Goal: Obtain resource: Obtain resource

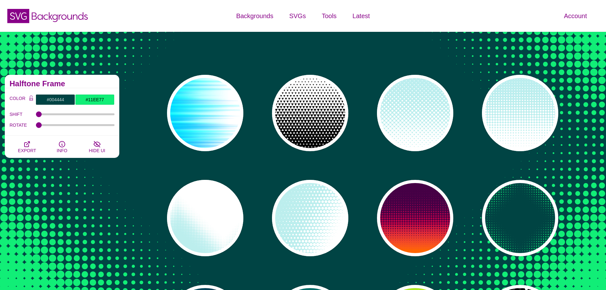
scroll to position [64, 0]
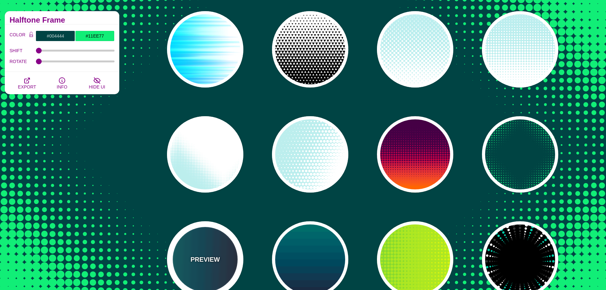
click at [222, 245] on div "PREVIEW" at bounding box center [205, 259] width 76 height 76
type input "#110011"
type input "#448866"
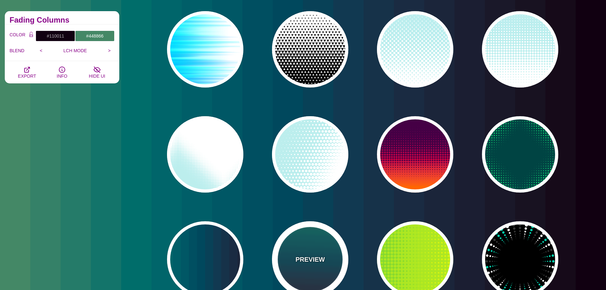
click at [311, 251] on div "PREVIEW" at bounding box center [310, 259] width 76 height 76
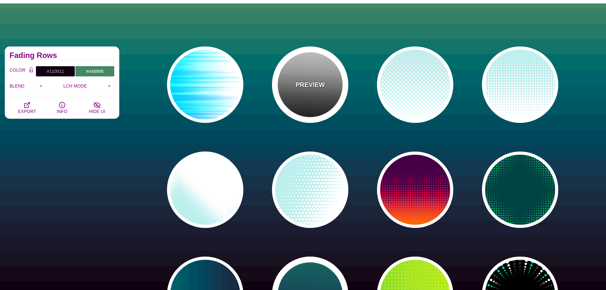
scroll to position [0, 0]
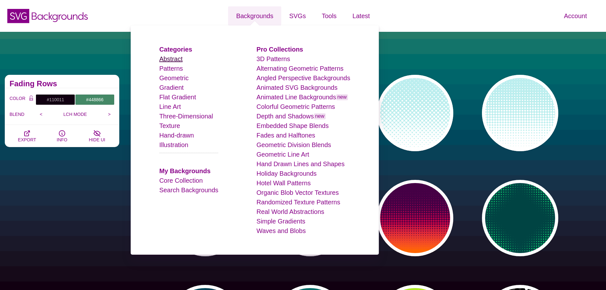
click at [181, 58] on link "Abstract" at bounding box center [170, 58] width 23 height 7
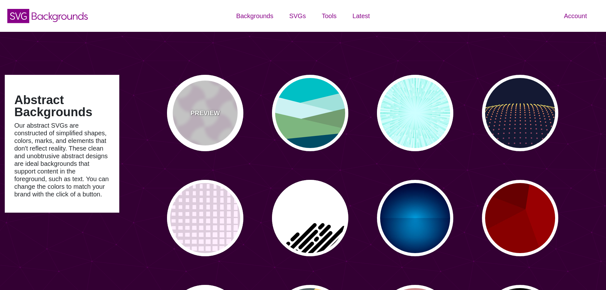
click at [221, 104] on div "PREVIEW" at bounding box center [205, 113] width 76 height 76
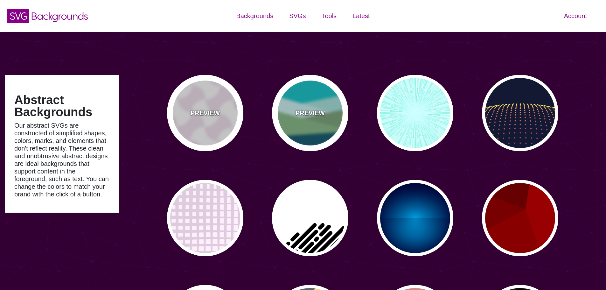
type input "#450057"
type input "#FFFFFF"
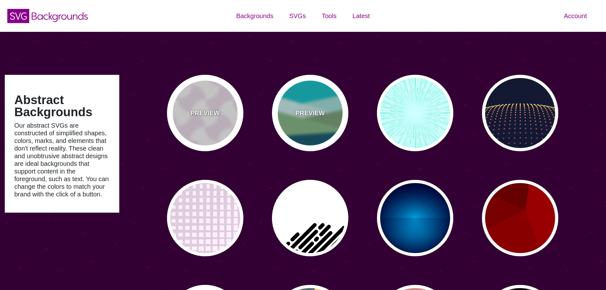
type input "#FFFFFF"
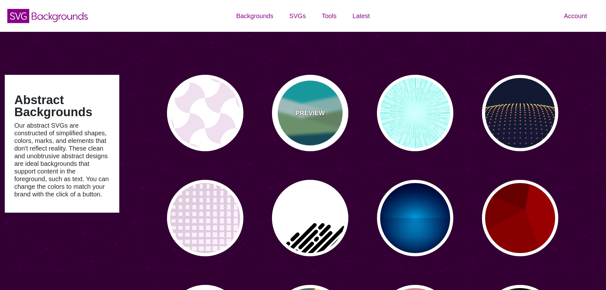
click at [308, 104] on div "PREVIEW" at bounding box center [310, 113] width 76 height 76
type input "#00BFC5"
type input "#A0E2DB"
type input "#CBF2F3"
type input "#719D71"
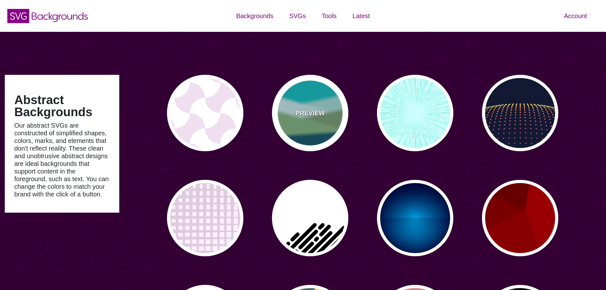
type input "#7EB67E"
type input "#004D66"
type input "0"
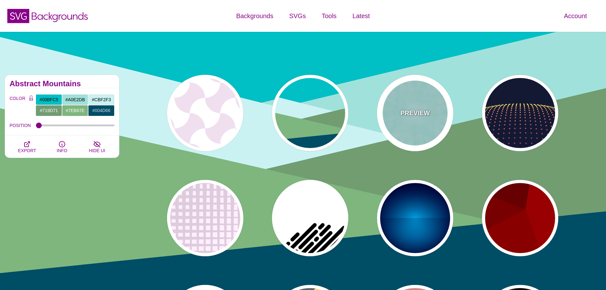
click at [398, 96] on div "PREVIEW" at bounding box center [415, 113] width 76 height 76
type input "#CCFFFF"
type input "#77EEDD"
type input "#FFFFFF"
type input "0"
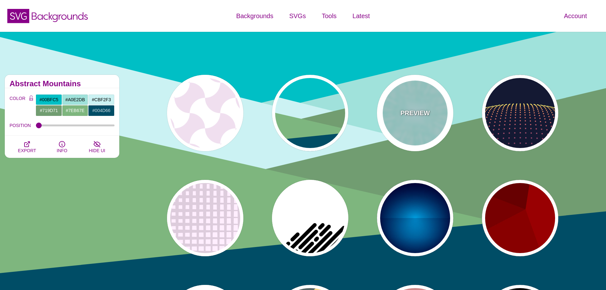
type input "0"
type input "0.5"
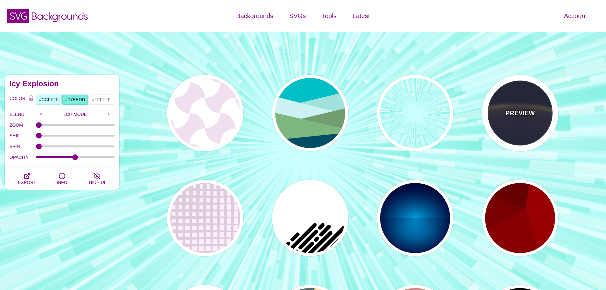
click at [505, 100] on div "PREVIEW" at bounding box center [520, 113] width 76 height 76
type input "#141933"
type input "#FFFF77"
type input "5"
type input "0"
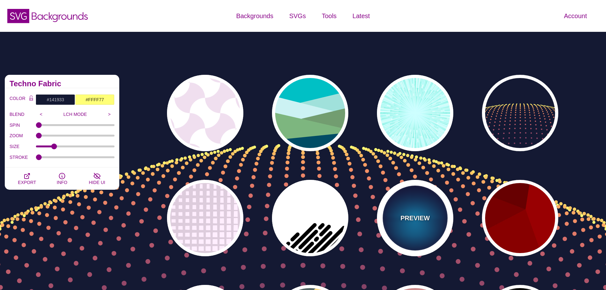
click at [414, 209] on div "PREVIEW" at bounding box center [415, 218] width 76 height 76
type input "#000033"
type input "#00BBFF"
type input "#000033"
type input "2000"
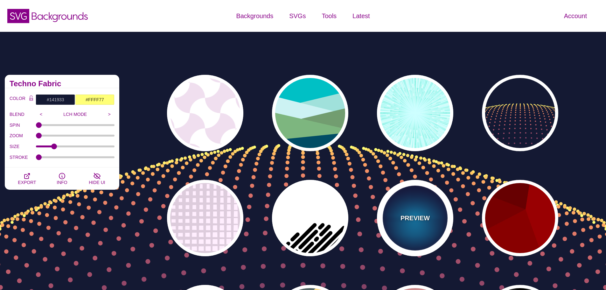
type input "0.5"
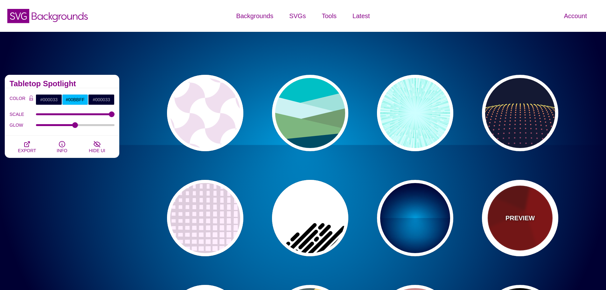
click at [515, 209] on div "PREVIEW" at bounding box center [520, 218] width 76 height 76
type input "#990000"
type input "#660000"
type input "#770000"
type input "#880000"
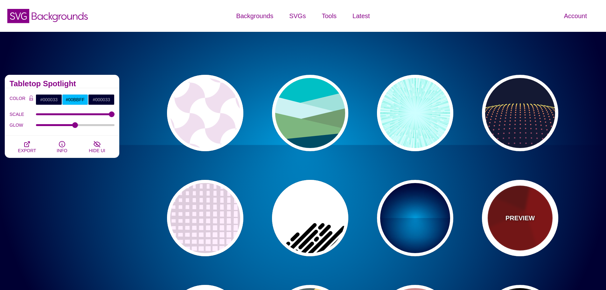
type input "0"
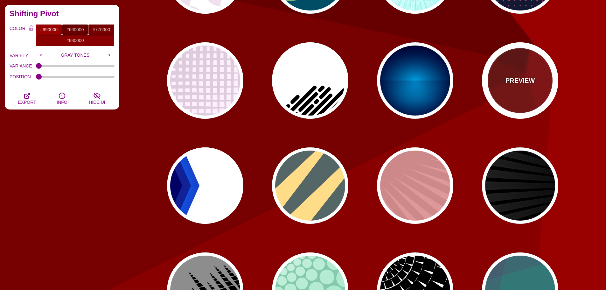
scroll to position [159, 0]
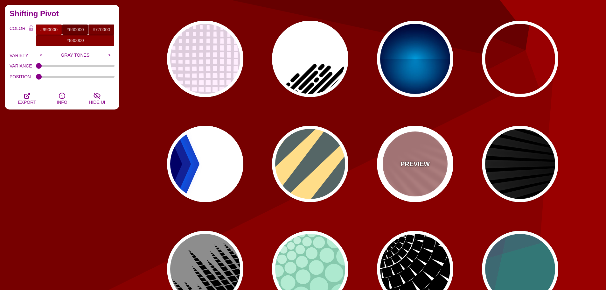
click at [413, 159] on p "PREVIEW" at bounding box center [414, 164] width 29 height 10
type input "#DD9999"
type input "#CC8888"
type input "100"
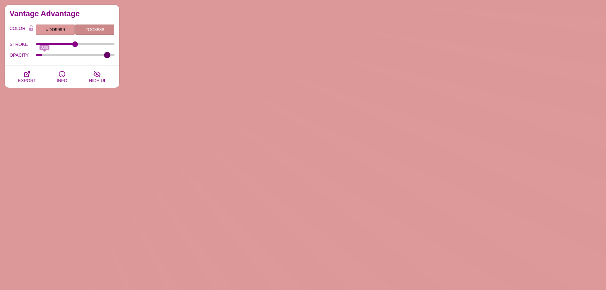
type input "1"
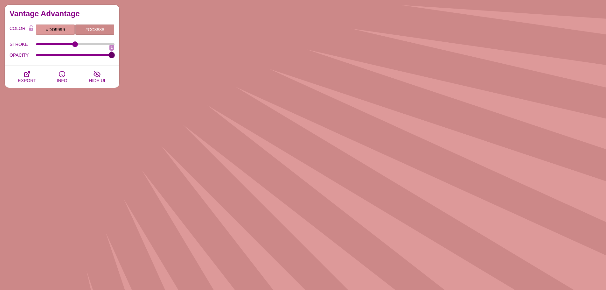
drag, startPoint x: 81, startPoint y: 55, endPoint x: 160, endPoint y: 58, distance: 78.9
click at [115, 56] on input "OPACITY" at bounding box center [75, 55] width 79 height 3
drag, startPoint x: 73, startPoint y: 44, endPoint x: 76, endPoint y: 54, distance: 10.6
type input "101.2"
click at [75, 45] on input "STROKE" at bounding box center [75, 44] width 79 height 3
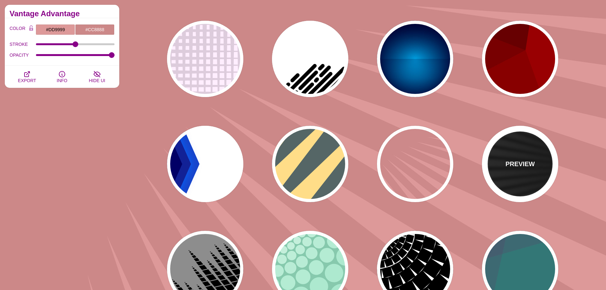
click at [512, 154] on div "PREVIEW" at bounding box center [520, 164] width 76 height 76
type input "#000000"
type input "#FFFFFF"
type input "0"
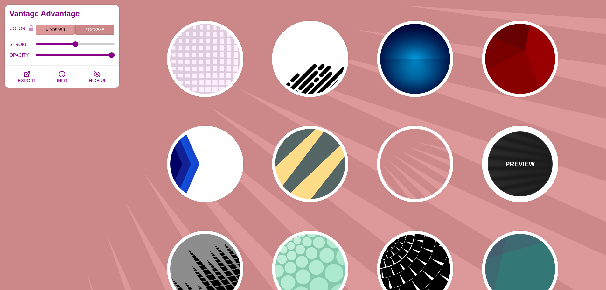
type input "0"
type input "50"
type input "0.2"
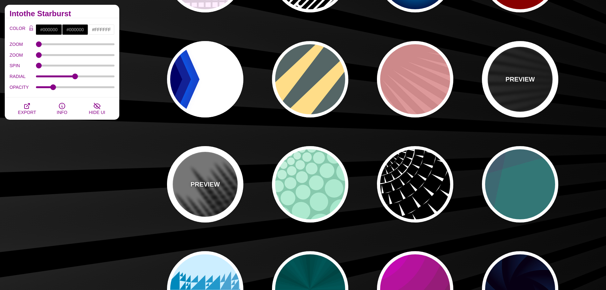
scroll to position [254, 0]
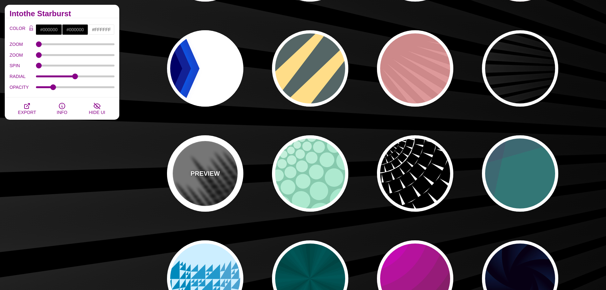
click at [213, 190] on div "PREVIEW" at bounding box center [205, 173] width 76 height 76
type input "#777777"
type input "0"
type input "1"
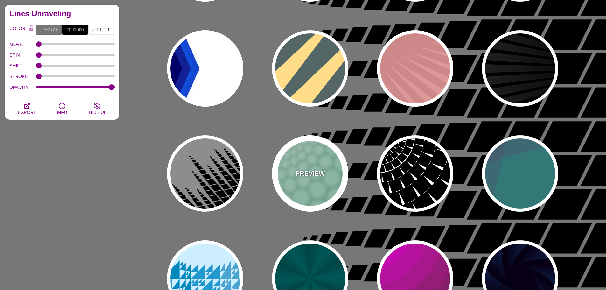
click at [318, 189] on div "PREVIEW" at bounding box center [310, 173] width 76 height 76
type input "#85C9AD"
type input "#96E3C3"
type input "100"
type input "1"
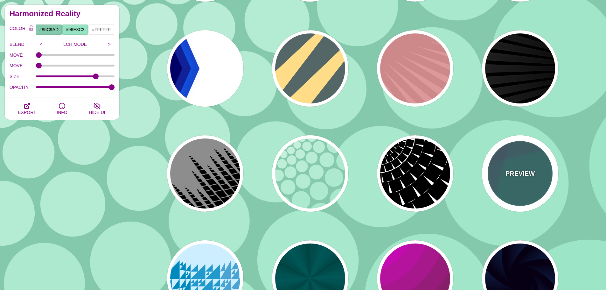
click at [514, 169] on p "PREVIEW" at bounding box center [519, 174] width 29 height 10
type input "#337777"
type input "#663366"
type input "#55CC77"
type input "0.2"
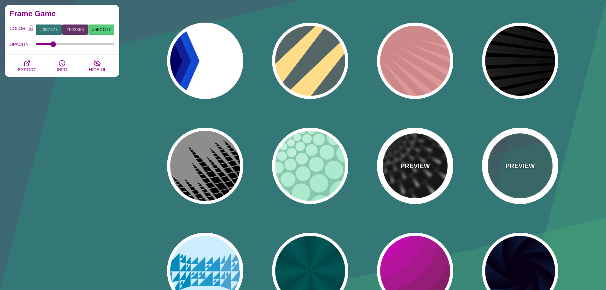
scroll to position [318, 0]
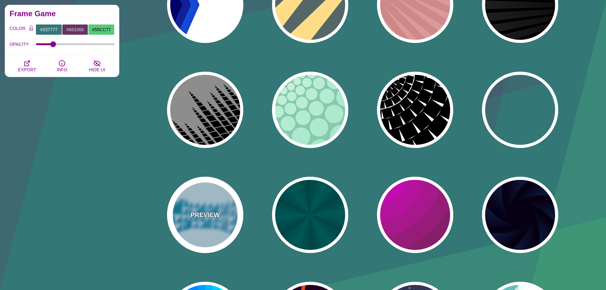
click at [219, 191] on div "PREVIEW" at bounding box center [205, 215] width 76 height 76
type input "#CCEEFF"
type input "#2299CC"
type input "1"
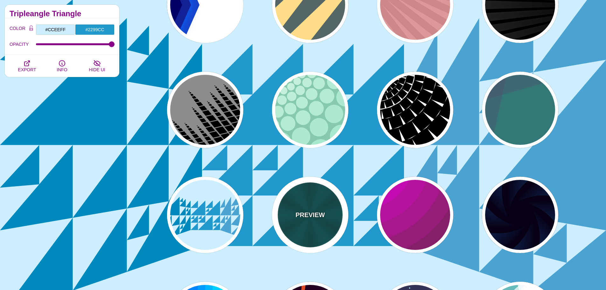
click at [307, 199] on div "PREVIEW" at bounding box center [310, 215] width 76 height 76
type input "#004444"
type input "#006666"
type input "5"
type input "1"
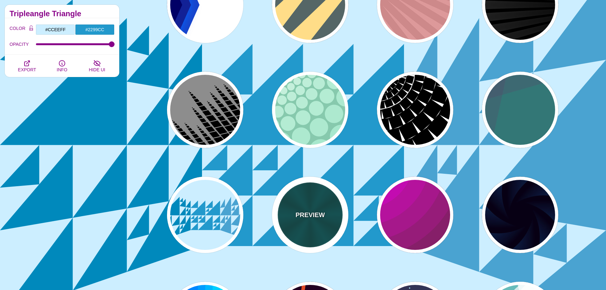
type input "0.2"
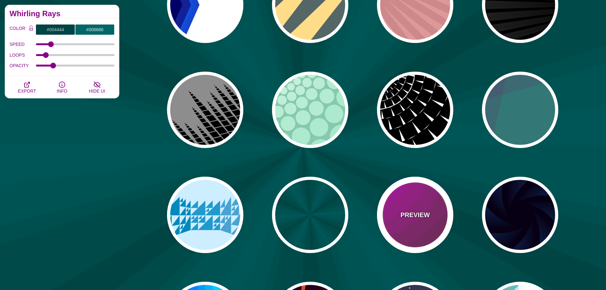
click at [434, 201] on div "PREVIEW" at bounding box center [415, 215] width 76 height 76
type input "#442233"
type input "#DD00DD"
type input "0"
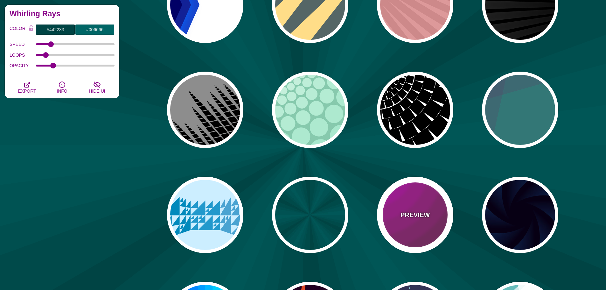
type input "5"
type input "0.2"
type input "0"
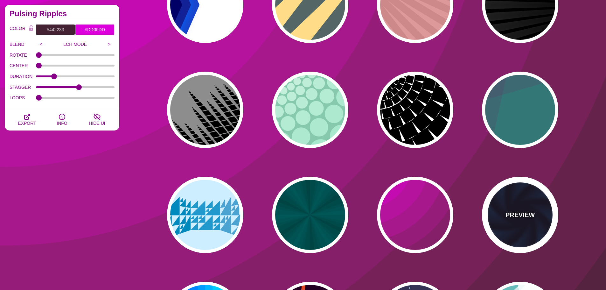
click at [548, 202] on div "PREVIEW" at bounding box center [520, 215] width 76 height 76
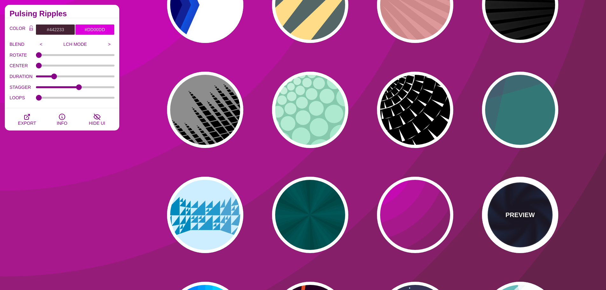
type input "#070014"
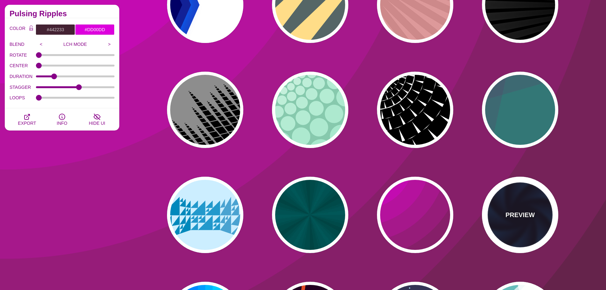
type input "#113366"
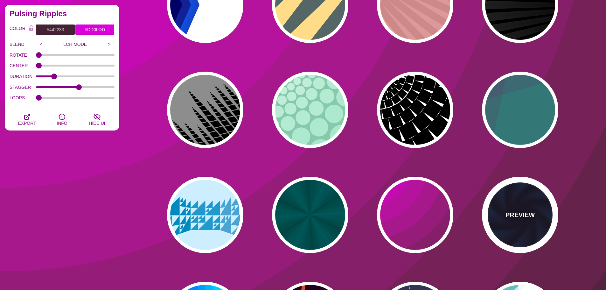
type input "#99FFFF"
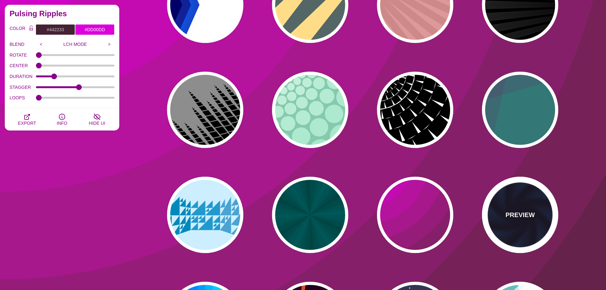
type input "1"
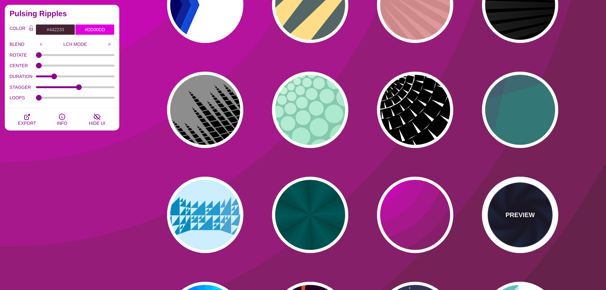
type input "1"
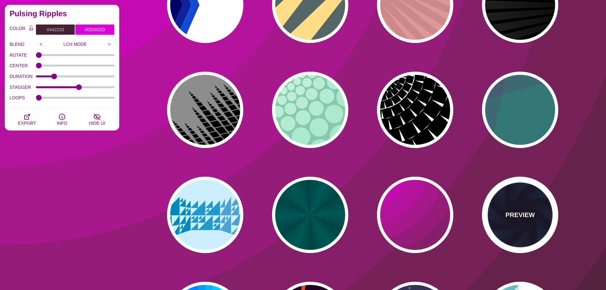
type input "12"
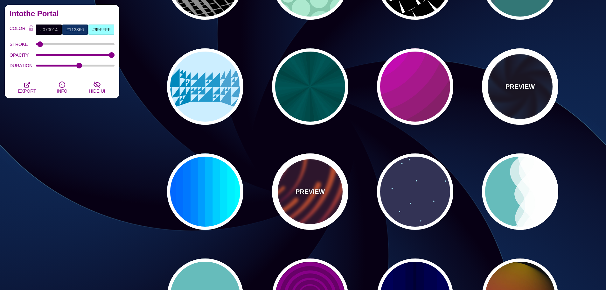
scroll to position [477, 0]
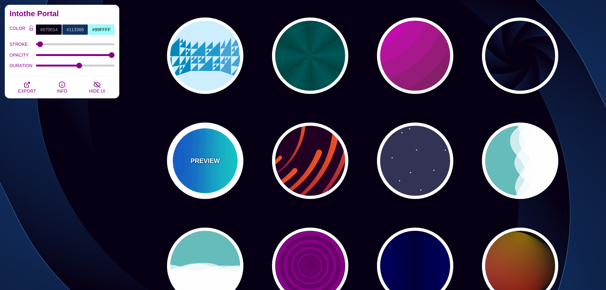
click at [178, 159] on div "PREVIEW" at bounding box center [205, 160] width 76 height 76
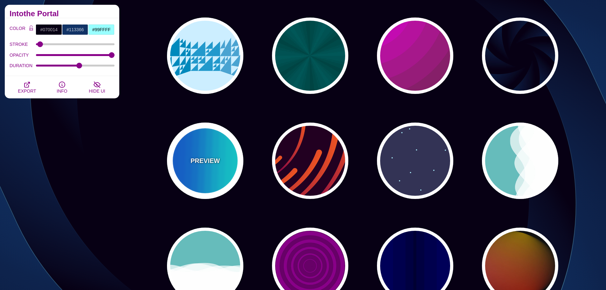
type input "#00FFFF"
type input "#0066FF"
type input "0.25"
type input "12"
type input "999"
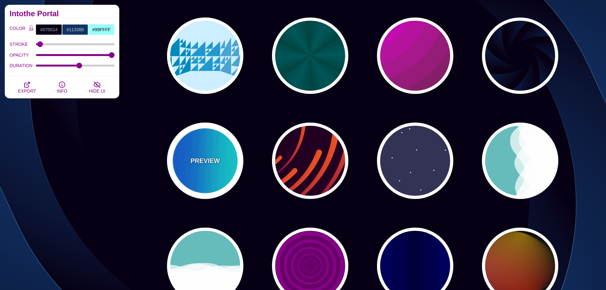
type input "0"
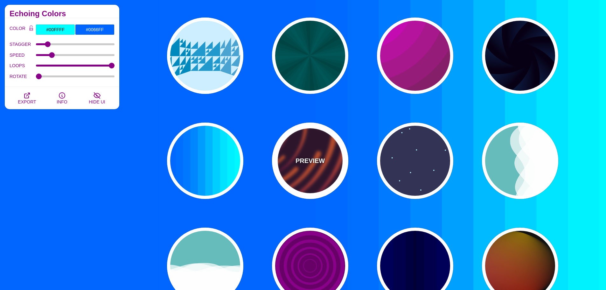
click at [283, 157] on div "PREVIEW" at bounding box center [310, 160] width 76 height 76
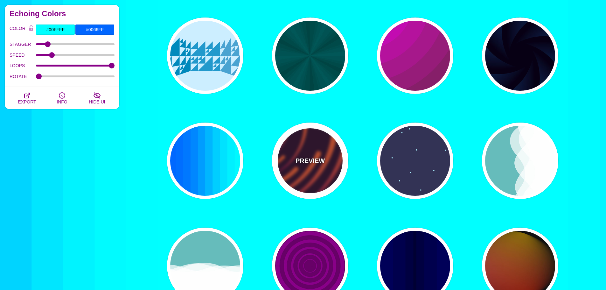
type input "#220022"
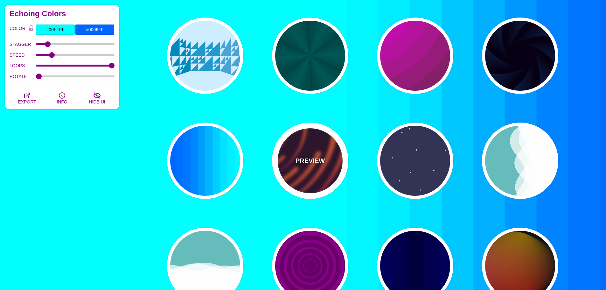
type input "#EE5522"
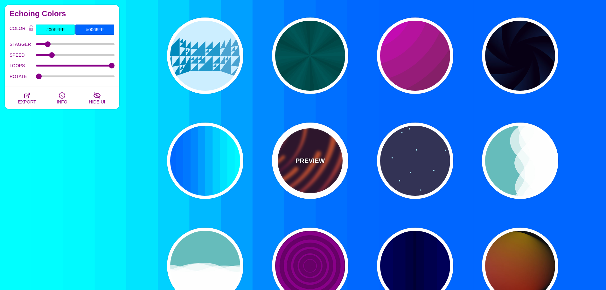
type input "#220022"
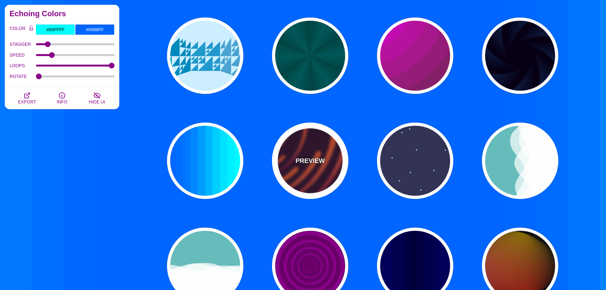
type input "50"
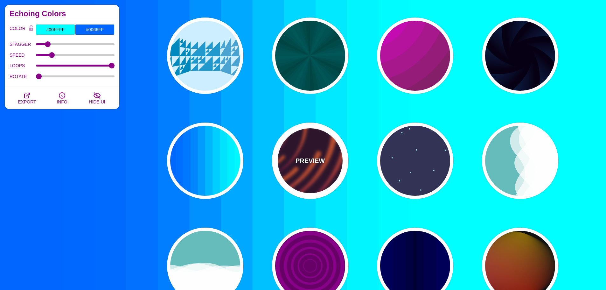
type input "99"
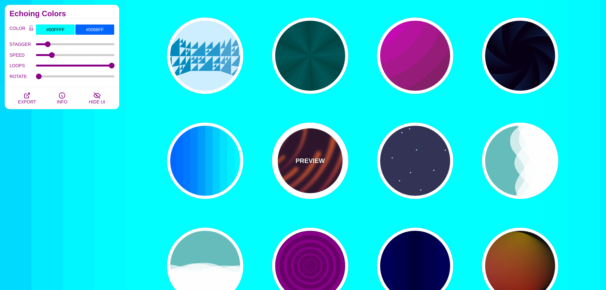
type input "0"
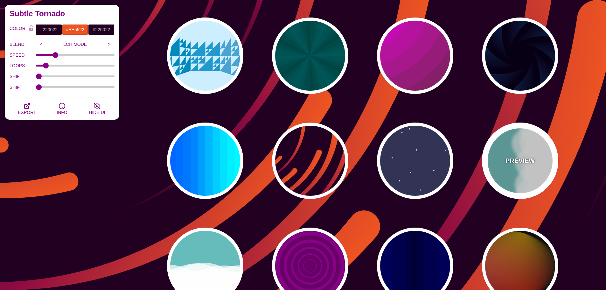
click at [500, 165] on div "PREVIEW" at bounding box center [520, 160] width 76 height 76
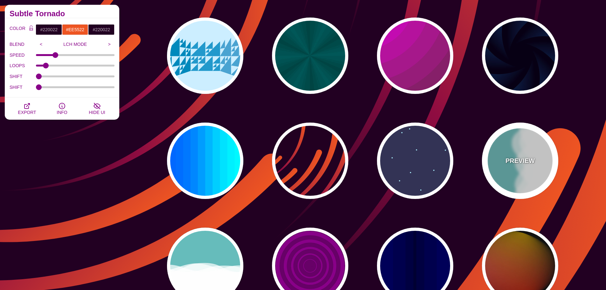
type input "#66BBBB"
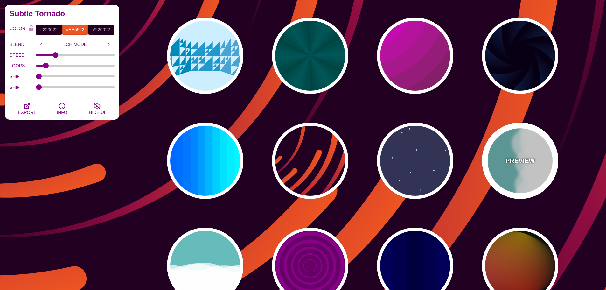
type input "#FFFFFF"
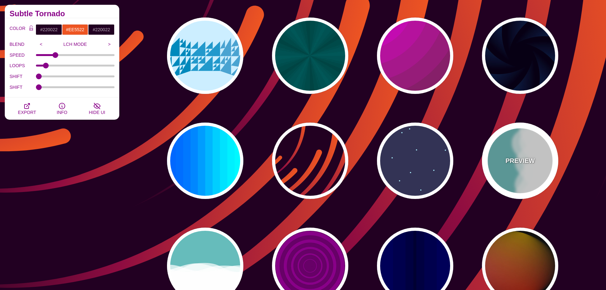
type input "#FFFFFF"
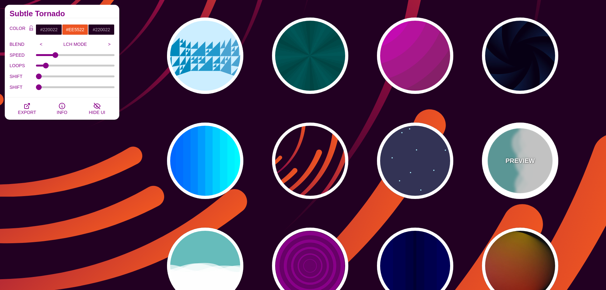
type input "0"
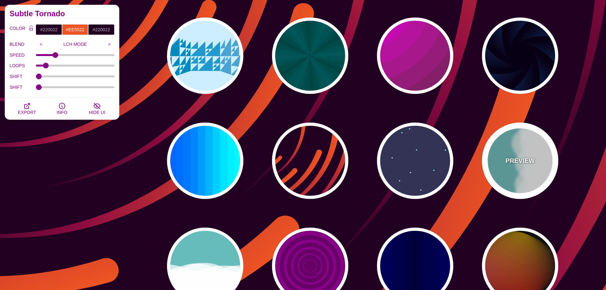
type input "1"
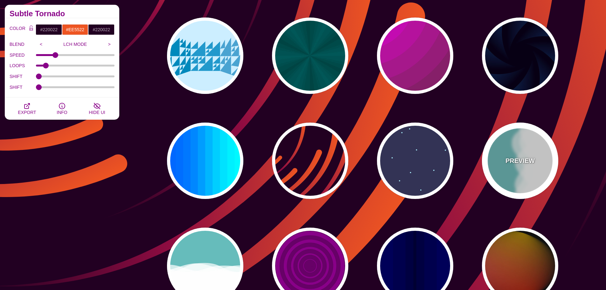
type input "0.7"
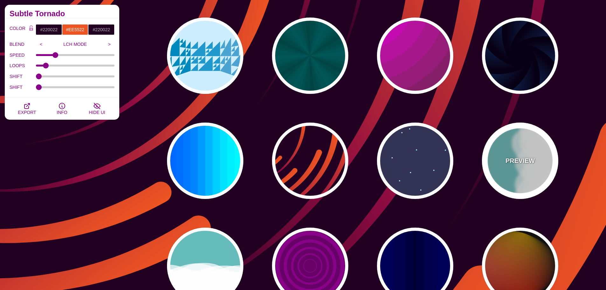
type input "56"
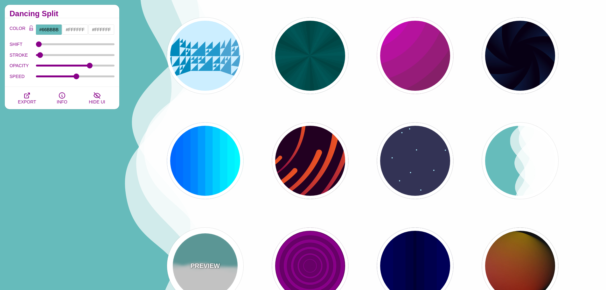
click at [202, 251] on div "PREVIEW" at bounding box center [205, 265] width 76 height 76
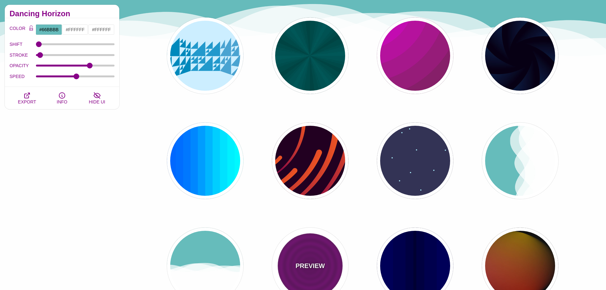
click at [324, 259] on div "PREVIEW" at bounding box center [310, 265] width 76 height 76
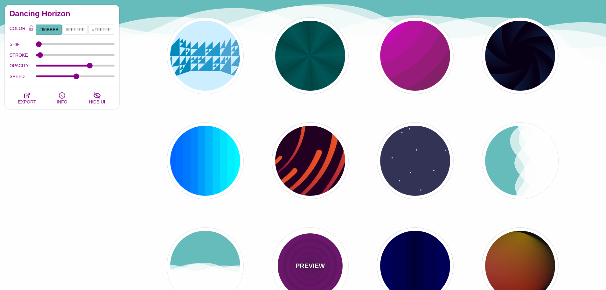
type input "#880088"
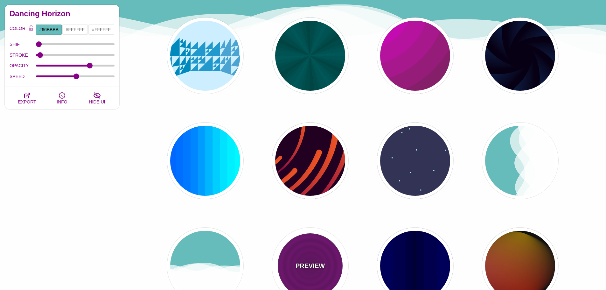
type input "#660066"
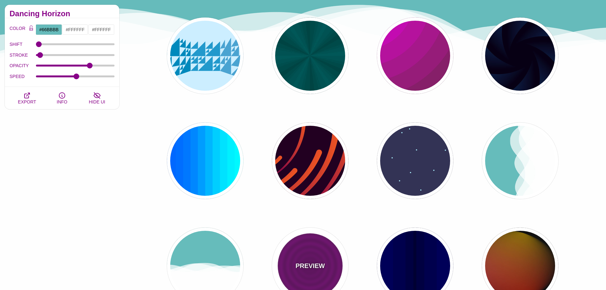
type input "15"
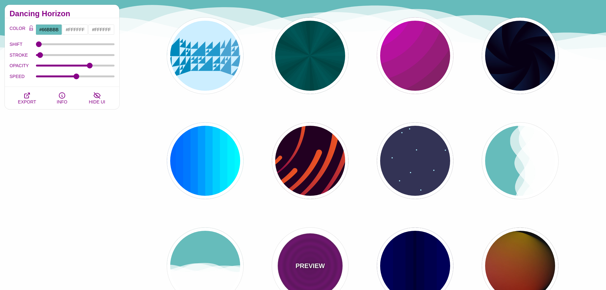
type input "0"
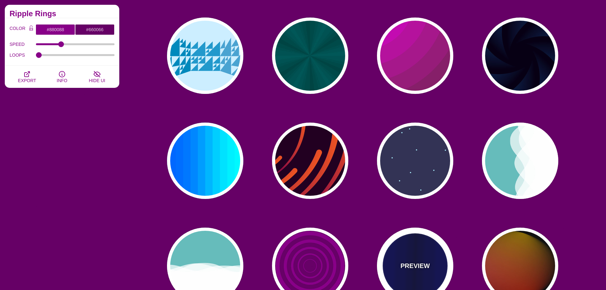
click at [421, 259] on div "PREVIEW" at bounding box center [415, 265] width 76 height 76
type input "#0000BB"
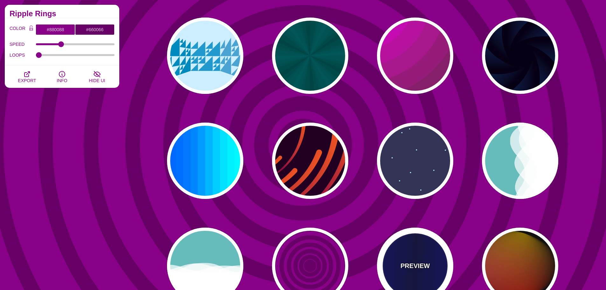
type input "#000033"
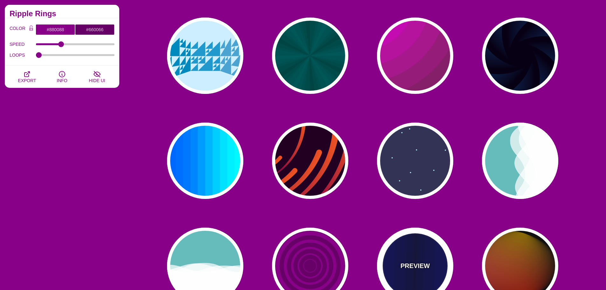
type input "0.5"
type input "5"
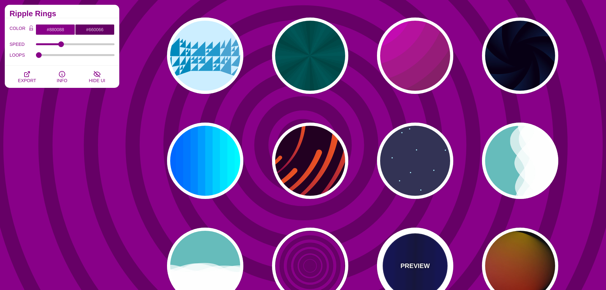
type input "0.1"
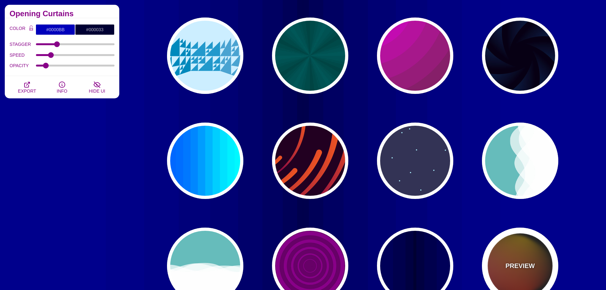
click at [524, 255] on div "PREVIEW" at bounding box center [520, 265] width 76 height 76
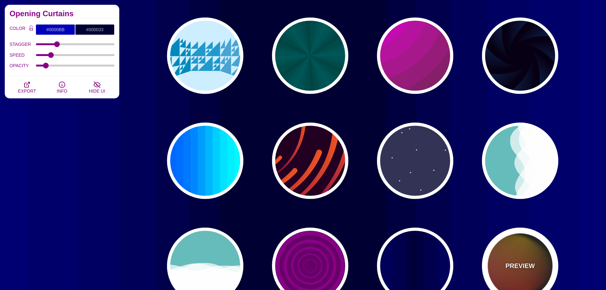
type input "#111111"
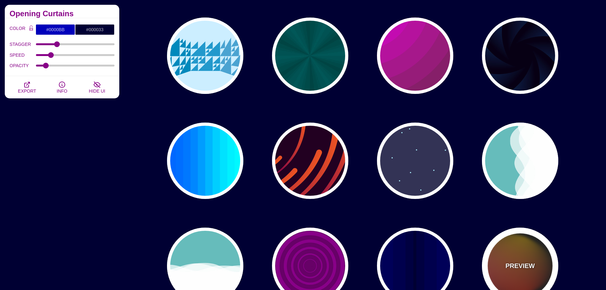
type input "#FF00FF"
type input "#FFCC00"
type input "#FF2200"
type input "4"
type input "12"
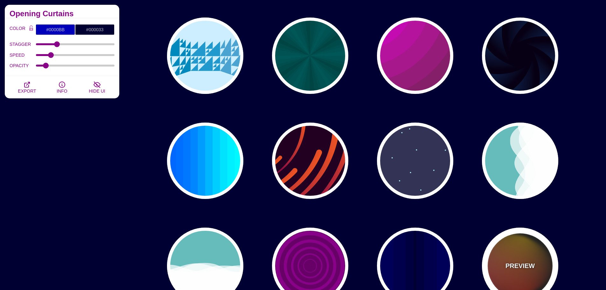
type input "999"
type input "1"
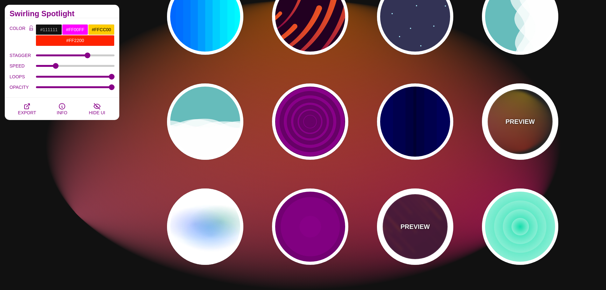
scroll to position [636, 0]
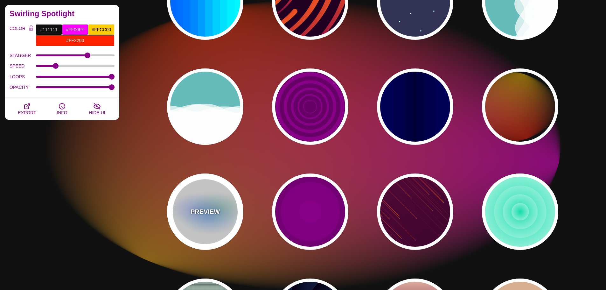
click at [209, 202] on div "PREVIEW" at bounding box center [205, 211] width 76 height 76
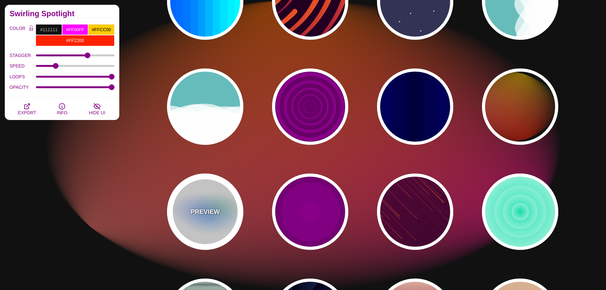
type input "#FFFFFF"
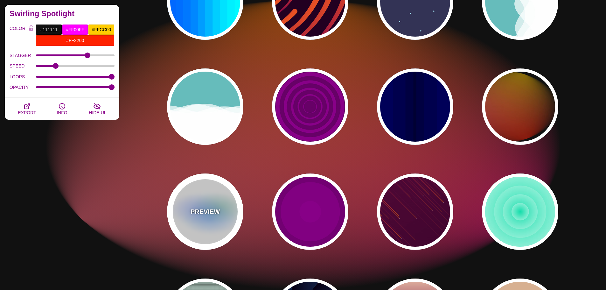
type input "#AA00FF"
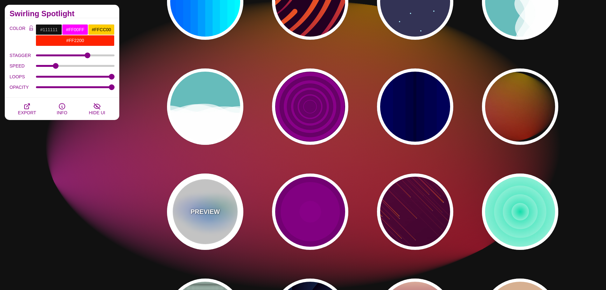
type input "#0088FF"
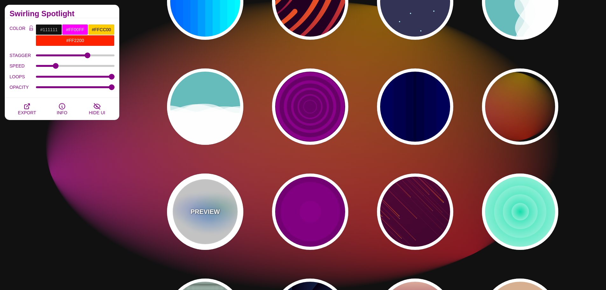
type input "#008800"
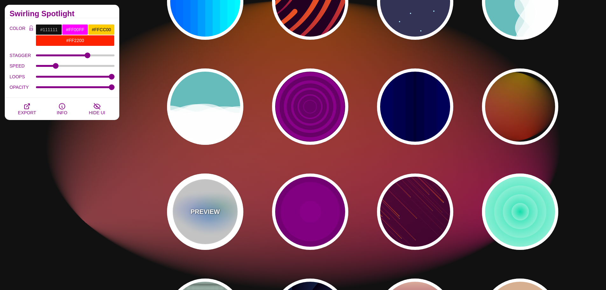
type input "8"
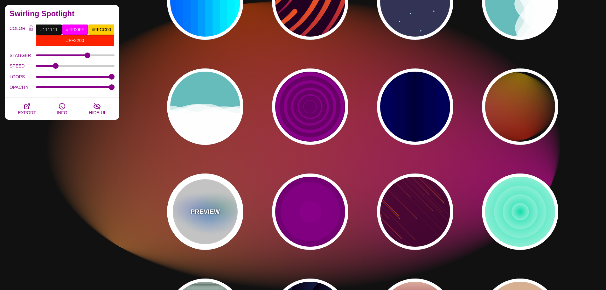
type input "24"
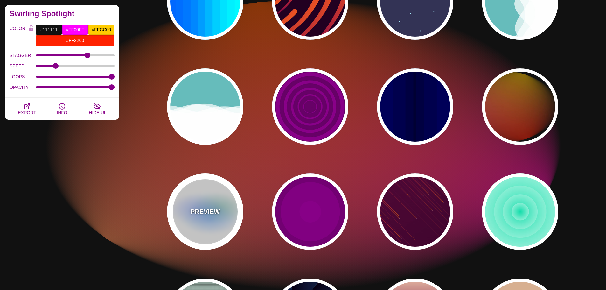
type input "0.5"
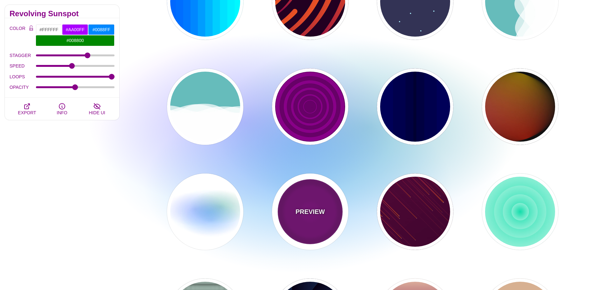
click at [313, 204] on div "PREVIEW" at bounding box center [310, 211] width 76 height 76
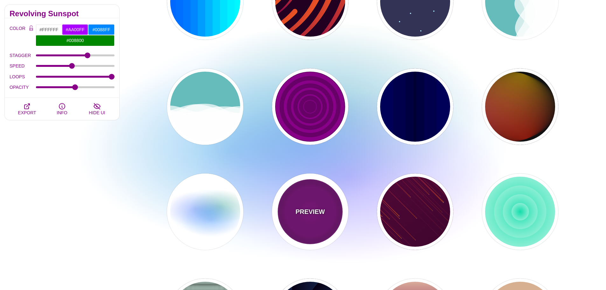
type input "#220022"
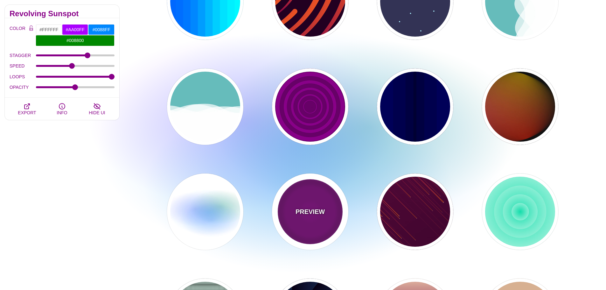
type input "#880088"
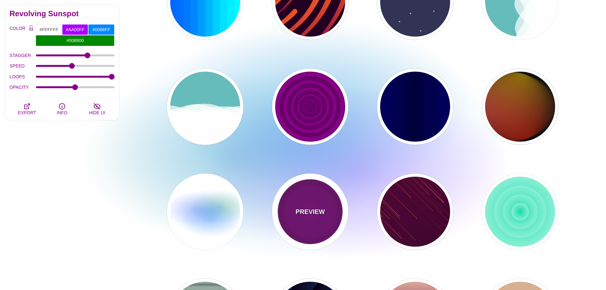
type input "999"
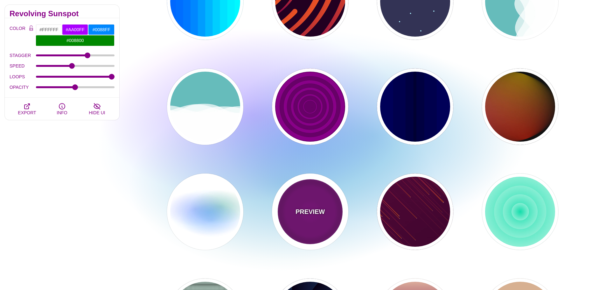
type input "5"
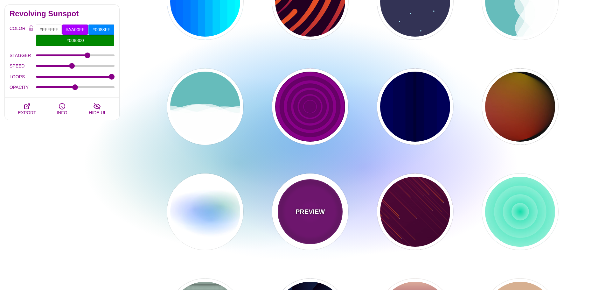
type input "0"
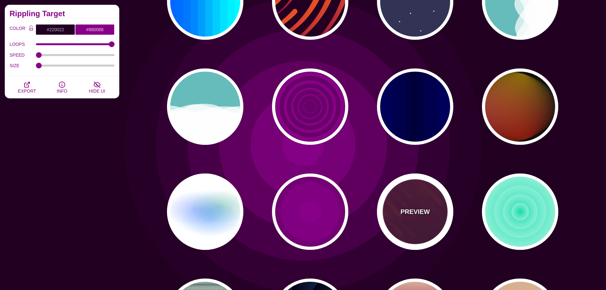
click at [397, 206] on div "PREVIEW" at bounding box center [415, 211] width 76 height 76
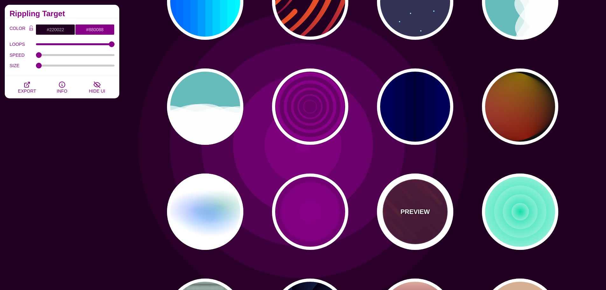
type input "#FF7700"
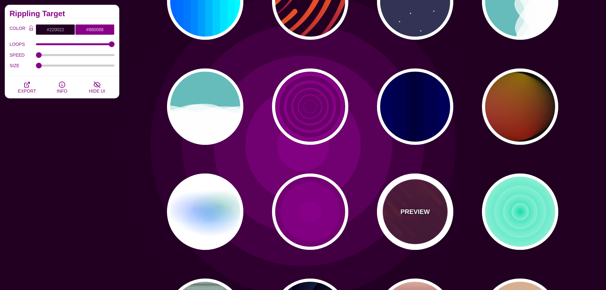
type input "#FFFFFF"
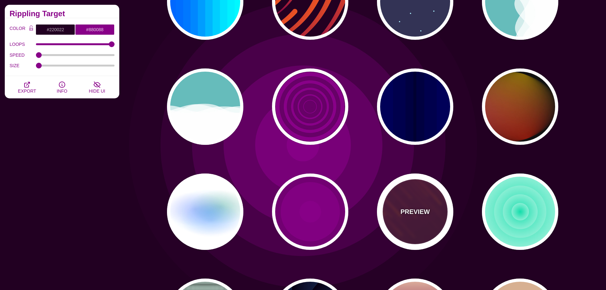
type input "10"
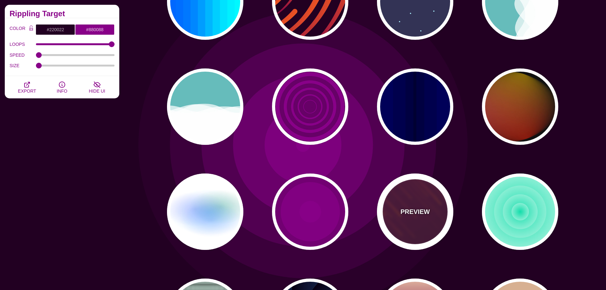
type input "999"
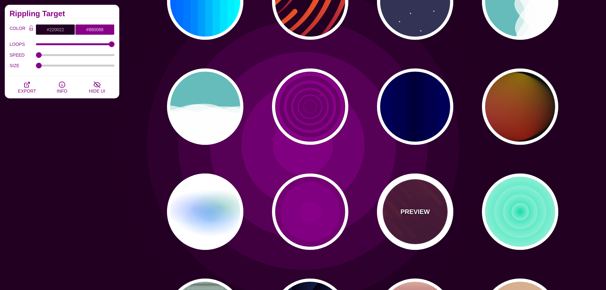
type input "3"
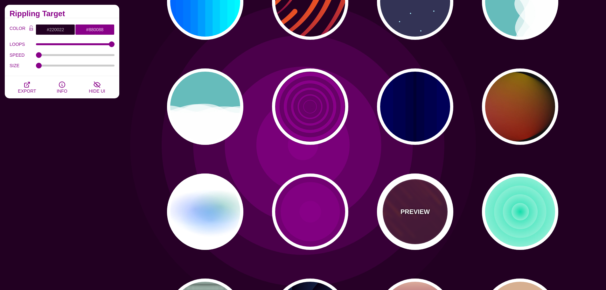
type input "1.5"
type input "1"
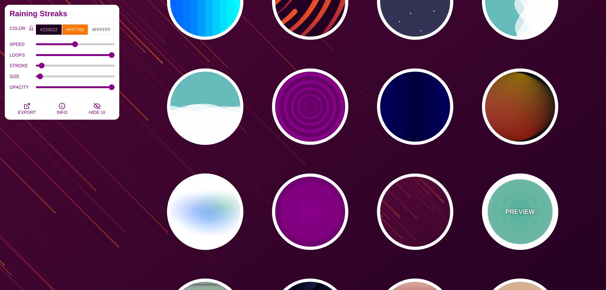
click at [521, 203] on div "PREVIEW" at bounding box center [520, 211] width 76 height 76
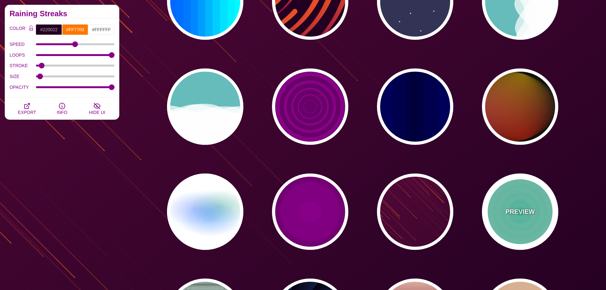
type input "#11DDAA"
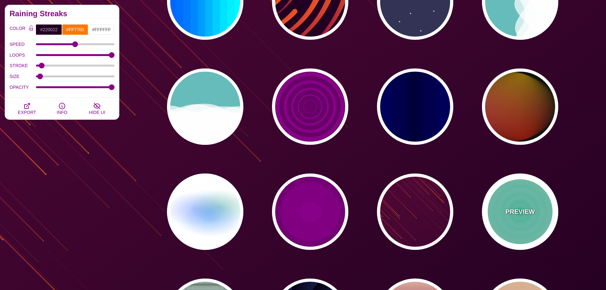
type input "#FFFFFF"
type input "0"
type input "1"
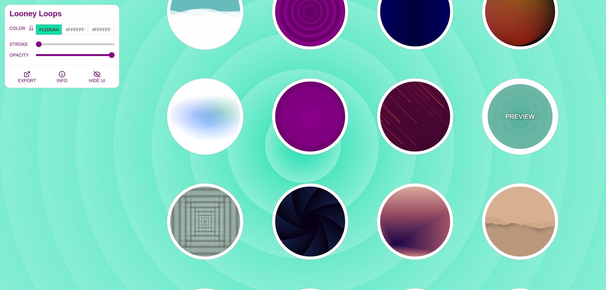
scroll to position [732, 0]
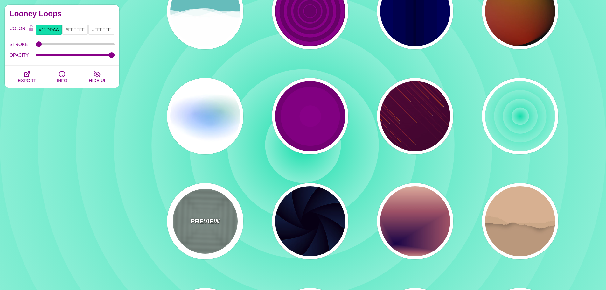
click at [192, 204] on div "PREVIEW" at bounding box center [205, 221] width 76 height 76
type input "#ABC3B9"
type input "0"
type input "0.5"
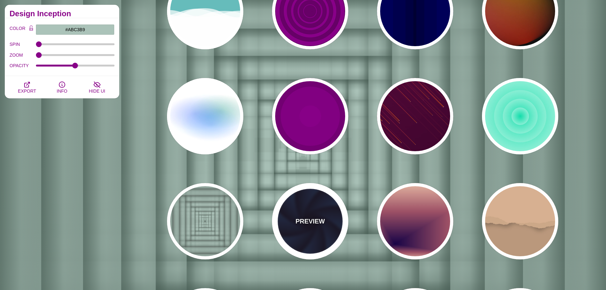
click at [331, 208] on div "PREVIEW" at bounding box center [310, 221] width 76 height 76
type input "#070014"
type input "#1A3666"
type input "#99FFFF"
type input "1"
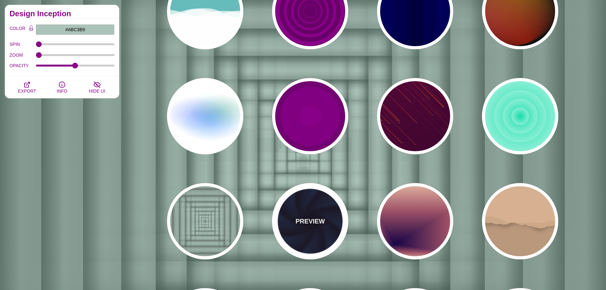
type input "1"
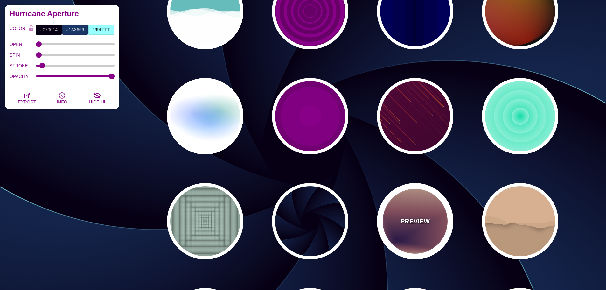
click at [403, 207] on div "PREVIEW" at bounding box center [415, 221] width 76 height 76
type input "#EEC6AB"
type input "#170346"
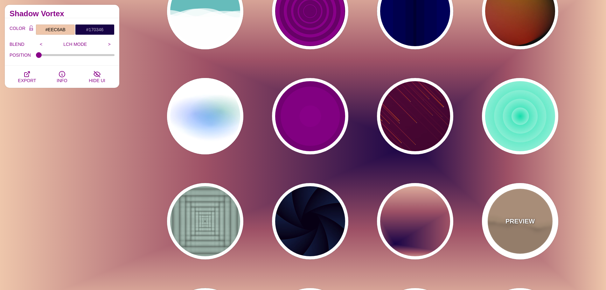
click at [497, 210] on div "PREVIEW" at bounding box center [520, 221] width 76 height 76
type input "#BA987C"
type input "#D7B090"
type input "#CCA788"
type input "0"
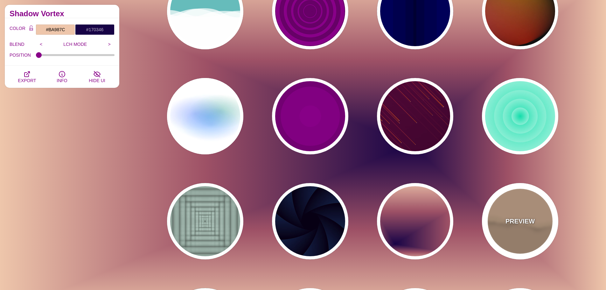
type input "0.5"
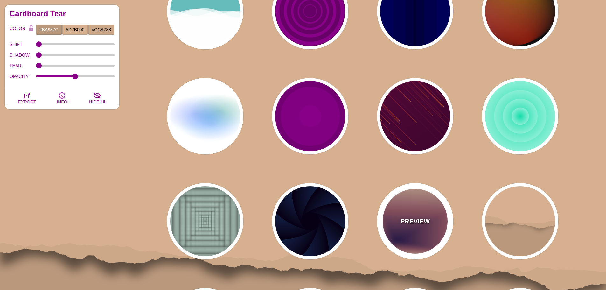
click at [428, 213] on div "PREVIEW" at bounding box center [415, 221] width 76 height 76
type input "#EEC6AB"
type input "#170346"
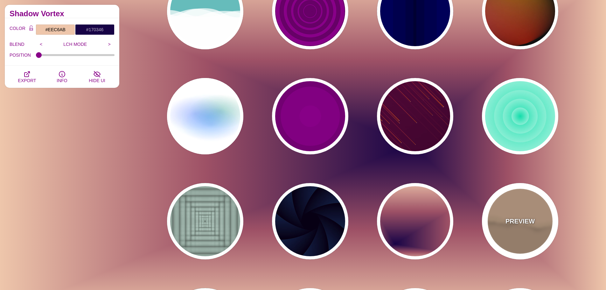
click at [519, 215] on div "PREVIEW" at bounding box center [520, 221] width 76 height 76
type input "#BA987C"
type input "#D7B090"
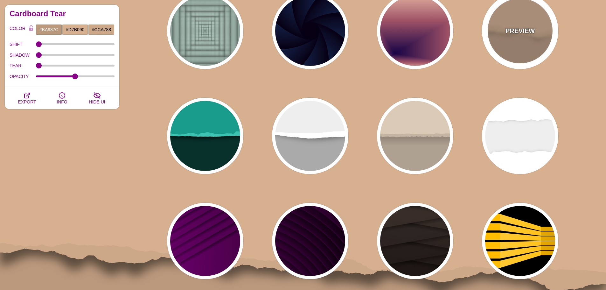
scroll to position [922, 0]
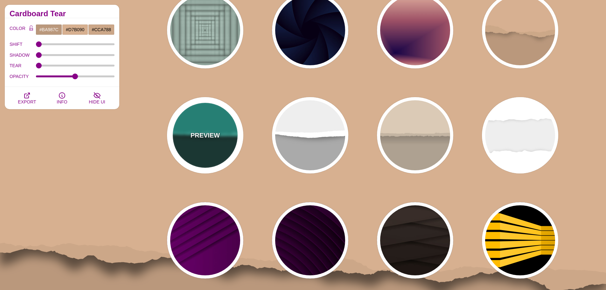
click at [222, 161] on div "PREVIEW" at bounding box center [205, 135] width 76 height 76
type input "#08312B"
type input "#189B8A"
type input "#3BC3B0"
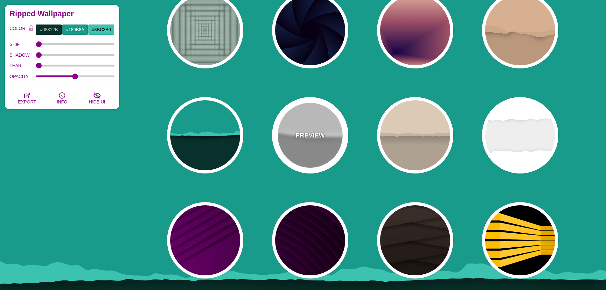
click at [319, 157] on div "PREVIEW" at bounding box center [310, 135] width 76 height 76
type input "#AAAAAA"
type input "#FFFFFF"
type input "#EEEEEE"
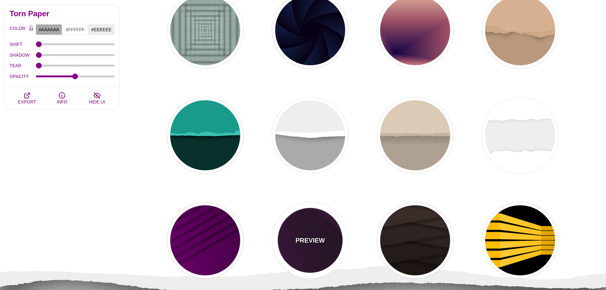
click at [312, 212] on div "PREVIEW" at bounding box center [310, 240] width 76 height 76
type input "#110011"
type input "#550055"
type input "#000000"
type input "#330033"
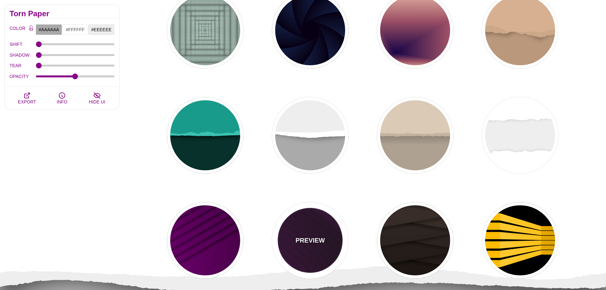
type input "4000"
type input "10"
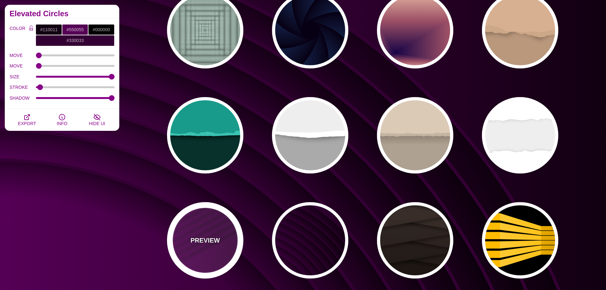
click at [206, 228] on div "PREVIEW" at bounding box center [205, 240] width 76 height 76
type input "#330033"
type input "#770077"
type input "1"
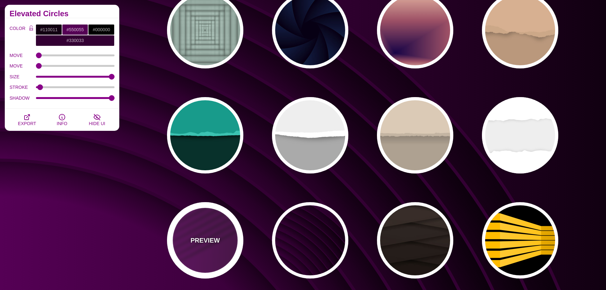
type input "0.5"
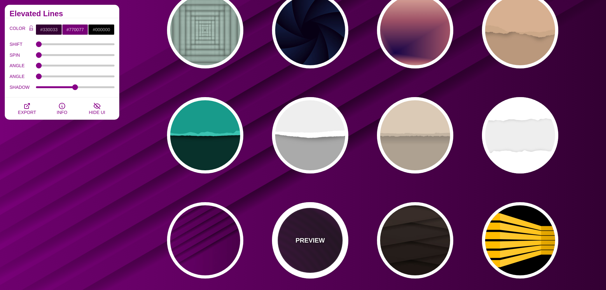
click at [315, 236] on p "PREVIEW" at bounding box center [309, 240] width 29 height 10
type input "#110011"
type input "#550055"
type input "4000"
type input "10"
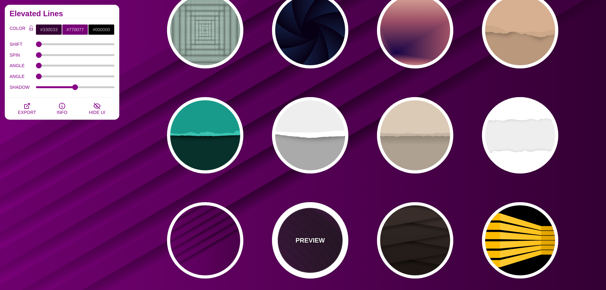
type input "1"
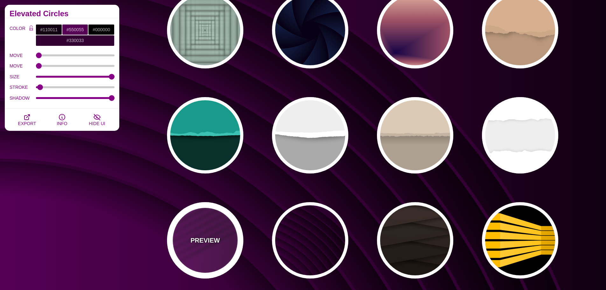
click at [225, 228] on div "PREVIEW" at bounding box center [205, 240] width 76 height 76
type input "#330033"
type input "#770077"
type input "1"
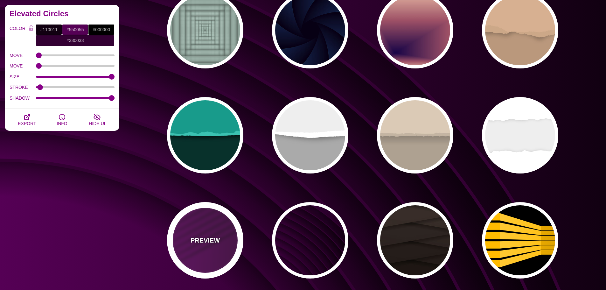
type input "0.5"
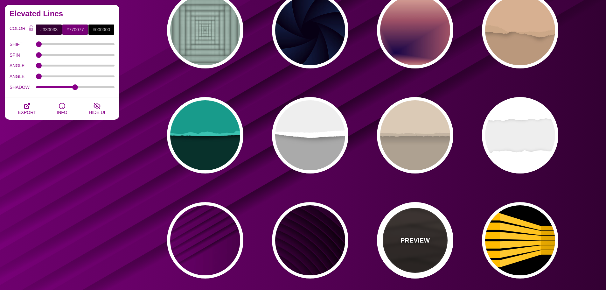
click at [419, 231] on div "PREVIEW" at bounding box center [415, 240] width 76 height 76
type input "#1C1612"
type input "#4D3D37"
type input "0"
type input "0.9"
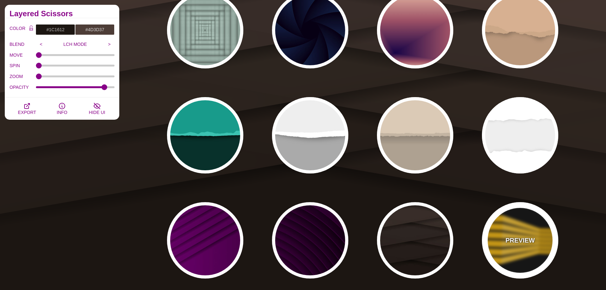
click at [489, 232] on div "PREVIEW" at bounding box center [520, 240] width 76 height 76
type input "#000000"
type input "#FFBB00"
type input "900"
type input "100"
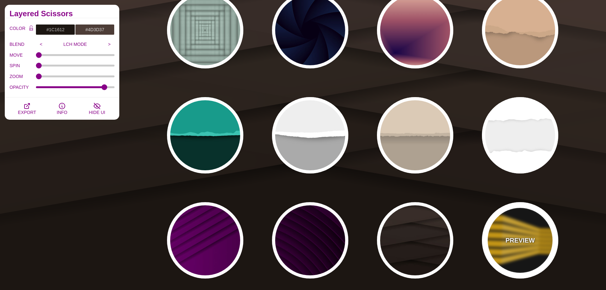
type input "1"
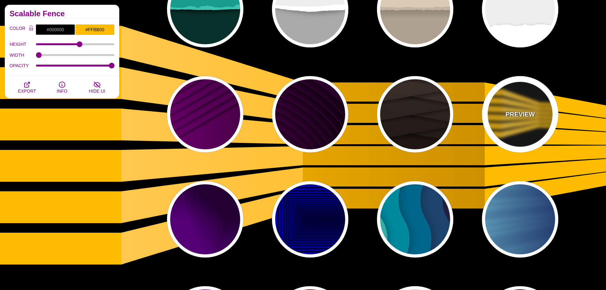
scroll to position [1050, 0]
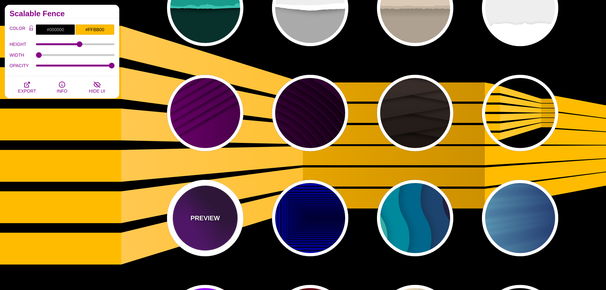
click at [195, 218] on p "PREVIEW" at bounding box center [205, 218] width 29 height 10
type input "#550077"
type input "#220033"
type input "0"
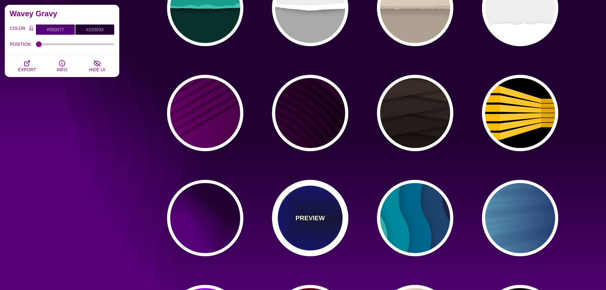
click at [304, 218] on p "PREVIEW" at bounding box center [309, 218] width 29 height 10
type input "#000033"
type input "#0000CC"
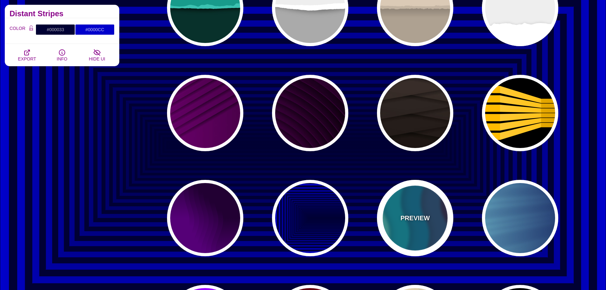
click at [393, 213] on div "PREVIEW" at bounding box center [415, 218] width 76 height 76
type input "#220022"
type input "#77CCAA"
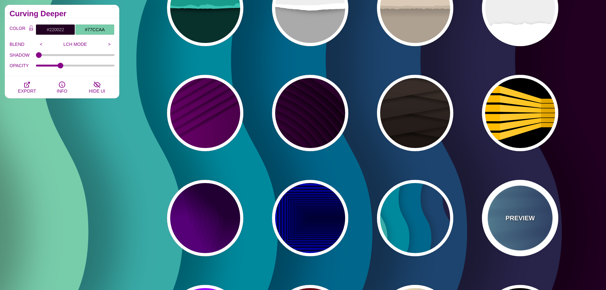
click at [489, 208] on div "PREVIEW" at bounding box center [520, 218] width 76 height 76
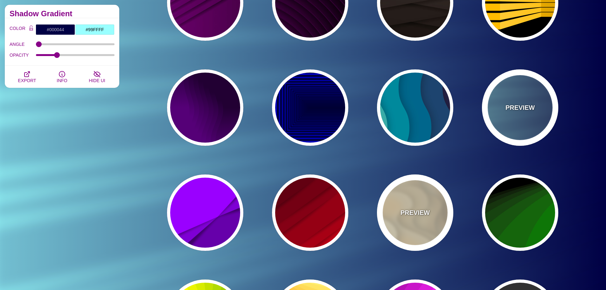
scroll to position [1209, 0]
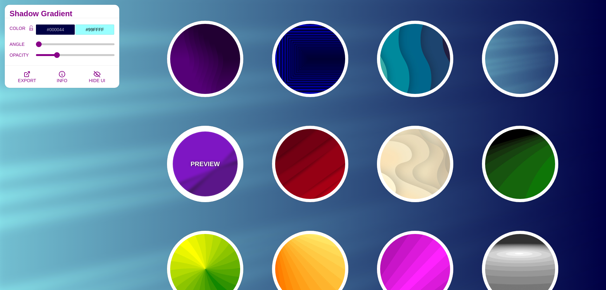
click at [221, 166] on div "PREVIEW" at bounding box center [205, 164] width 76 height 76
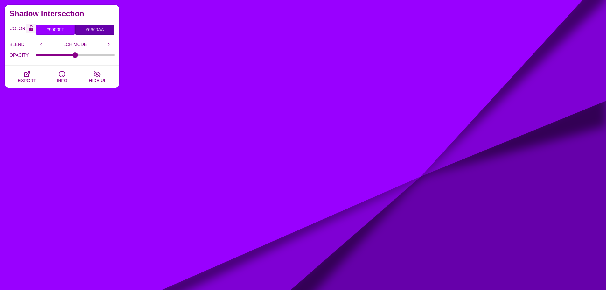
click at [31, 29] on icon "Color Lock" at bounding box center [31, 29] width 4 height 3
click at [30, 31] on button "Color Lock" at bounding box center [31, 28] width 10 height 9
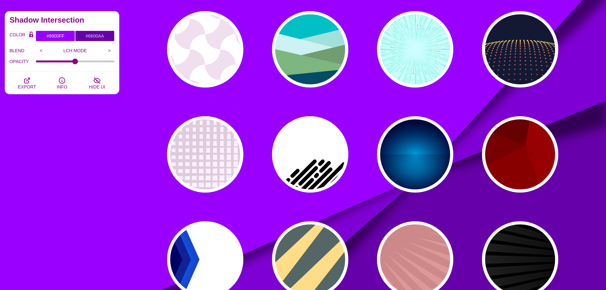
scroll to position [0, 0]
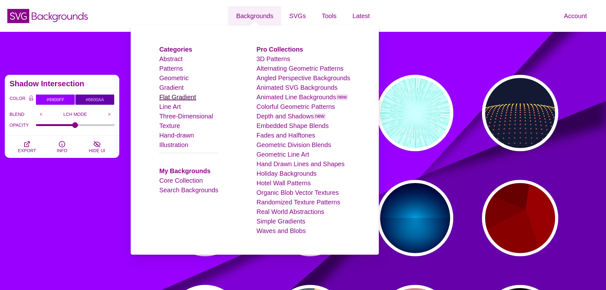
click at [192, 97] on link "Flat Gradient" at bounding box center [177, 97] width 37 height 7
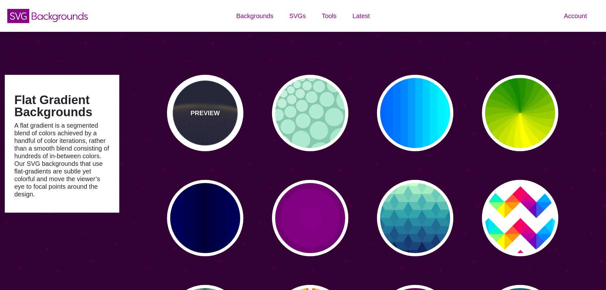
type input "#450057"
type input "#FFFFFF"
click at [209, 97] on div "PREVIEW" at bounding box center [205, 113] width 76 height 76
type input "#141933"
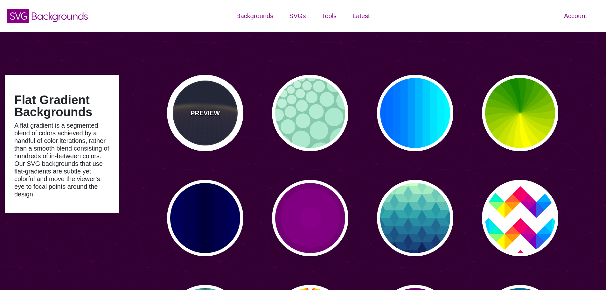
type input "#FFFF77"
type input "#000000"
type input "0"
type input "5"
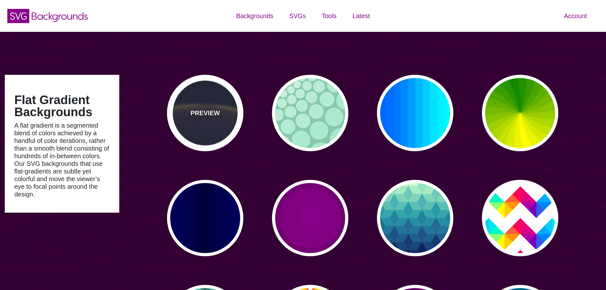
type input "0"
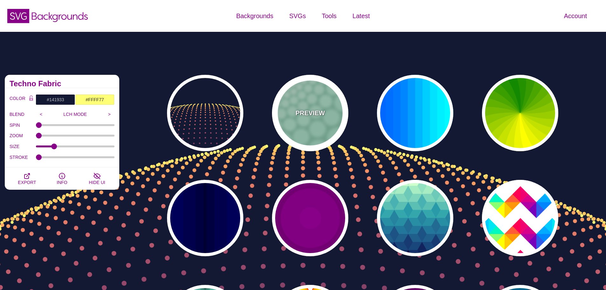
click at [294, 98] on div "PREVIEW" at bounding box center [310, 113] width 76 height 76
type input "#85C9AD"
type input "#96E3C3"
type input "#FFFFFF"
type input "100"
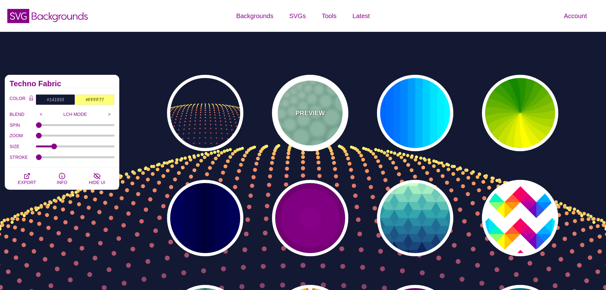
type input "1"
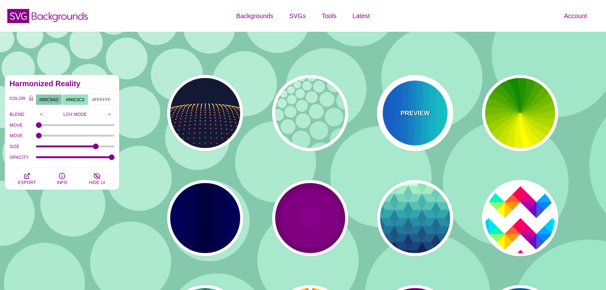
click at [402, 99] on div "PREVIEW" at bounding box center [415, 113] width 76 height 76
type input "#00FFFF"
type input "#0066FF"
type input "0.25"
type input "12"
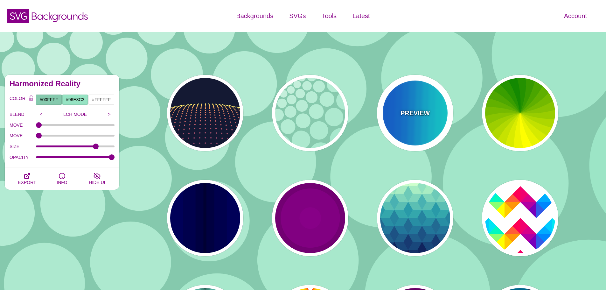
type input "999"
type input "0"
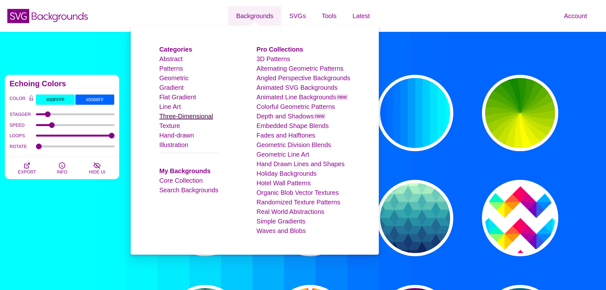
click at [193, 115] on link "Three-Dimensional" at bounding box center [186, 116] width 54 height 7
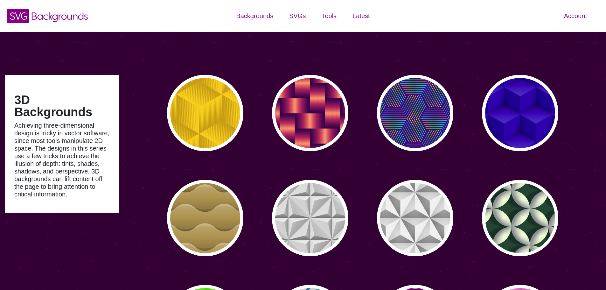
type input "#450057"
type input "#FFFFFF"
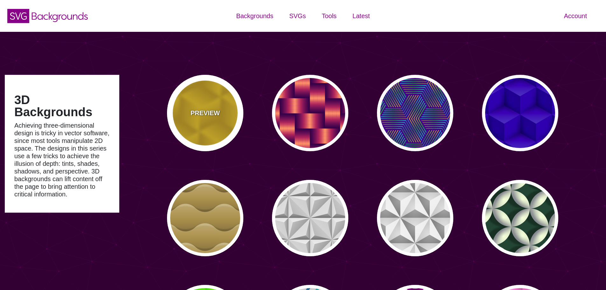
click at [222, 108] on div "PREVIEW" at bounding box center [205, 113] width 76 height 76
type input "#FFCC00"
type input "#CC9900"
type input "#000000"
type input "0"
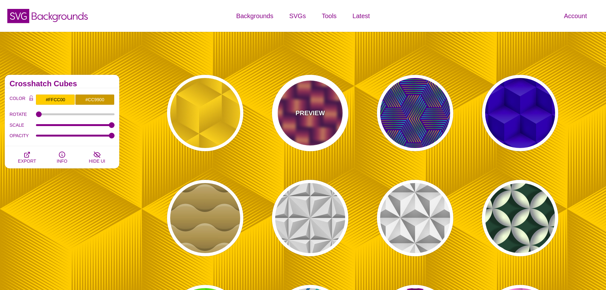
click at [330, 108] on div "PREVIEW" at bounding box center [310, 113] width 76 height 76
type input "#7700AA"
type input "#FF9966"
type input "#EE00BB"
type input "0.2"
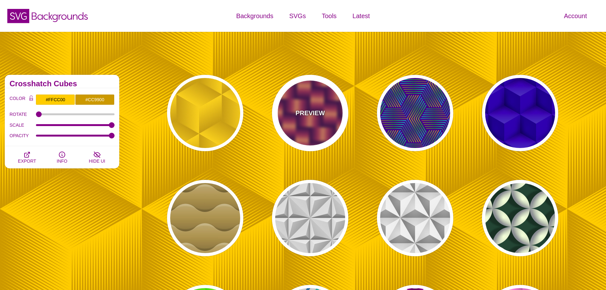
type input "2"
type input "0.7"
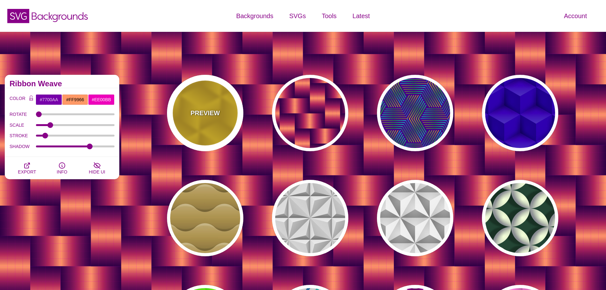
click at [214, 111] on p "PREVIEW" at bounding box center [205, 113] width 29 height 10
type input "#FFCC00"
type input "#CC9900"
type input "1"
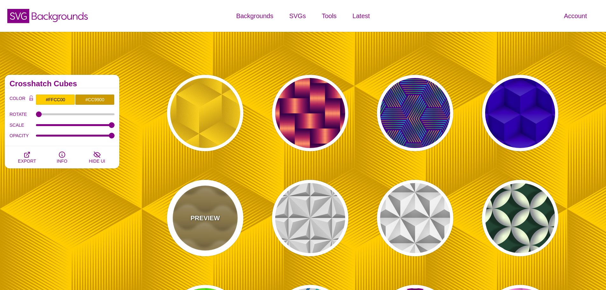
click at [214, 202] on div "PREVIEW" at bounding box center [205, 218] width 76 height 76
type input "#B0904C"
type input "#FFFFFF"
type input "0"
type input "0.5"
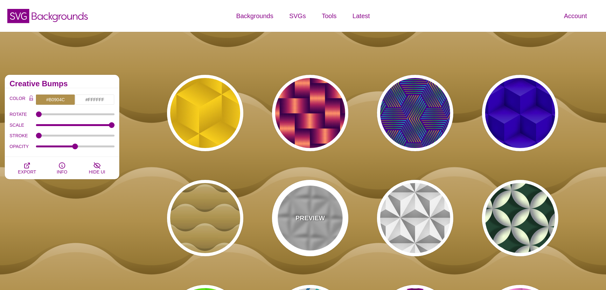
click at [304, 206] on div "PREVIEW" at bounding box center [310, 218] width 76 height 76
type input "#C7C7C7"
type input "0.5"
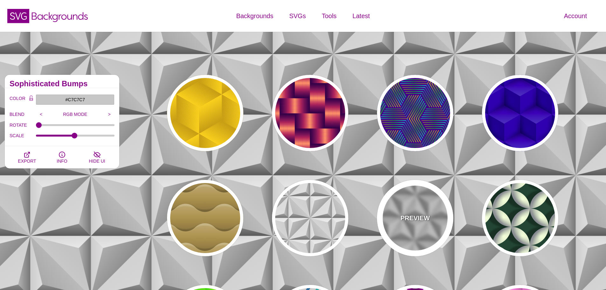
click at [418, 207] on div "PREVIEW" at bounding box center [415, 218] width 76 height 76
type input "#DDDDDD"
type input "1"
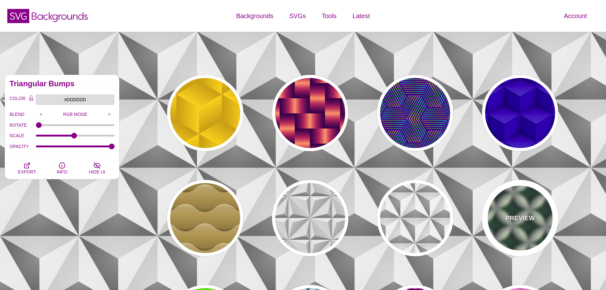
click at [502, 210] on div "PREVIEW" at bounding box center [520, 218] width 76 height 76
type input "#204434"
type input "#F6FFD9"
type input "#81848C"
type input "0"
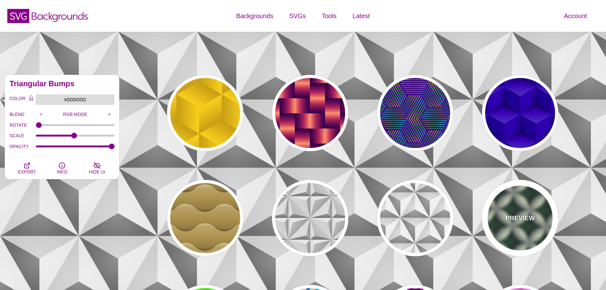
type input "0.3"
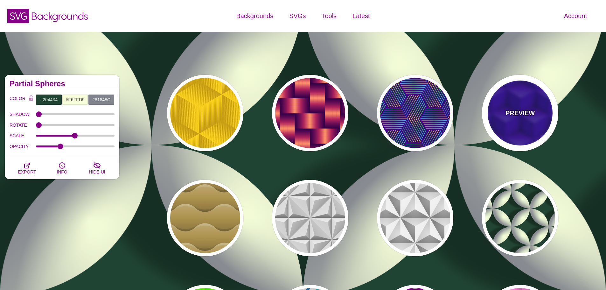
click at [521, 126] on div "PREVIEW" at bounding box center [520, 113] width 76 height 76
type input "#0000AA"
type input "345"
type input "0.4"
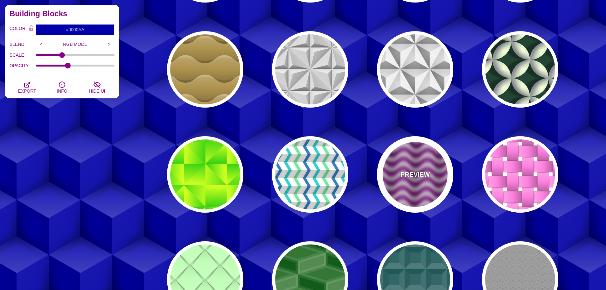
scroll to position [159, 0]
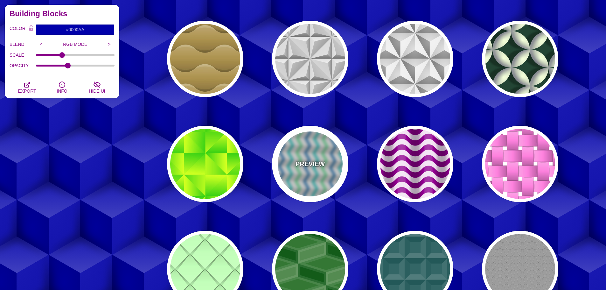
click at [324, 170] on div "PREVIEW" at bounding box center [310, 164] width 76 height 76
type input "#FFFFFF"
type input "#F8F8F8"
type input "#6CE69F"
type input "#1986C1"
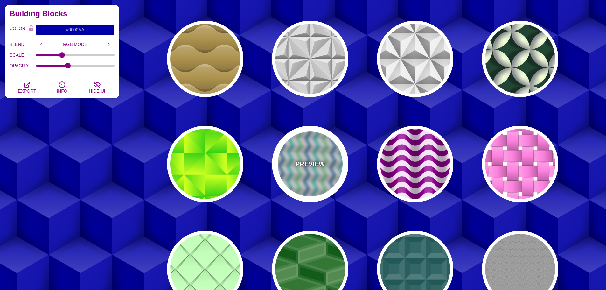
type input "#02D1CC"
type input "360"
type input "1"
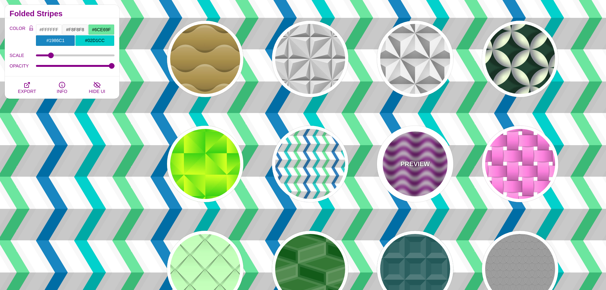
click at [417, 160] on p "PREVIEW" at bounding box center [414, 164] width 29 height 10
type input "#880088"
type input "#F0DFF0"
type input "#880088"
type input "0"
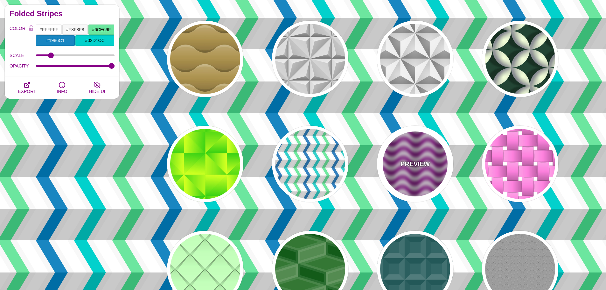
type input "0"
type input "0.2"
type input "0.4"
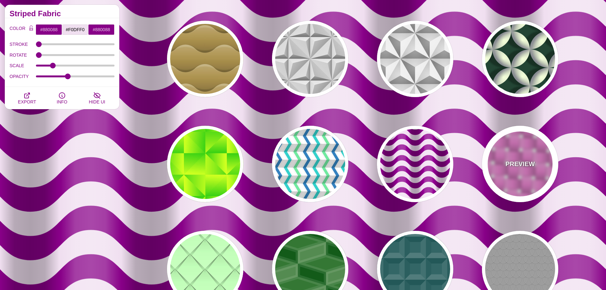
click at [535, 161] on div "PREVIEW" at bounding box center [520, 164] width 76 height 76
type input "#FFFFFF"
type input "#FF88DD"
type input "#000000"
type input "1"
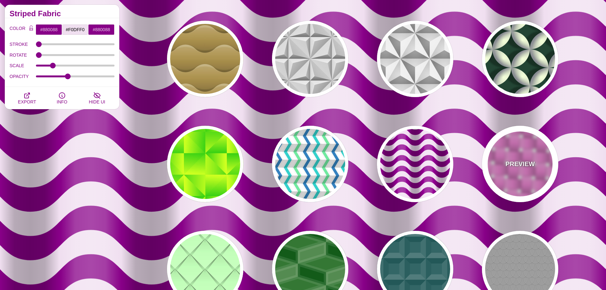
type input "0.5"
type input "1"
type input "0.5"
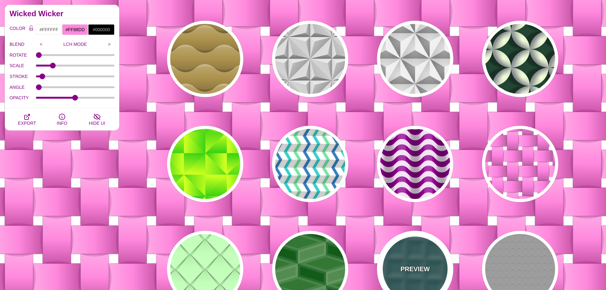
click at [398, 236] on div "PREVIEW" at bounding box center [415, 269] width 76 height 76
type input "#336666"
type input "0.2"
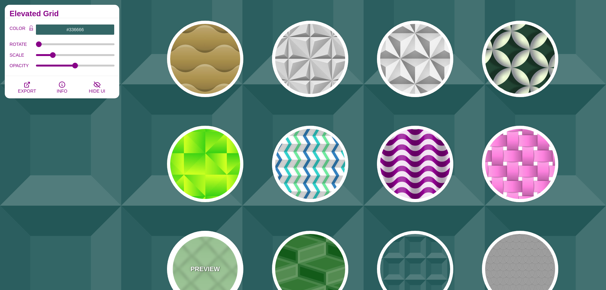
click at [230, 254] on div "PREVIEW" at bounding box center [205, 269] width 76 height 76
type input "#C3FFB9"
type input "100"
type input "1"
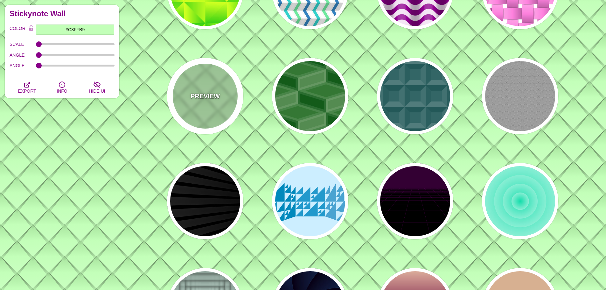
scroll to position [350, 0]
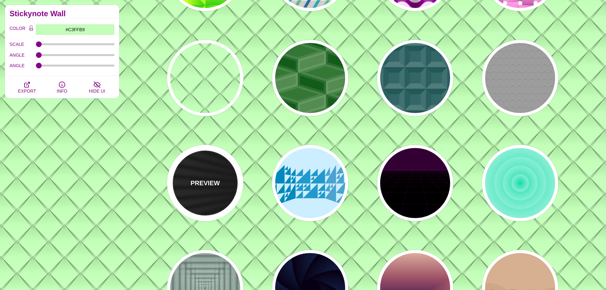
click at [220, 181] on div "PREVIEW" at bounding box center [205, 183] width 76 height 76
type input "#000000"
type input "#FFFFFF"
type input "0"
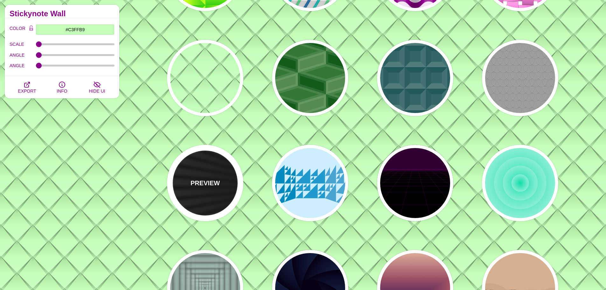
type input "0"
type input "50"
type input "0.2"
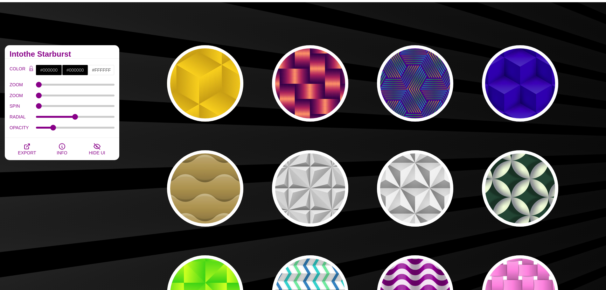
scroll to position [0, 0]
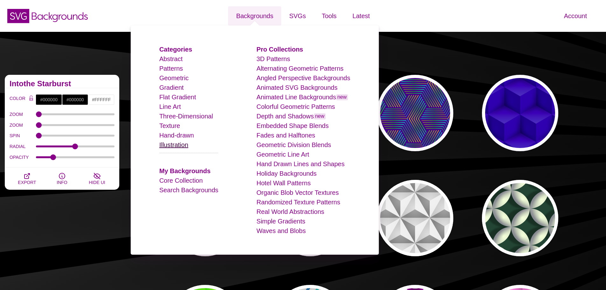
click at [188, 147] on link "Illustration" at bounding box center [173, 144] width 29 height 7
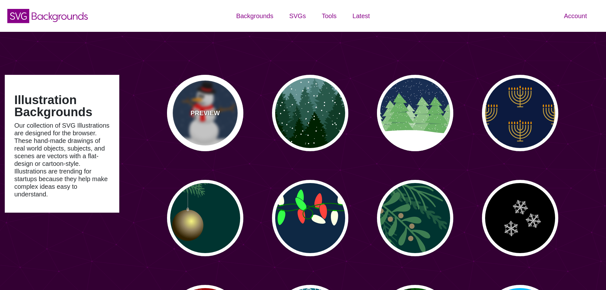
type input "#450057"
type input "#FFFFFF"
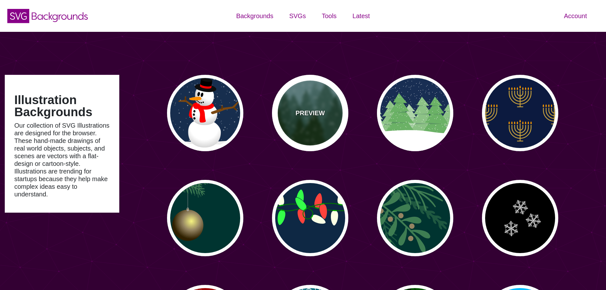
click at [311, 105] on div "PREVIEW" at bounding box center [310, 113] width 76 height 76
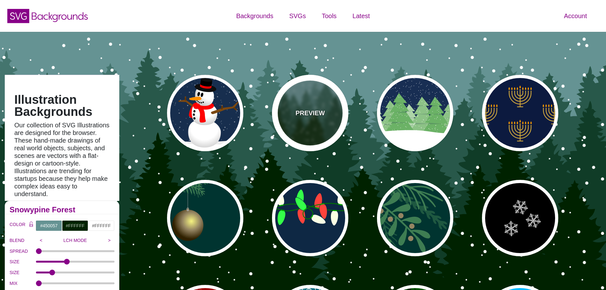
type input "#659393"
type input "#002200"
type input "0"
type input "20"
type input "10"
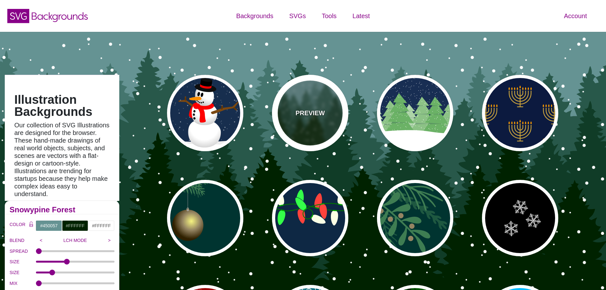
type input "0"
type input "0.25"
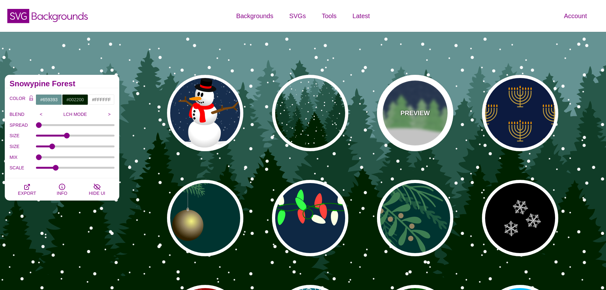
click at [416, 105] on div "PREVIEW" at bounding box center [415, 113] width 76 height 76
type input "#182E52"
type input "#6BB166"
type input "0"
type input "15"
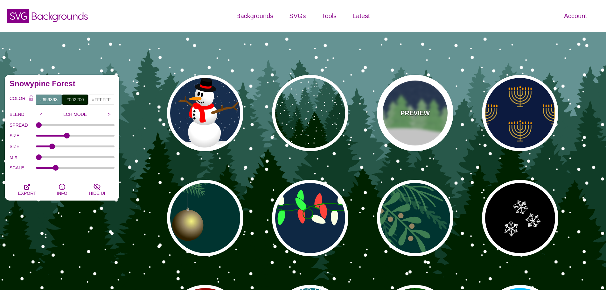
type input "0.2"
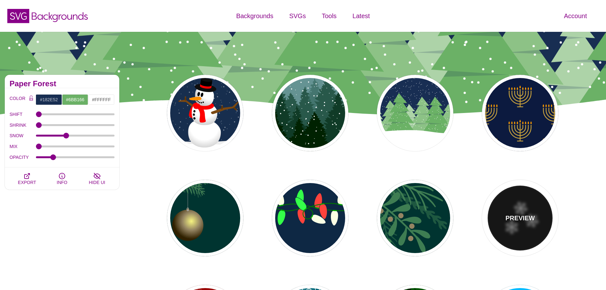
click at [521, 207] on div "PREVIEW" at bounding box center [520, 218] width 76 height 76
type input "#000000"
type input "#FFFFFF"
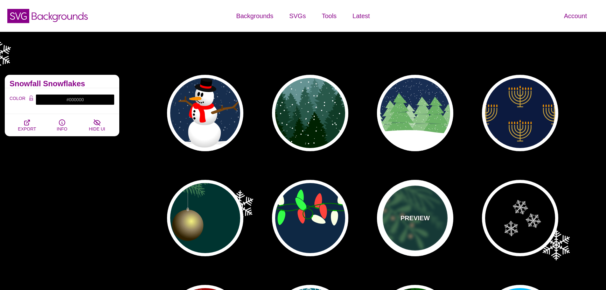
click at [419, 212] on div "PREVIEW" at bounding box center [415, 218] width 76 height 76
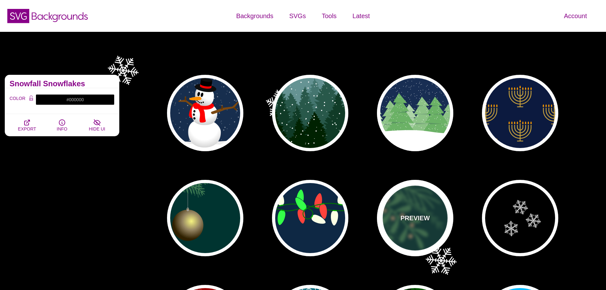
type input "#003431"
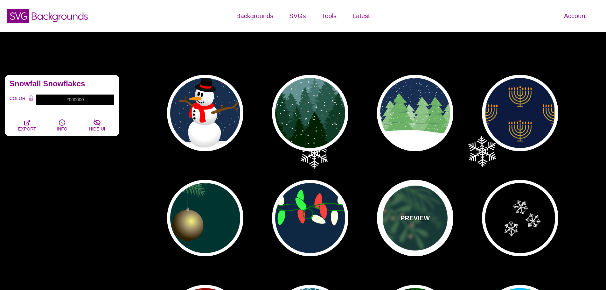
type input "#3E7C52"
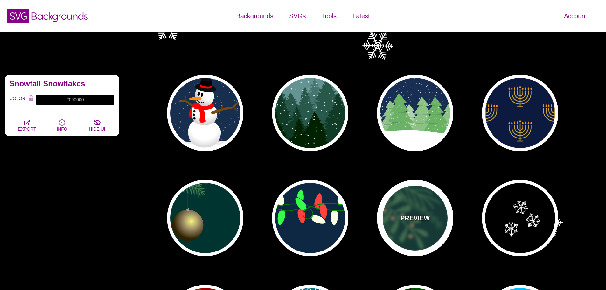
type input "#958462"
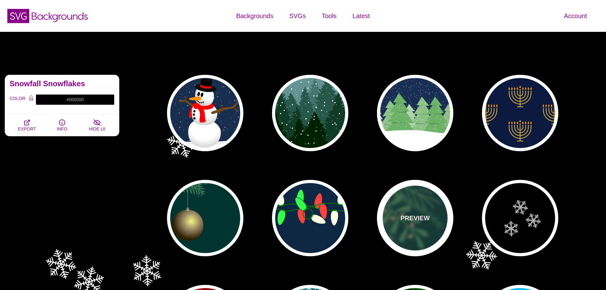
type input "0.5"
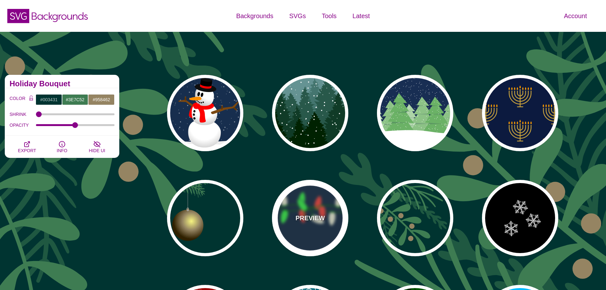
click at [317, 207] on div "PREVIEW" at bounding box center [310, 218] width 76 height 76
type input "#0E2844"
type input "#007800"
type input "#00AA00"
type input "#FAFFE4"
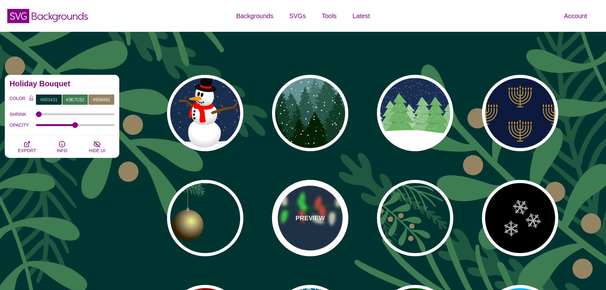
type input "#34FF49"
type input "#FF433C"
type input "2"
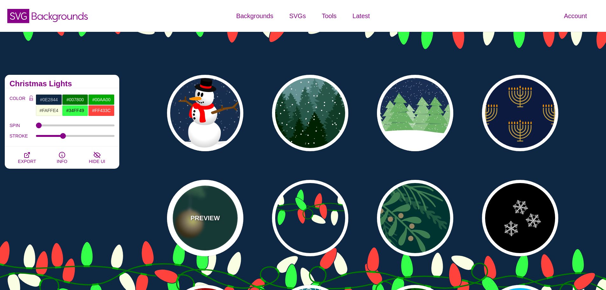
click at [221, 208] on div "PREVIEW" at bounding box center [205, 218] width 76 height 76
type input "#003431"
type input "#3E7C52"
type input "#AAAAAA"
type input "#2F2100"
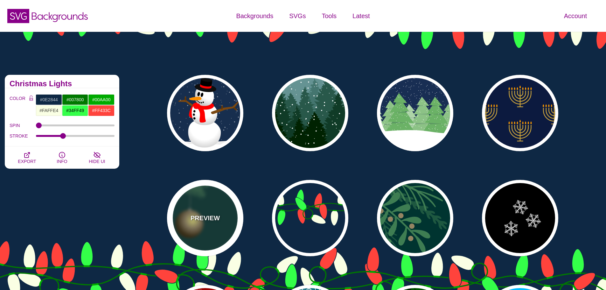
type input "#958462"
type input "#F6F580"
type input "3"
type input "0.4"
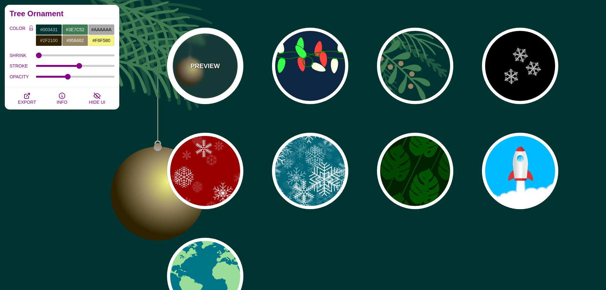
scroll to position [191, 0]
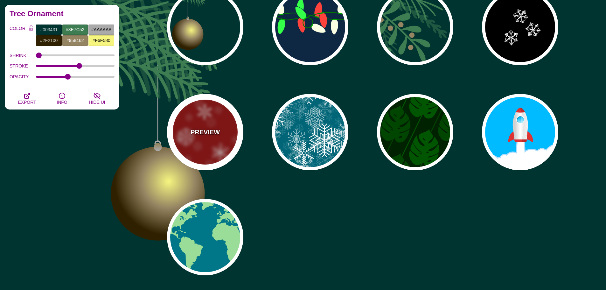
click at [225, 139] on div "PREVIEW" at bounding box center [205, 132] width 76 height 76
type input "#990000"
type input "#FFFFFF"
type input "1"
type input "3"
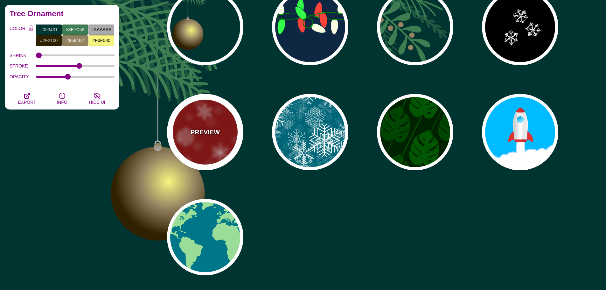
type input "0.4"
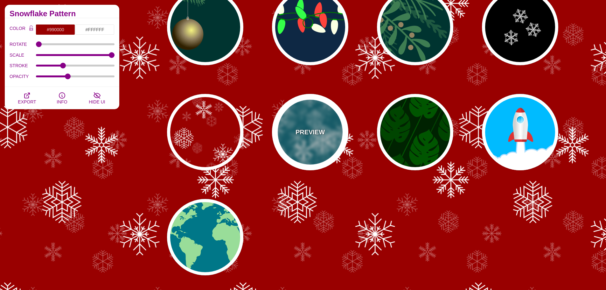
click at [328, 144] on div "PREVIEW" at bounding box center [310, 132] width 76 height 76
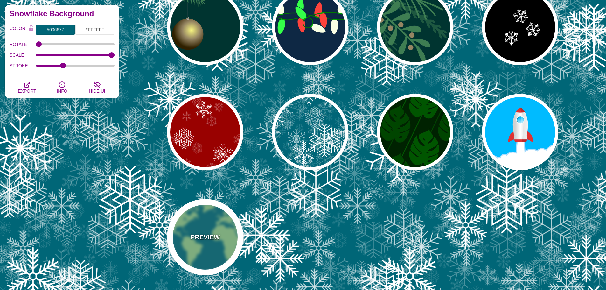
click at [225, 230] on div "PREVIEW" at bounding box center [205, 237] width 76 height 76
type input "#007788"
type input "#99DD99"
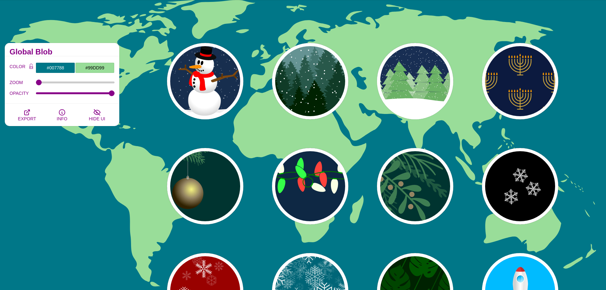
scroll to position [0, 0]
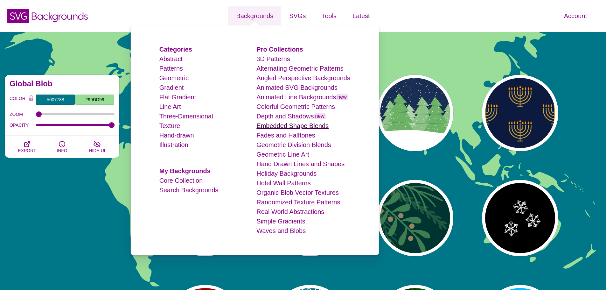
click at [287, 127] on link "Embedded Shape Blends" at bounding box center [292, 125] width 72 height 7
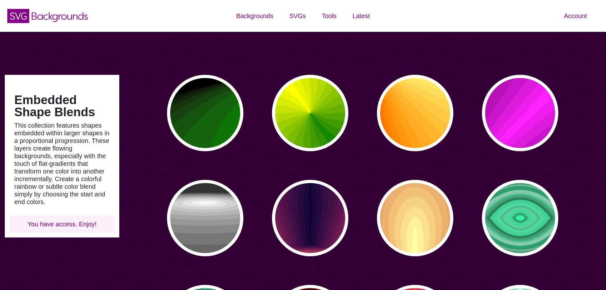
type input "#450057"
type input "#FFFFFF"
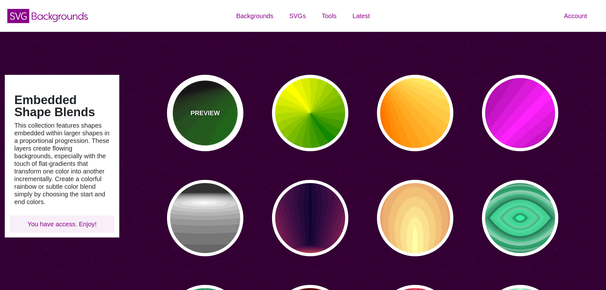
click at [229, 120] on div "PREVIEW" at bounding box center [205, 113] width 76 height 76
type input "#000000"
type input "#008800"
type input "0"
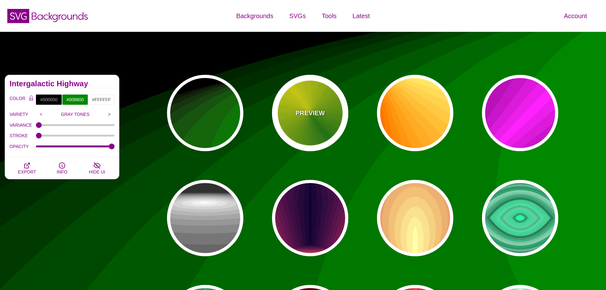
click at [292, 108] on div "PREVIEW" at bounding box center [310, 113] width 76 height 76
type input "#118800"
type input "#FFFF00"
type input "0"
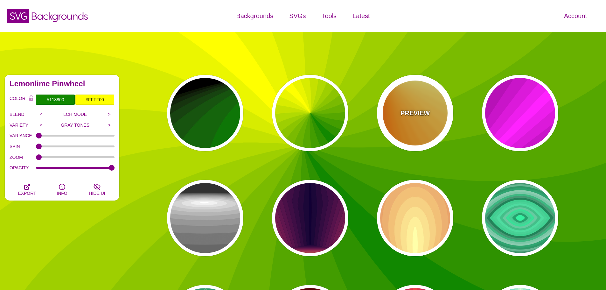
click at [433, 108] on div "PREVIEW" at bounding box center [415, 113] width 76 height 76
type input "#FF6600"
type input "#FFFF88"
type input "1"
type input "0.2"
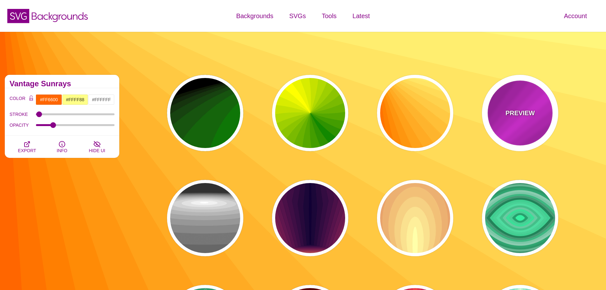
click at [544, 104] on div "PREVIEW" at bounding box center [520, 113] width 76 height 76
type input "#FF22FF"
type input "#550055"
type input "0"
type input "1"
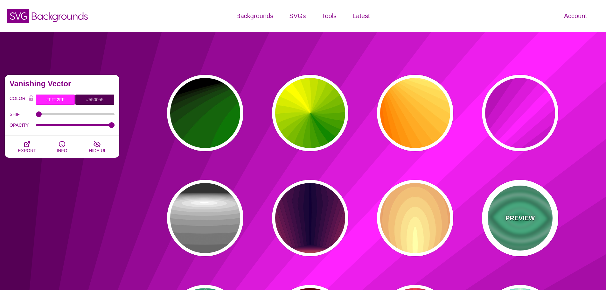
click at [543, 216] on div "PREVIEW" at bounding box center [520, 218] width 76 height 76
type input "#000000"
type input "#33FFAA"
type input "0.5"
type input "0"
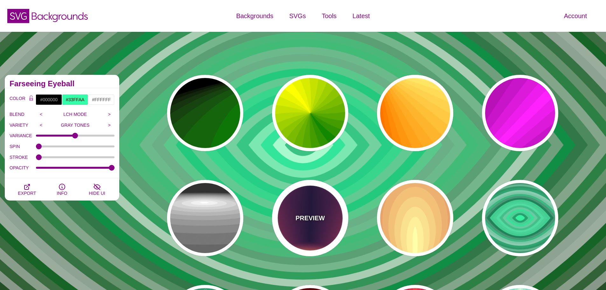
click at [298, 215] on p "PREVIEW" at bounding box center [309, 218] width 29 height 10
type input "#FFDD55"
type input "#110033"
type input "0"
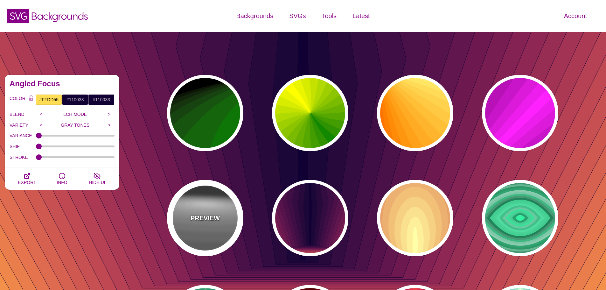
click at [230, 214] on div "PREVIEW" at bounding box center [205, 218] width 76 height 76
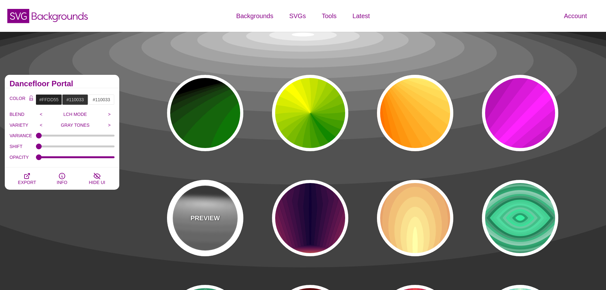
type input "#222222"
type input "#333333"
type input "#FFFFFF"
type input "1"
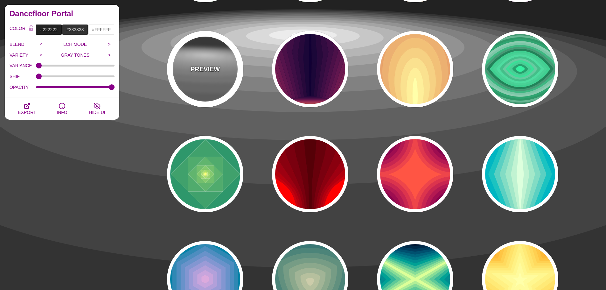
scroll to position [159, 0]
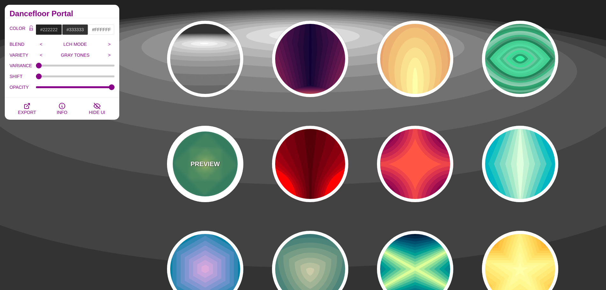
click at [221, 163] on div "PREVIEW" at bounding box center [205, 164] width 76 height 76
type input "#008266"
type input "#FFFF70"
type input "1"
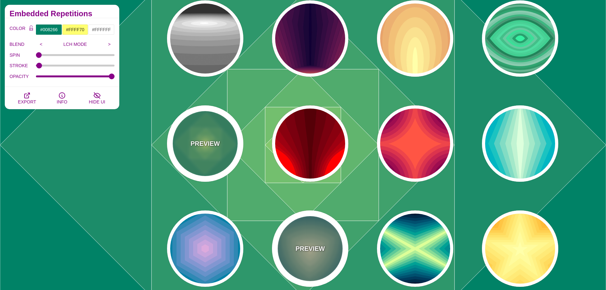
scroll to position [191, 0]
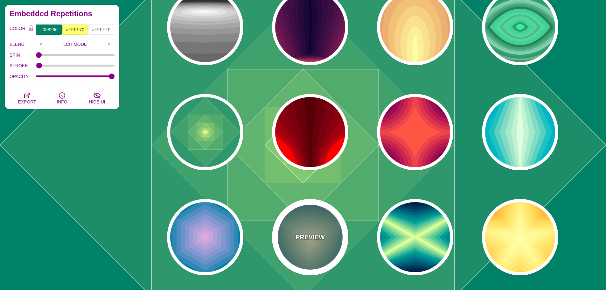
click at [316, 213] on div "PREVIEW" at bounding box center [310, 237] width 76 height 76
type input "#001133"
type input "#CCCCAA"
type input "1"
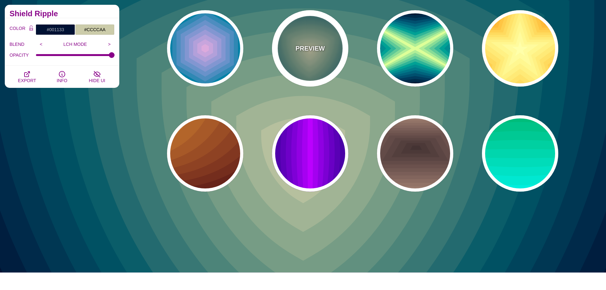
scroll to position [382, 0]
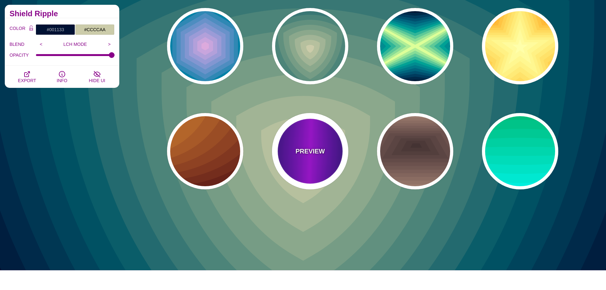
click at [320, 164] on div "PREVIEW" at bounding box center [310, 151] width 76 height 76
type input "#000022"
type input "#BB00FF"
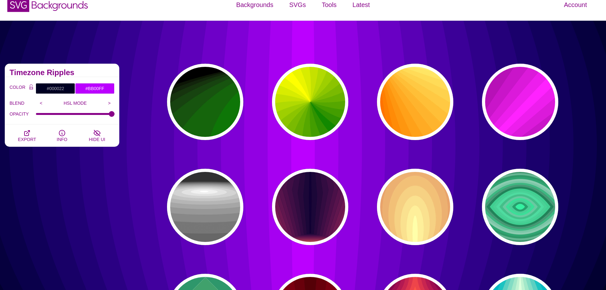
scroll to position [0, 0]
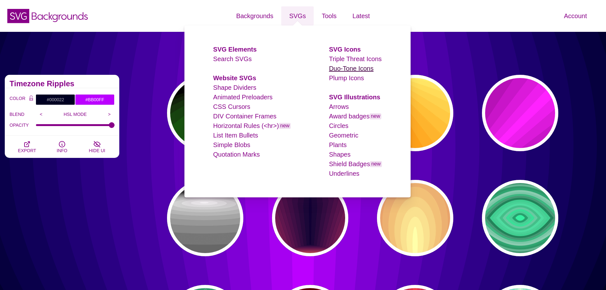
click at [337, 68] on link "Duo-Tone Icons" at bounding box center [351, 68] width 45 height 7
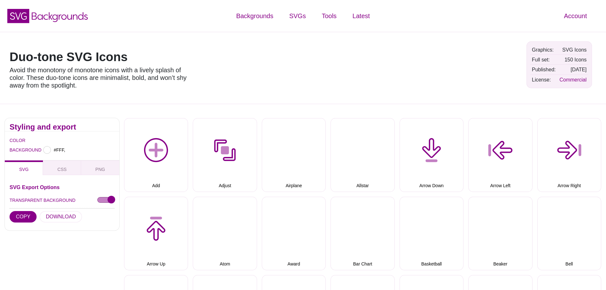
type input "#FFFFFF"
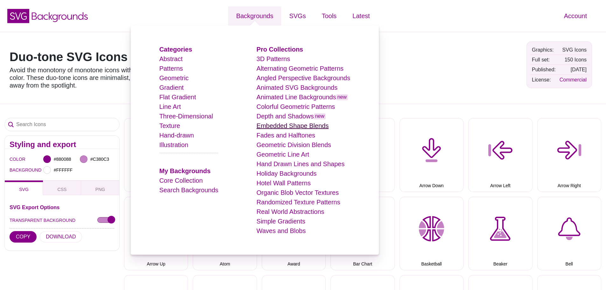
click at [287, 127] on link "Embedded Shape Blends" at bounding box center [292, 125] width 72 height 7
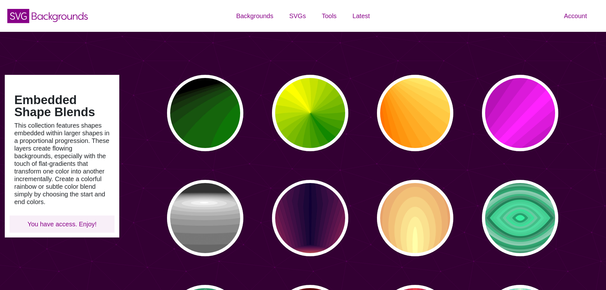
type input "#450057"
type input "#FFFFFF"
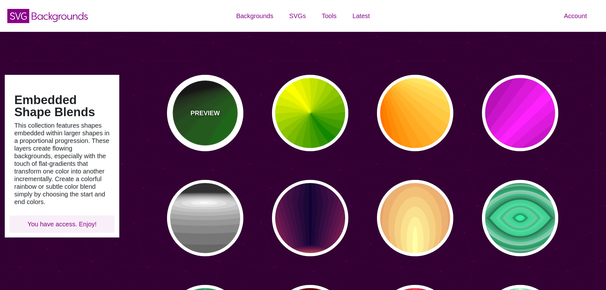
click at [226, 114] on div "PREVIEW" at bounding box center [205, 113] width 76 height 76
type input "#000000"
type input "#008800"
type input "0"
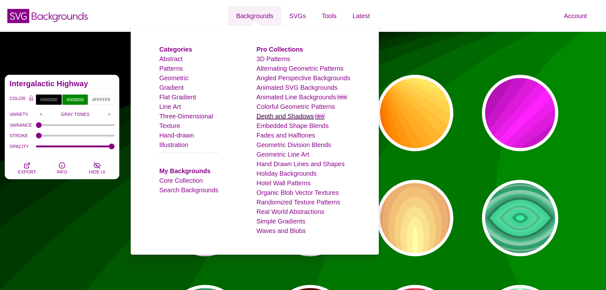
click at [290, 117] on link "Depth and Shadows new" at bounding box center [290, 116] width 69 height 7
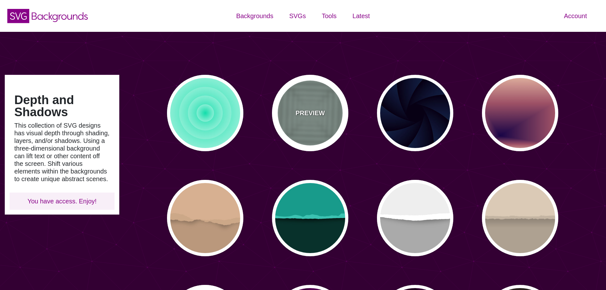
type input "#450057"
type input "#FFFFFF"
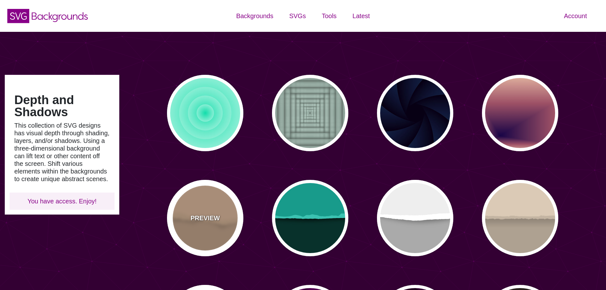
click at [219, 210] on div "PREVIEW" at bounding box center [205, 218] width 76 height 76
type input "#BA987C"
type input "#D7B090"
type input "#CCA788"
type input "0"
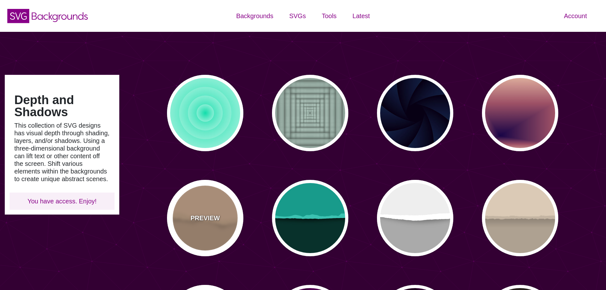
type input "0"
type input "0.5"
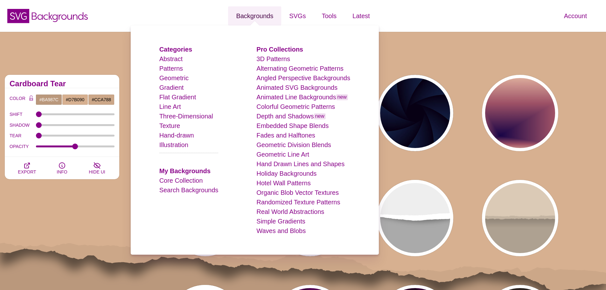
click at [260, 18] on link "Backgrounds" at bounding box center [254, 15] width 53 height 19
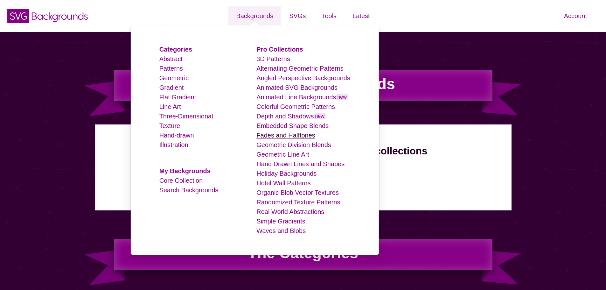
click at [296, 138] on link "Fades and Halftones" at bounding box center [285, 135] width 59 height 7
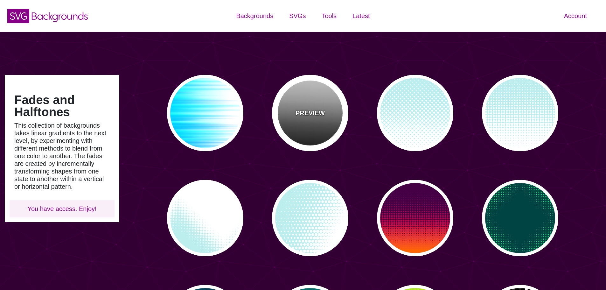
type input "#450057"
type input "#FFFFFF"
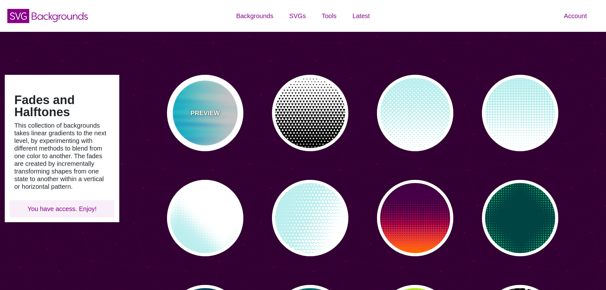
click at [220, 105] on div "PREVIEW" at bounding box center [205, 113] width 76 height 76
type input "#FFFFFF"
type input "#0099FF"
type input "#00FFFF"
type input "0"
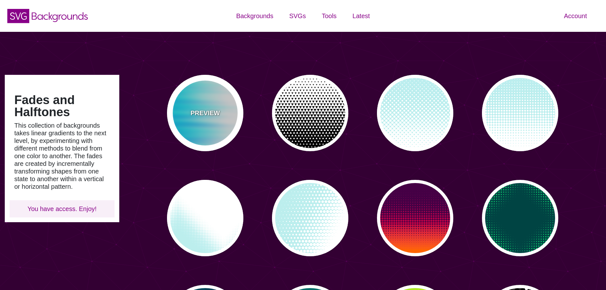
type input "0"
type input "0.5"
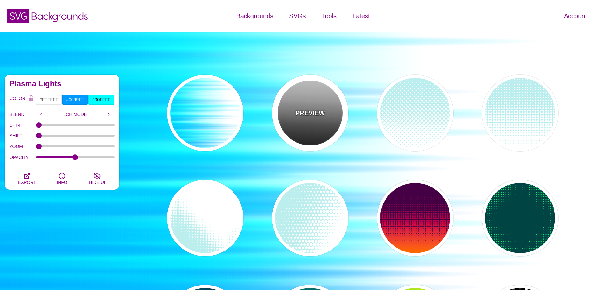
click at [317, 105] on div "PREVIEW" at bounding box center [310, 113] width 76 height 76
type input "#000000"
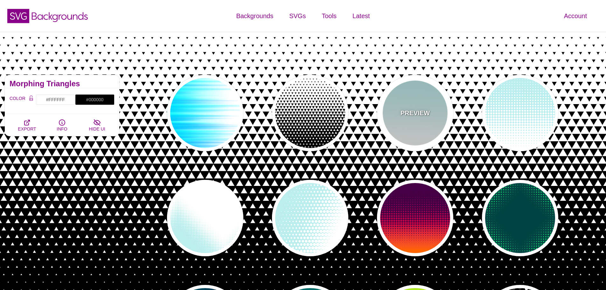
click at [411, 102] on div "PREVIEW" at bounding box center [415, 113] width 76 height 76
type input "#BBEEEE"
type input "#FFFFFF"
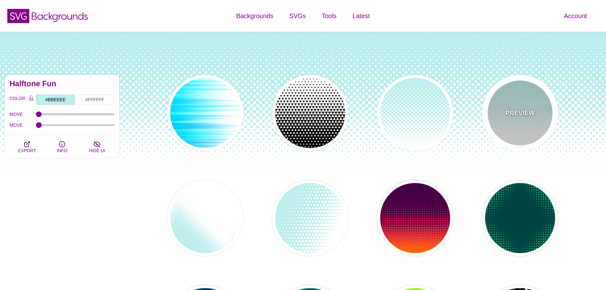
click at [501, 104] on div "PREVIEW" at bounding box center [520, 113] width 76 height 76
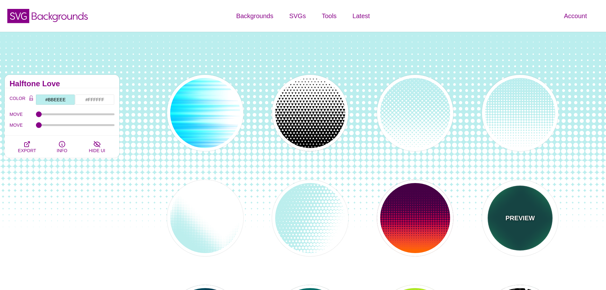
click at [522, 213] on p "PREVIEW" at bounding box center [519, 218] width 29 height 10
type input "#004444"
type input "#11EE77"
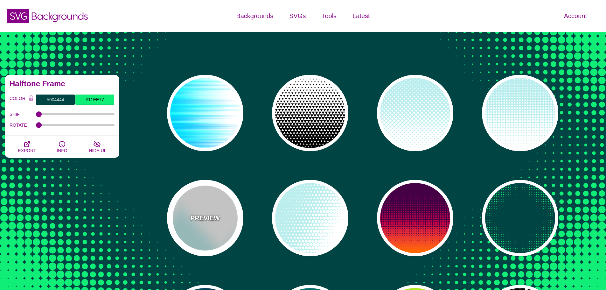
click at [202, 199] on div "PREVIEW" at bounding box center [205, 218] width 76 height 76
type input "#BBEEEE"
type input "#FFFFFF"
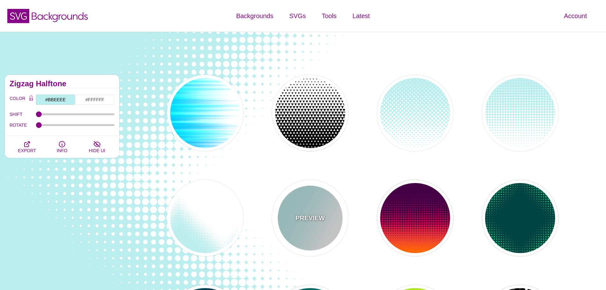
click at [302, 216] on p "PREVIEW" at bounding box center [309, 218] width 29 height 10
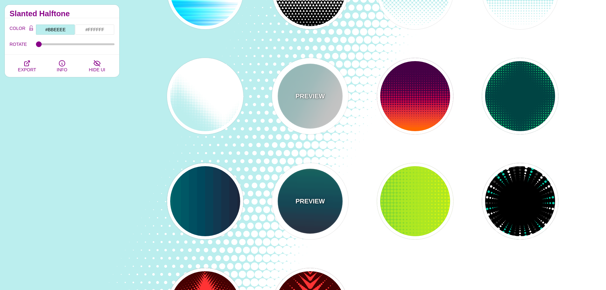
scroll to position [127, 0]
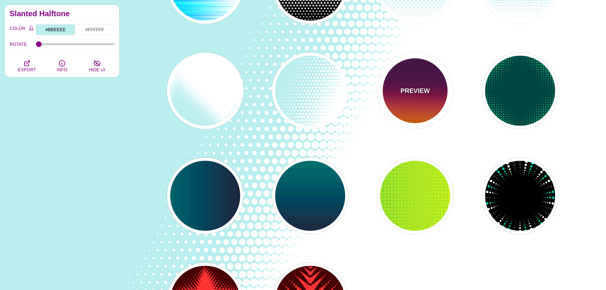
click at [426, 96] on div "PREVIEW" at bounding box center [415, 90] width 76 height 76
type input "#440044"
type input "#FF6600"
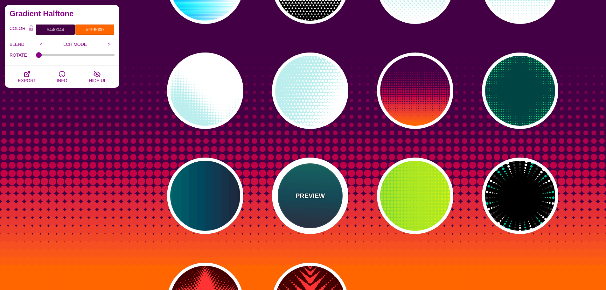
click at [330, 197] on div "PREVIEW" at bounding box center [310, 195] width 76 height 76
type input "#110011"
type input "#448866"
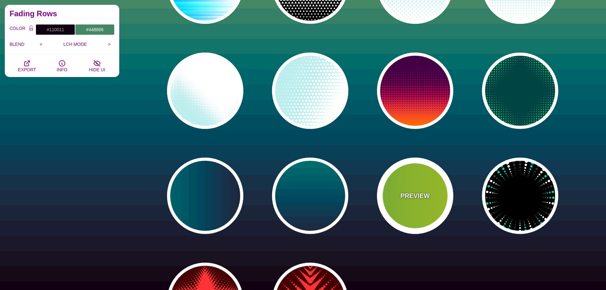
click at [393, 187] on div "PREVIEW" at bounding box center [415, 195] width 76 height 76
type input "#22BB44"
type input "#FFFF00"
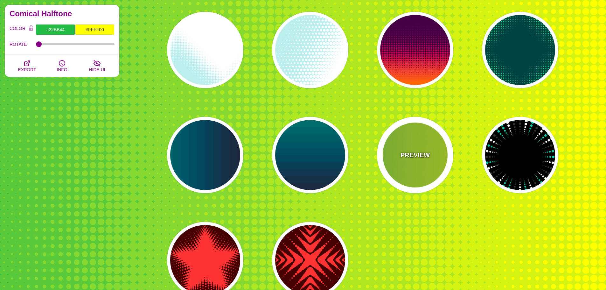
scroll to position [223, 0]
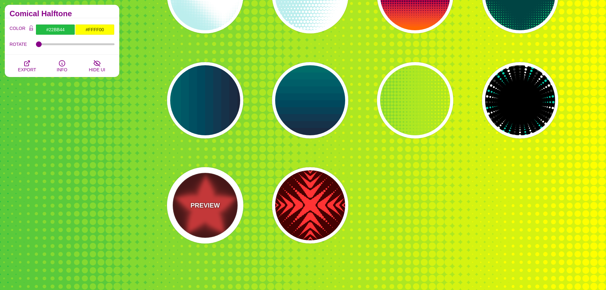
click at [191, 207] on p "PREVIEW" at bounding box center [205, 205] width 29 height 10
type input "#440000"
type input "#FF3333"
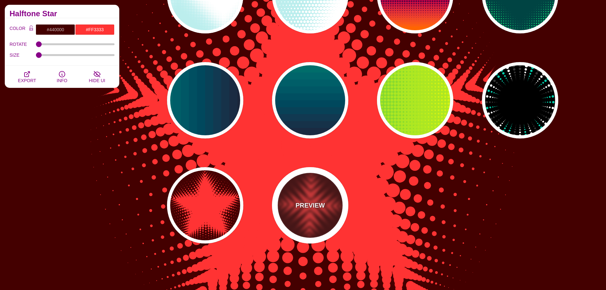
click at [324, 202] on div "PREVIEW" at bounding box center [310, 205] width 76 height 76
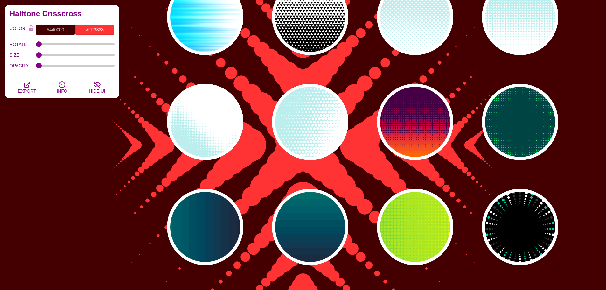
scroll to position [95, 0]
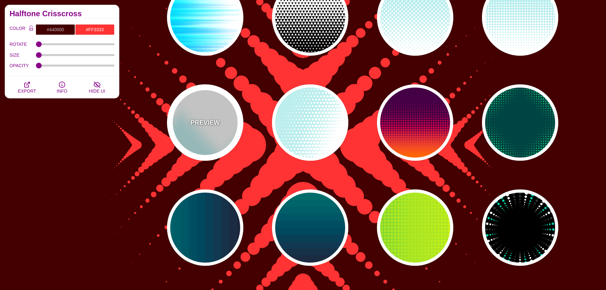
click at [208, 132] on div "PREVIEW" at bounding box center [205, 122] width 76 height 76
type input "#BBEEEE"
type input "#FFFFFF"
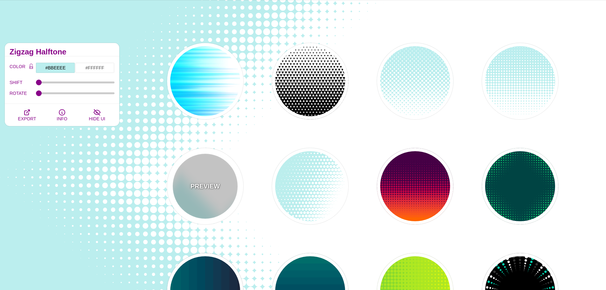
scroll to position [0, 0]
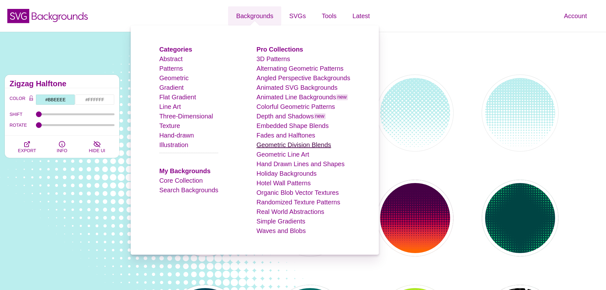
click at [293, 148] on link "Geometric Division Blends" at bounding box center [293, 144] width 75 height 7
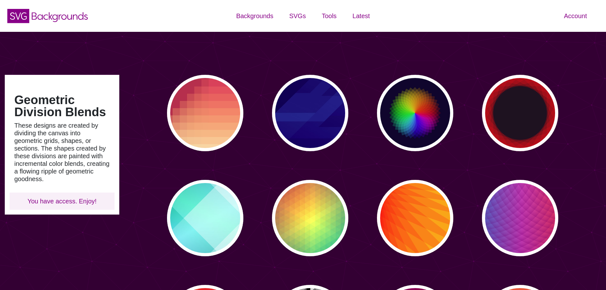
type input "#450057"
type input "#FFFFFF"
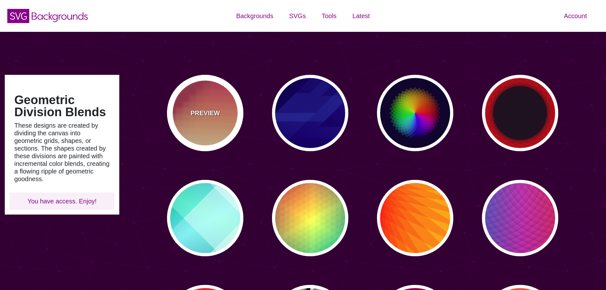
click at [232, 115] on div "PREVIEW" at bounding box center [205, 113] width 76 height 76
type input "#BA324B"
type input "#FF4567"
type input "#FFF5C7"
type input "0"
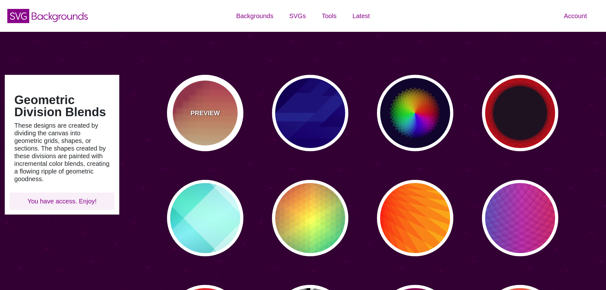
type input "0"
type input "0.3"
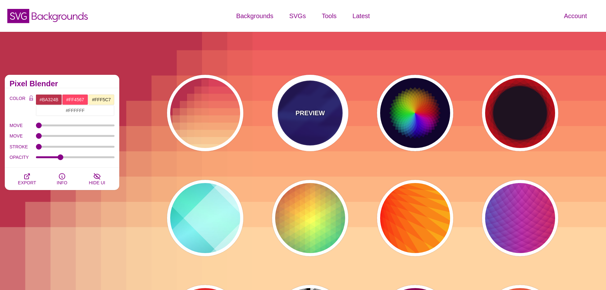
click at [316, 111] on p "PREVIEW" at bounding box center [309, 113] width 29 height 10
type input "#000044"
type input "#3388FF"
type input "#001188"
type input "0.3"
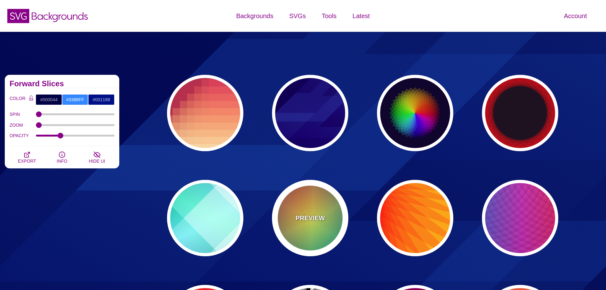
click at [313, 192] on div "PREVIEW" at bounding box center [310, 218] width 76 height 76
type input "#226677"
type input "#FFFF55"
type input "#27002E"
type input "100"
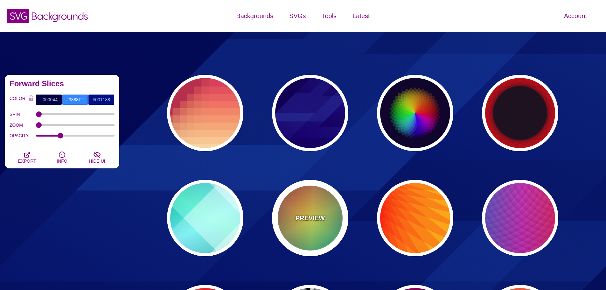
type input "0.5"
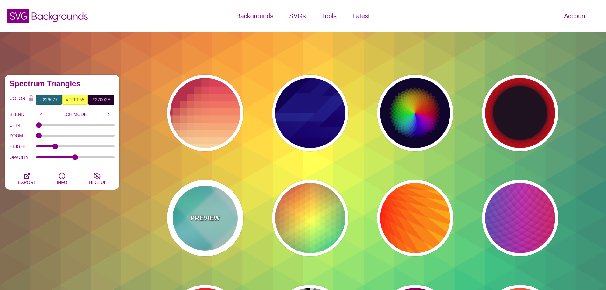
click at [228, 200] on div "PREVIEW" at bounding box center [205, 218] width 76 height 76
type input "#FFFFFF"
type input "#008066"
type input "#99FFFF"
type input "#0099FF"
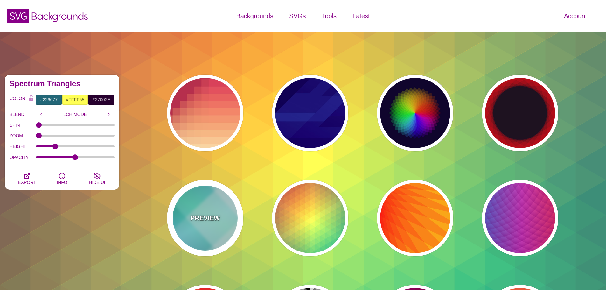
type input "#00FFCC"
type input "0.4"
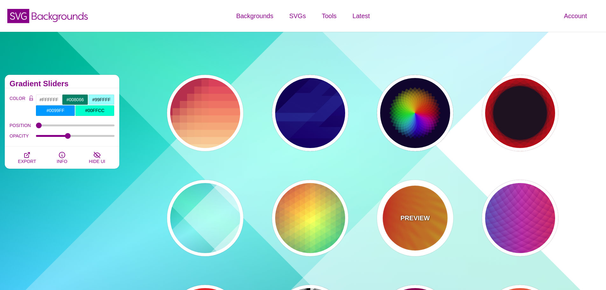
click at [403, 183] on div "PREVIEW" at bounding box center [415, 218] width 76 height 76
type input "#FFFF00"
type input "#FF0000"
type input "100"
type input "0.2"
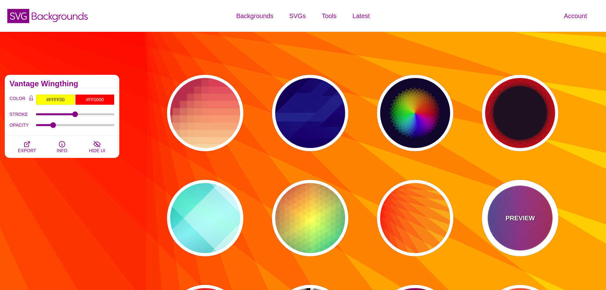
click at [529, 201] on div "PREVIEW" at bounding box center [520, 218] width 76 height 76
type input "#FF3333"
type input "#1884D6"
type input "#690067"
type input "0"
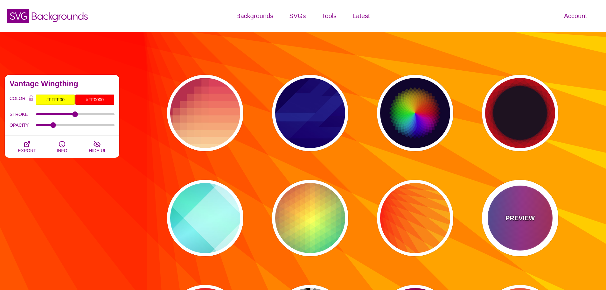
type input "1"
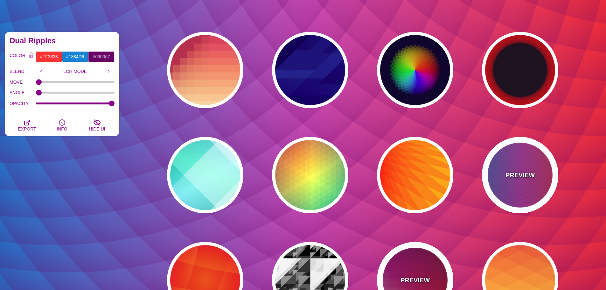
scroll to position [159, 0]
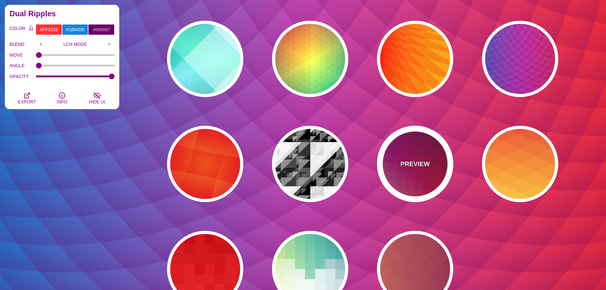
click at [427, 189] on div "PREVIEW" at bounding box center [415, 164] width 76 height 76
type input "#880077"
type input "#CC2222"
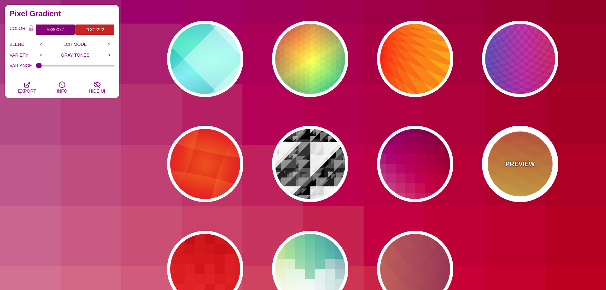
click at [504, 181] on div "PREVIEW" at bounding box center [520, 164] width 76 height 76
type input "#990088"
type input "#FFFFBB"
type input "#FF0000"
type input "#FFEE00"
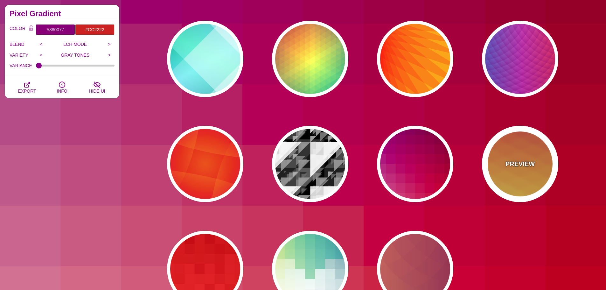
type input "#FFFFFF"
type input "0.5"
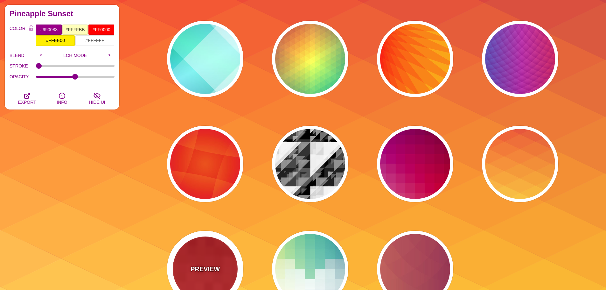
click at [207, 269] on p "PREVIEW" at bounding box center [205, 269] width 29 height 10
type input "#BB0000"
type input "#FF3333"
type input "0"
type input "100"
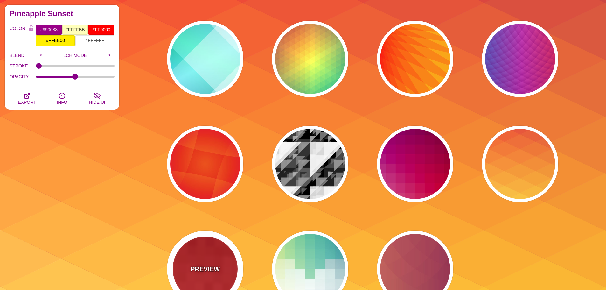
type input "100"
type input "0.5"
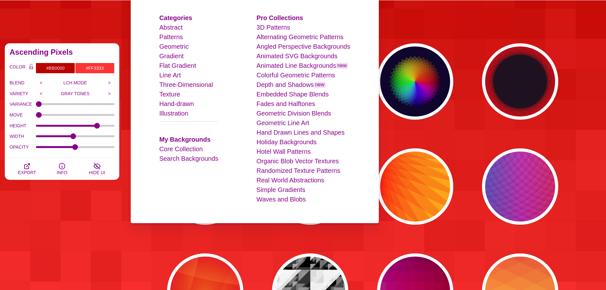
scroll to position [0, 0]
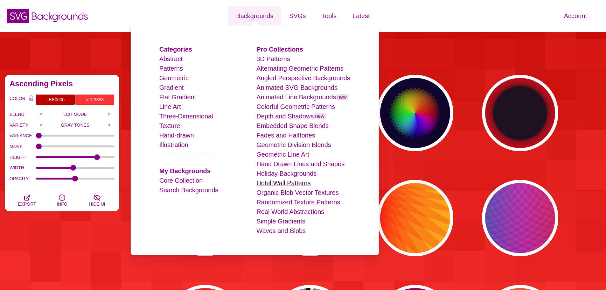
click at [285, 184] on link "Hotel Wall Patterns" at bounding box center [283, 182] width 54 height 7
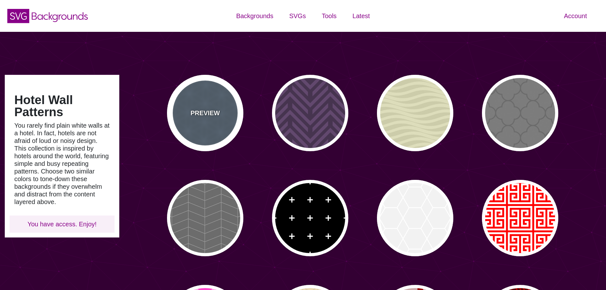
type input "#450057"
type input "#FFFFFF"
click at [221, 119] on div "PREVIEW" at bounding box center [205, 113] width 76 height 76
type input "#556677"
type input "#6D8399"
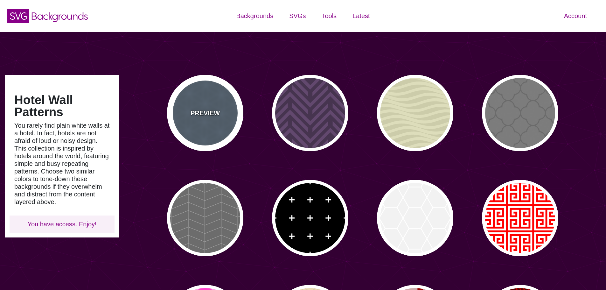
type input "0"
type input "10"
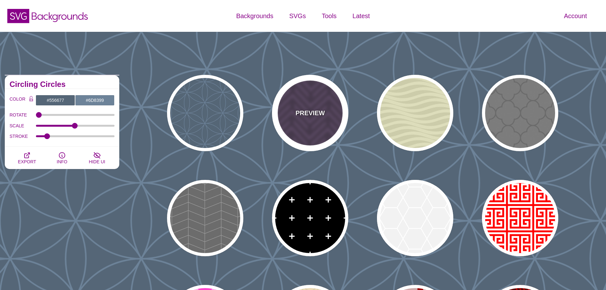
click at [302, 113] on p "PREVIEW" at bounding box center [309, 113] width 29 height 10
type input "#46344F"
type input "#62486E"
type input "#FF7300"
type input "0.2"
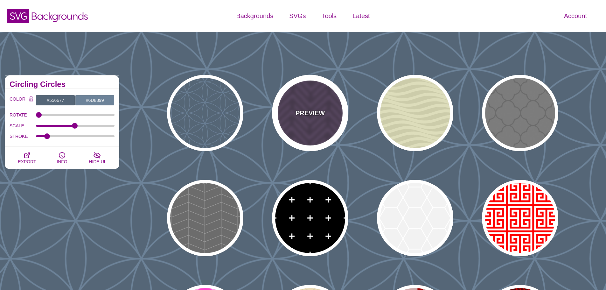
type input "0"
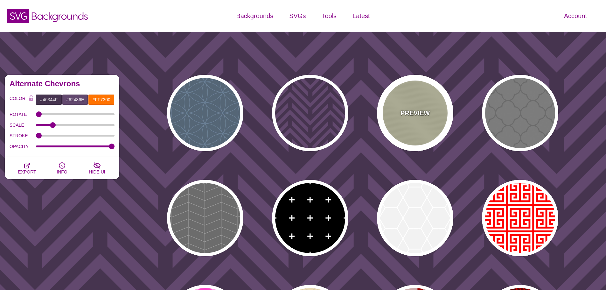
click at [407, 105] on div "PREVIEW" at bounding box center [415, 113] width 76 height 76
type input "#DDDDBB"
type input "#CCCCAA"
type input "0.25"
type input "10"
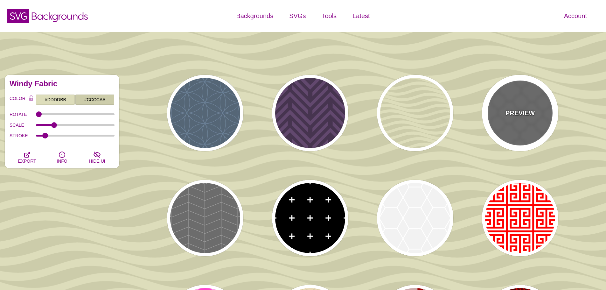
click at [551, 102] on div "PREVIEW" at bounding box center [520, 113] width 76 height 76
type input "#666666"
type input "#555555"
type input "#666666"
type input "20"
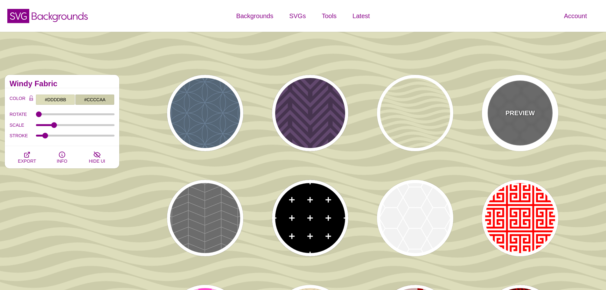
type input "5"
type input "1"
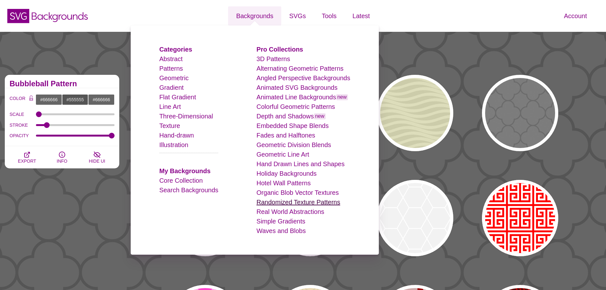
click at [279, 203] on link "Randomized Texture Patterns" at bounding box center [298, 201] width 84 height 7
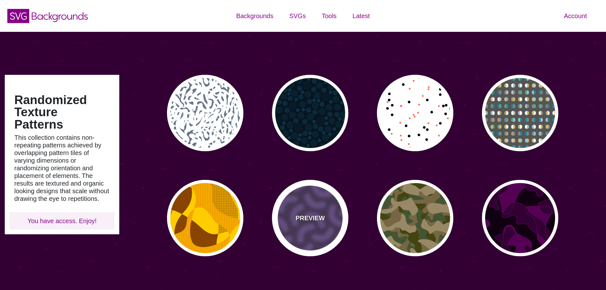
type input "#450057"
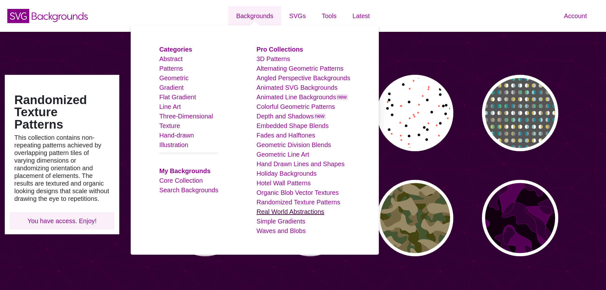
click at [285, 211] on link "Real World Abstractions" at bounding box center [290, 211] width 68 height 7
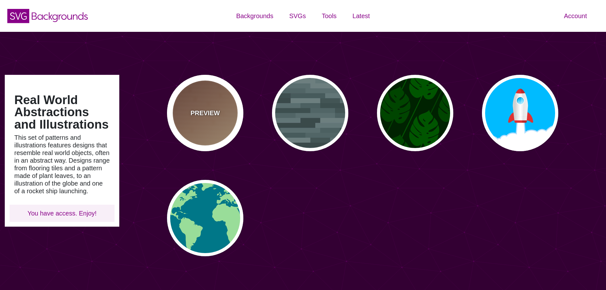
click at [221, 109] on div "PREVIEW" at bounding box center [205, 113] width 76 height 76
type input "#FFEEBB"
type input "#330000"
type input "#DDDDDD"
type input "0"
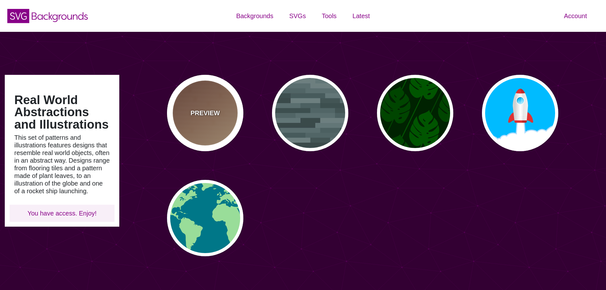
type input "30"
type input "0.1"
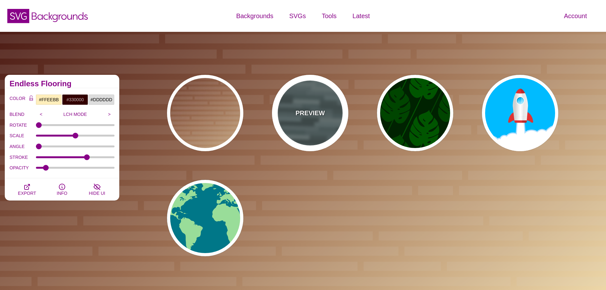
click at [327, 107] on div "PREVIEW" at bounding box center [310, 113] width 76 height 76
type input "#506566"
type input "0.5"
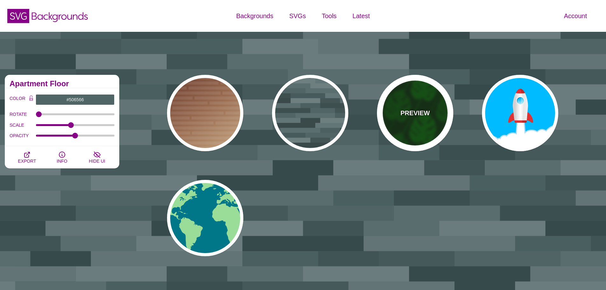
click at [401, 103] on div "PREVIEW" at bounding box center [415, 113] width 76 height 76
type input "#002200"
type input "#004400"
type input "#005500"
type input "200"
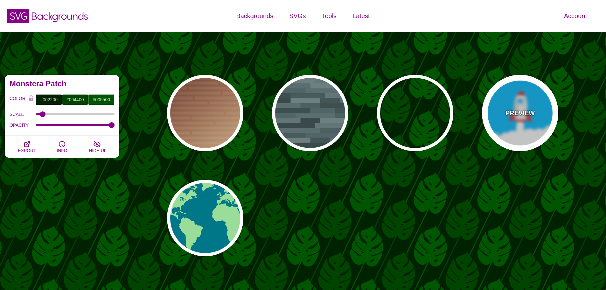
click at [521, 104] on div "PREVIEW" at bounding box center [520, 113] width 76 height 76
type input "#00BBFF"
type input "#FFFFFF"
type input "#DD3333"
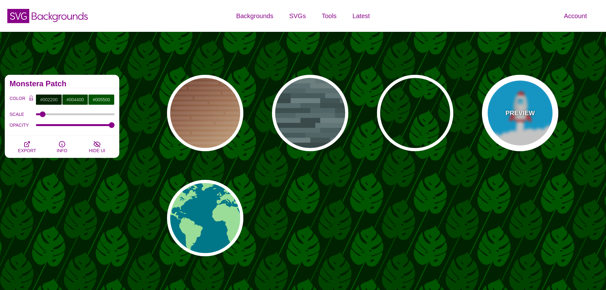
type input "0"
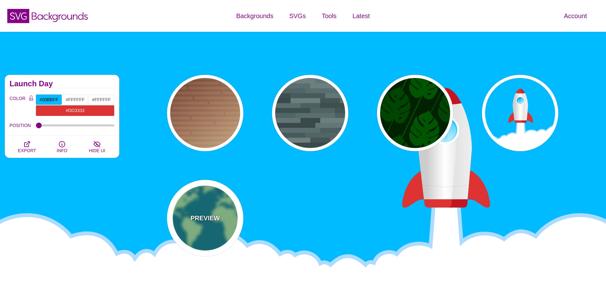
click at [219, 218] on div "PREVIEW" at bounding box center [205, 218] width 76 height 76
type input "#007788"
type input "#99DD99"
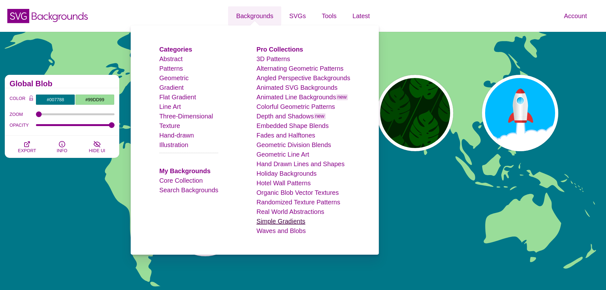
click at [290, 223] on link "Simple Gradients" at bounding box center [280, 221] width 49 height 7
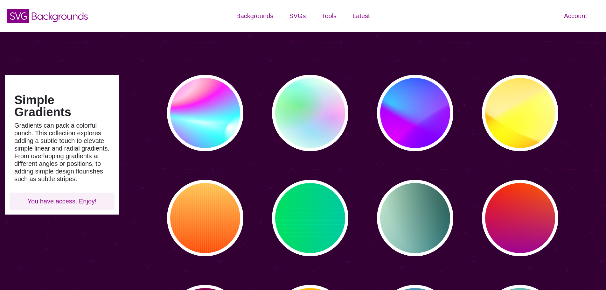
type input "#450057"
type input "#FFFFFF"
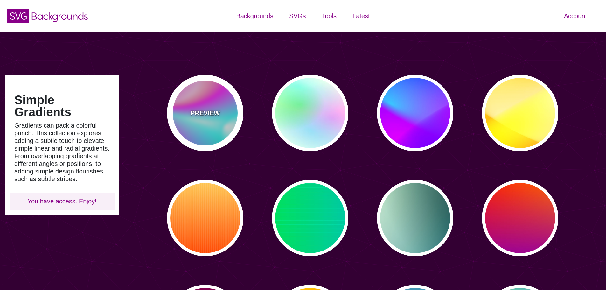
click at [217, 109] on p "PREVIEW" at bounding box center [205, 113] width 29 height 10
type input "#FFFFFF"
type input "#00FFFF"
type input "#00CC77"
type input "#FF00FF"
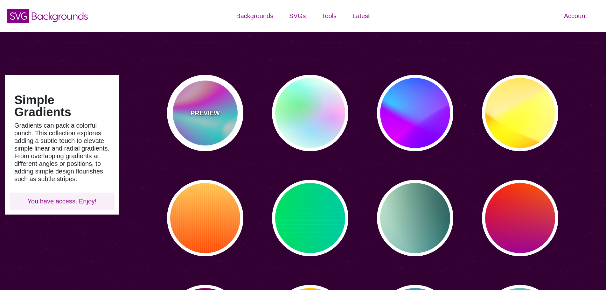
type input "#FF0000"
type input "0"
type input "30"
type input "89"
type input "80"
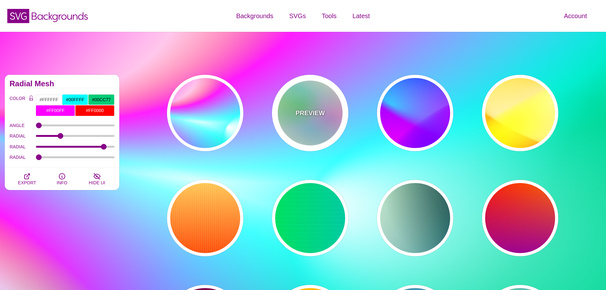
click at [307, 108] on div "PREVIEW" at bounding box center [310, 113] width 76 height 76
type input "#FFFFEE"
type input "#00FF00"
type input "40"
type input "30"
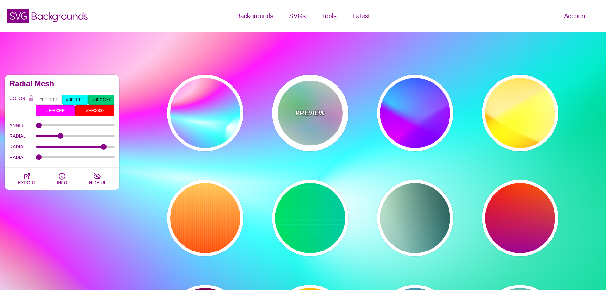
type input "40"
type input "0.4"
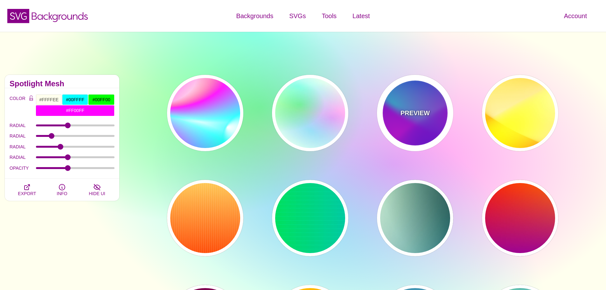
click at [437, 99] on div "PREVIEW" at bounding box center [415, 113] width 76 height 76
type input "#00FFFF"
type input "#0000FF"
type input "#FF00FF"
type input "60"
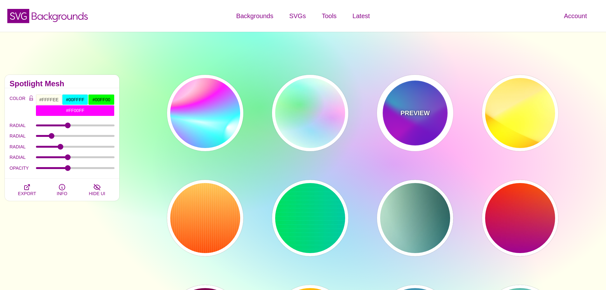
type input "90"
type input "60"
type input "1"
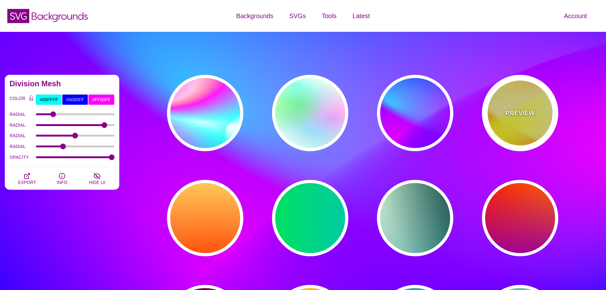
click at [530, 110] on p "PREVIEW" at bounding box center [519, 113] width 29 height 10
type input "#FFFF00"
type input "#FFFFFF"
type input "#FF0000"
type input "1"
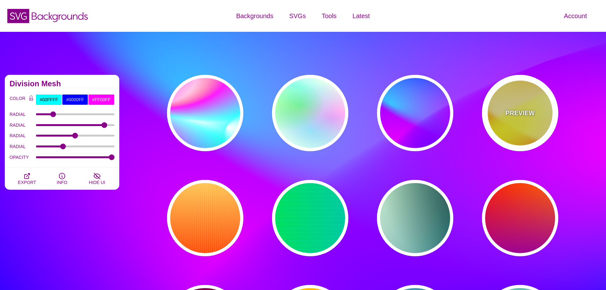
type input "70"
type input "60"
type input "1"
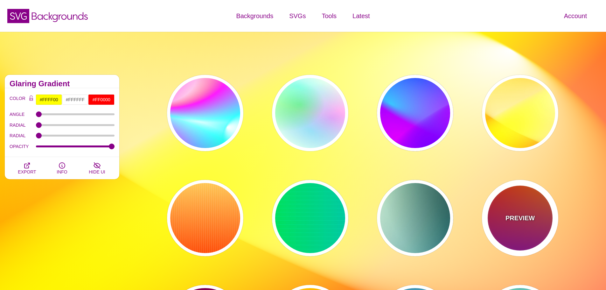
click at [534, 231] on div "PREVIEW" at bounding box center [520, 218] width 76 height 76
type input "#FF0000"
type input "#FF8800"
type input "#990099"
type input "0"
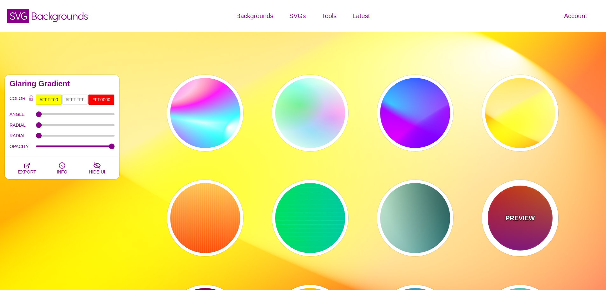
type input "0"
type input "1"
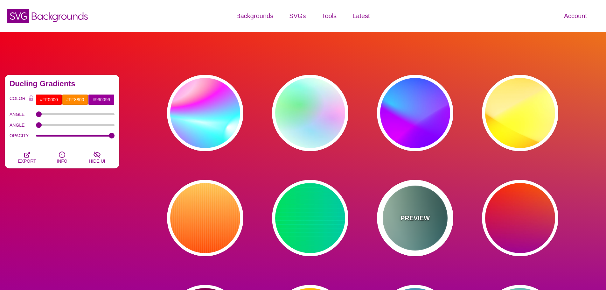
click at [411, 236] on div "PREVIEW" at bounding box center [415, 218] width 76 height 76
type input "#DDFFCC"
type input "#006677"
type input "#FFFFFF"
type input "#000000"
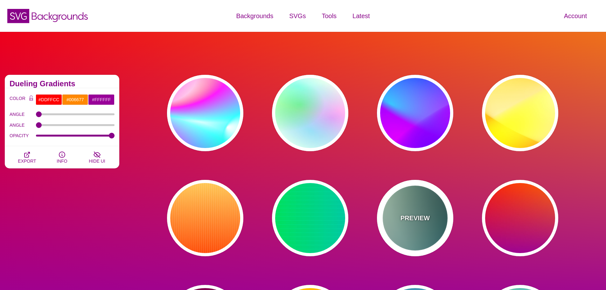
type input "100"
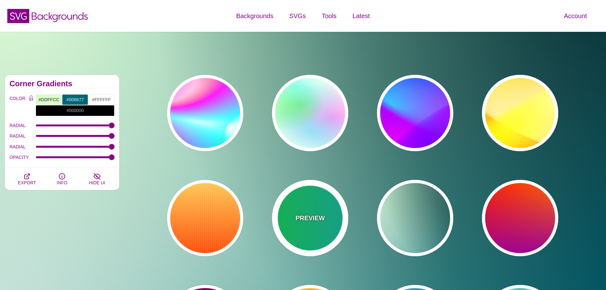
click at [315, 211] on div "PREVIEW" at bounding box center [310, 218] width 76 height 76
type input "#00FFCC"
type input "#00FF00"
type input "#00AAFF"
type input "0"
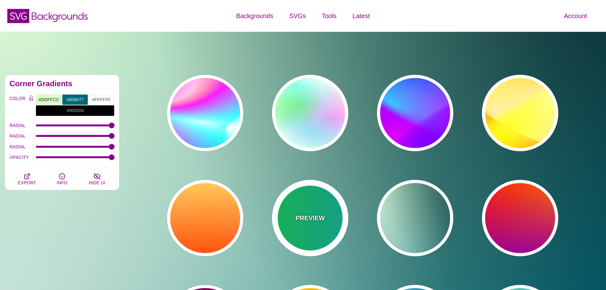
type input "0"
type input "5"
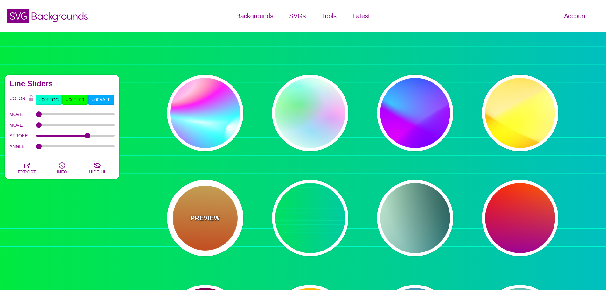
click at [211, 200] on div "PREVIEW" at bounding box center [205, 218] width 76 height 76
type input "#FFFFFF"
type input "#FFCC55"
type input "#FF4400"
type input "1"
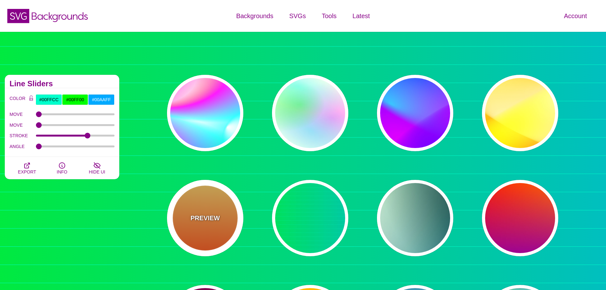
type input "10"
type input "0.1"
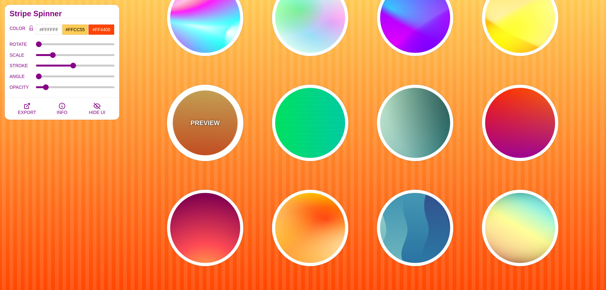
scroll to position [95, 0]
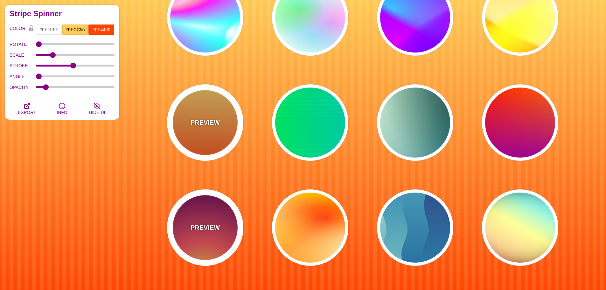
click at [211, 200] on div "PREVIEW" at bounding box center [205, 227] width 76 height 76
type input "#FFCC40"
type input "#FE4A54"
type input "#7F004F"
type input "#33003E"
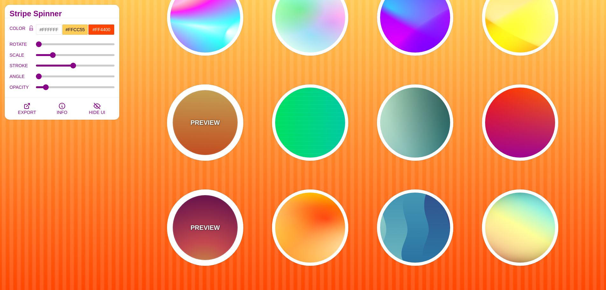
type input "100"
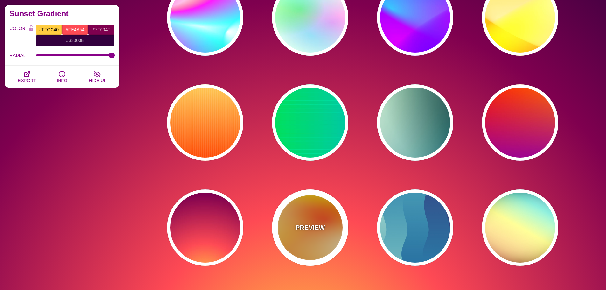
click at [314, 221] on div "PREVIEW" at bounding box center [310, 227] width 76 height 76
type input "#FFFF00"
type input "#FF0000"
type input "#FFFFFF"
type input "1"
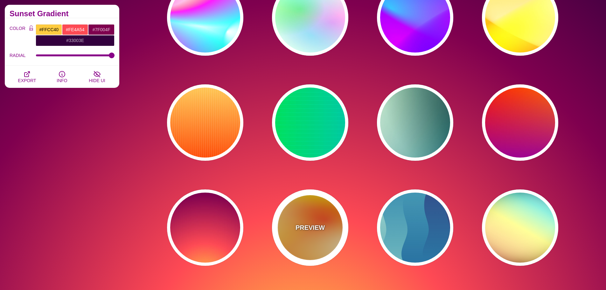
type input "80"
type input "130"
type input "70"
type input "50"
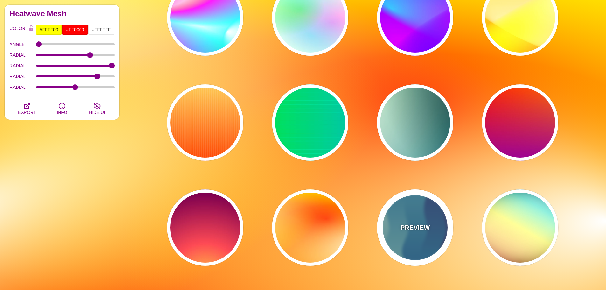
click at [397, 224] on div "PREVIEW" at bounding box center [415, 227] width 76 height 76
type input "#440044"
type input "#CCEEDD"
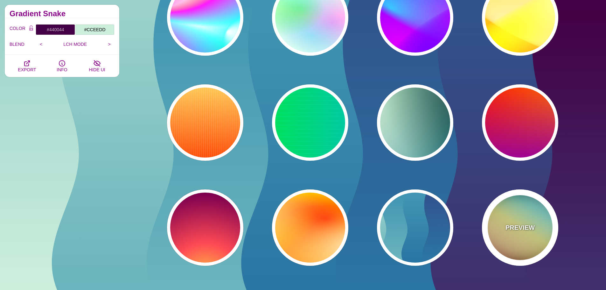
click at [505, 220] on div "PREVIEW" at bounding box center [520, 227] width 76 height 76
type input "#000000"
type input "#FFFFFF"
type input "#00BBFF"
type input "#FFFF00"
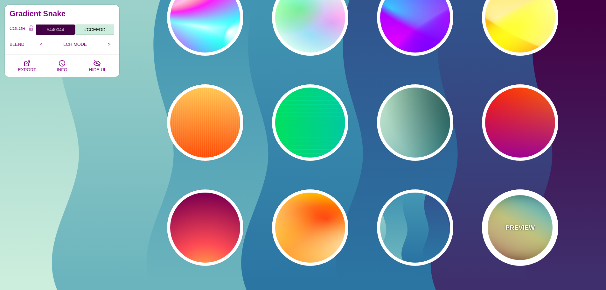
type input "37"
type input "1"
type input "0.4"
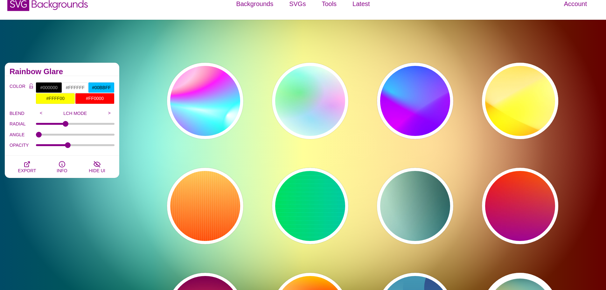
scroll to position [0, 0]
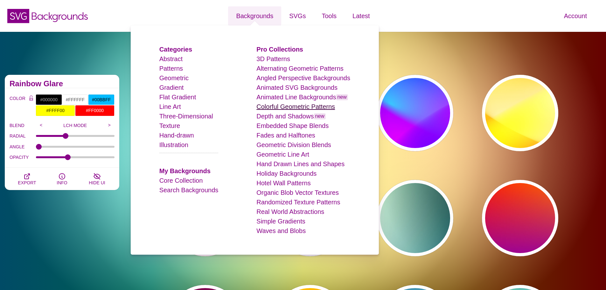
click at [284, 103] on link "Colorful Geometric Patterns" at bounding box center [295, 106] width 79 height 7
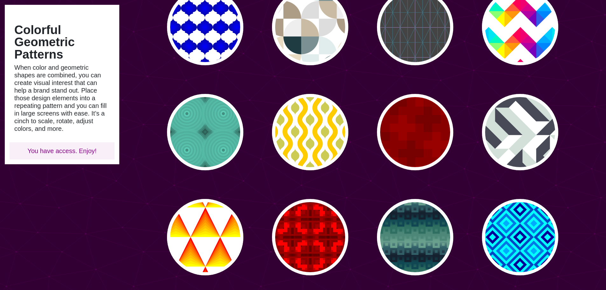
scroll to position [254, 0]
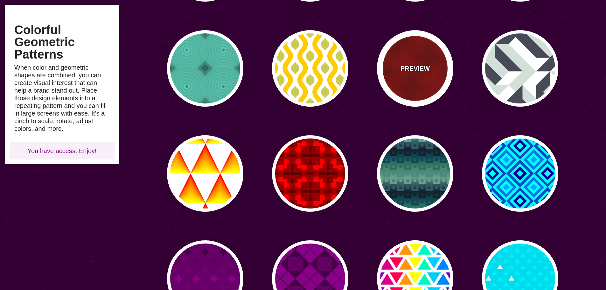
click at [416, 87] on div "PREVIEW" at bounding box center [415, 68] width 76 height 76
type input "#880000"
type input "#990000"
type input "#770000"
type input "1000"
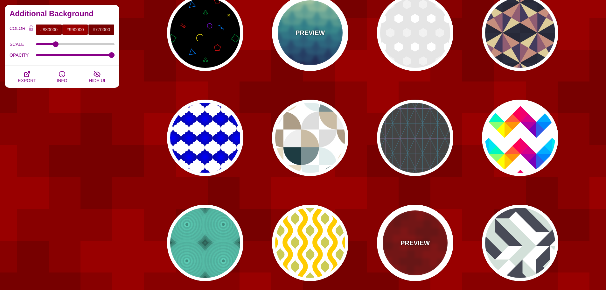
scroll to position [0, 0]
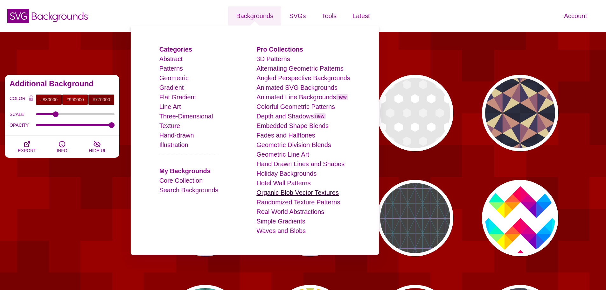
click at [279, 195] on link "Organic Blob Vector Textures" at bounding box center [297, 192] width 82 height 7
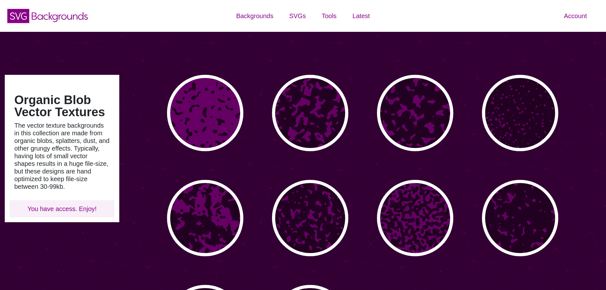
type input "#450057"
type input "#FFFFFF"
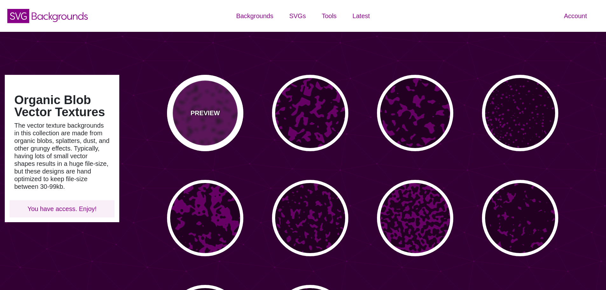
click at [207, 110] on p "PREVIEW" at bounding box center [205, 113] width 29 height 10
type input "#660066"
type input "#220022"
type input "0"
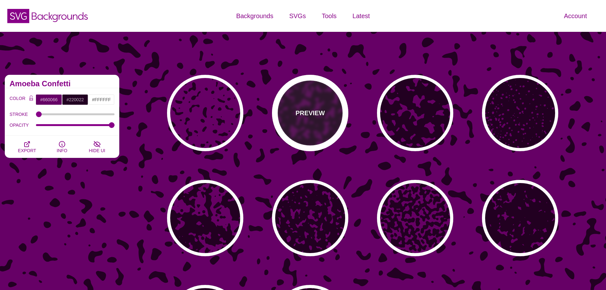
click at [324, 117] on div "PREVIEW" at bounding box center [310, 113] width 76 height 76
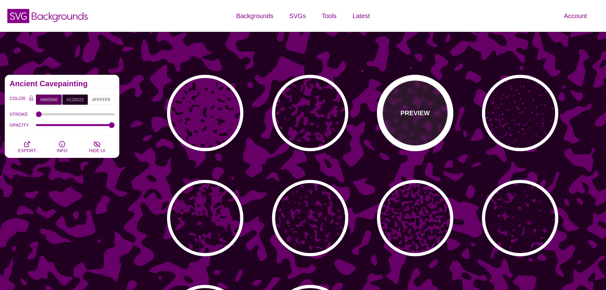
click at [395, 105] on div "PREVIEW" at bounding box center [415, 113] width 76 height 76
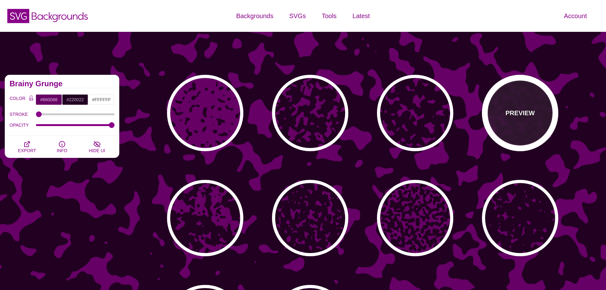
click at [523, 105] on div "PREVIEW" at bounding box center [520, 113] width 76 height 76
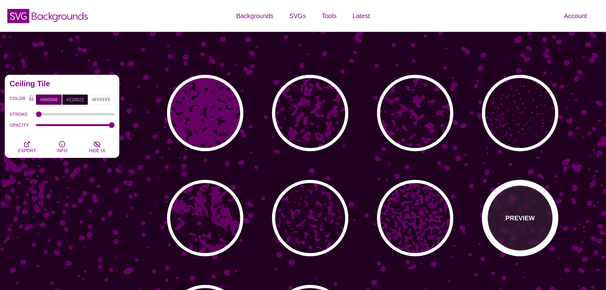
click at [531, 189] on div "PREVIEW" at bounding box center [520, 218] width 76 height 76
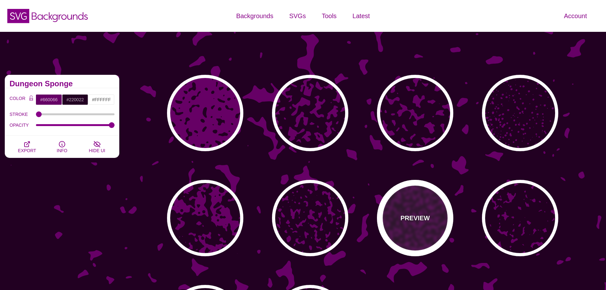
click at [437, 215] on div "PREVIEW" at bounding box center [415, 218] width 76 height 76
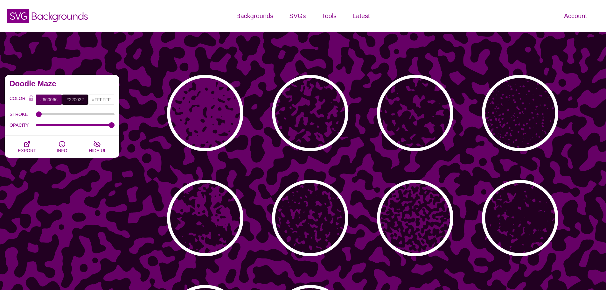
click at [345, 199] on div "PREVIEW PREVIEW PREVIEW PREVIEW PREVIEW PREVIEW PREVIEW PREVIEW PREVIEW PREVIEW" at bounding box center [365, 218] width 482 height 296
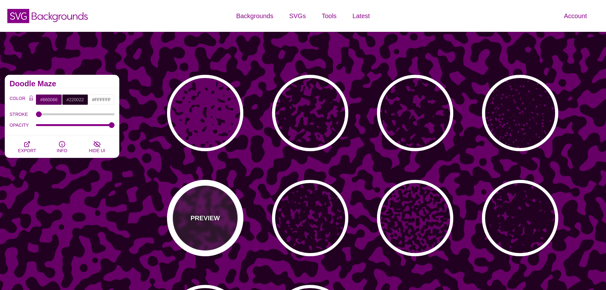
click at [222, 201] on div "PREVIEW" at bounding box center [205, 218] width 76 height 76
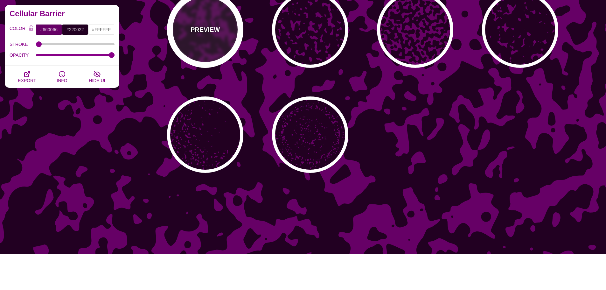
scroll to position [191, 0]
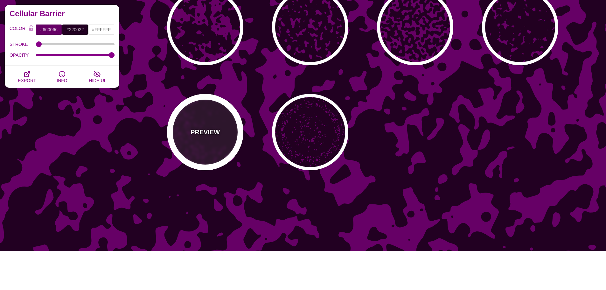
click at [215, 140] on div "PREVIEW" at bounding box center [205, 132] width 76 height 76
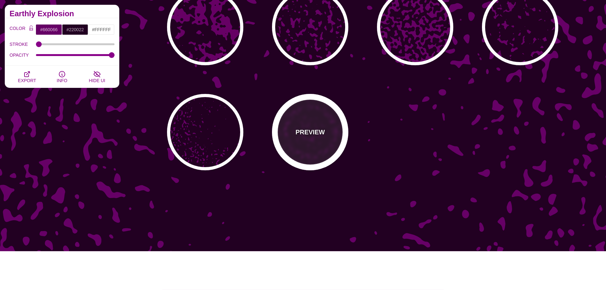
click at [310, 138] on div "PREVIEW" at bounding box center [310, 132] width 76 height 76
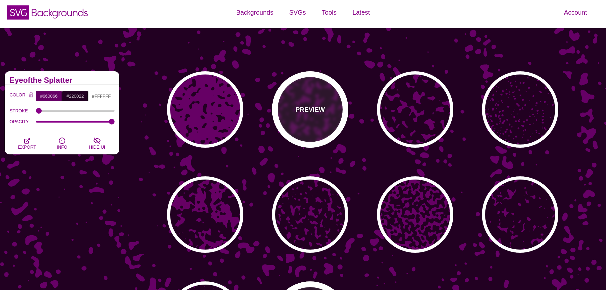
scroll to position [0, 0]
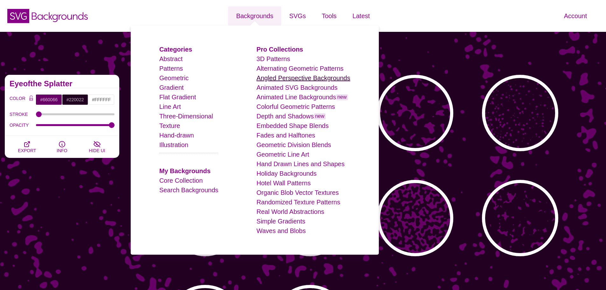
click at [278, 79] on link "Angled Perspective Backgrounds" at bounding box center [303, 77] width 94 height 7
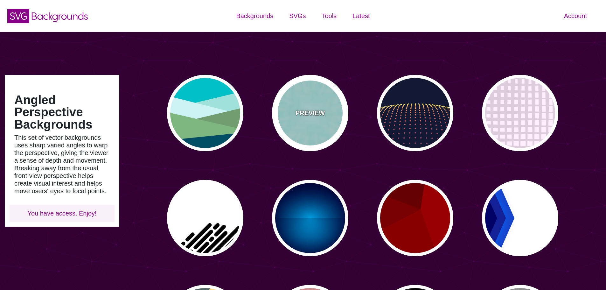
type input "#450057"
type input "#FFFFFF"
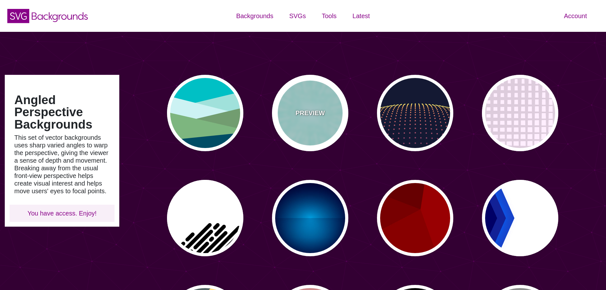
type input "#FFFFFF"
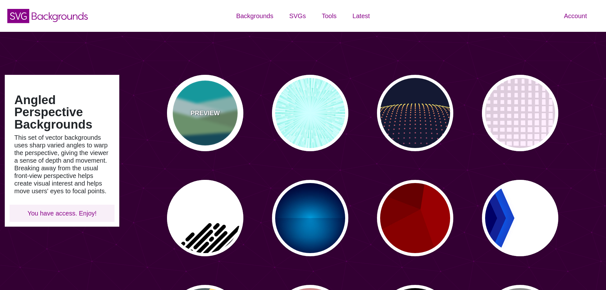
click at [222, 97] on div "PREVIEW" at bounding box center [205, 113] width 76 height 76
type input "#00BFC5"
type input "#A0E2DB"
type input "#CBF2F3"
type input "#719D71"
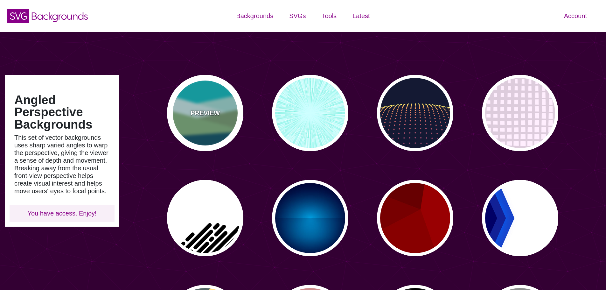
type input "#7EB67E"
type input "#004D66"
type input "0"
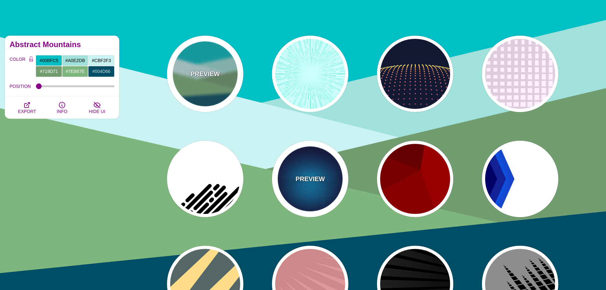
scroll to position [32, 0]
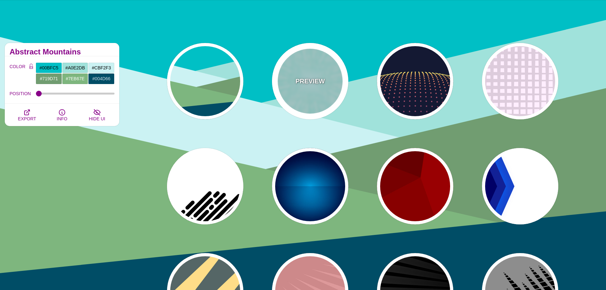
click at [308, 104] on div "PREVIEW" at bounding box center [310, 81] width 76 height 76
type input "#CCFFFF"
type input "#77EEDD"
type input "#FFFFFF"
type input "0"
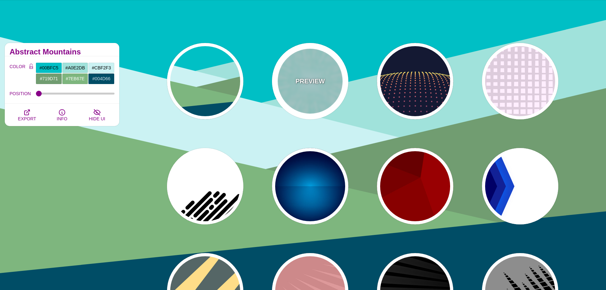
type input "0"
type input "0.5"
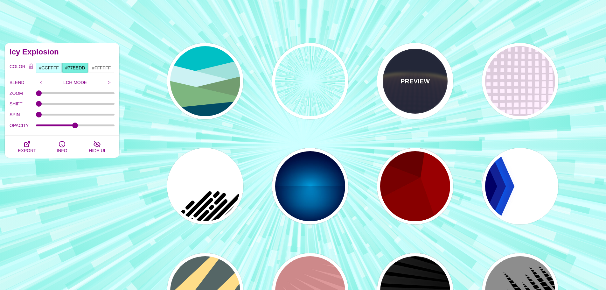
click at [410, 84] on p "PREVIEW" at bounding box center [414, 81] width 29 height 10
type input "#141933"
type input "#FFFF77"
type input "5"
type input "0"
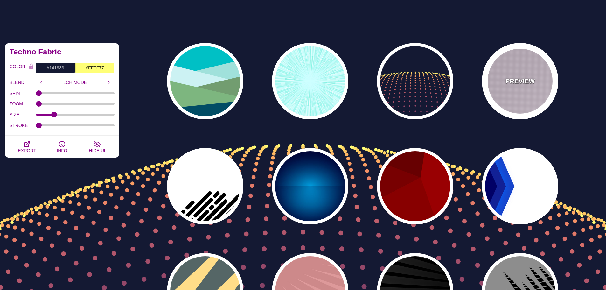
click at [515, 83] on p "PREVIEW" at bounding box center [519, 81] width 29 height 10
type input "#FFEEFF"
type input "#DDCCDD"
type input "0"
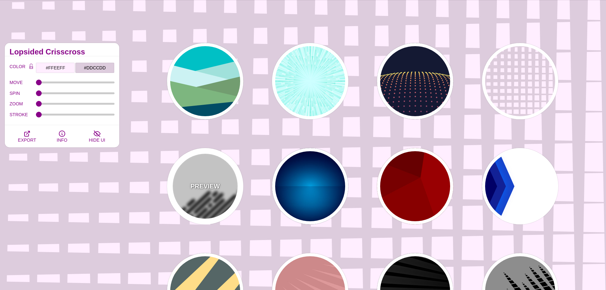
click at [192, 212] on div "PREVIEW" at bounding box center [205, 186] width 76 height 76
type input "#FFFFFF"
type input "#000000"
type input "500"
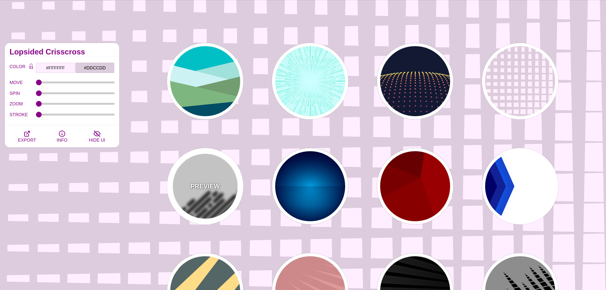
type input "25"
type input "1"
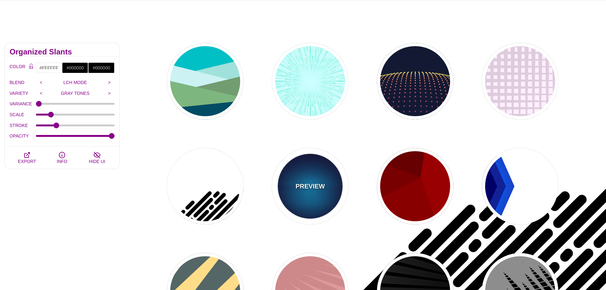
click at [327, 176] on div "PREVIEW" at bounding box center [310, 186] width 76 height 76
type input "#000033"
type input "#00BBFF"
type input "#000033"
type input "2000"
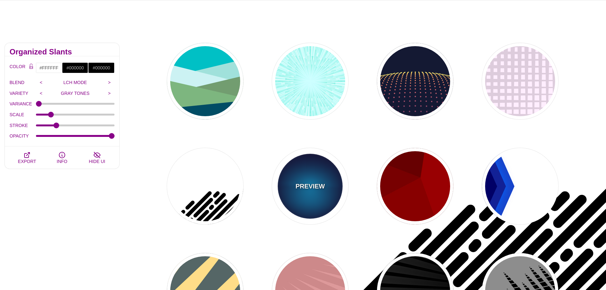
type input "0.5"
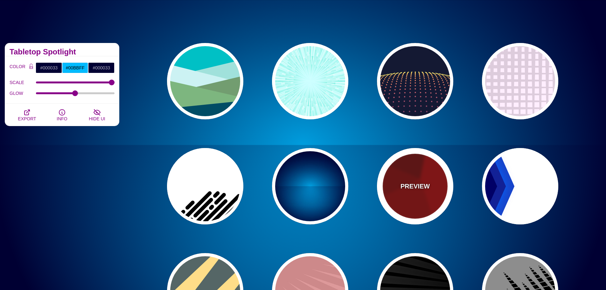
click at [414, 179] on div "PREVIEW" at bounding box center [415, 186] width 76 height 76
type input "#990000"
type input "#660000"
type input "#770000"
type input "#880000"
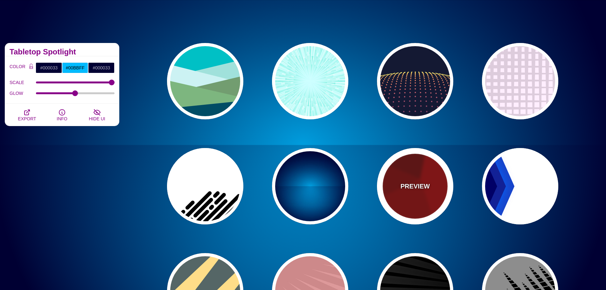
type input "0"
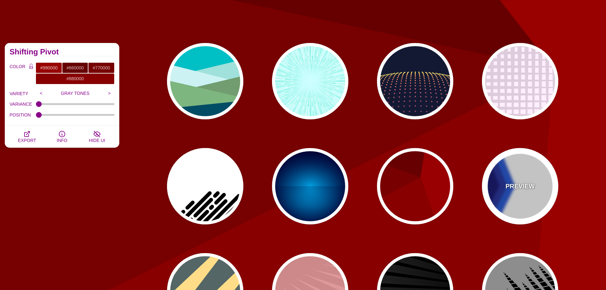
click at [506, 177] on div "PREVIEW" at bounding box center [520, 186] width 76 height 76
type input "#FFFFFF"
type input "#000066"
type input "#0066FF"
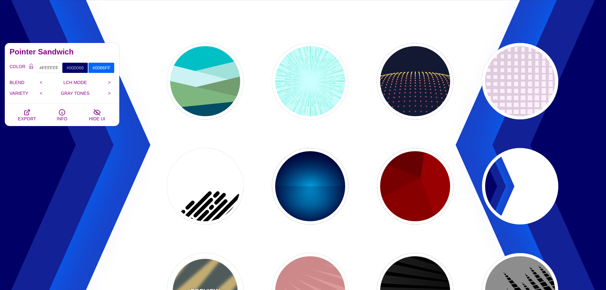
click at [207, 280] on div "PREVIEW" at bounding box center [205, 291] width 76 height 76
type input "#556666"
type input "#FFDD88"
type input "#778888"
type input "1"
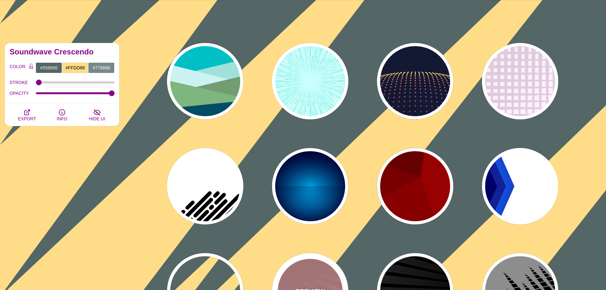
click at [304, 278] on div "PREVIEW" at bounding box center [310, 291] width 76 height 76
type input "#DD9999"
type input "#CC8888"
type input "100"
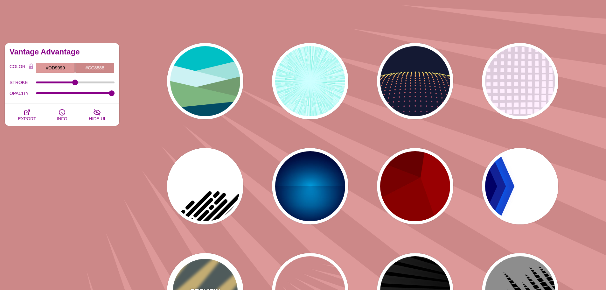
click at [219, 275] on div "PREVIEW" at bounding box center [205, 291] width 76 height 76
type input "#556666"
type input "#FFDD88"
type input "0"
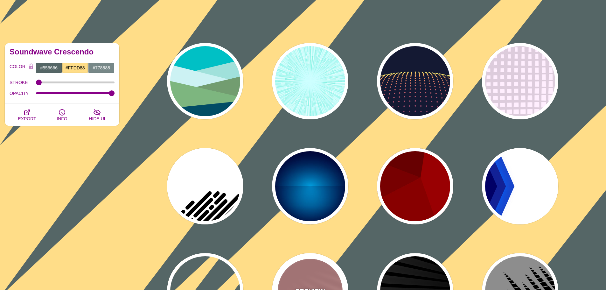
click at [296, 262] on div "PREVIEW" at bounding box center [310, 291] width 76 height 76
type input "#DD9999"
type input "#CC8888"
type input "100"
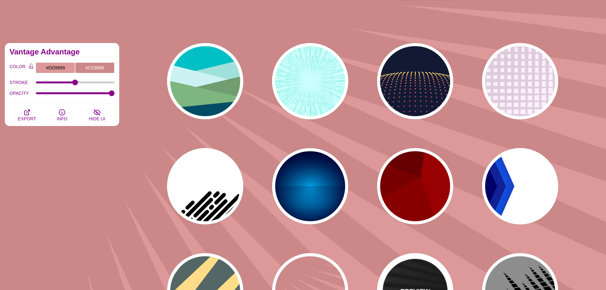
click at [411, 264] on div "PREVIEW" at bounding box center [415, 291] width 76 height 76
type input "#000000"
type input "#FFFFFF"
type input "0"
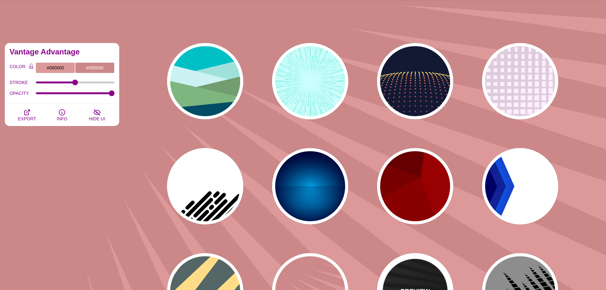
type input "0"
type input "50"
type input "0.2"
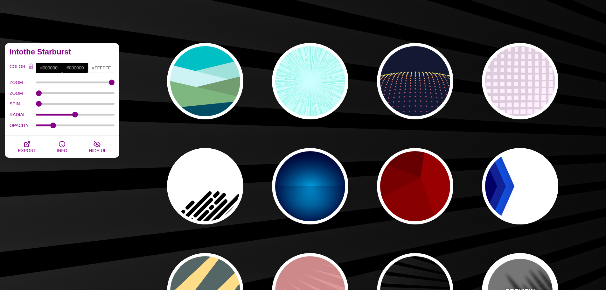
click at [506, 265] on div "PREVIEW" at bounding box center [520, 291] width 76 height 76
type input "#777777"
type input "0"
type input "1"
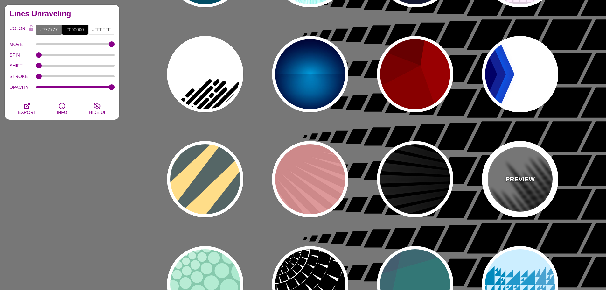
scroll to position [159, 0]
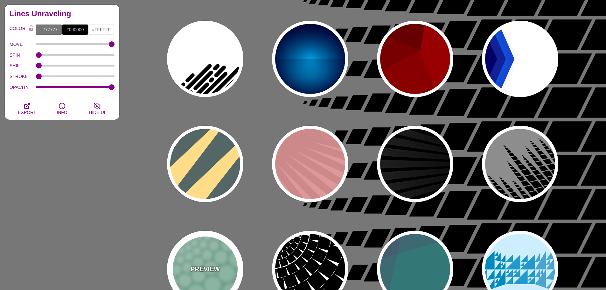
click at [237, 259] on div "PREVIEW" at bounding box center [205, 269] width 76 height 76
type input "#85C9AD"
type input "#96E3C3"
type input "100"
type input "1"
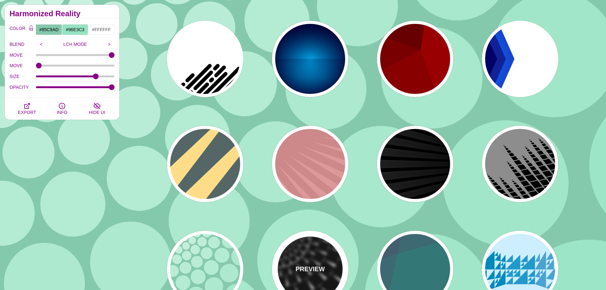
click at [307, 243] on div "PREVIEW" at bounding box center [310, 269] width 76 height 76
type input "#FFFFFF"
type input "#000000"
type input "0"
type input "100"
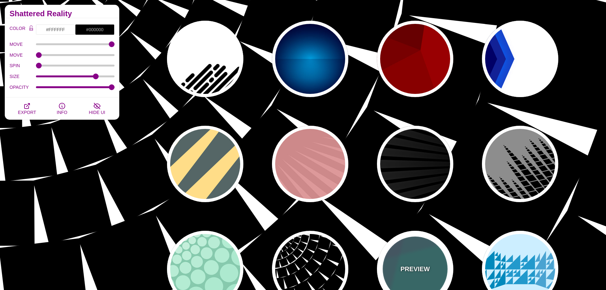
click at [417, 251] on div "PREVIEW" at bounding box center [415, 269] width 76 height 76
type input "#337777"
type input "#663366"
type input "#55CC77"
type input "0.2"
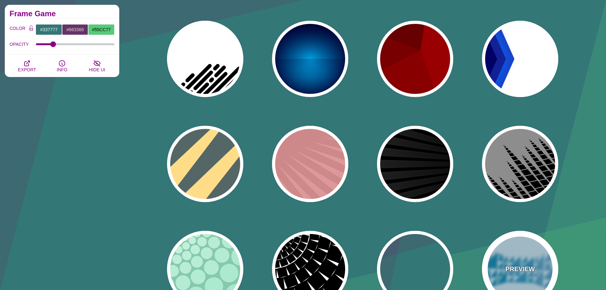
click at [508, 255] on div "PREVIEW" at bounding box center [520, 269] width 76 height 76
type input "#CCEEFF"
type input "#2299CC"
type input "1"
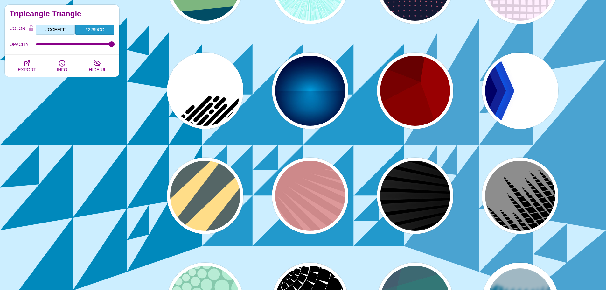
scroll to position [0, 0]
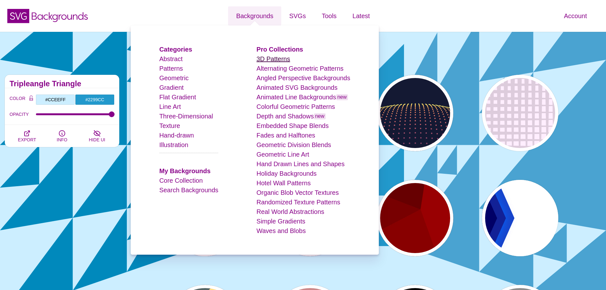
click at [277, 59] on link "3D Patterns" at bounding box center [273, 58] width 34 height 7
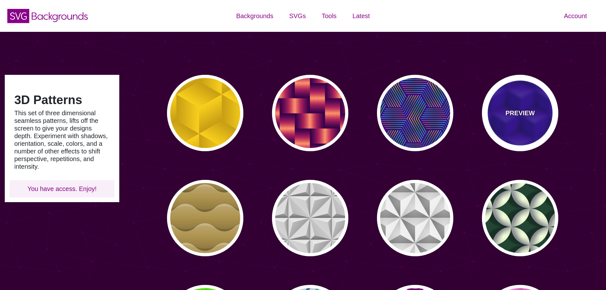
click at [515, 120] on div "PREVIEW" at bounding box center [520, 113] width 76 height 76
type input "#0000AA"
type input "345"
type input "0.4"
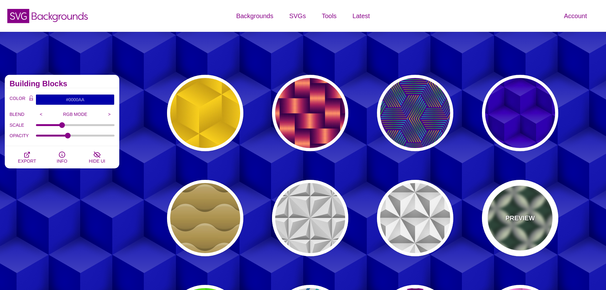
click at [536, 235] on div "PREVIEW" at bounding box center [520, 218] width 76 height 76
type input "#204434"
type input "#F6FFD9"
type input "#81848C"
type input "0"
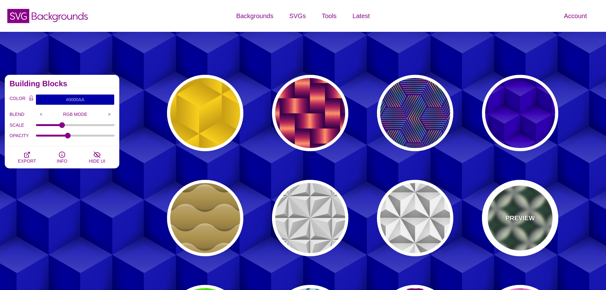
type input "0"
type input "0.3"
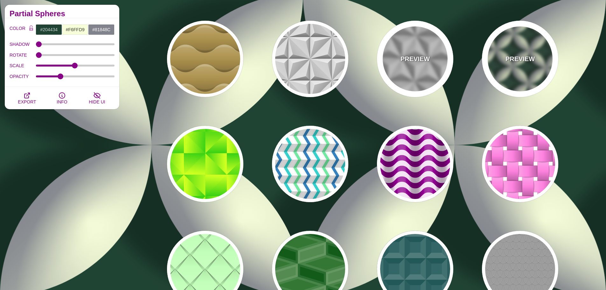
scroll to position [223, 0]
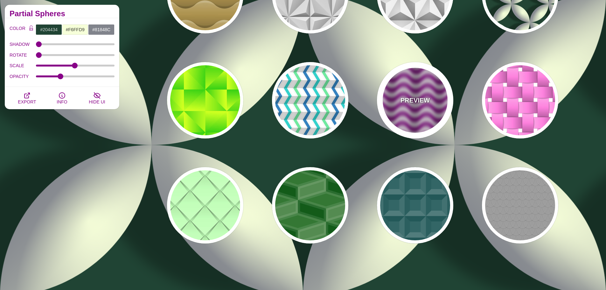
click at [412, 96] on p "PREVIEW" at bounding box center [414, 100] width 29 height 10
type input "#880088"
type input "#F0DFF0"
type input "#880088"
type input "0.2"
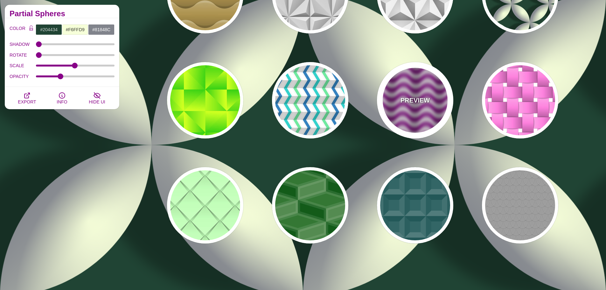
type input "0.4"
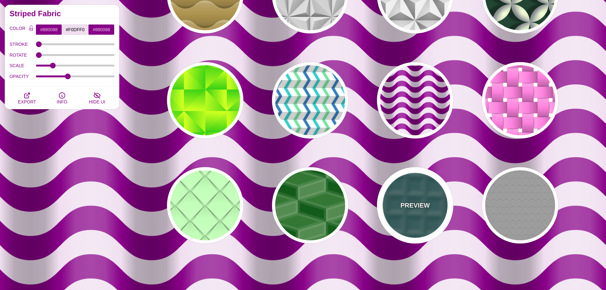
click at [425, 193] on div "PREVIEW" at bounding box center [415, 205] width 76 height 76
type input "#336666"
type input "0.2"
type input "0.5"
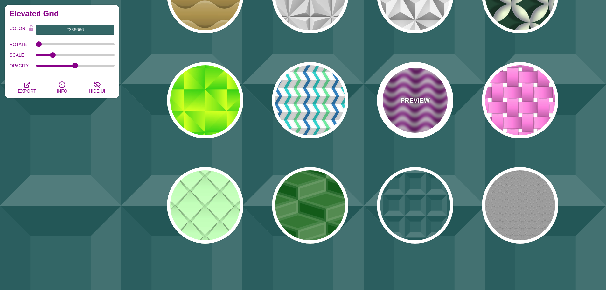
click at [417, 104] on p "PREVIEW" at bounding box center [414, 100] width 29 height 10
type input "#880088"
type input "0"
type input "0.2"
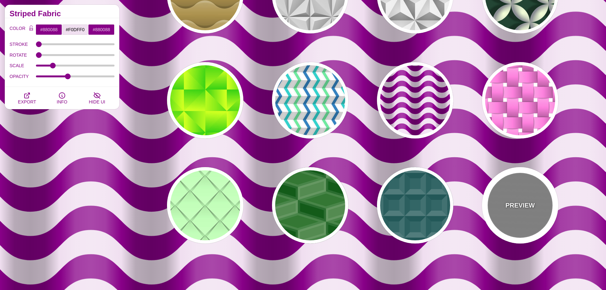
click at [544, 202] on div "PREVIEW" at bounding box center [520, 205] width 76 height 76
type input "#888888"
type input "#999999"
type input "30"
type input "7"
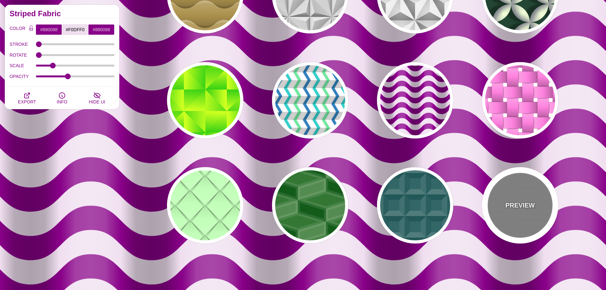
type input "0.5"
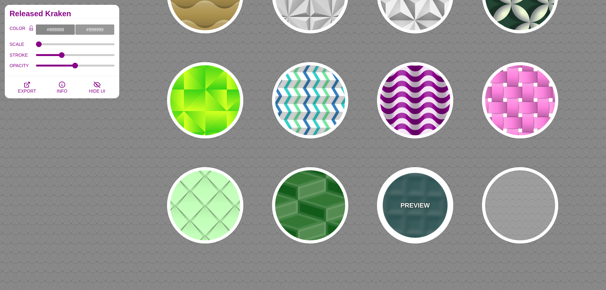
click at [441, 198] on div "PREVIEW" at bounding box center [415, 205] width 76 height 76
type input "#336666"
type input "0"
type input "0.2"
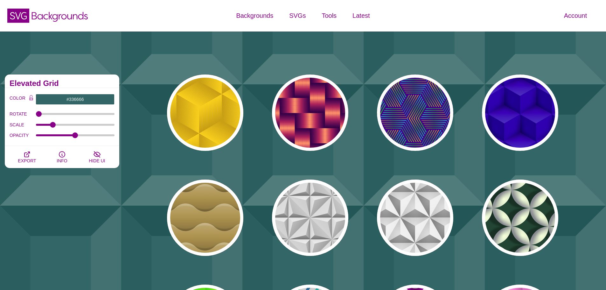
scroll to position [0, 0]
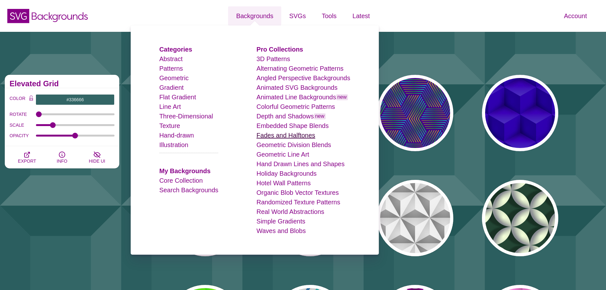
click at [281, 136] on link "Fades and Halftones" at bounding box center [285, 135] width 59 height 7
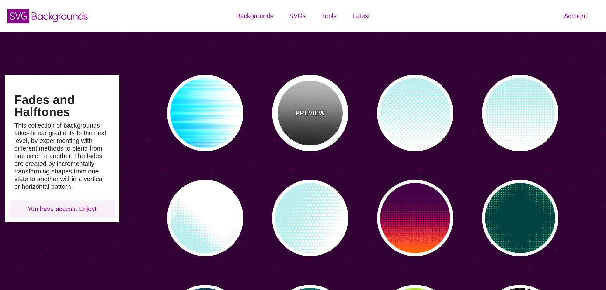
type input "#450057"
type input "#FFFFFF"
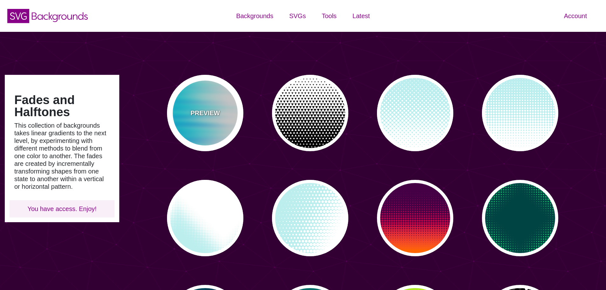
click at [229, 121] on div "PREVIEW" at bounding box center [205, 113] width 76 height 76
type input "#FFFFFF"
type input "#0099FF"
type input "#00FFFF"
type input "0"
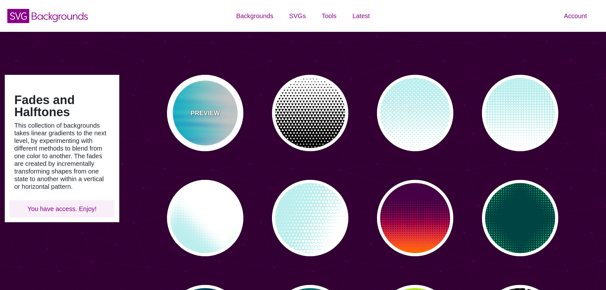
type input "0"
type input "0.5"
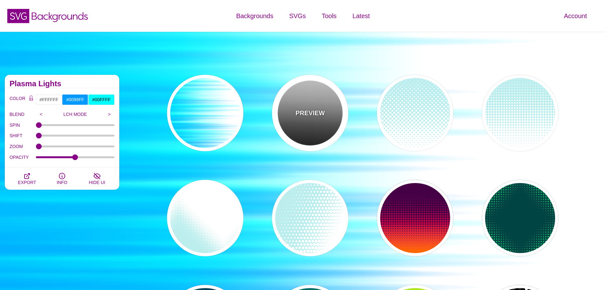
click at [329, 121] on div "PREVIEW" at bounding box center [310, 113] width 76 height 76
type input "#000000"
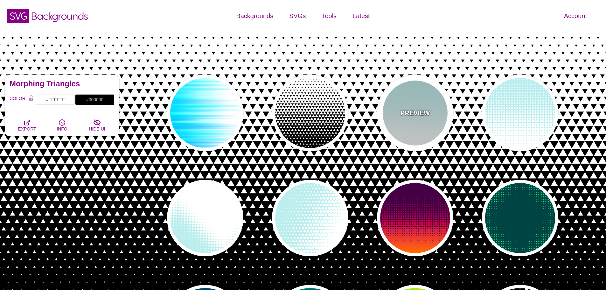
click at [406, 115] on p "PREVIEW" at bounding box center [414, 113] width 29 height 10
type input "#BBEEEE"
type input "#FFFFFF"
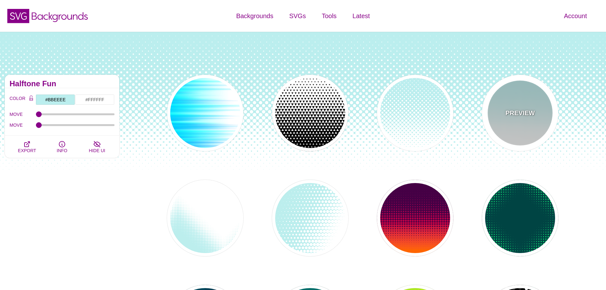
click at [493, 108] on div "PREVIEW" at bounding box center [520, 113] width 76 height 76
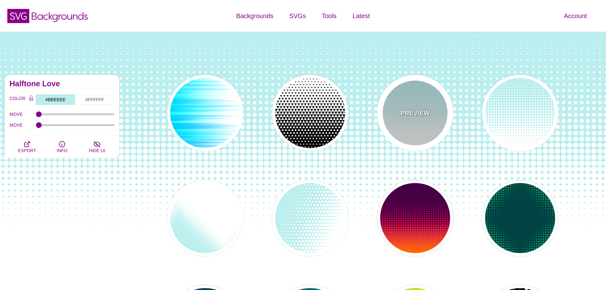
click at [417, 101] on div "PREVIEW" at bounding box center [415, 113] width 76 height 76
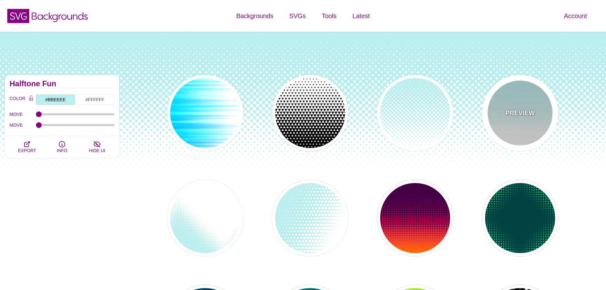
click at [536, 86] on div "PREVIEW" at bounding box center [520, 113] width 76 height 76
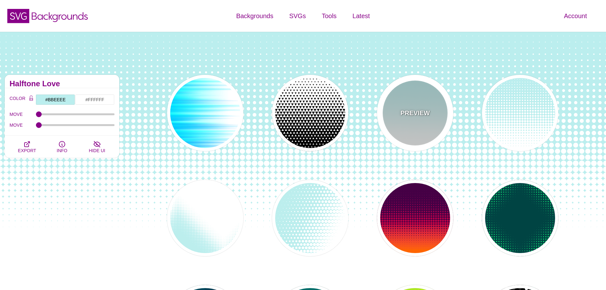
click at [441, 87] on div "PREVIEW" at bounding box center [415, 113] width 76 height 76
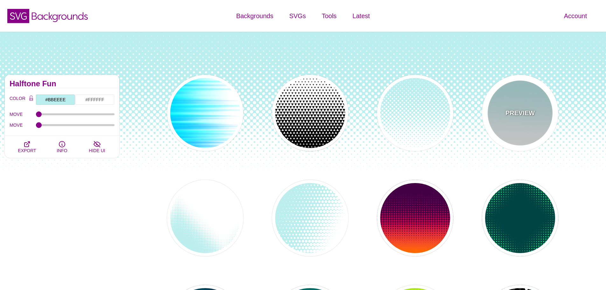
click at [543, 86] on div "PREVIEW" at bounding box center [520, 113] width 76 height 76
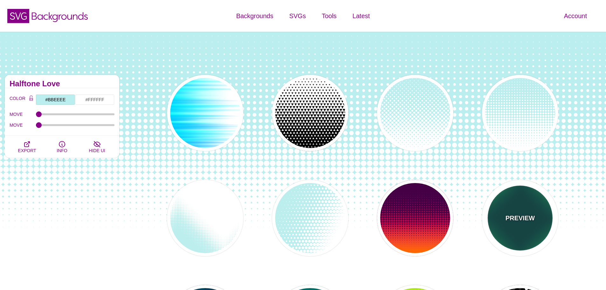
click at [535, 202] on div "PREVIEW" at bounding box center [520, 218] width 76 height 76
type input "#004444"
type input "#11EE77"
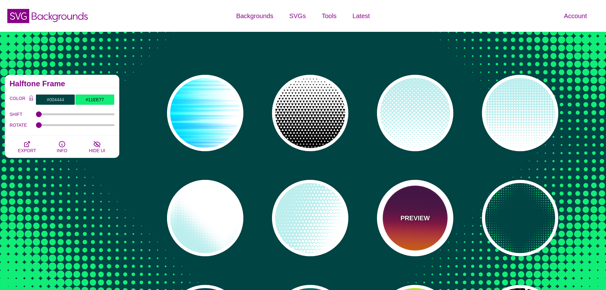
click at [428, 208] on div "PREVIEW" at bounding box center [415, 218] width 76 height 76
type input "#440044"
type input "#FF6600"
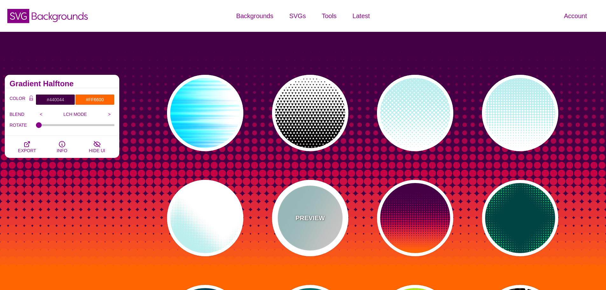
click at [320, 206] on div "PREVIEW" at bounding box center [310, 218] width 76 height 76
type input "#BBEEEE"
type input "#FFFFFF"
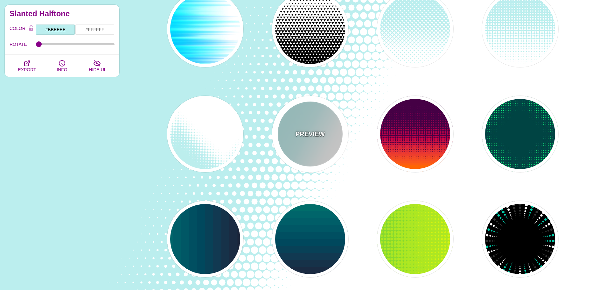
scroll to position [95, 0]
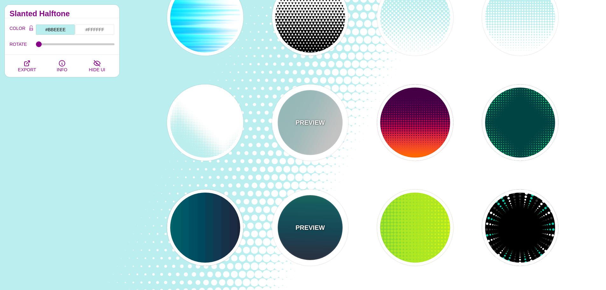
click at [320, 206] on div "PREVIEW" at bounding box center [310, 227] width 76 height 76
type input "#110011"
type input "#448866"
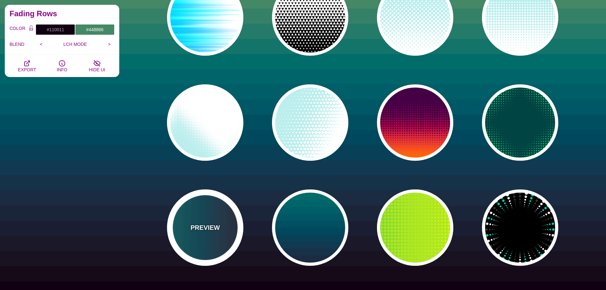
click at [220, 211] on div "PREVIEW" at bounding box center [205, 227] width 76 height 76
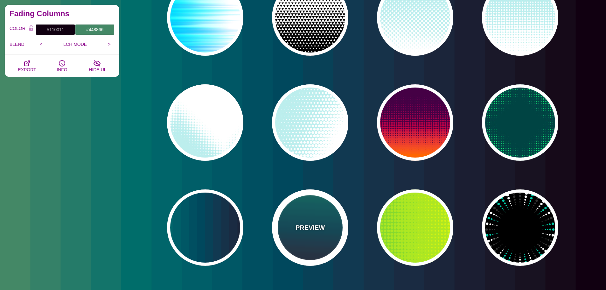
click at [293, 220] on div "PREVIEW" at bounding box center [310, 227] width 76 height 76
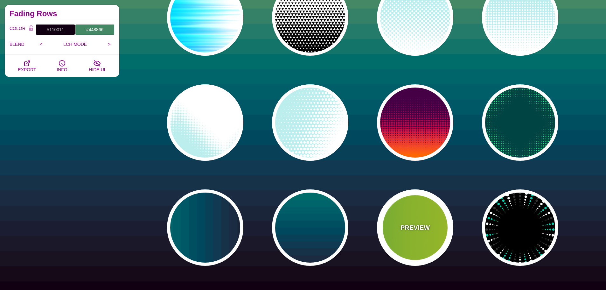
click at [410, 220] on div "PREVIEW" at bounding box center [415, 227] width 76 height 76
type input "#22BB44"
type input "#FFFF00"
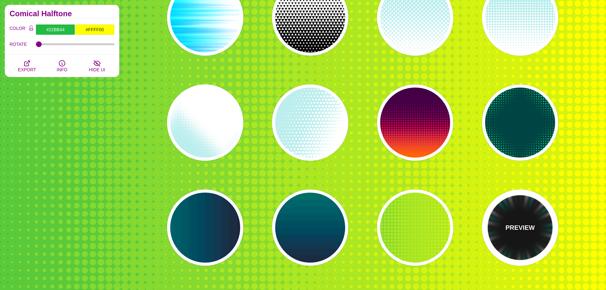
click at [531, 225] on p "PREVIEW" at bounding box center [519, 228] width 29 height 10
type input "#000000"
type input "#00CCAA"
type input "#FFFFFF"
type input "#333333"
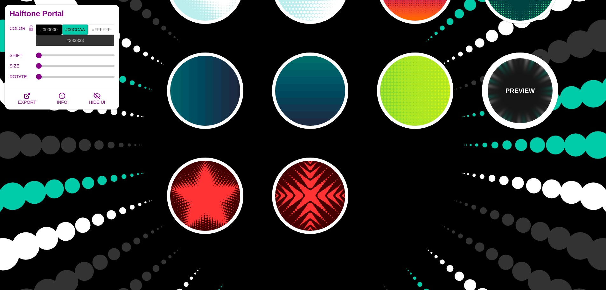
scroll to position [254, 0]
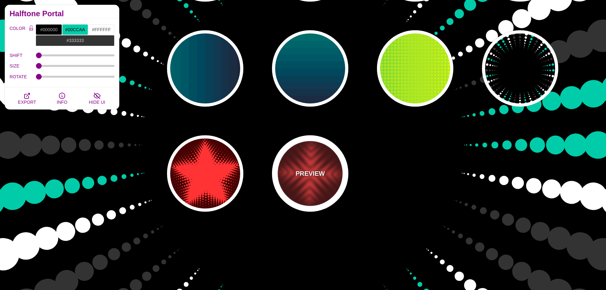
click at [321, 169] on p "PREVIEW" at bounding box center [309, 174] width 29 height 10
type input "#440000"
type input "#FF3333"
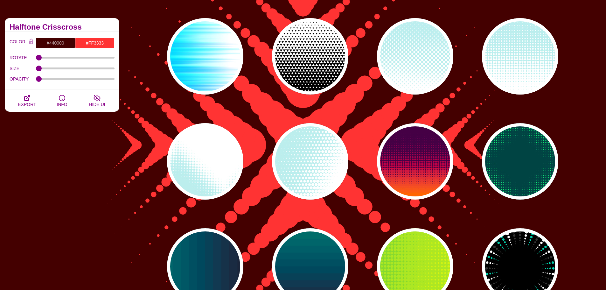
scroll to position [0, 0]
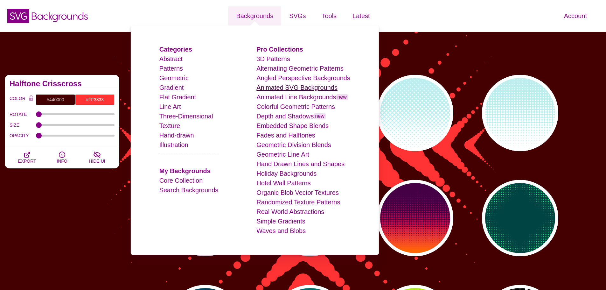
click at [278, 88] on link "Animated SVG Backgrounds" at bounding box center [296, 87] width 81 height 7
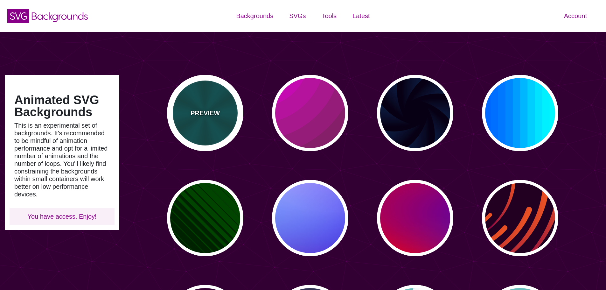
type input "#450057"
type input "#FFFFFF"
click at [224, 107] on div "PREVIEW" at bounding box center [205, 113] width 76 height 76
type input "#004444"
type input "#006666"
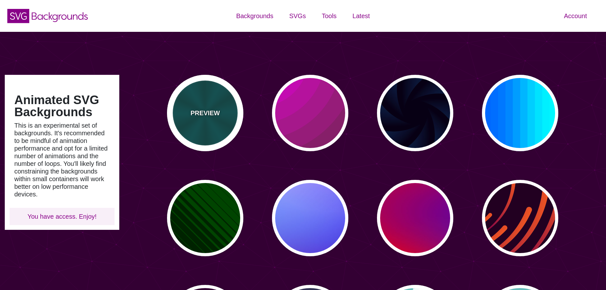
type input "5"
type input "0.2"
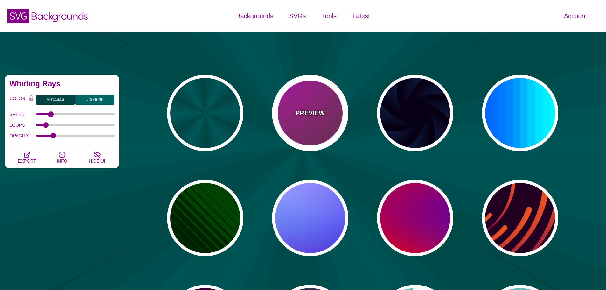
click at [289, 107] on div "PREVIEW" at bounding box center [310, 113] width 76 height 76
type input "#442233"
type input "#DD00DD"
type input "0"
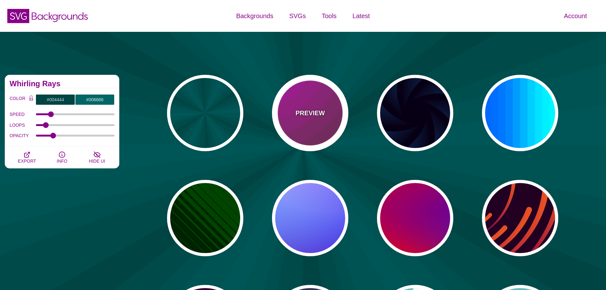
type input "5"
type input "0.2"
type input "0"
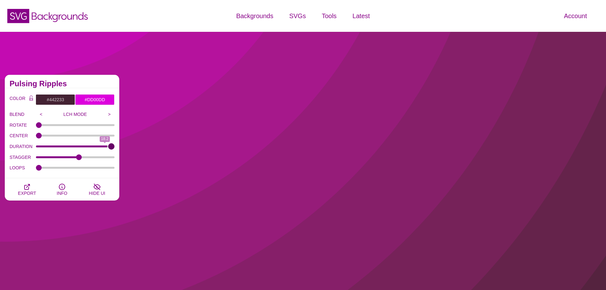
drag, startPoint x: 55, startPoint y: 146, endPoint x: 111, endPoint y: 146, distance: 56.3
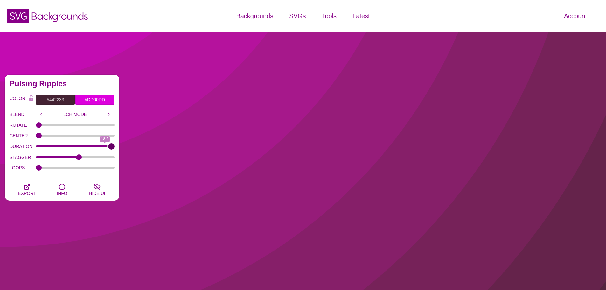
click at [111, 146] on input "DURATION" at bounding box center [75, 146] width 79 height 3
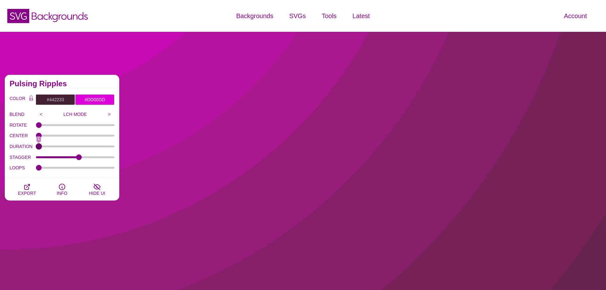
drag, startPoint x: 111, startPoint y: 146, endPoint x: 24, endPoint y: 147, distance: 87.1
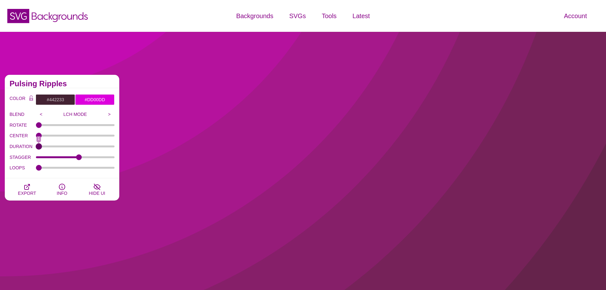
click at [36, 147] on input "DURATION" at bounding box center [75, 146] width 79 height 3
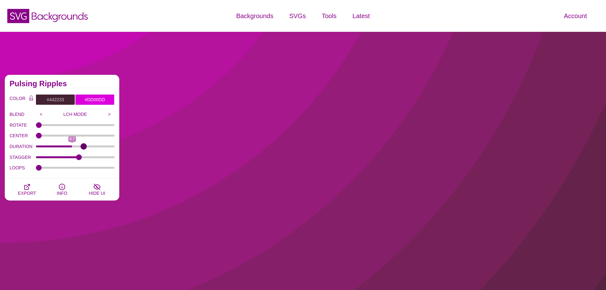
drag, startPoint x: 39, startPoint y: 147, endPoint x: 84, endPoint y: 147, distance: 44.2
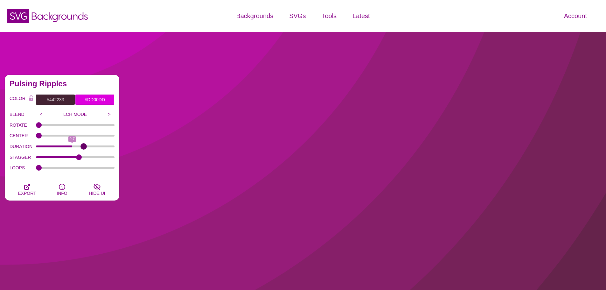
type input "12.7"
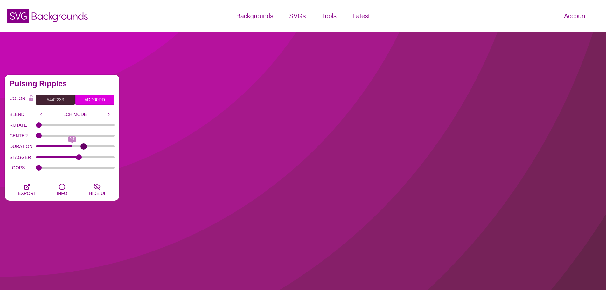
click at [84, 147] on input "DURATION" at bounding box center [75, 146] width 79 height 3
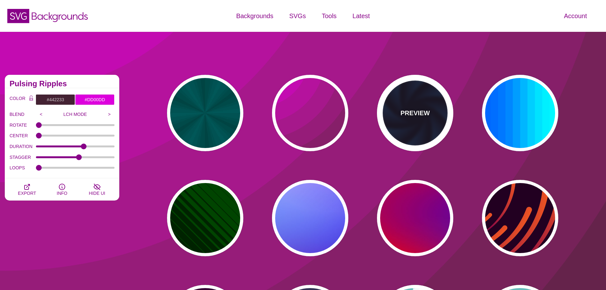
click at [439, 96] on div "PREVIEW" at bounding box center [415, 113] width 76 height 76
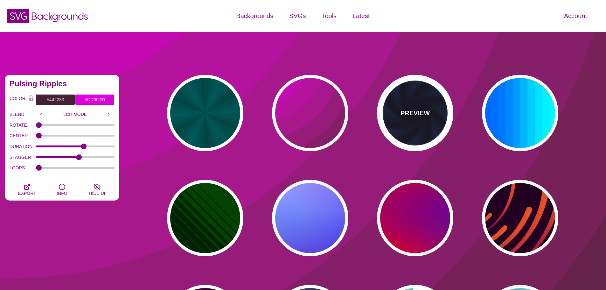
type input "#070014"
type input "#113366"
type input "#99FFFF"
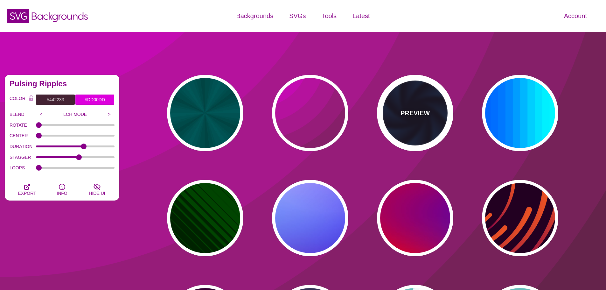
type input "1"
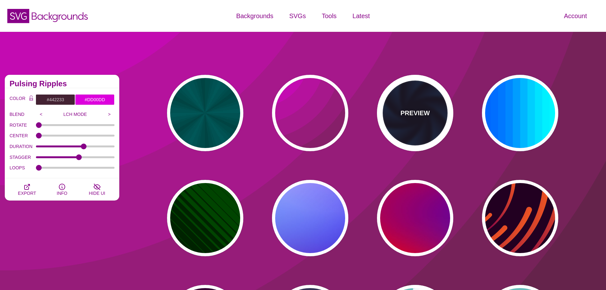
type input "1"
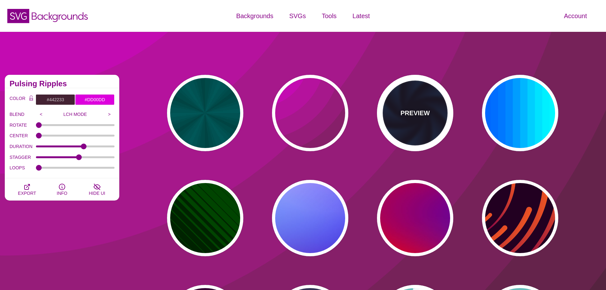
type input "12"
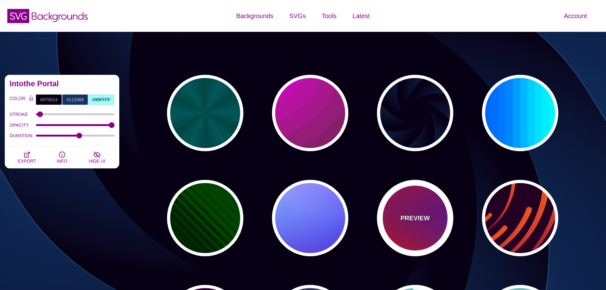
click at [403, 193] on div "PREVIEW" at bounding box center [415, 218] width 76 height 76
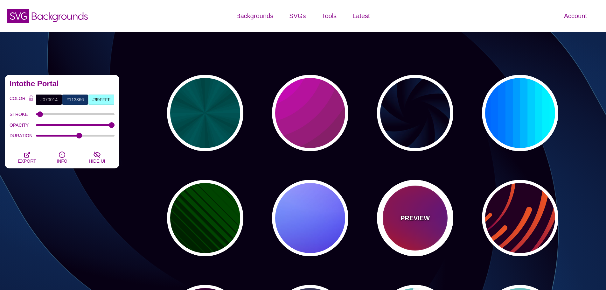
type input "#FF0000"
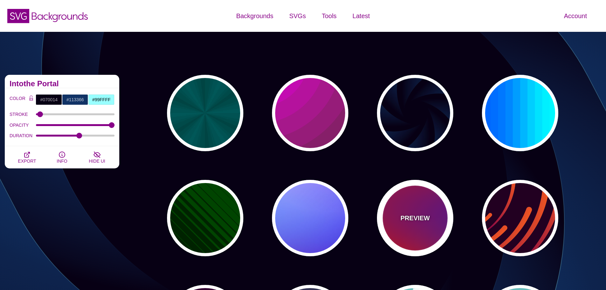
type input "#800080"
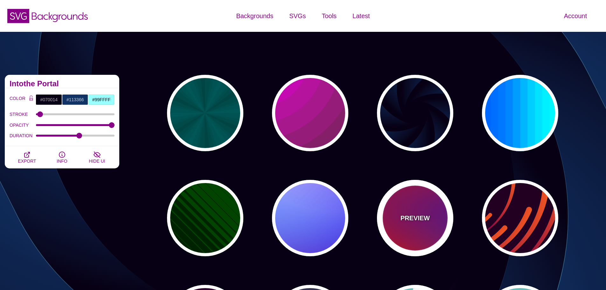
type input "#0000FF"
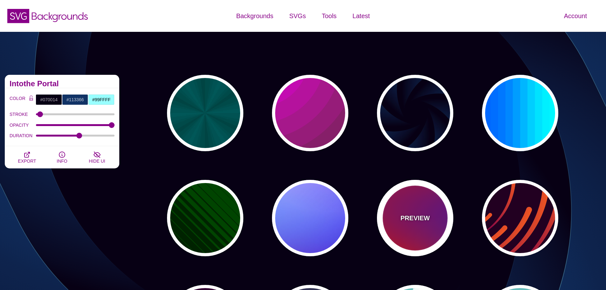
type input "#00EEBB"
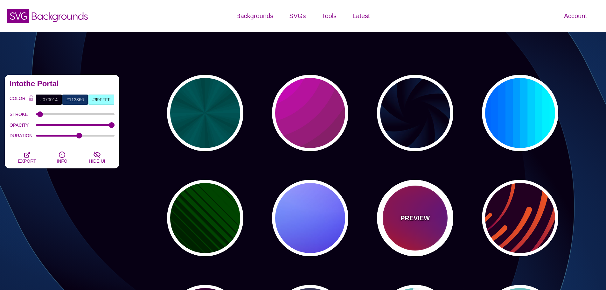
type input "#FFFF00"
type input "#FFA500"
type input "20"
type input "0"
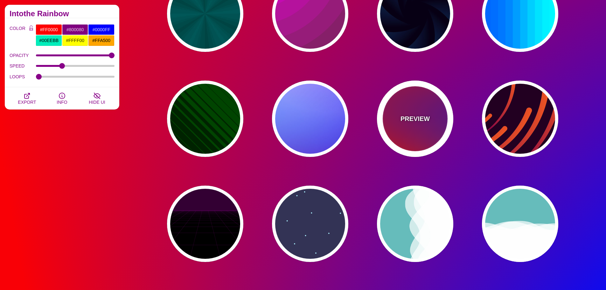
scroll to position [127, 0]
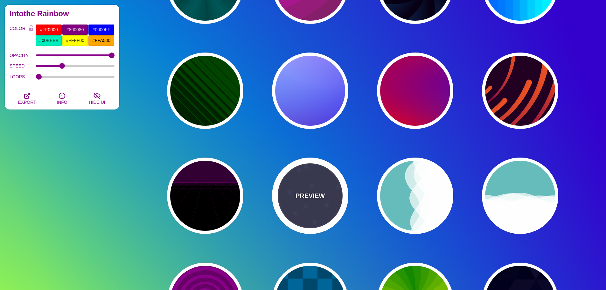
click at [328, 180] on div "PREVIEW" at bounding box center [310, 195] width 76 height 76
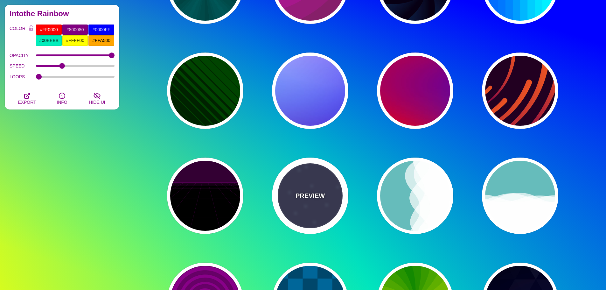
type input "#333355"
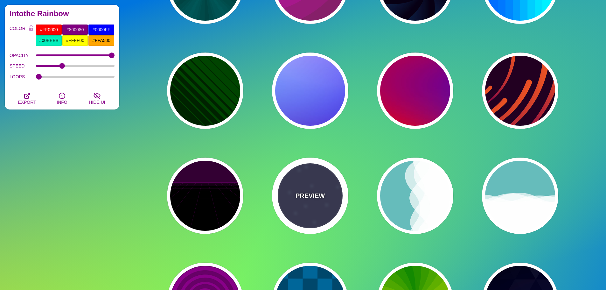
type input "#AAEEFF"
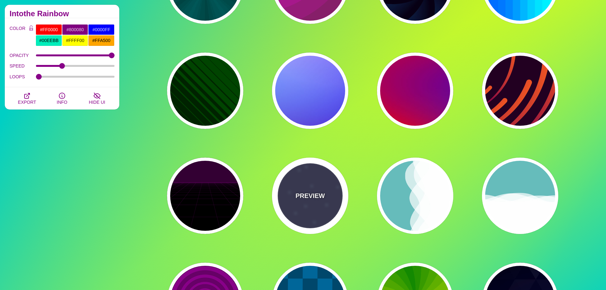
type input "#FFFFFF"
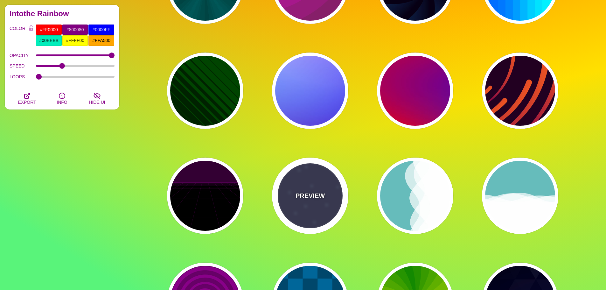
type input "15"
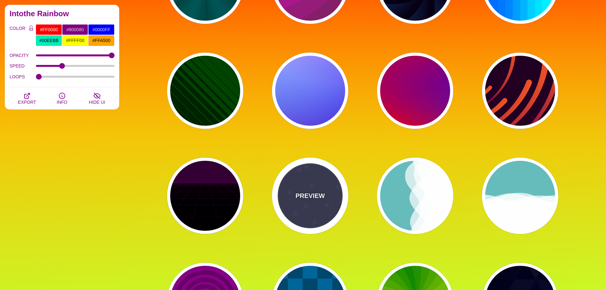
type input "40"
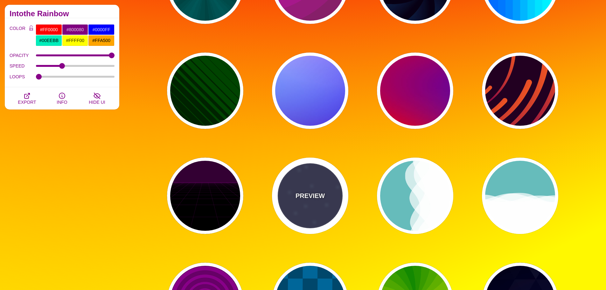
type input "5"
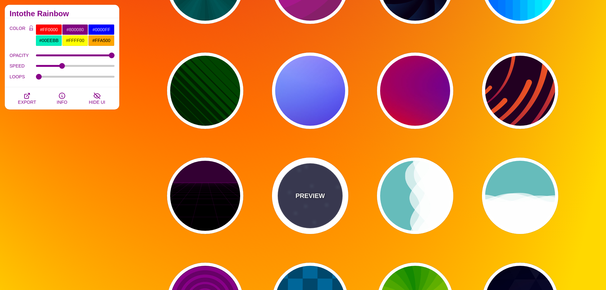
type input "1"
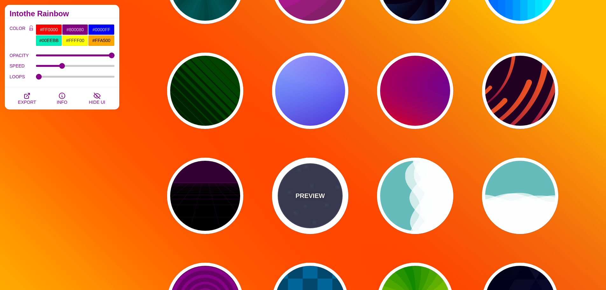
type input "1"
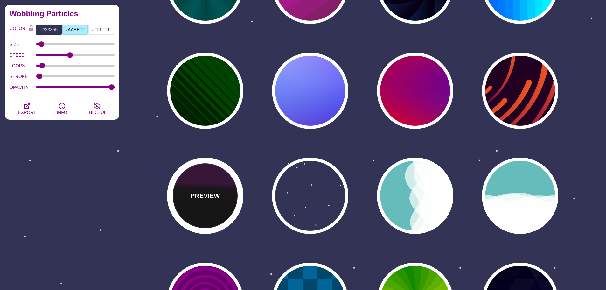
click at [204, 175] on div "PREVIEW" at bounding box center [205, 195] width 76 height 76
type input "#000000"
type input "#220022"
type input "#330033"
type input "1"
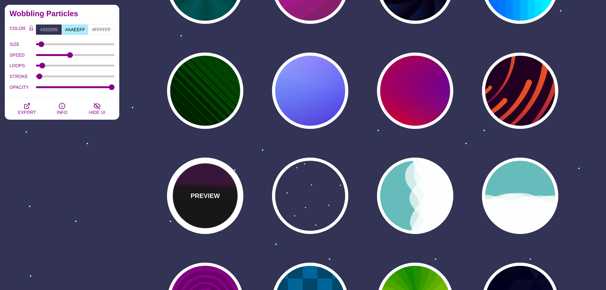
type input "10"
type input "999"
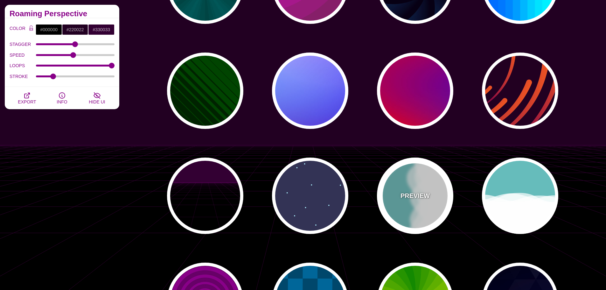
click at [427, 184] on div "PREVIEW" at bounding box center [415, 195] width 76 height 76
type input "#66BBBB"
type input "#FFFFFF"
type input "0"
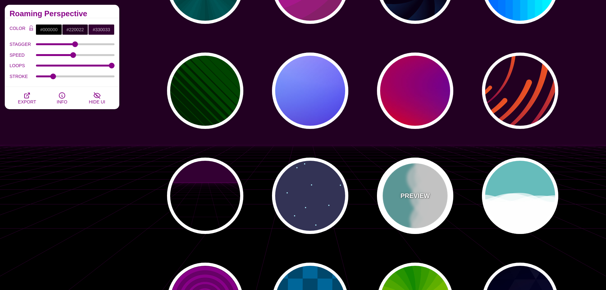
type input "1"
type input "0.7"
type input "56"
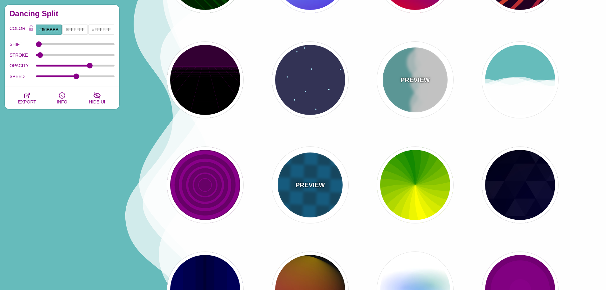
scroll to position [254, 0]
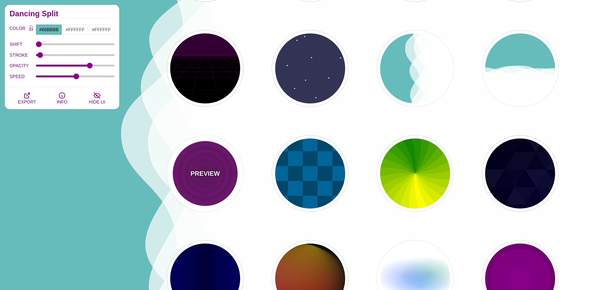
click at [239, 181] on div "PREVIEW" at bounding box center [205, 173] width 76 height 76
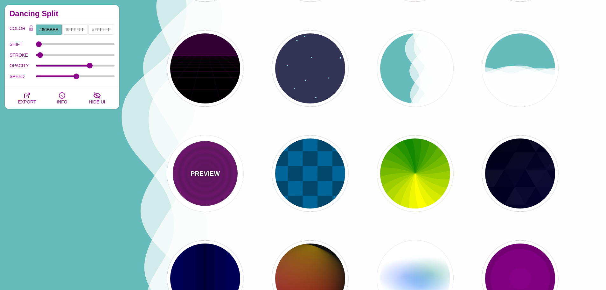
type input "#880088"
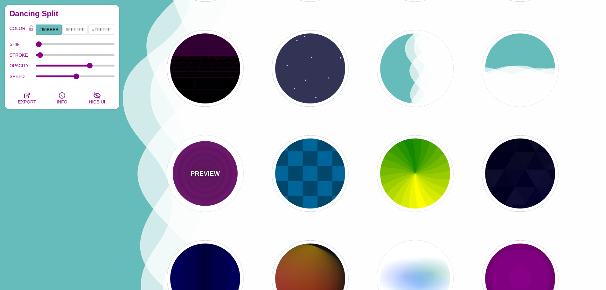
type input "#660066"
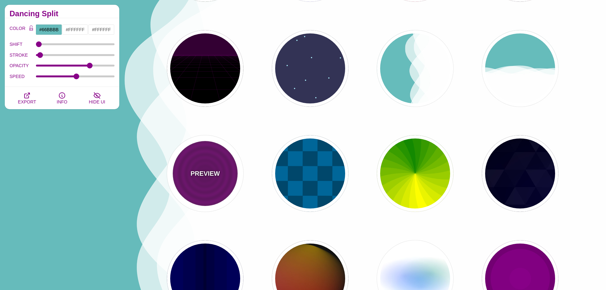
type input "15"
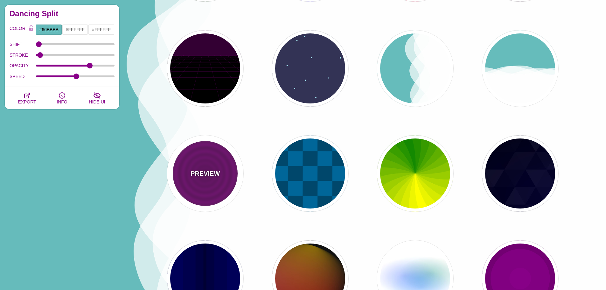
type input "0"
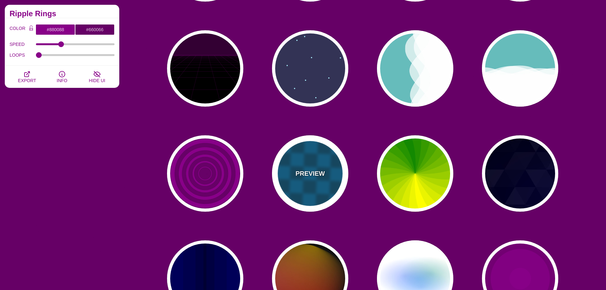
click at [312, 182] on div "PREVIEW" at bounding box center [310, 173] width 76 height 76
type input "#00476B"
type input "#006699"
type input "0"
type input "1"
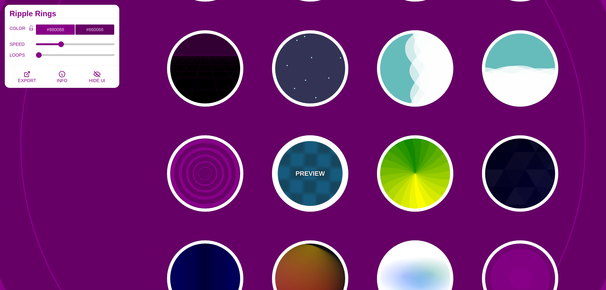
type input "5"
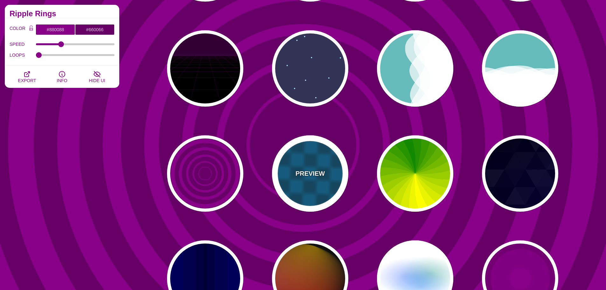
type input "15"
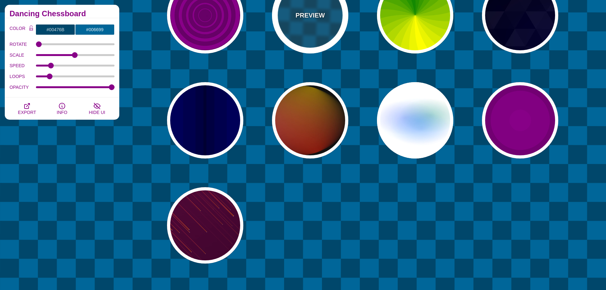
scroll to position [413, 0]
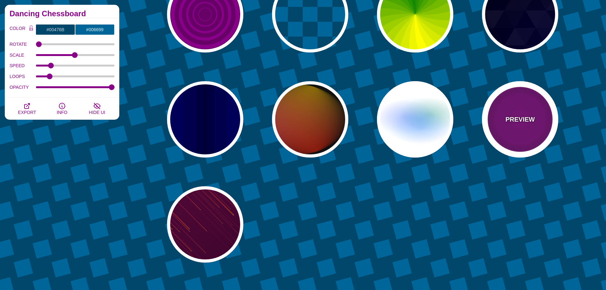
click at [515, 134] on div "PREVIEW" at bounding box center [520, 119] width 76 height 76
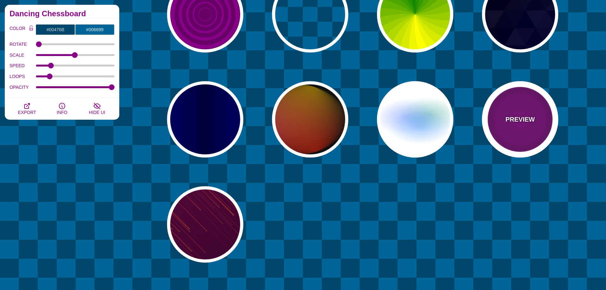
type input "#220022"
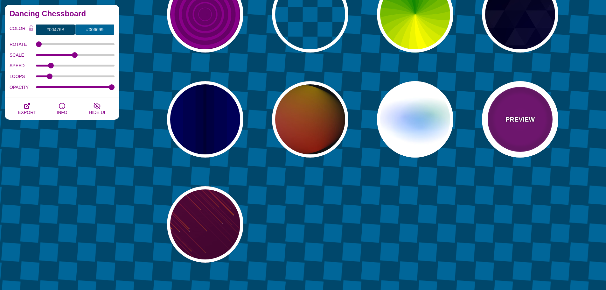
type input "#880088"
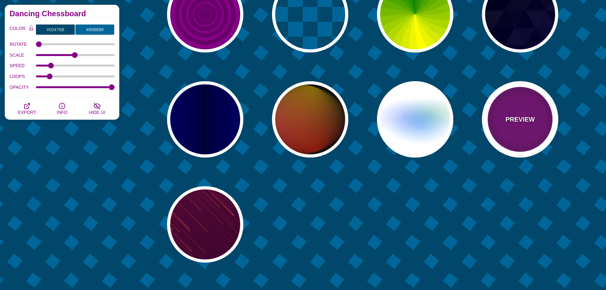
type input "999"
type input "5"
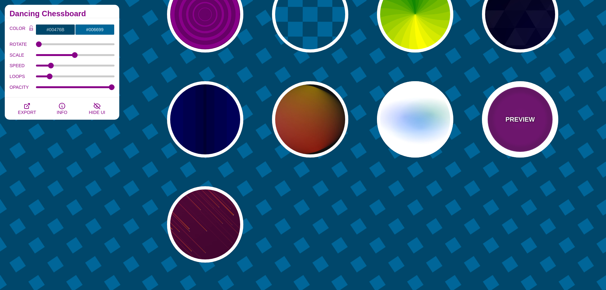
type input "0"
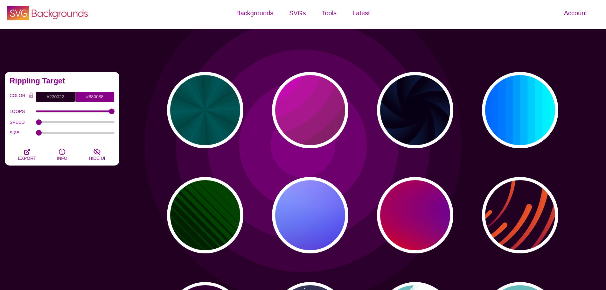
scroll to position [0, 0]
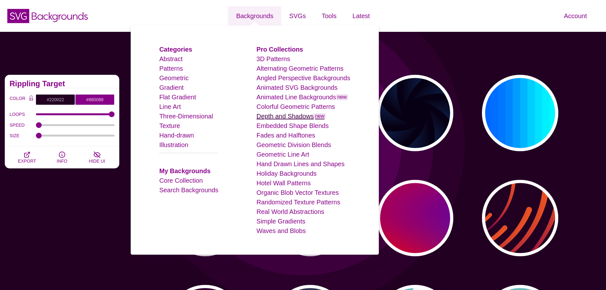
click at [300, 117] on link "Depth and Shadows new" at bounding box center [290, 116] width 69 height 7
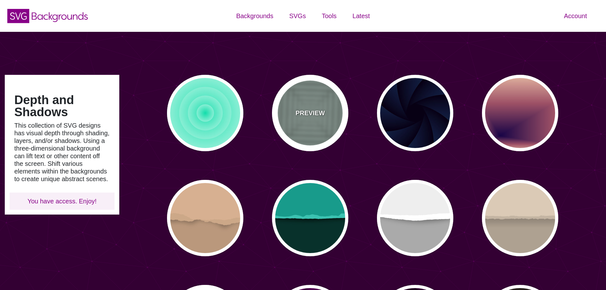
type input "#450057"
type input "#FFFFFF"
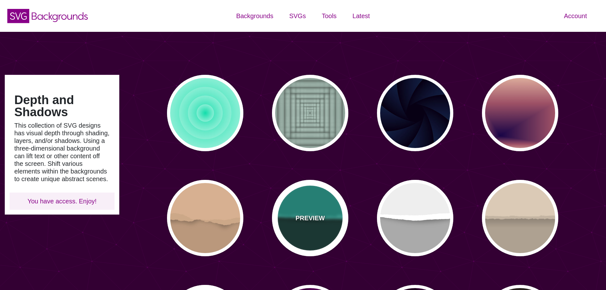
click at [322, 206] on div "PREVIEW" at bounding box center [310, 218] width 76 height 76
type input "#08312B"
type input "#189B8A"
type input "#3BC3B0"
type input "0"
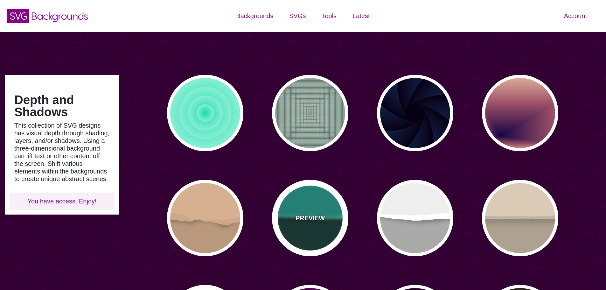
type input "0"
type input "0.5"
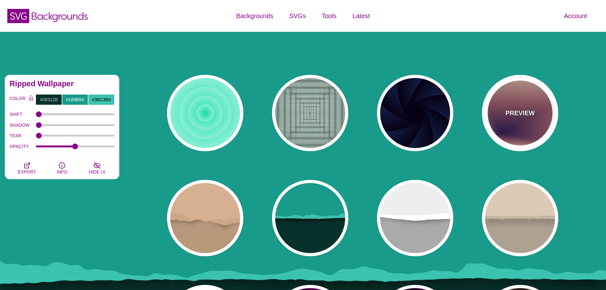
click at [529, 109] on p "PREVIEW" at bounding box center [519, 113] width 29 height 10
type input "#EEC6AB"
type input "#170346"
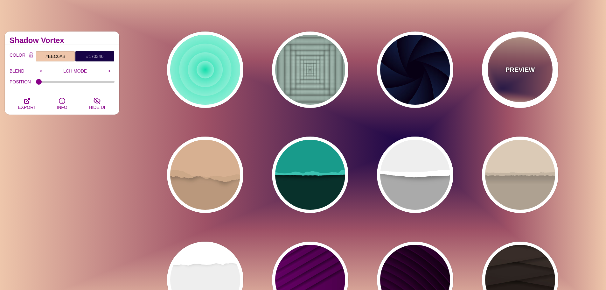
scroll to position [159, 0]
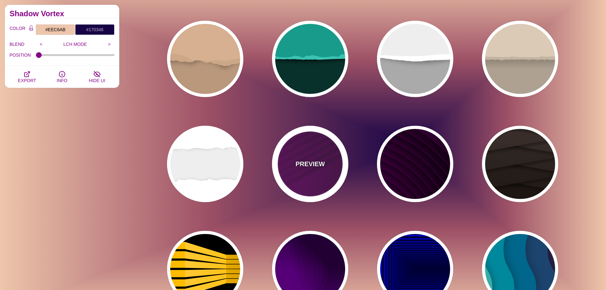
click at [328, 160] on div "PREVIEW" at bounding box center [310, 164] width 76 height 76
type input "#330033"
type input "#770077"
type input "#000000"
type input "1"
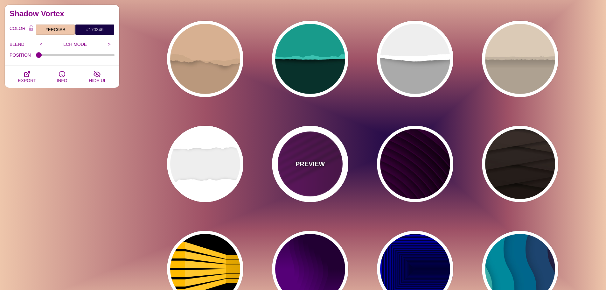
type input "1"
type input "0.5"
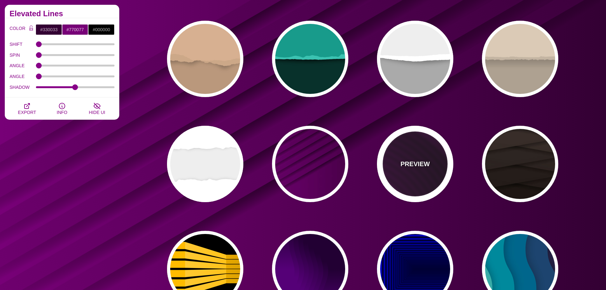
click at [414, 160] on p "PREVIEW" at bounding box center [414, 164] width 29 height 10
type input "#110011"
type input "#550055"
type input "#330033"
type input "4000"
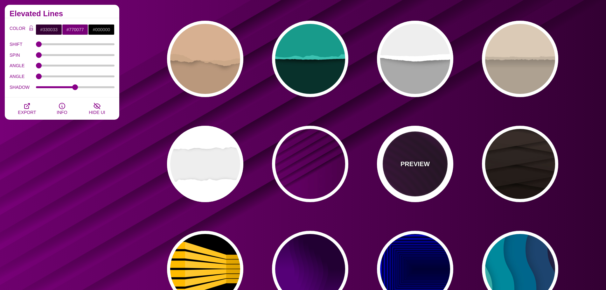
type input "10"
type input "1"
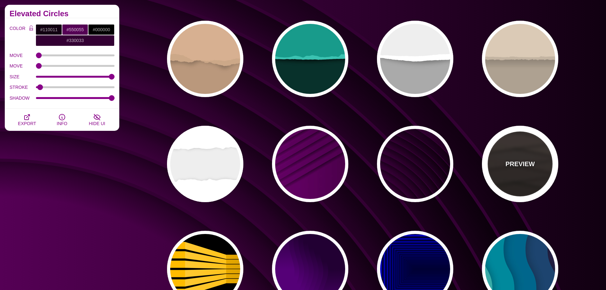
click at [512, 163] on p "PREVIEW" at bounding box center [519, 164] width 29 height 10
type input "#1C1612"
type input "#4D3D37"
type input "0"
type input "0.9"
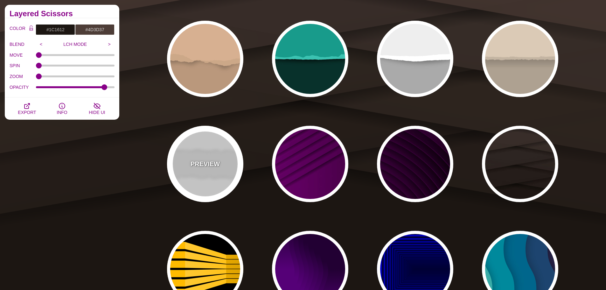
click at [216, 163] on p "PREVIEW" at bounding box center [205, 164] width 29 height 10
type input "#EEEEEE"
type input "#FFFFFF"
type input "0.2"
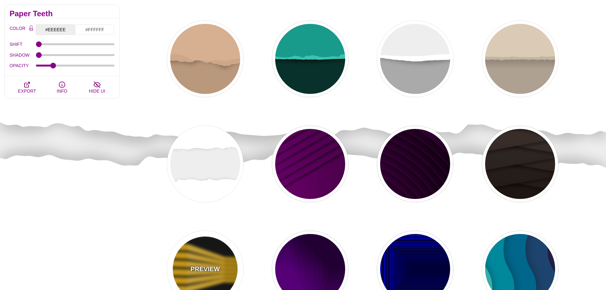
click at [209, 245] on div "PREVIEW" at bounding box center [205, 269] width 76 height 76
type input "#000000"
type input "#FFBB00"
type input "900"
type input "100"
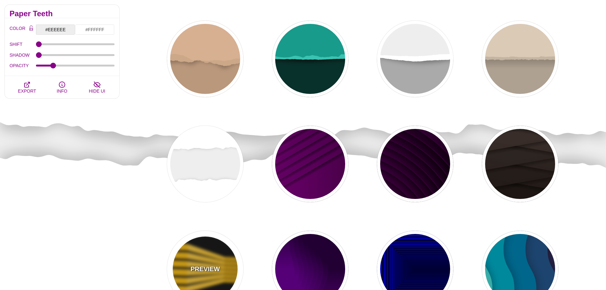
type input "1"
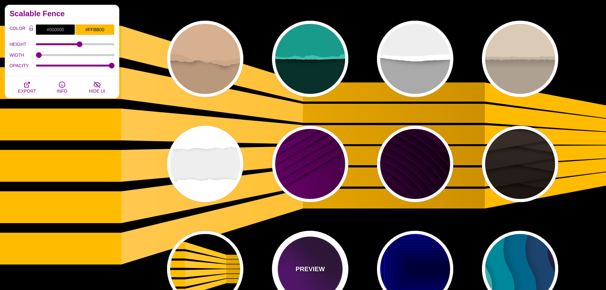
click at [313, 252] on div "PREVIEW" at bounding box center [310, 269] width 76 height 76
type input "#550077"
type input "#220033"
type input "0"
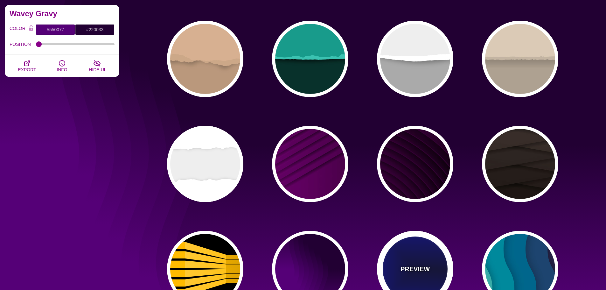
click at [392, 250] on div "PREVIEW" at bounding box center [415, 269] width 76 height 76
type input "#000033"
type input "#0000CC"
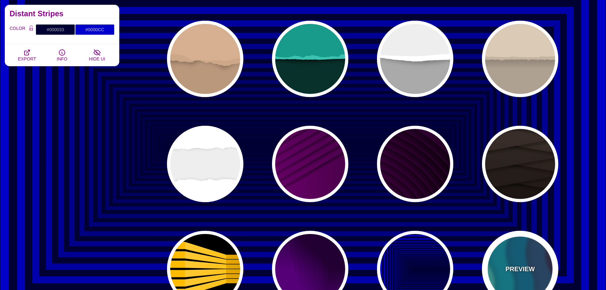
click at [499, 252] on div "PREVIEW" at bounding box center [520, 269] width 76 height 76
type input "#220022"
type input "#77CCAA"
type input "0.3"
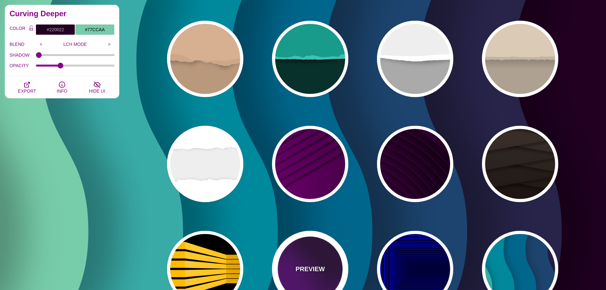
click at [292, 259] on div "PREVIEW" at bounding box center [310, 269] width 76 height 76
type input "#550077"
type input "#220033"
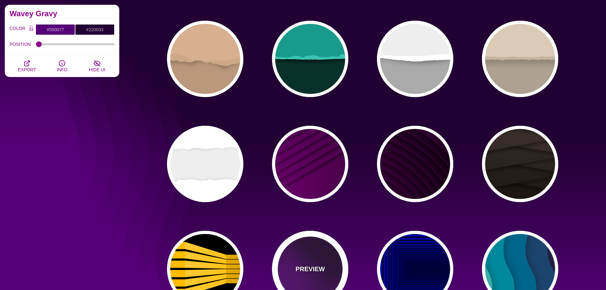
scroll to position [0, 0]
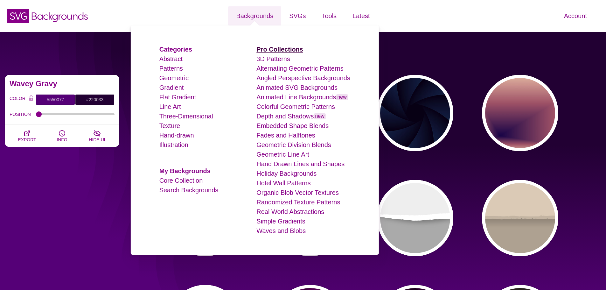
click at [271, 52] on strong "Pro Collections" at bounding box center [279, 49] width 47 height 7
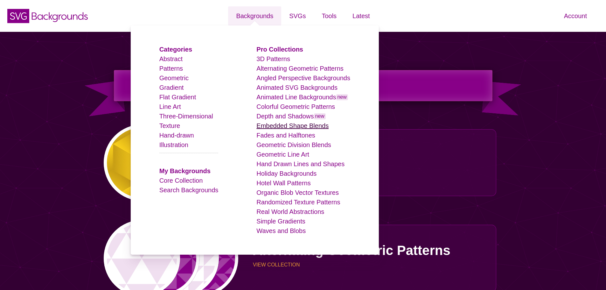
click at [292, 124] on link "Embedded Shape Blends" at bounding box center [292, 125] width 72 height 7
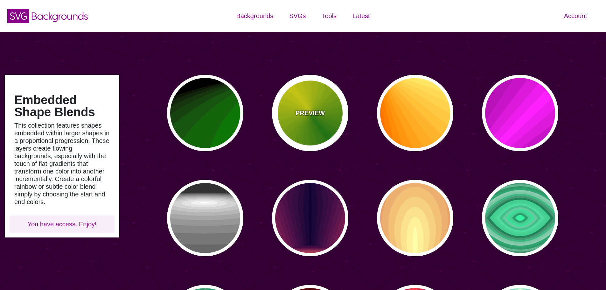
type input "#450057"
type input "#FFFFFF"
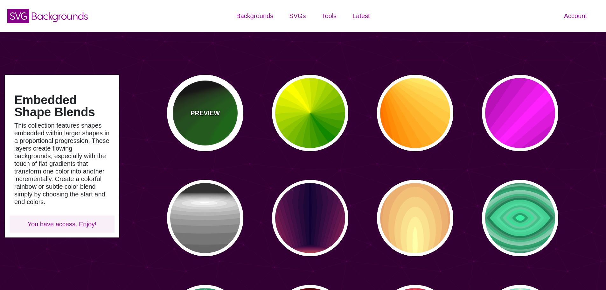
click at [232, 108] on div "PREVIEW" at bounding box center [205, 113] width 76 height 76
type input "#000000"
type input "#008800"
type input "0"
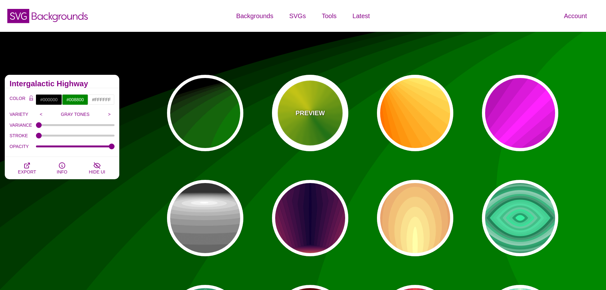
click at [307, 112] on p "PREVIEW" at bounding box center [309, 113] width 29 height 10
type input "#118800"
type input "#FFFF00"
type input "0"
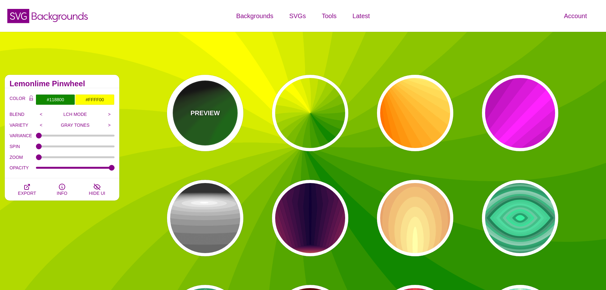
click at [209, 113] on p "PREVIEW" at bounding box center [205, 113] width 29 height 10
type input "#000000"
type input "#008800"
type input "1"
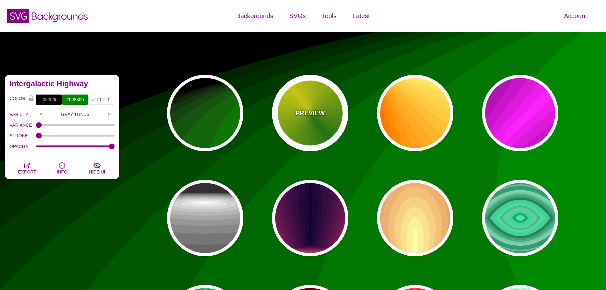
click at [303, 114] on p "PREVIEW" at bounding box center [309, 113] width 29 height 10
type input "#118800"
type input "#FFFF00"
type input "0"
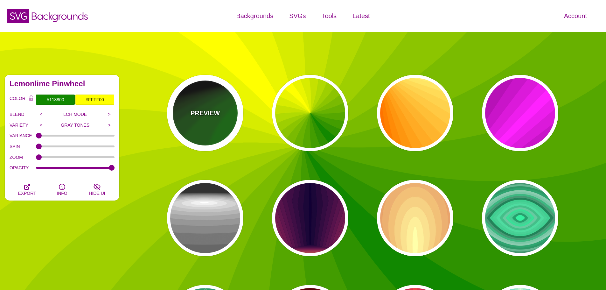
click at [226, 111] on div "PREVIEW" at bounding box center [205, 113] width 76 height 76
type input "#000000"
type input "#008800"
type input "1"
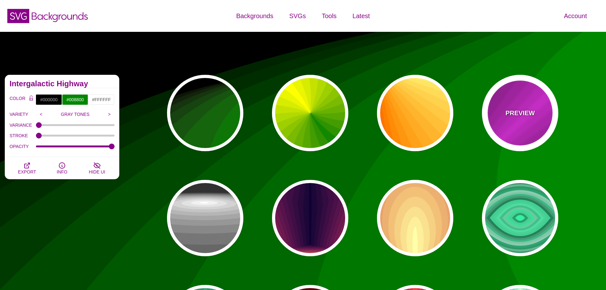
click at [505, 119] on div "PREVIEW" at bounding box center [520, 113] width 76 height 76
type input "#FF22FF"
type input "#550055"
type input "1"
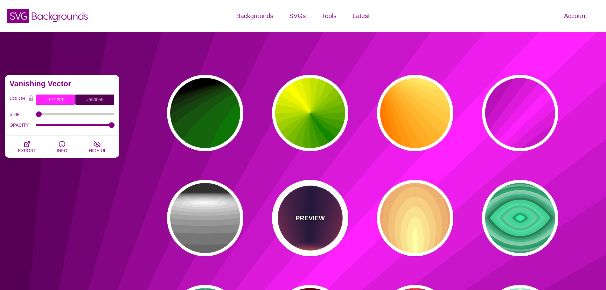
click at [294, 205] on div "PREVIEW" at bounding box center [310, 218] width 76 height 76
type input "#FFDD55"
type input "#110033"
type input "0"
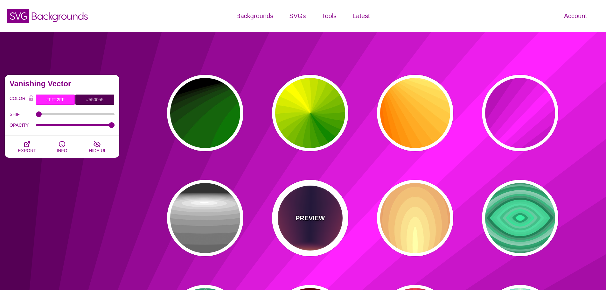
type input "0"
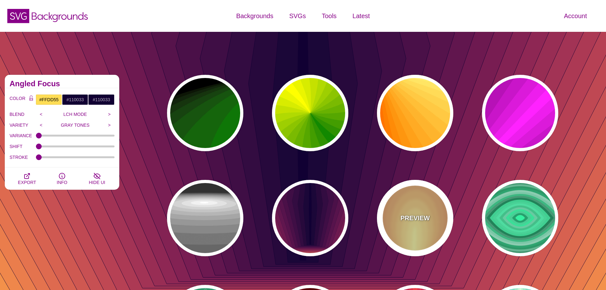
click at [410, 211] on div "PREVIEW" at bounding box center [415, 218] width 76 height 76
type input "#220044"
type input "#FFFFAA"
type input "#FFFFFF"
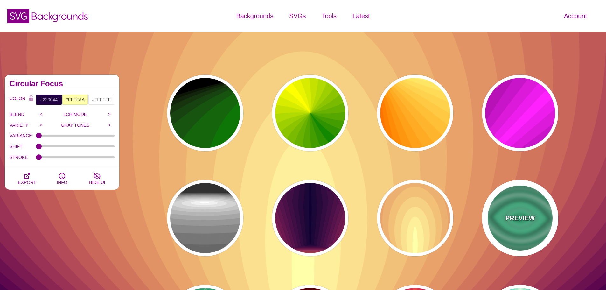
click at [531, 216] on p "PREVIEW" at bounding box center [519, 218] width 29 height 10
type input "#000000"
type input "#33FFAA"
type input "0.5"
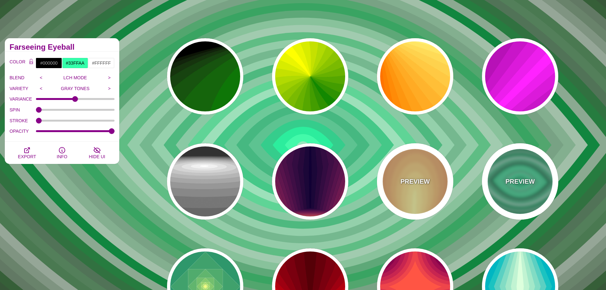
scroll to position [127, 0]
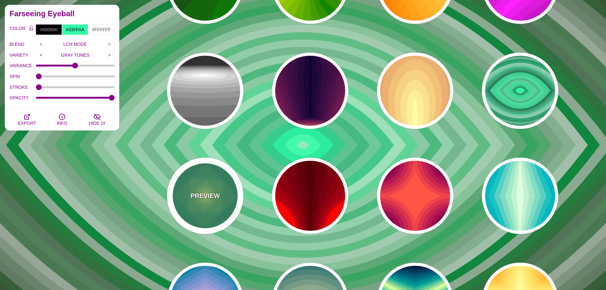
click at [209, 180] on div "PREVIEW" at bounding box center [205, 195] width 76 height 76
type input "#008266"
type input "#FFFF70"
type input "0"
type input "1"
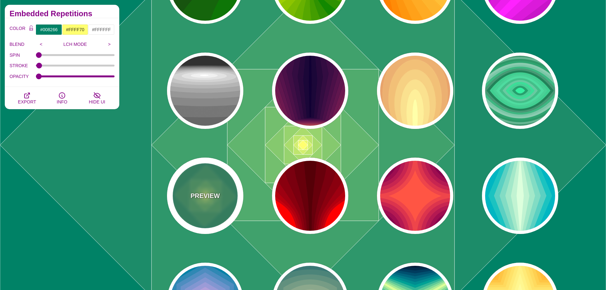
type input "1"
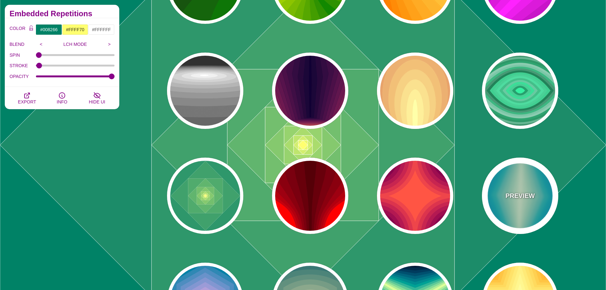
click at [519, 197] on p "PREVIEW" at bounding box center [519, 196] width 29 height 10
type input "#220088"
type input "#DDFFDD"
type input "1"
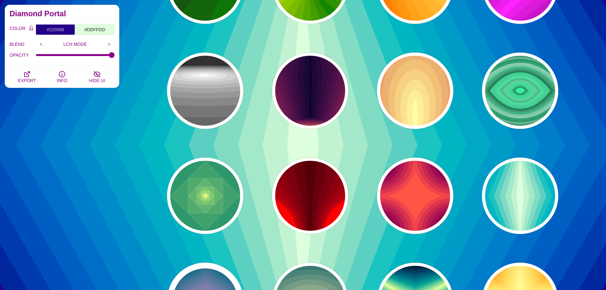
type input "#004422"
type input "#DDAADD"
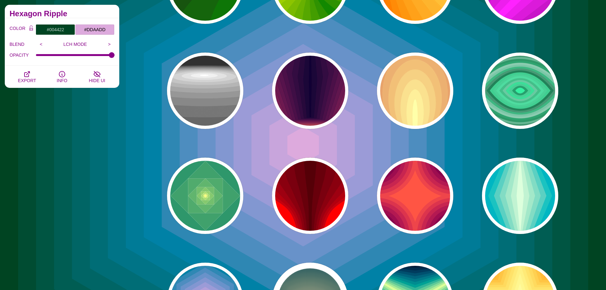
type input "#001133"
type input "#CCCCAA"
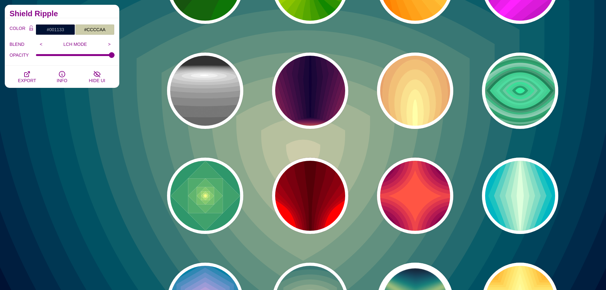
type input "#000022"
type input "#DDFF99"
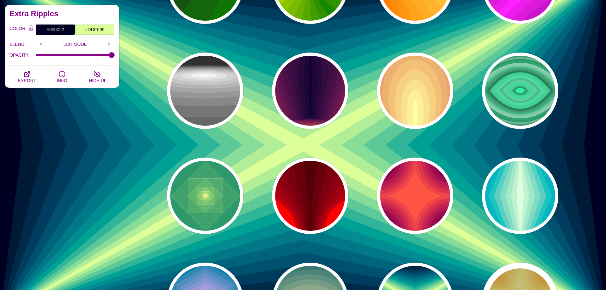
type input "#DD5500"
type input "#FFFFAA"
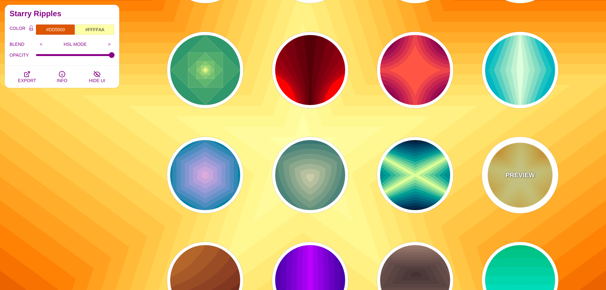
scroll to position [286, 0]
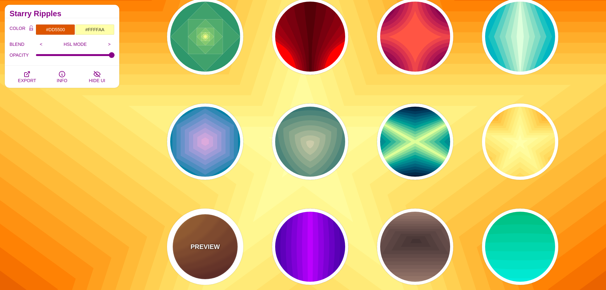
click at [234, 255] on div "PREVIEW" at bounding box center [205, 246] width 76 height 76
type input "#DD9933"
type input "#330000"
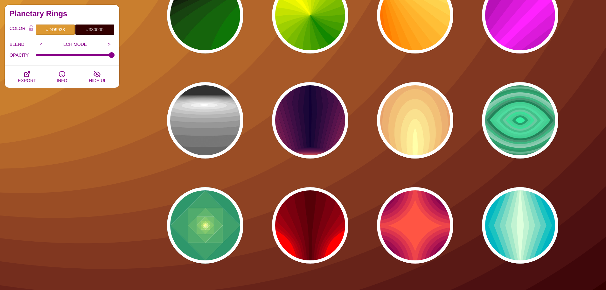
scroll to position [95, 0]
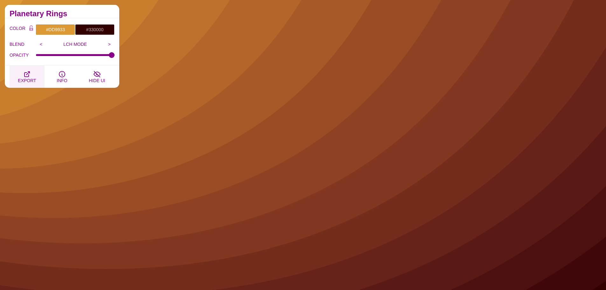
click at [33, 71] on button "EXPORT" at bounding box center [27, 77] width 35 height 22
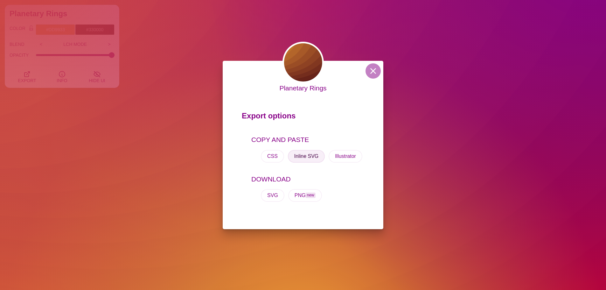
click at [298, 154] on button "Inline SVG" at bounding box center [306, 156] width 37 height 13
click at [547, 204] on div "Planetary Rings Export options COPY AND PASTE CSS Inline SVG Illustrator DOWNLO…" at bounding box center [303, 145] width 606 height 290
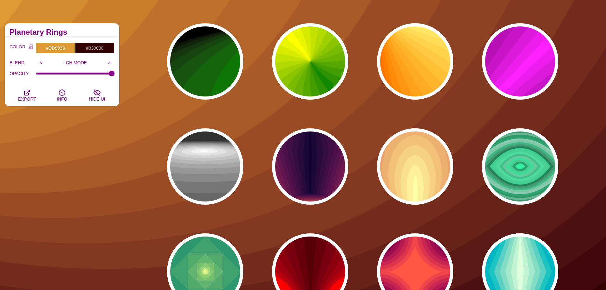
scroll to position [0, 0]
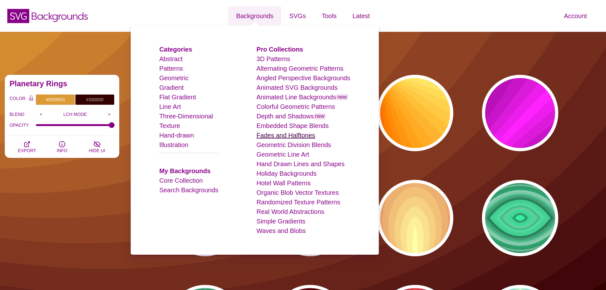
click at [280, 133] on link "Fades and Halftones" at bounding box center [285, 135] width 59 height 7
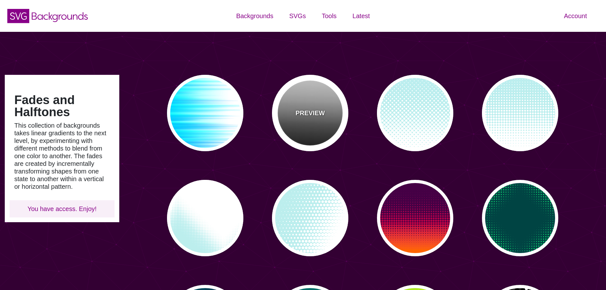
type input "#450057"
type input "#FFFFFF"
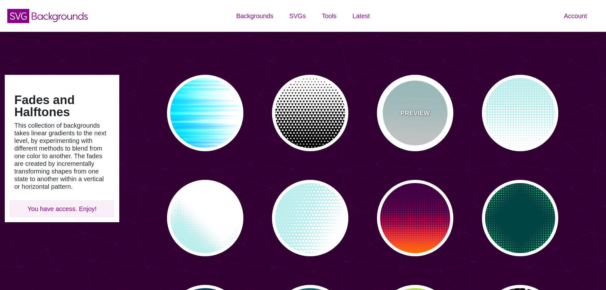
click at [441, 110] on div "PREVIEW" at bounding box center [415, 113] width 76 height 76
type input "#BBEEEE"
type input "0"
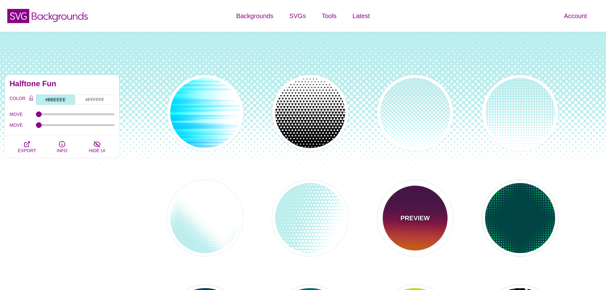
click at [424, 195] on div "PREVIEW" at bounding box center [415, 218] width 76 height 76
type input "#440044"
type input "#FF6600"
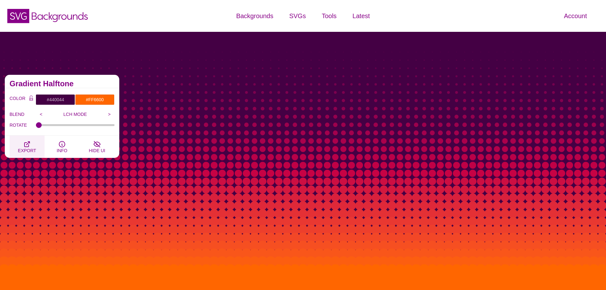
click at [35, 146] on button "EXPORT" at bounding box center [27, 146] width 35 height 22
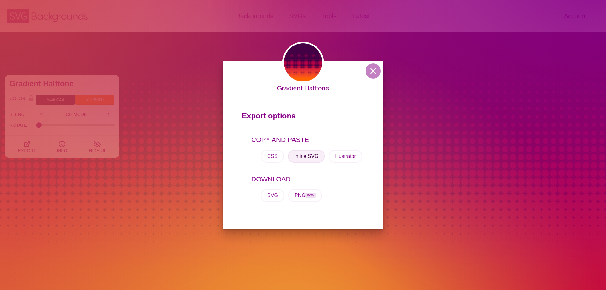
click at [305, 156] on button "Inline SVG" at bounding box center [306, 156] width 37 height 13
click at [556, 139] on div "Gradient Halftone Export options COPY AND PASTE CSS Inline SVG Illustrator DOWN…" at bounding box center [303, 145] width 606 height 290
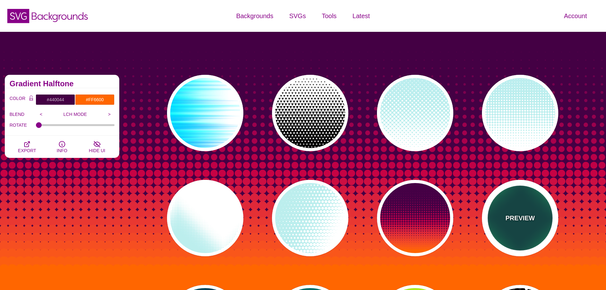
click at [502, 240] on div "PREVIEW" at bounding box center [520, 218] width 76 height 76
type input "#004444"
type input "#11EE77"
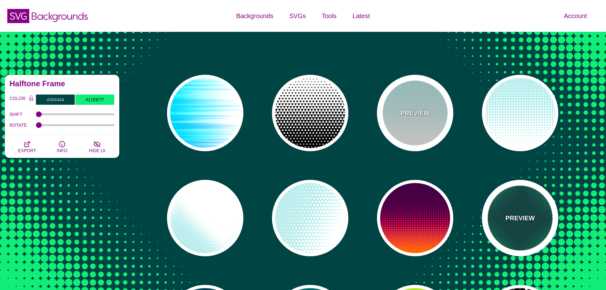
scroll to position [127, 0]
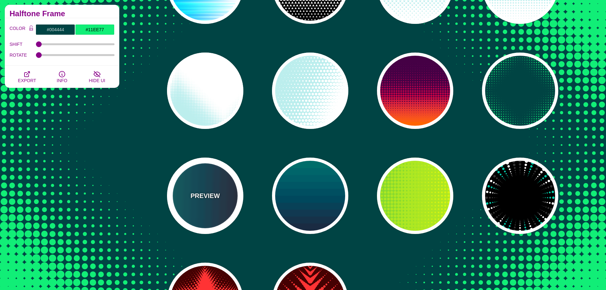
click at [232, 192] on div "PREVIEW" at bounding box center [205, 195] width 76 height 76
type input "#110011"
type input "#448866"
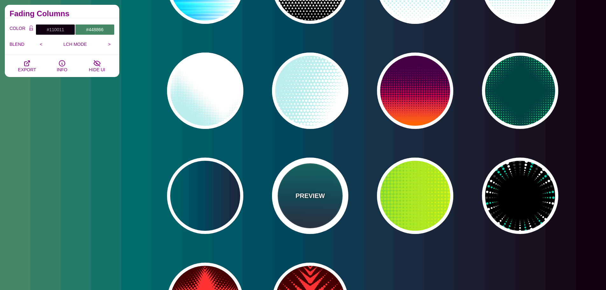
click at [304, 194] on p "PREVIEW" at bounding box center [309, 196] width 29 height 10
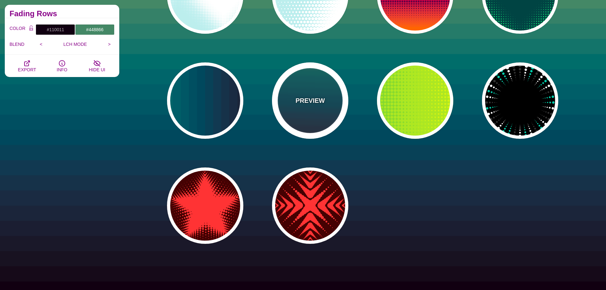
scroll to position [223, 0]
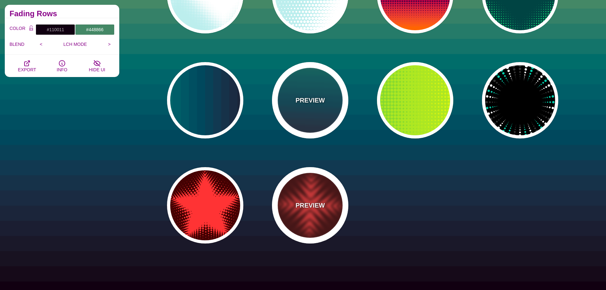
click at [304, 194] on div "PREVIEW" at bounding box center [310, 205] width 76 height 76
type input "#440000"
type input "#FF3333"
type input "0"
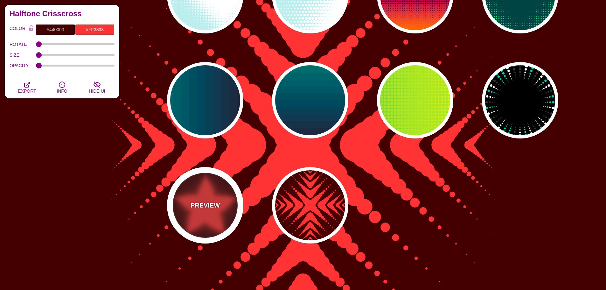
click at [230, 194] on div "PREVIEW" at bounding box center [205, 205] width 76 height 76
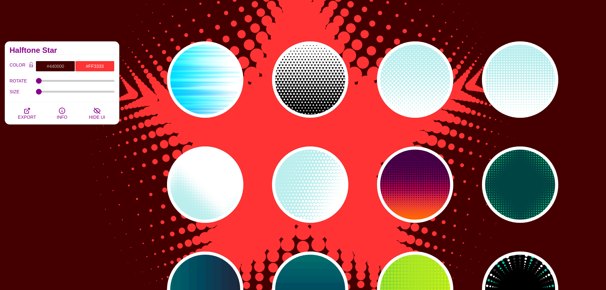
scroll to position [32, 0]
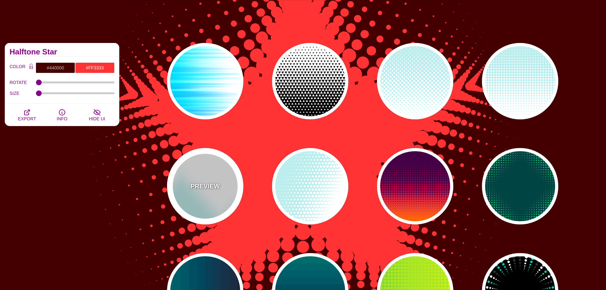
click at [223, 163] on div "PREVIEW" at bounding box center [205, 186] width 76 height 76
type input "#BBEEEE"
type input "#FFFFFF"
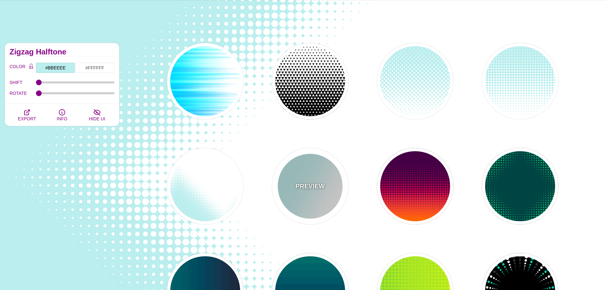
click at [303, 181] on div "PREVIEW" at bounding box center [310, 186] width 76 height 76
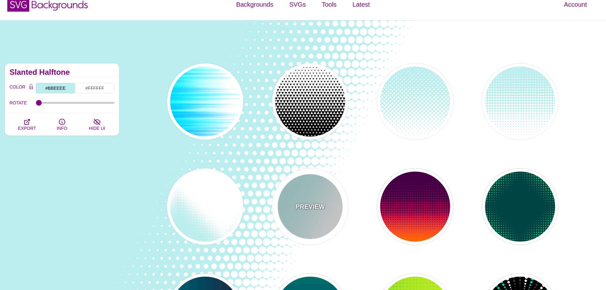
scroll to position [0, 0]
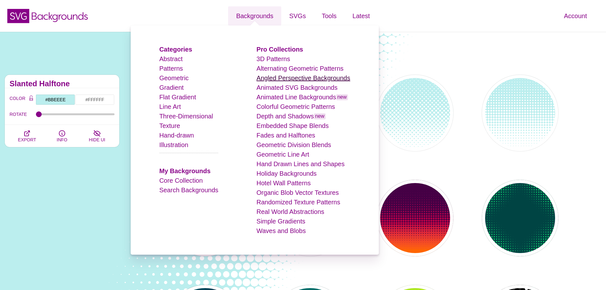
click at [293, 80] on link "Angled Perspective Backgrounds" at bounding box center [303, 77] width 94 height 7
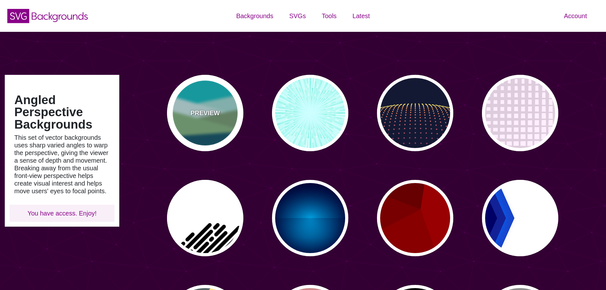
click at [241, 108] on div "PREVIEW" at bounding box center [205, 113] width 76 height 76
type input "#00BFC5"
type input "#A0E2DB"
type input "#CBF2F3"
type input "#719D71"
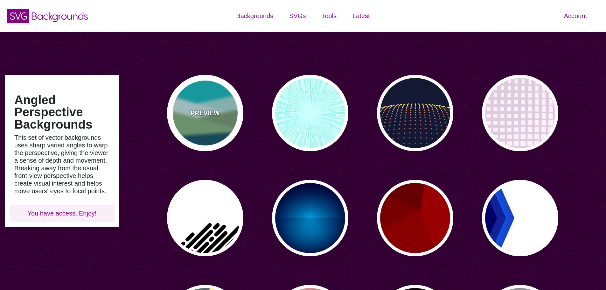
type input "#7EB67E"
type input "#004D66"
type input "0"
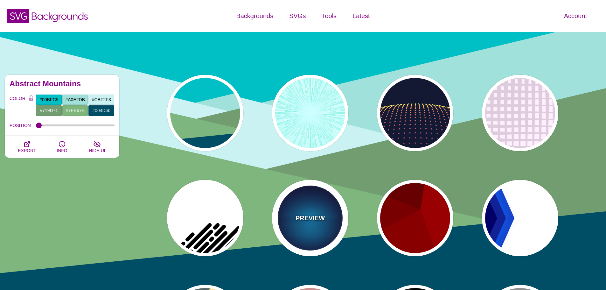
click at [320, 191] on div "PREVIEW" at bounding box center [310, 218] width 76 height 76
type input "#000033"
type input "#00BBFF"
type input "#000033"
type input "2000"
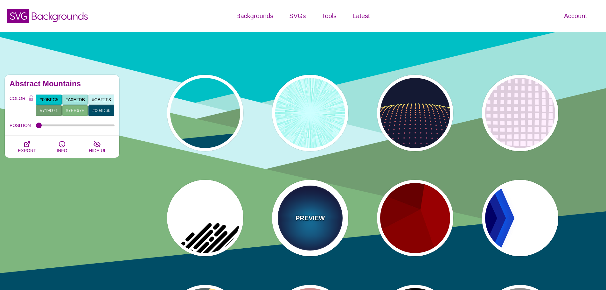
type input "0.5"
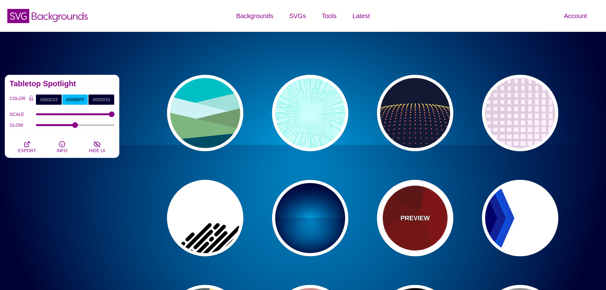
click at [426, 198] on div "PREVIEW" at bounding box center [415, 218] width 76 height 76
type input "#990000"
type input "#660000"
type input "#770000"
type input "#880000"
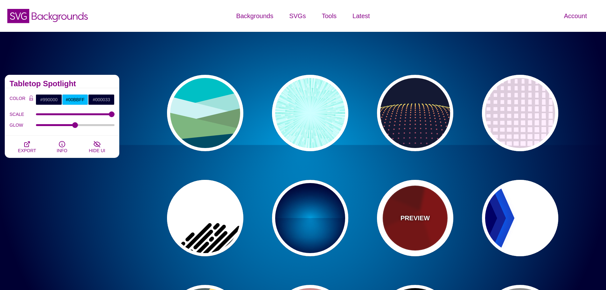
type input "0"
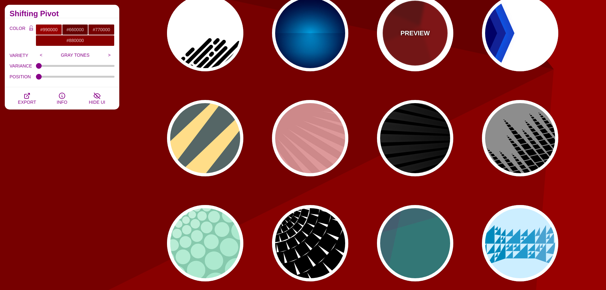
scroll to position [191, 0]
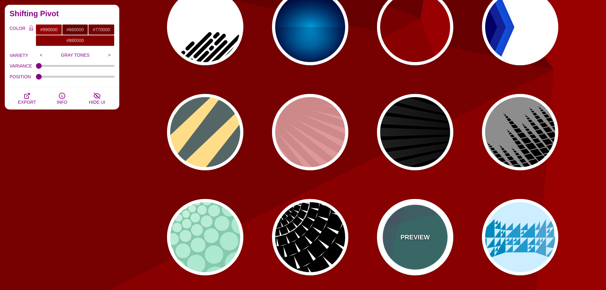
click at [426, 215] on div "PREVIEW" at bounding box center [415, 237] width 76 height 76
type input "#337777"
type input "#663366"
type input "#55CC77"
type input "0.2"
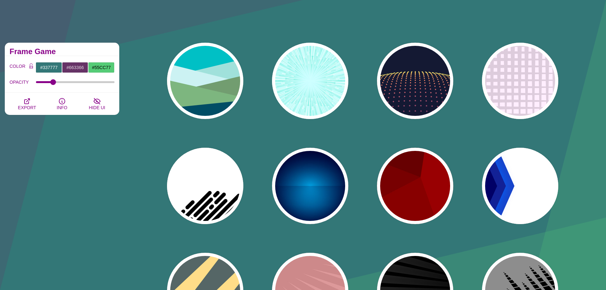
scroll to position [32, 0]
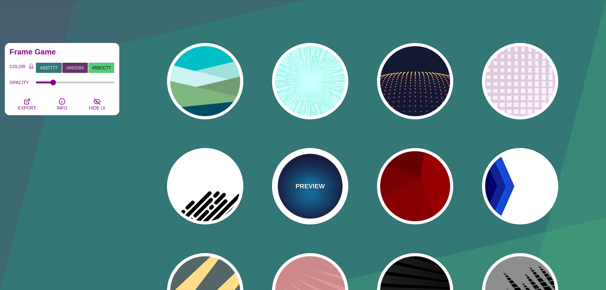
click at [335, 191] on div "PREVIEW" at bounding box center [310, 186] width 76 height 76
type input "#000033"
type input "#00BBFF"
type input "#000033"
type input "2000"
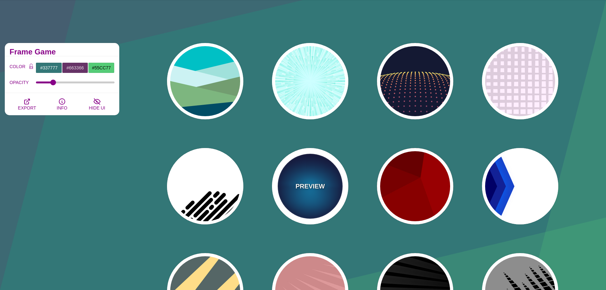
type input "0.5"
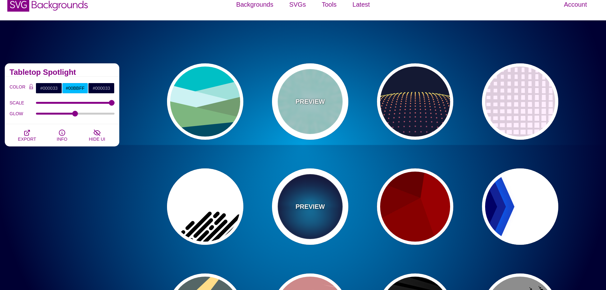
scroll to position [0, 0]
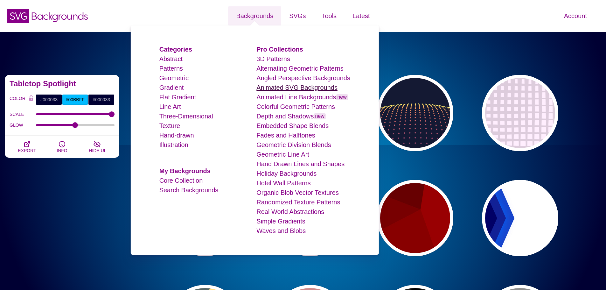
click at [293, 86] on link "Animated SVG Backgrounds" at bounding box center [296, 87] width 81 height 7
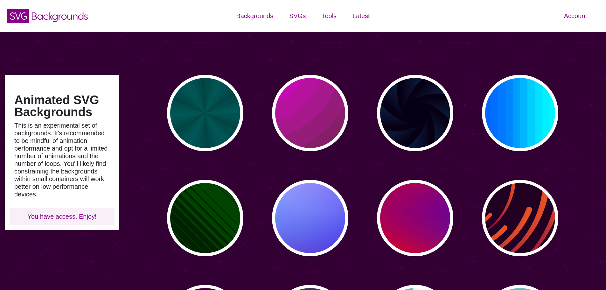
type input "#450057"
type input "#FFFFFF"
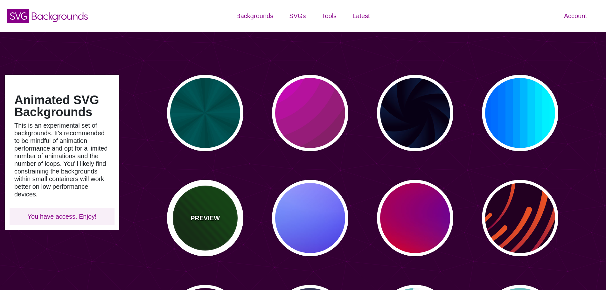
click at [209, 199] on div "PREVIEW" at bounding box center [205, 218] width 76 height 76
type input "#002200"
type input "#004400"
type input "0"
type input "5"
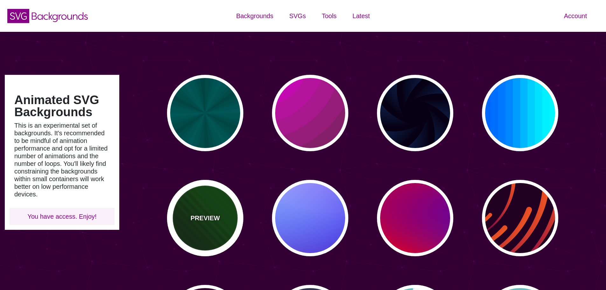
type input "0"
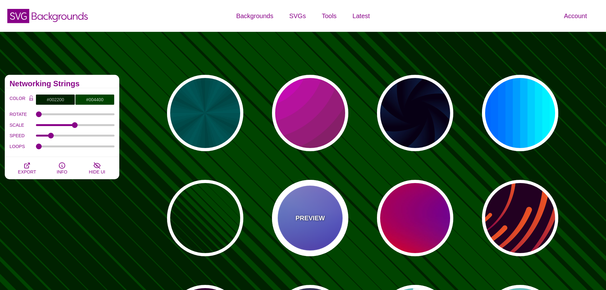
click at [321, 202] on div "PREVIEW" at bounding box center [310, 218] width 76 height 76
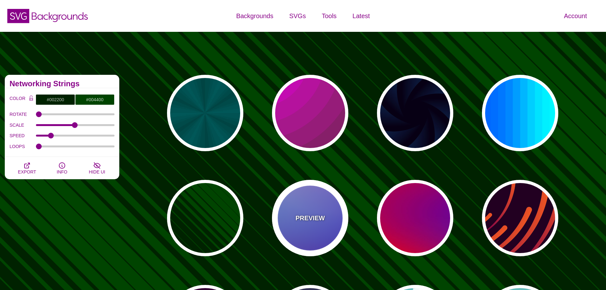
type input "#0000FF"
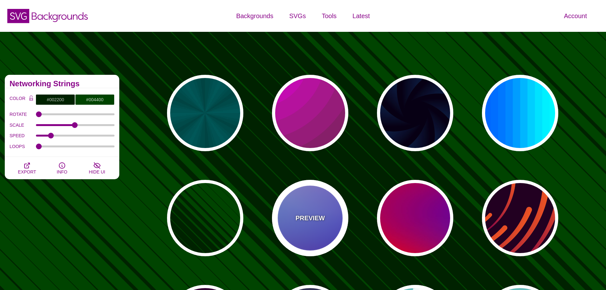
type input "#0099FF"
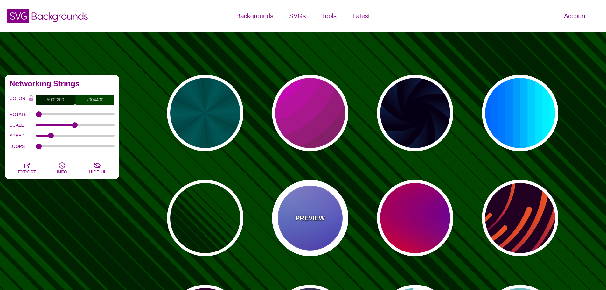
type input "#FFFFFF"
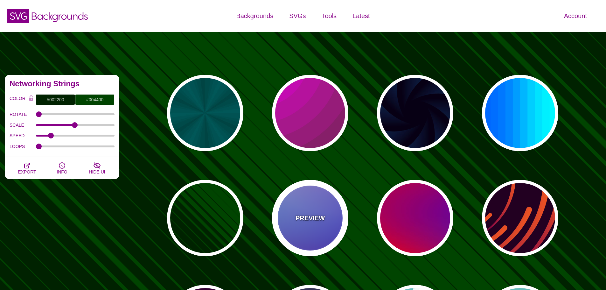
type input "#FF99FF"
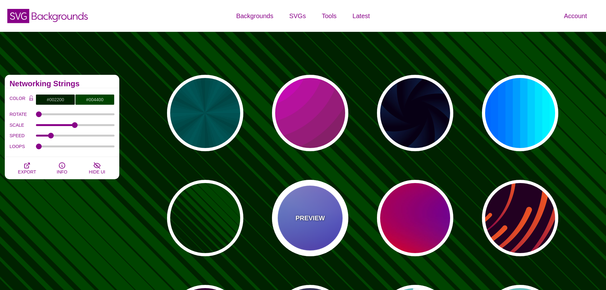
type input "#880088"
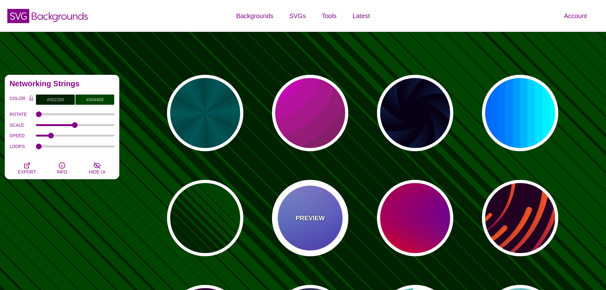
type input "12"
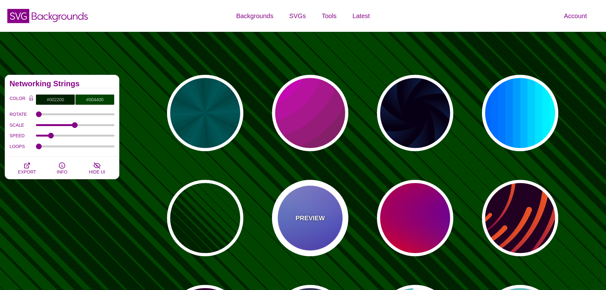
type input "0"
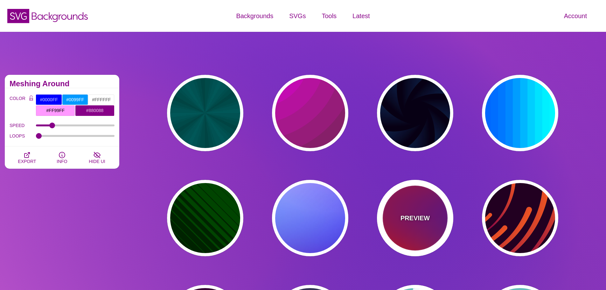
click at [402, 207] on div "PREVIEW" at bounding box center [415, 218] width 76 height 76
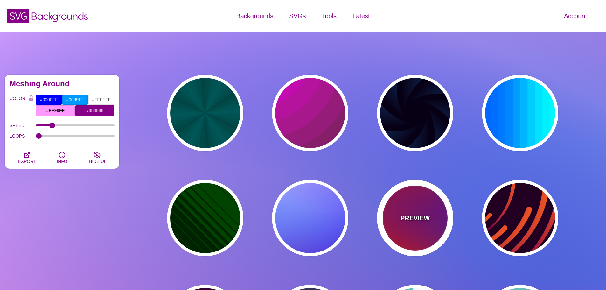
type input "#FF0000"
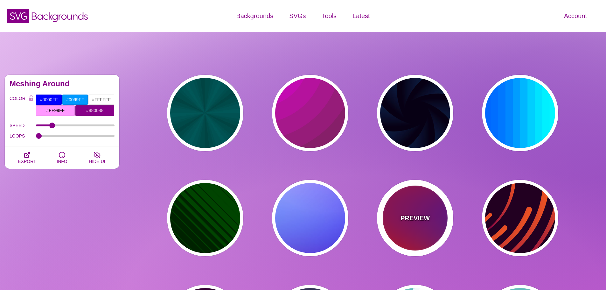
type input "#800080"
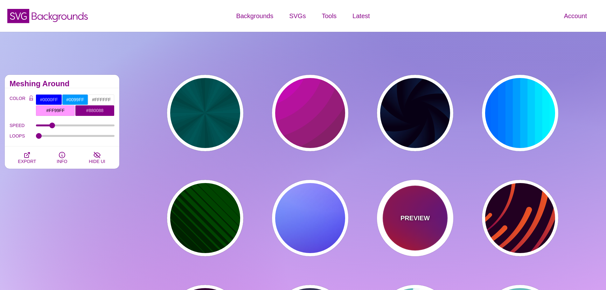
type input "#0000FF"
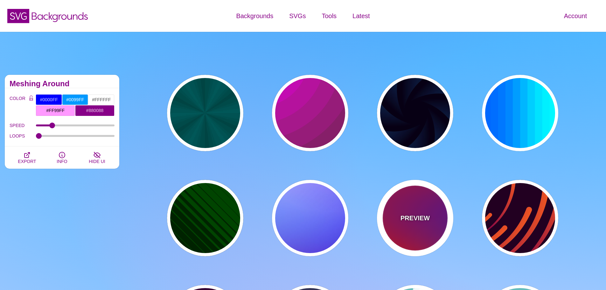
type input "#00EEBB"
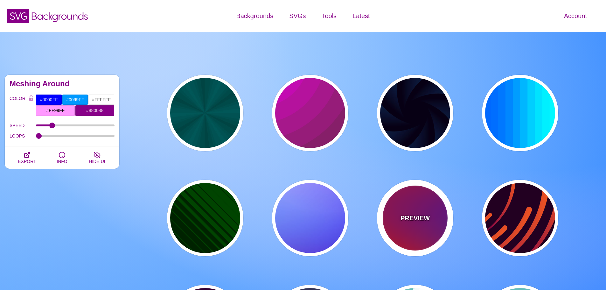
type input "#FFFF00"
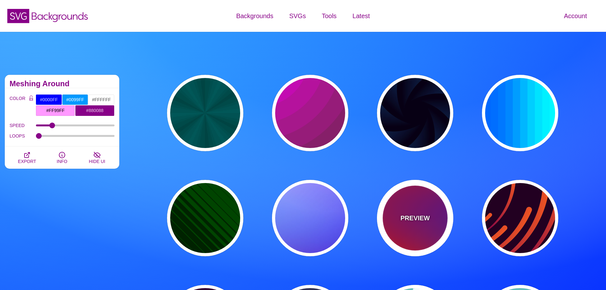
type input "#FFA500"
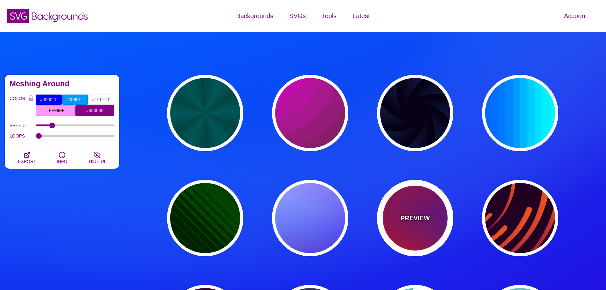
type input "1"
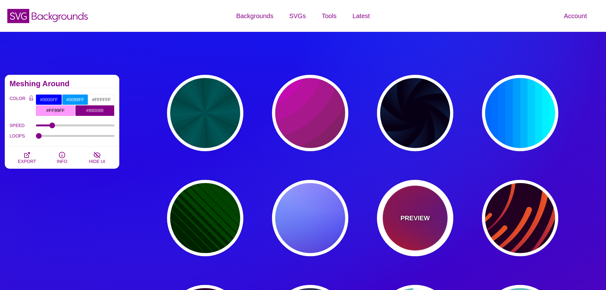
type input "20"
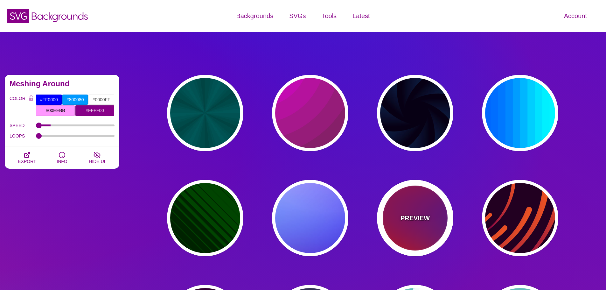
type input "0"
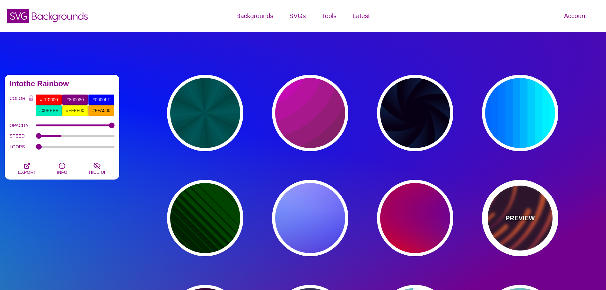
click at [487, 203] on div "PREVIEW" at bounding box center [520, 218] width 76 height 76
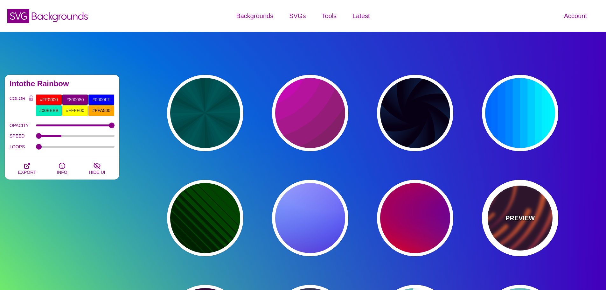
type input "#220022"
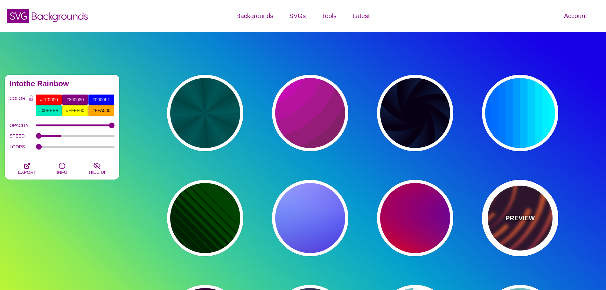
type input "#EE5522"
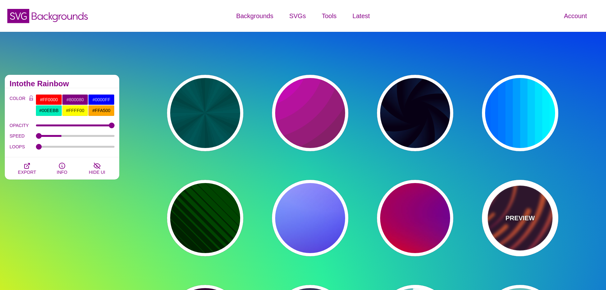
type input "#220022"
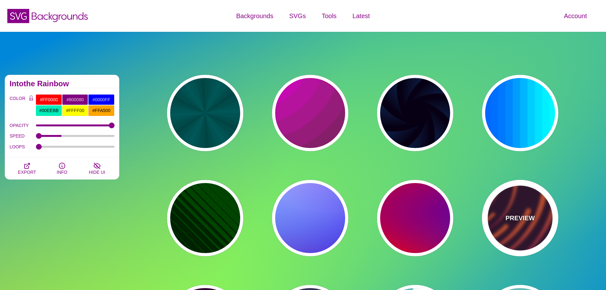
type input "50"
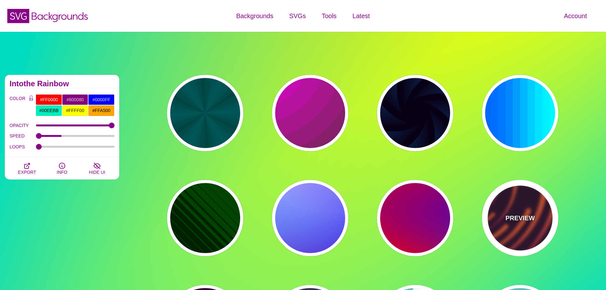
type input "99"
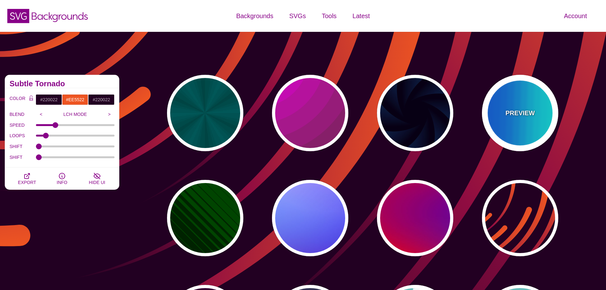
click at [512, 119] on div "PREVIEW" at bounding box center [520, 113] width 76 height 76
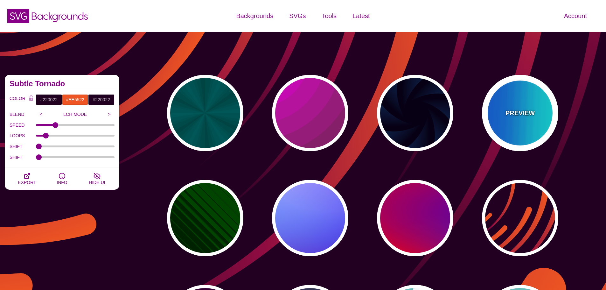
type input "#00FFFF"
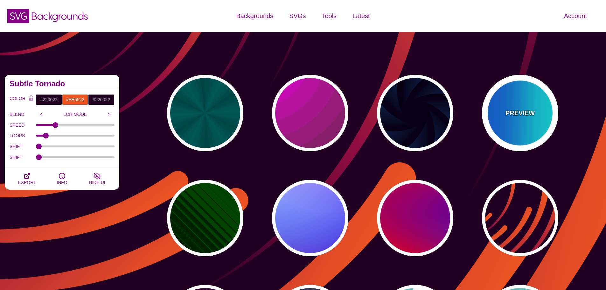
type input "#0066FF"
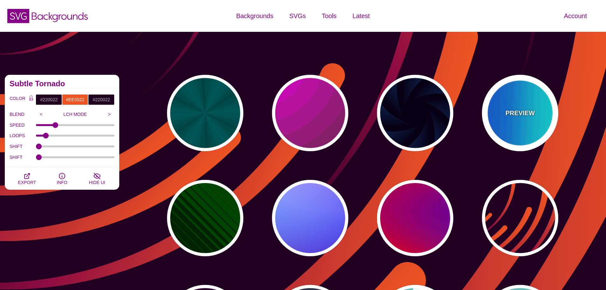
type input "0.25"
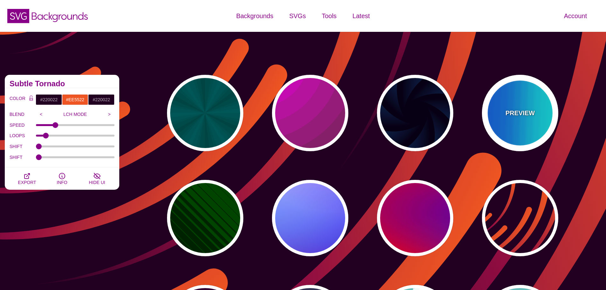
type input "12"
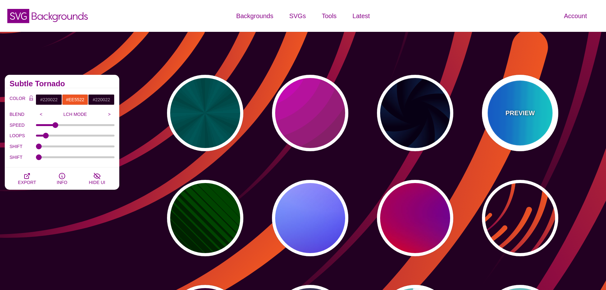
type input "999"
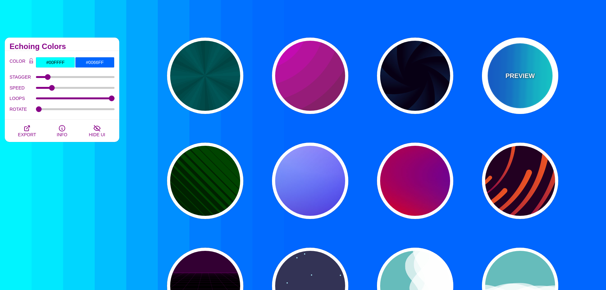
scroll to position [127, 0]
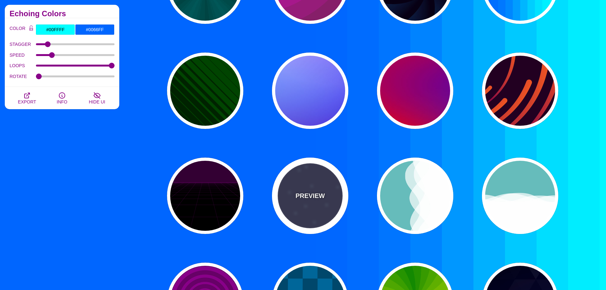
click at [333, 185] on div "PREVIEW" at bounding box center [310, 195] width 76 height 76
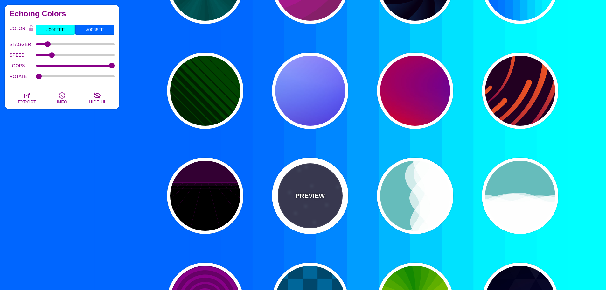
type input "#333355"
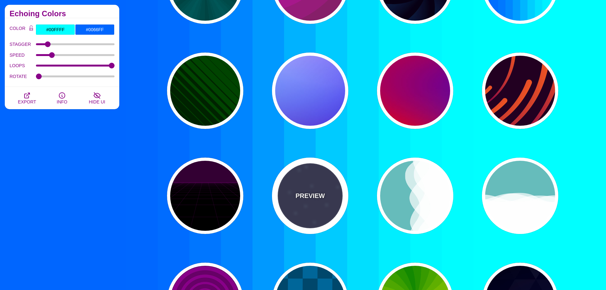
type input "#AAEEFF"
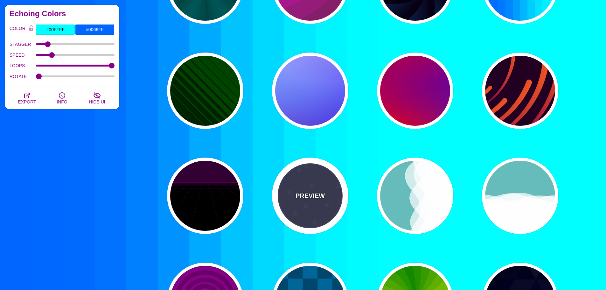
type input "#FFFFFF"
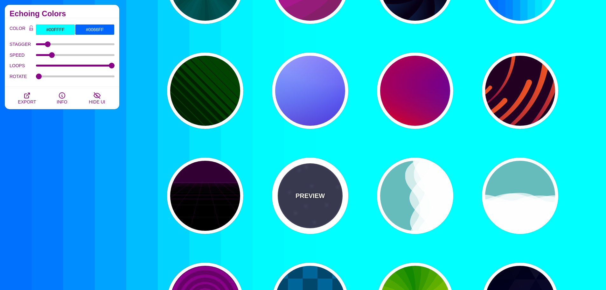
type input "15"
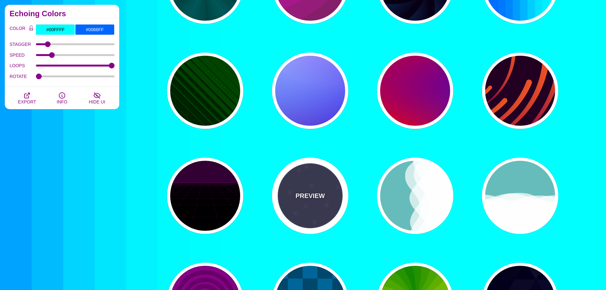
type input "40"
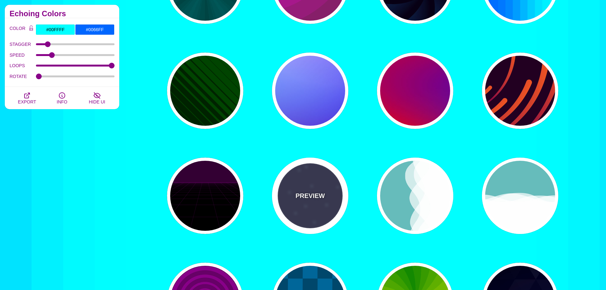
type input "5"
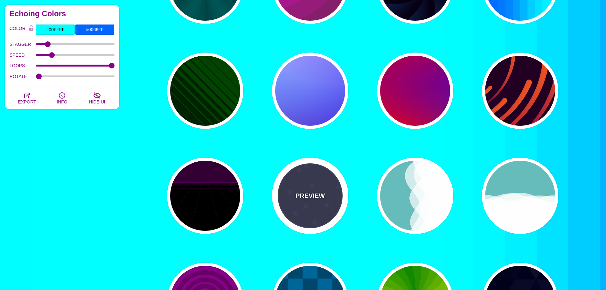
type input "1"
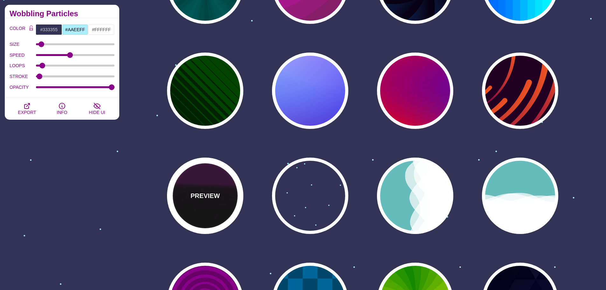
click at [219, 185] on div "PREVIEW" at bounding box center [205, 195] width 76 height 76
type input "#000000"
type input "#220022"
type input "#330033"
type input "1"
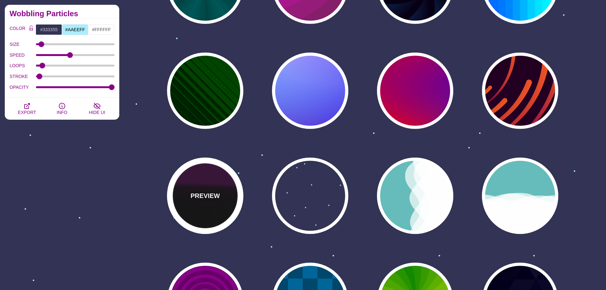
type input "10"
type input "999"
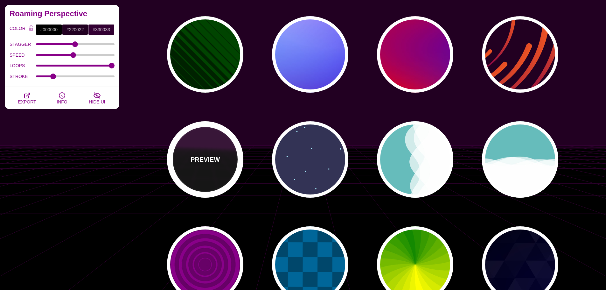
scroll to position [223, 0]
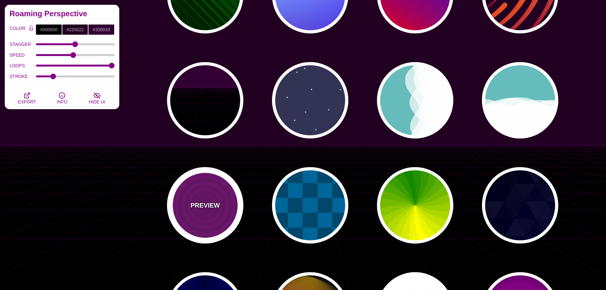
click at [223, 189] on div "PREVIEW" at bounding box center [205, 205] width 76 height 76
type input "#880088"
type input "#660066"
type input "15"
type input "0"
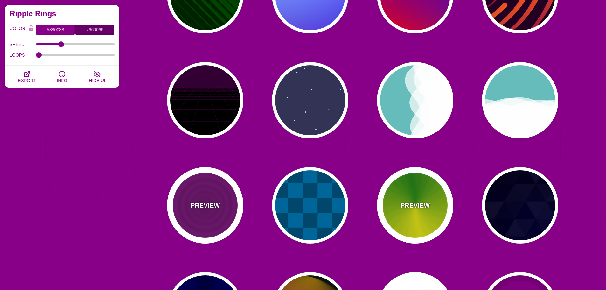
scroll to position [350, 0]
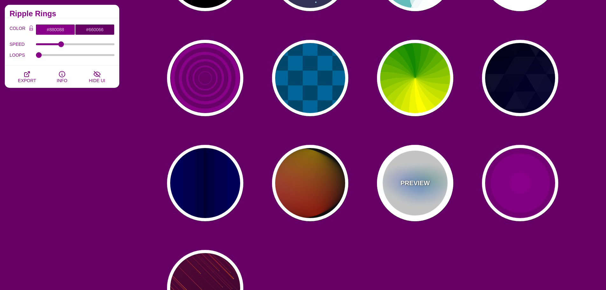
click at [420, 176] on div "PREVIEW" at bounding box center [415, 183] width 76 height 76
type input "#FFFFFF"
type input "#AA00FF"
type input "#0088FF"
type input "#008800"
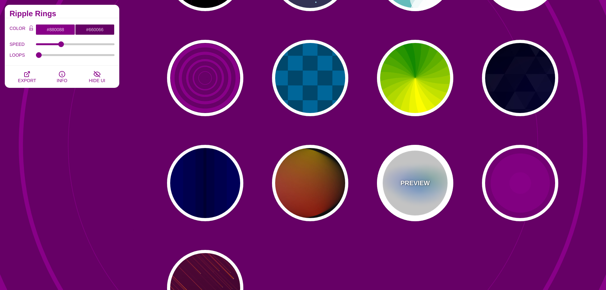
type input "8"
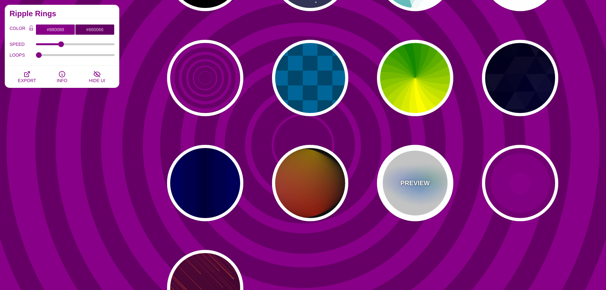
type input "24"
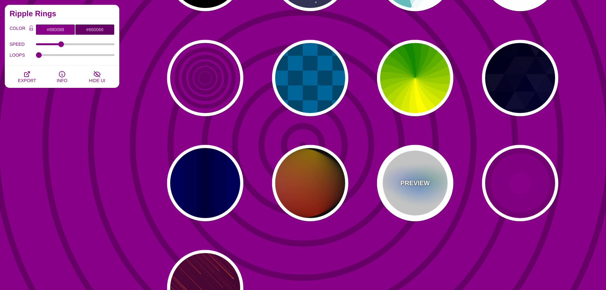
type input "0.5"
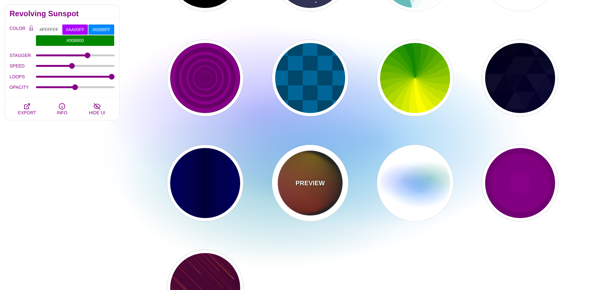
click at [324, 164] on div "PREVIEW" at bounding box center [310, 183] width 76 height 76
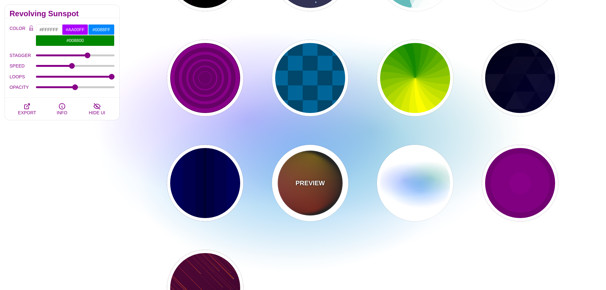
type input "#111111"
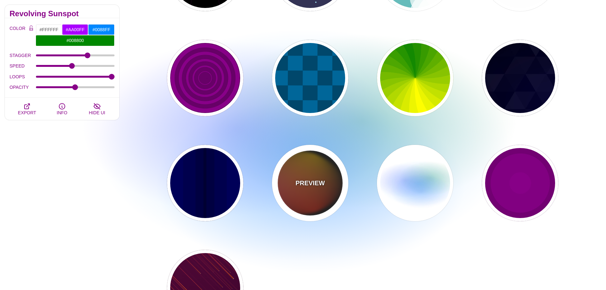
type input "#FF00FF"
type input "#FFCC00"
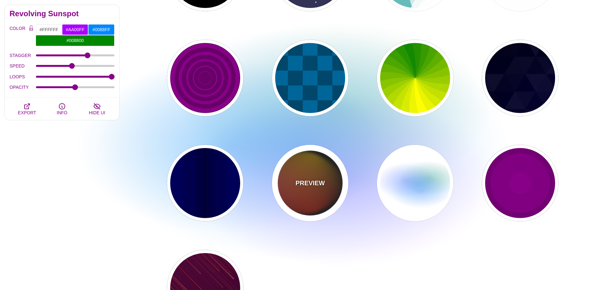
type input "#FF2200"
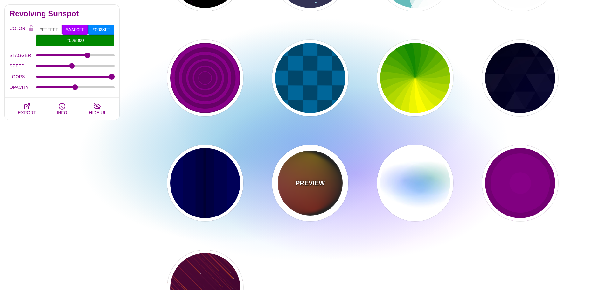
type input "4"
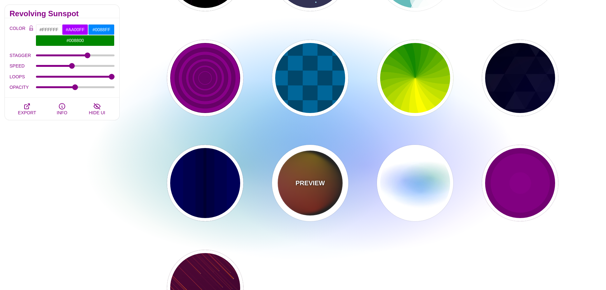
type input "12"
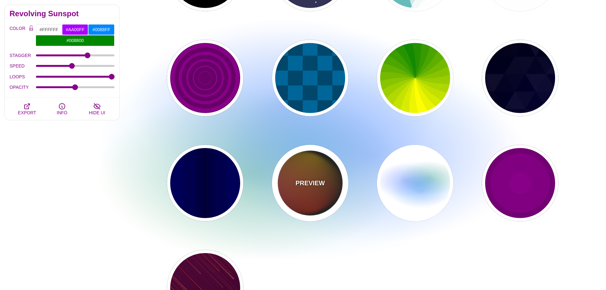
type input "1"
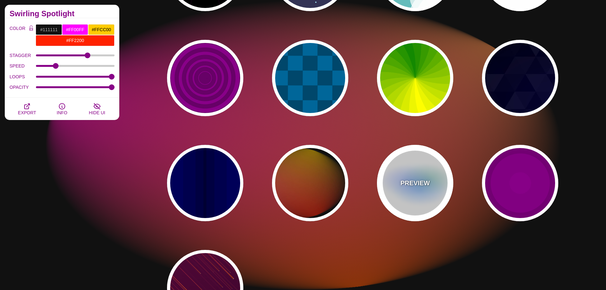
click at [394, 168] on div "PREVIEW" at bounding box center [415, 183] width 76 height 76
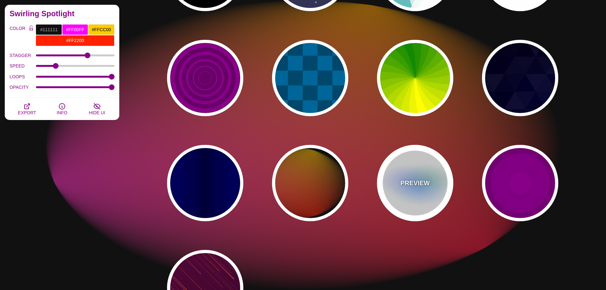
type input "#FFFFFF"
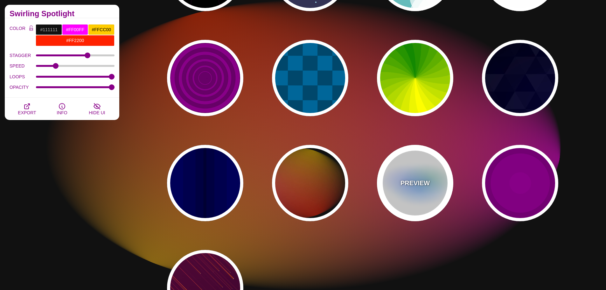
type input "#AA00FF"
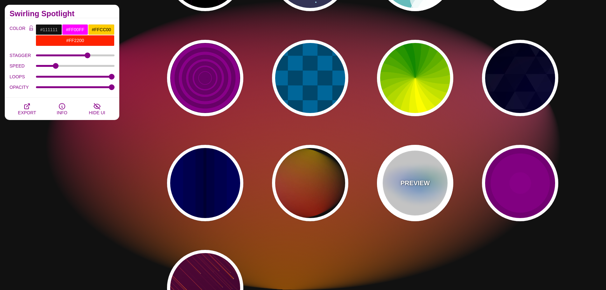
type input "#0088FF"
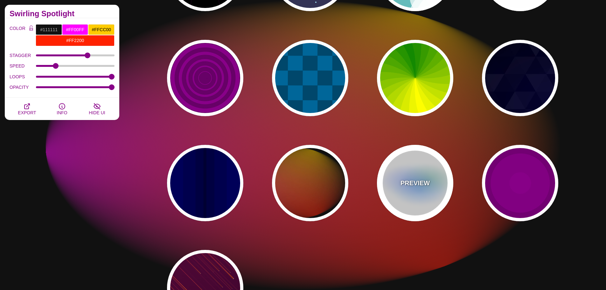
type input "#008800"
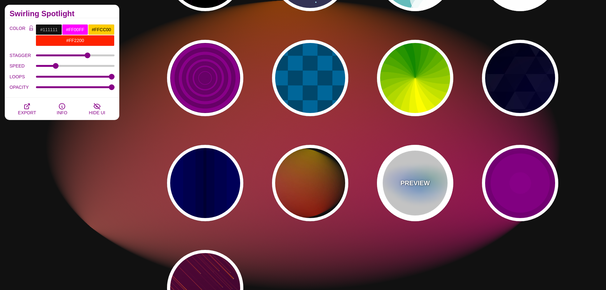
type input "8"
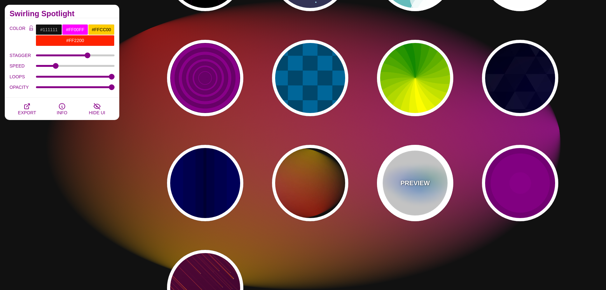
type input "24"
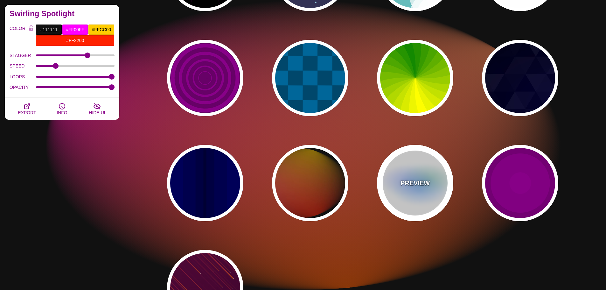
type input "0.5"
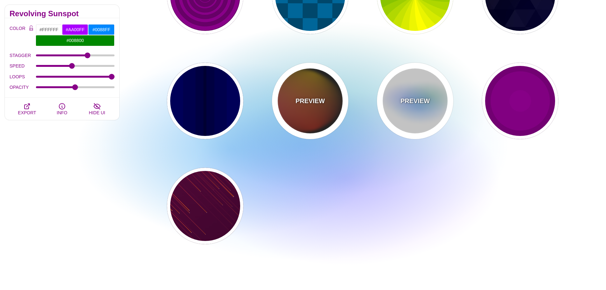
scroll to position [509, 0]
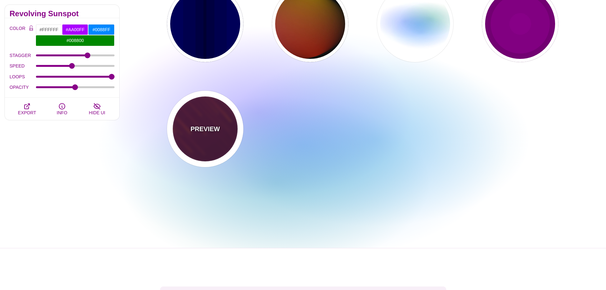
click at [195, 139] on div "PREVIEW" at bounding box center [205, 129] width 76 height 76
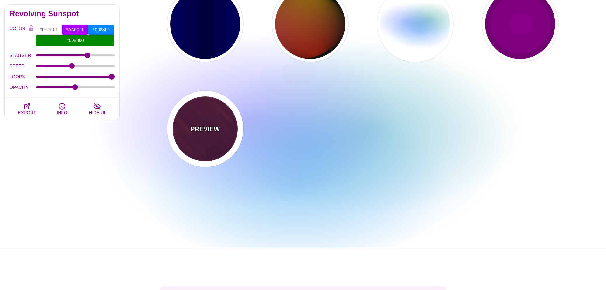
type input "#220022"
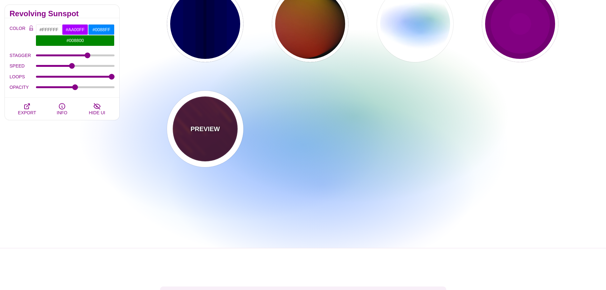
type input "#FF7700"
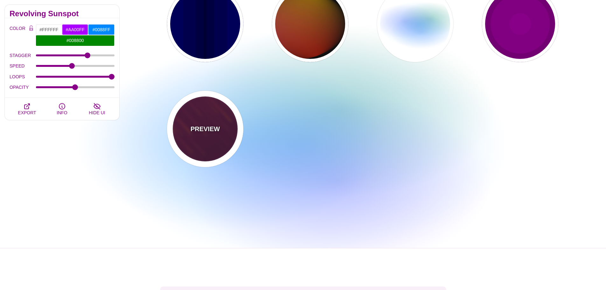
type input "#FFFFFF"
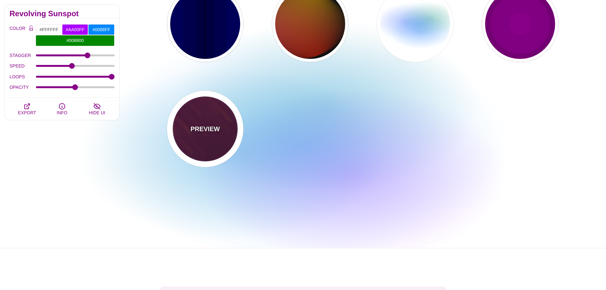
type input "10"
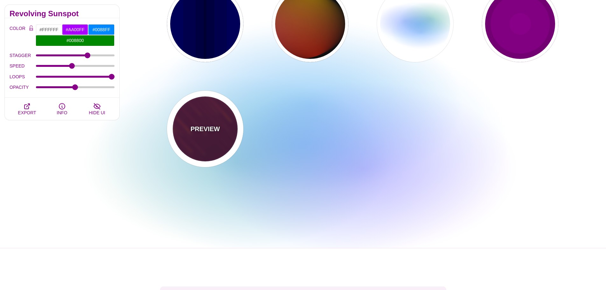
type input "999"
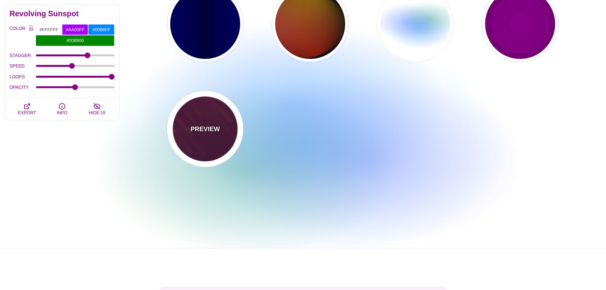
type input "3"
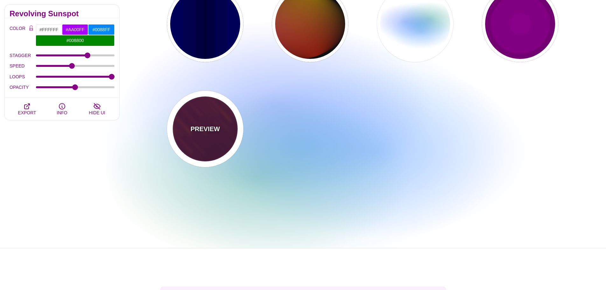
type input "1.5"
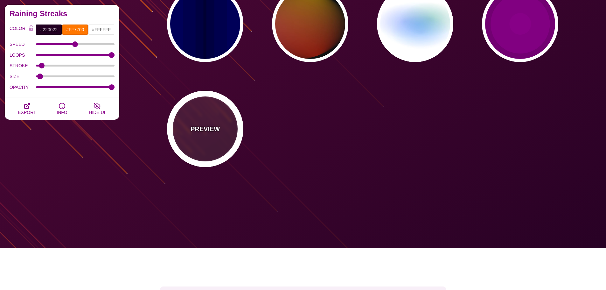
scroll to position [318, 0]
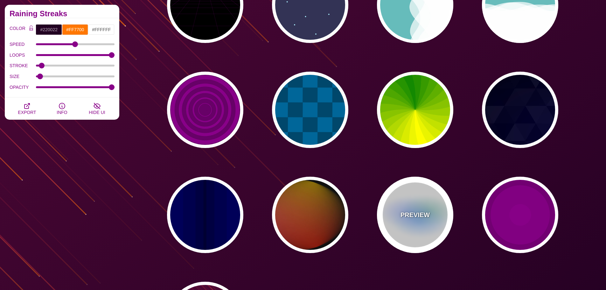
click at [420, 203] on div "PREVIEW" at bounding box center [415, 215] width 76 height 76
type input "#FFFFFF"
type input "#AA00FF"
type input "#0088FF"
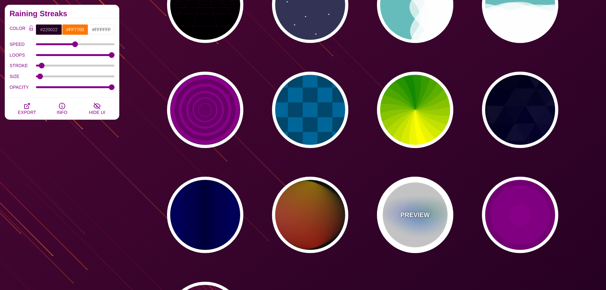
type input "8"
type input "24"
type input "999"
type input "0.5"
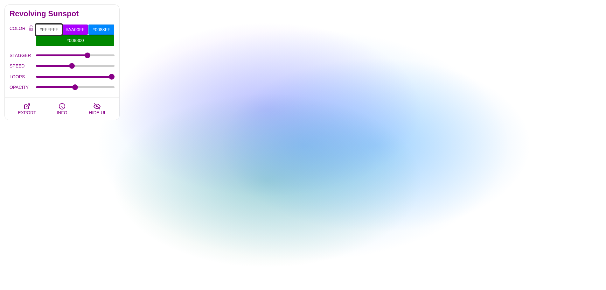
click at [57, 29] on input "#FFFFFF" at bounding box center [49, 29] width 26 height 11
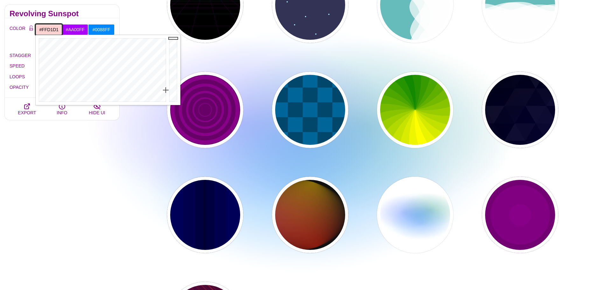
drag, startPoint x: 129, startPoint y: 61, endPoint x: 171, endPoint y: 90, distance: 51.0
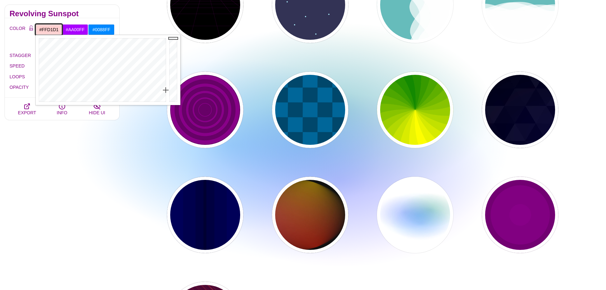
click at [171, 90] on div "Close" at bounding box center [108, 70] width 145 height 70
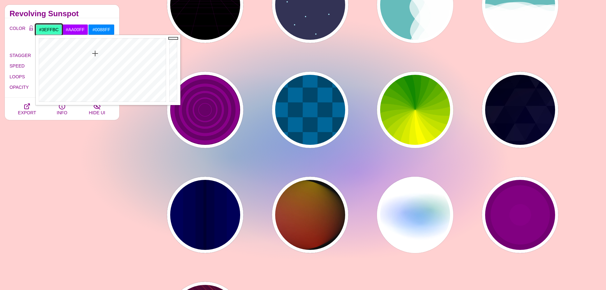
drag, startPoint x: 159, startPoint y: 92, endPoint x: 95, endPoint y: 53, distance: 74.5
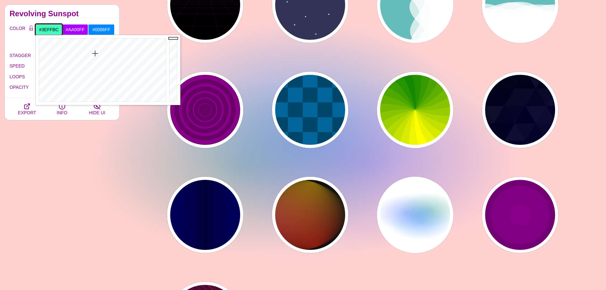
click at [95, 53] on div at bounding box center [102, 70] width 132 height 70
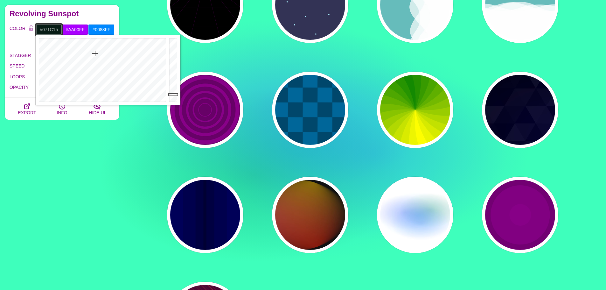
drag, startPoint x: 170, startPoint y: 58, endPoint x: 174, endPoint y: 94, distance: 36.5
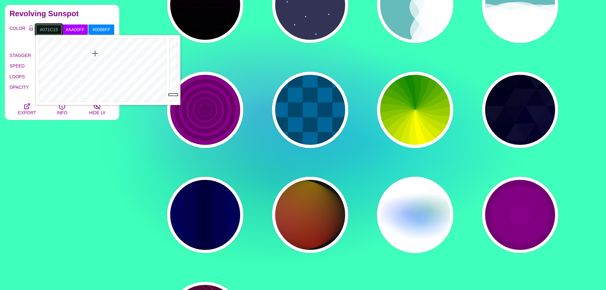
click at [174, 94] on div at bounding box center [174, 70] width 13 height 70
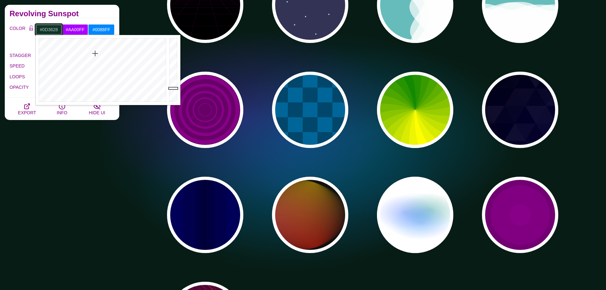
type input "#0E382A"
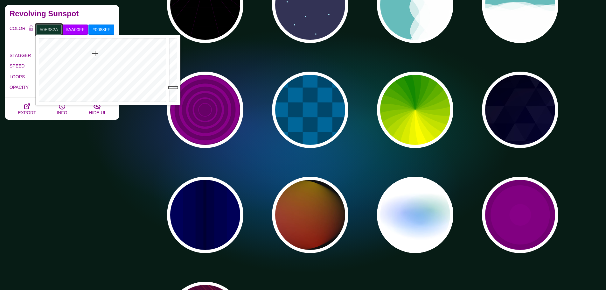
drag, startPoint x: 174, startPoint y: 94, endPoint x: 175, endPoint y: 87, distance: 7.2
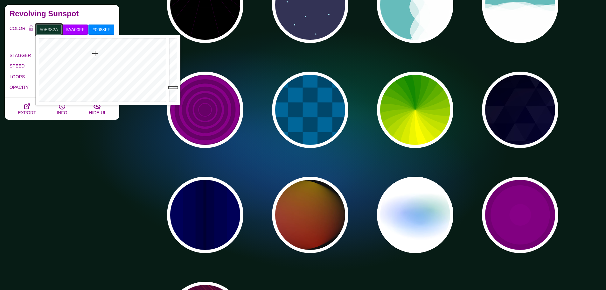
click at [175, 87] on div at bounding box center [174, 70] width 13 height 70
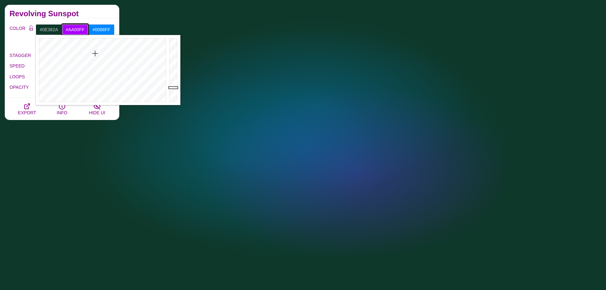
click at [80, 31] on input "#AA00FF" at bounding box center [75, 29] width 26 height 11
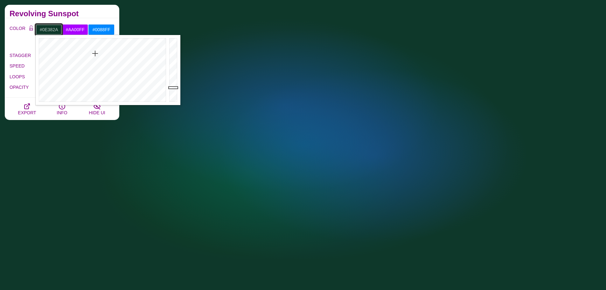
click at [52, 26] on input "#0E382A" at bounding box center [49, 29] width 26 height 11
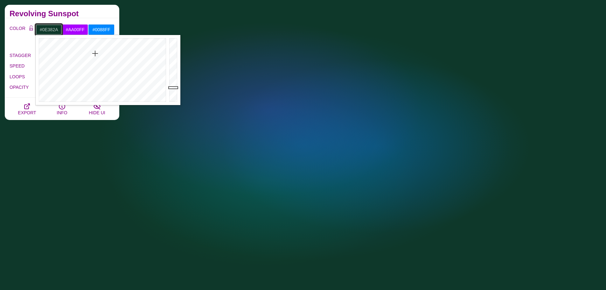
click at [57, 30] on input "#0E382A" at bounding box center [49, 29] width 26 height 11
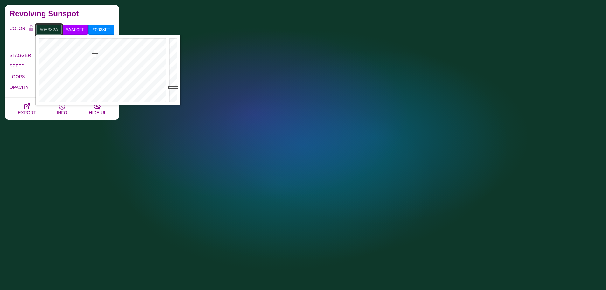
click at [57, 30] on input "#0E382A" at bounding box center [49, 29] width 26 height 11
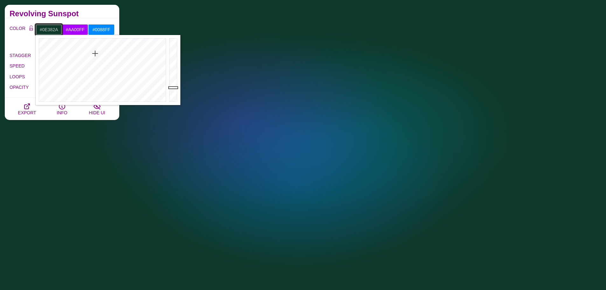
click at [57, 30] on input "#0E382A" at bounding box center [49, 29] width 26 height 11
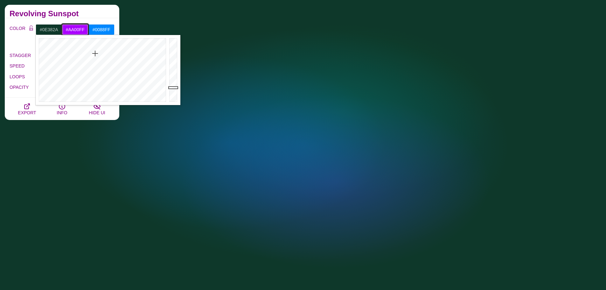
click at [71, 30] on input "#AA00FF" at bounding box center [75, 29] width 26 height 11
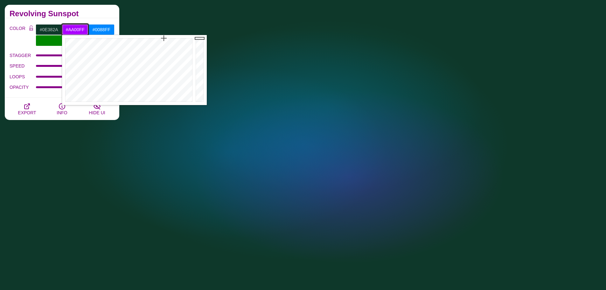
paste input "0E382A"
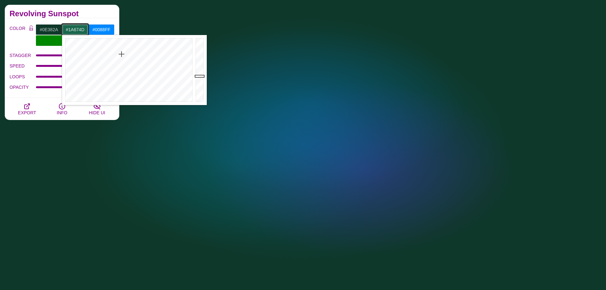
click at [200, 76] on div at bounding box center [200, 70] width 13 height 70
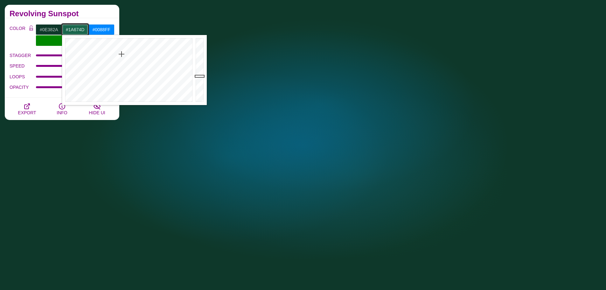
type input "#1A674D"
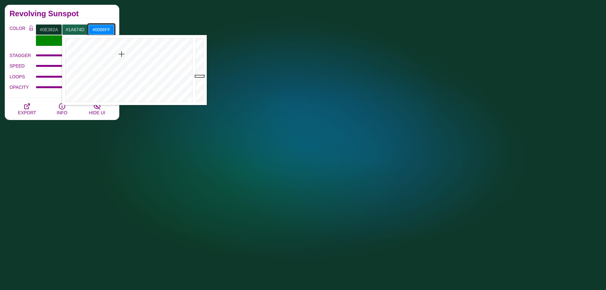
click at [105, 27] on input "#0088FF" at bounding box center [101, 29] width 26 height 11
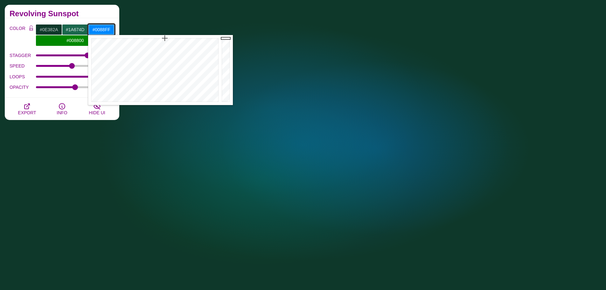
paste input "E382A"
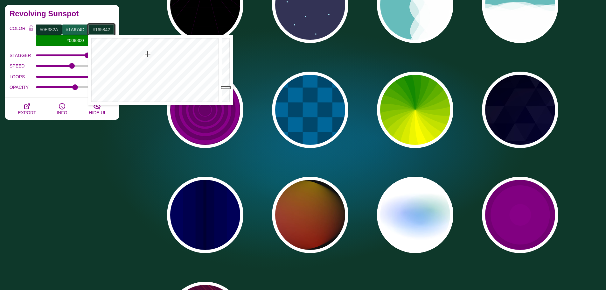
click at [224, 80] on div at bounding box center [226, 70] width 13 height 70
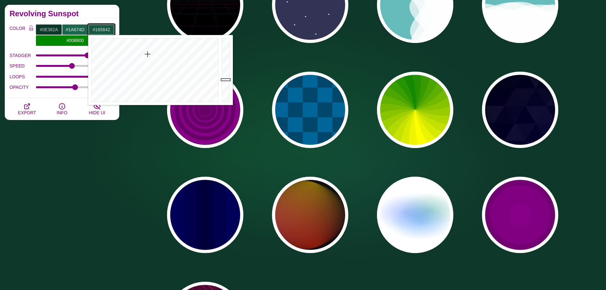
type input "#165842"
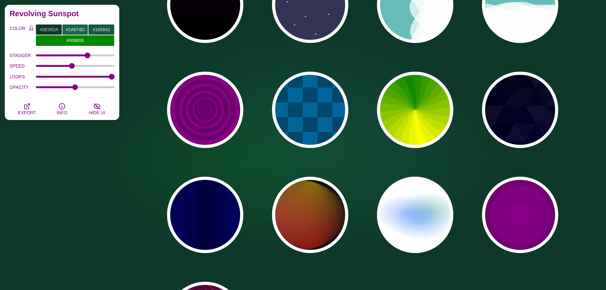
click at [251, 72] on div "PREVIEW PREVIEW PREVIEW PREVIEW PREVIEW PREVIEW PREVIEW PREVIEW PREVIEW PREVIEW…" at bounding box center [365, 57] width 482 height 611
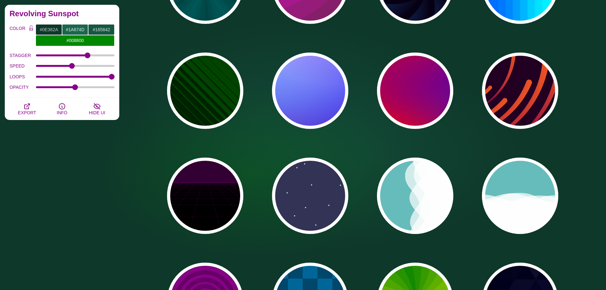
scroll to position [0, 0]
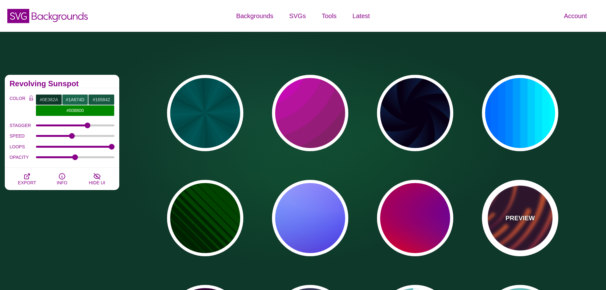
click at [504, 196] on div "PREVIEW" at bounding box center [520, 218] width 76 height 76
type input "#220022"
type input "#EE5522"
type input "#220022"
type input "50"
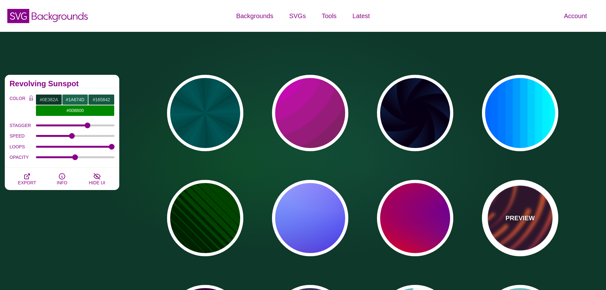
type input "99"
type input "0"
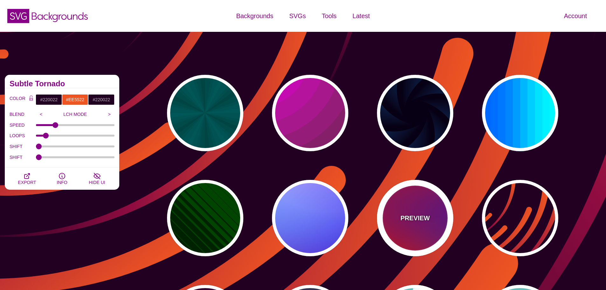
click at [421, 209] on div "PREVIEW" at bounding box center [415, 218] width 76 height 76
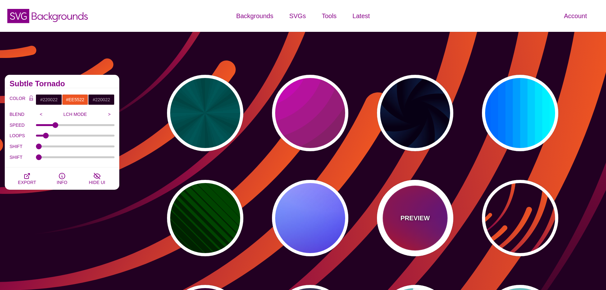
type input "#FF0000"
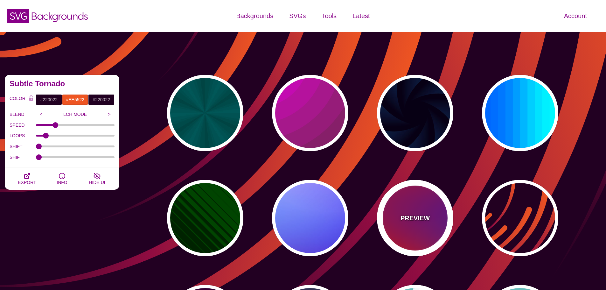
type input "#800080"
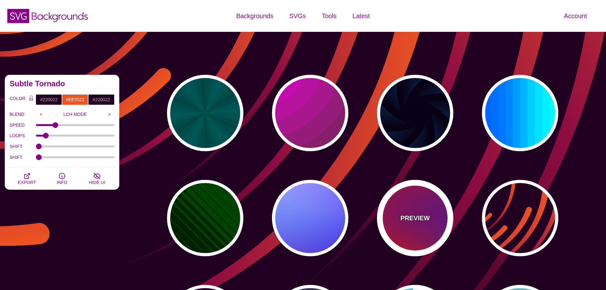
type input "#0000FF"
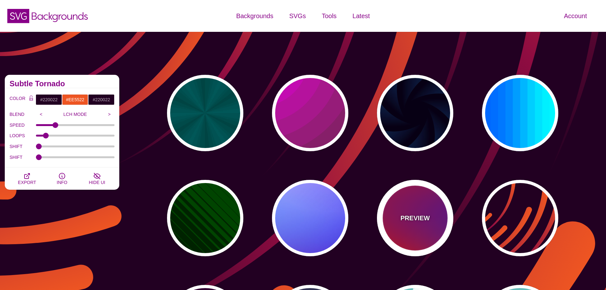
type input "#00EEBB"
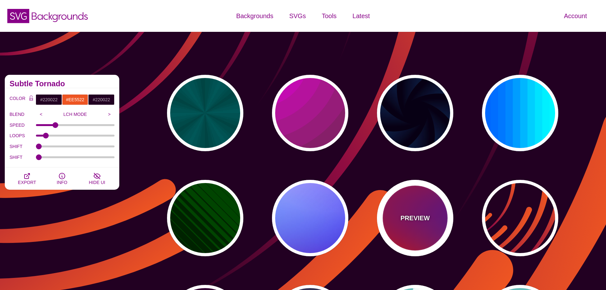
type input "1"
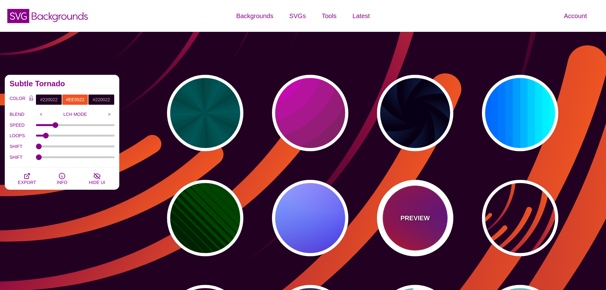
type input "20"
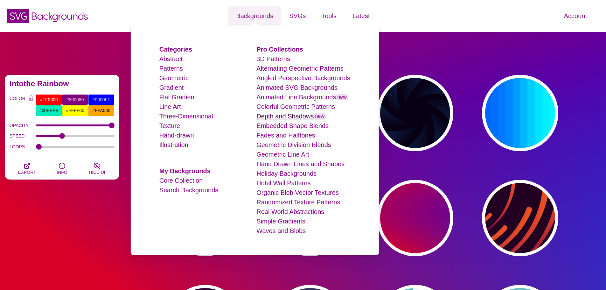
click at [294, 118] on link "Depth and Shadows new" at bounding box center [290, 116] width 69 height 7
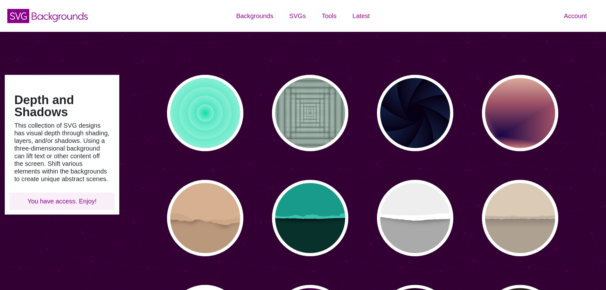
type input "#450057"
type input "#FFFFFF"
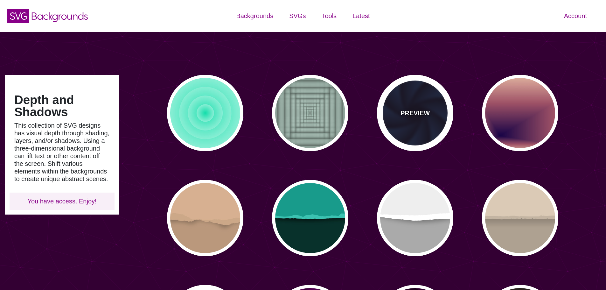
click at [407, 121] on div "PREVIEW" at bounding box center [415, 113] width 76 height 76
type input "#070014"
type input "#1A3666"
type input "#99FFFF"
type input "0"
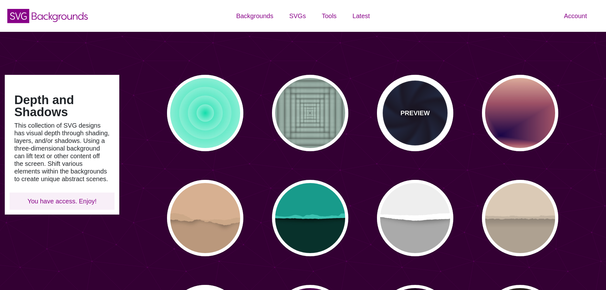
type input "0"
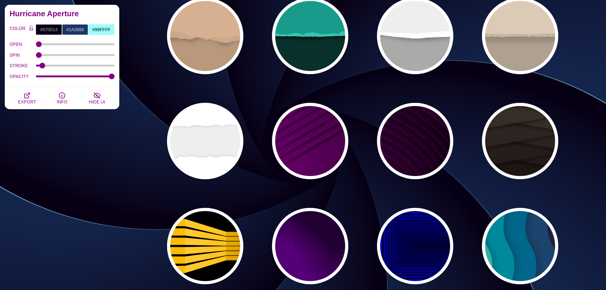
scroll to position [191, 0]
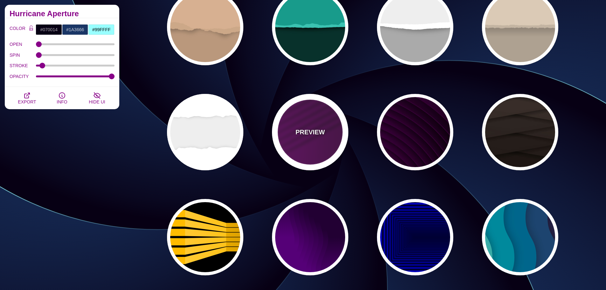
click at [333, 141] on div "PREVIEW" at bounding box center [310, 132] width 76 height 76
type input "#330033"
type input "#770077"
type input "#000000"
type input "0.5"
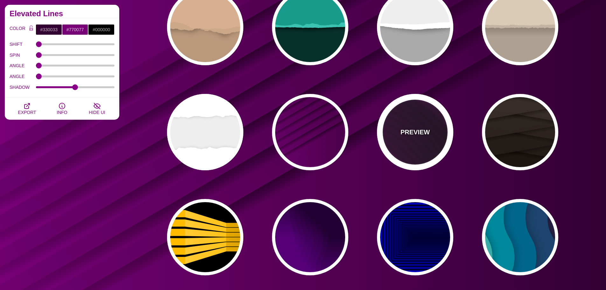
click at [413, 138] on div "PREVIEW" at bounding box center [415, 132] width 76 height 76
type input "#110011"
type input "#550055"
type input "#330033"
type input "4000"
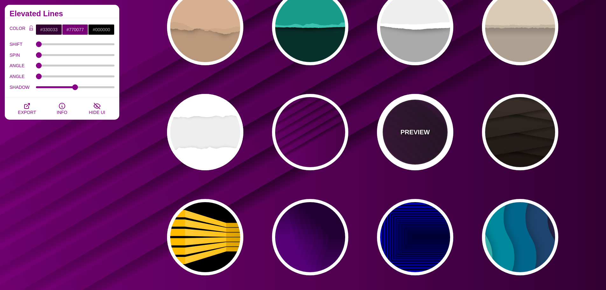
type input "10"
type input "1"
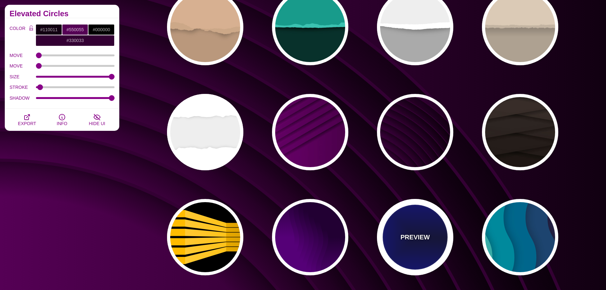
click at [390, 239] on div "PREVIEW" at bounding box center [415, 237] width 76 height 76
type input "#000033"
type input "#0000CC"
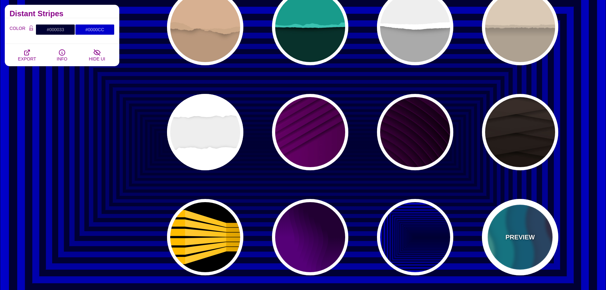
click at [525, 244] on div "PREVIEW" at bounding box center [520, 237] width 76 height 76
type input "#220022"
type input "#77CCAA"
type input "0.3"
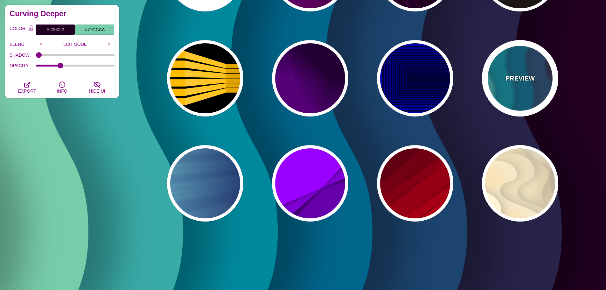
scroll to position [350, 0]
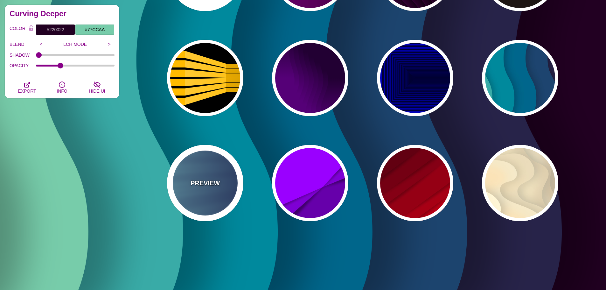
click at [239, 183] on div "PREVIEW" at bounding box center [205, 183] width 76 height 76
type input "#000044"
type input "#99FFFF"
type input "1"
type input "0.25"
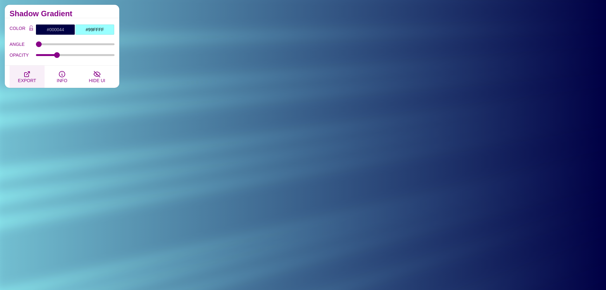
click at [20, 78] on span "EXPORT" at bounding box center [27, 80] width 18 height 5
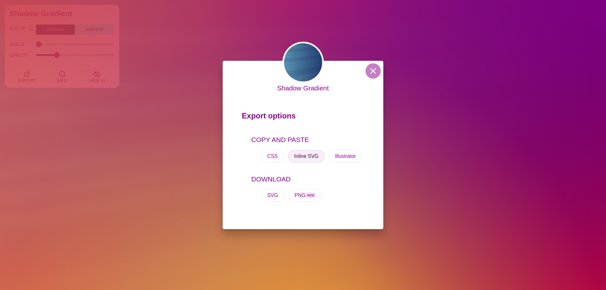
click at [299, 154] on button "Inline SVG" at bounding box center [306, 156] width 37 height 13
click at [559, 154] on div "Shadow Gradient Export options COPY AND PASTE CSS Inline SVG Illustrator DOWNLO…" at bounding box center [303, 145] width 606 height 290
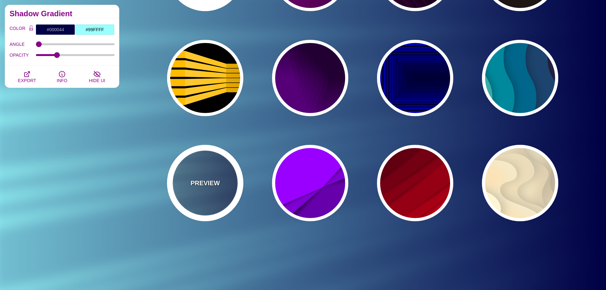
click at [203, 177] on div "PREVIEW" at bounding box center [205, 183] width 76 height 76
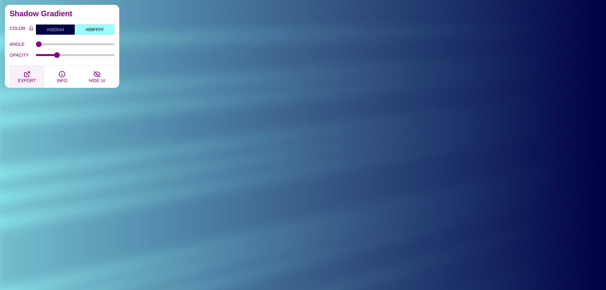
click at [36, 74] on button "EXPORT" at bounding box center [27, 77] width 35 height 22
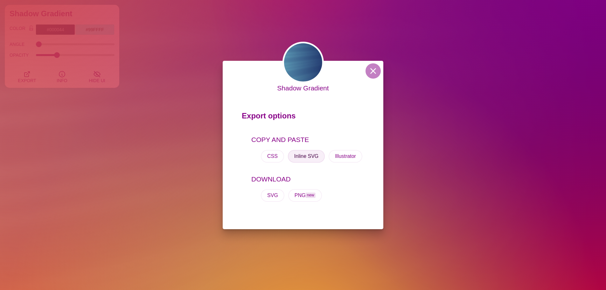
click at [308, 158] on button "Inline SVG" at bounding box center [306, 156] width 37 height 13
click at [368, 67] on button at bounding box center [372, 70] width 15 height 15
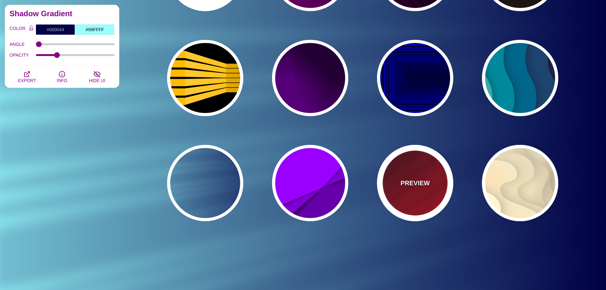
click at [406, 174] on div "PREVIEW" at bounding box center [415, 183] width 76 height 76
type input "#FF0000"
type input "#330000"
type input "0"
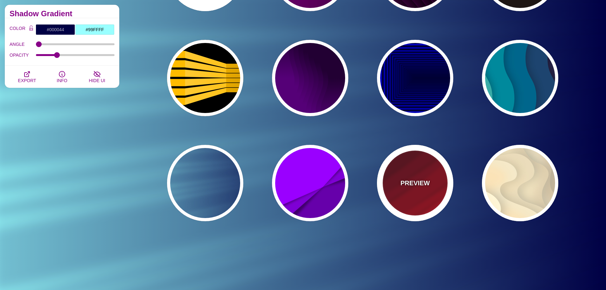
type input "0"
type input "0.5"
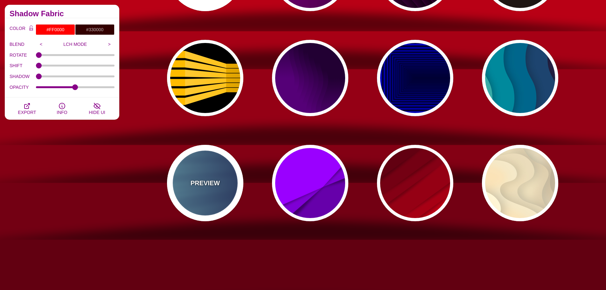
click at [214, 167] on div "PREVIEW" at bounding box center [205, 183] width 76 height 76
type input "#000044"
type input "#99FFFF"
type input "1"
type input "0.25"
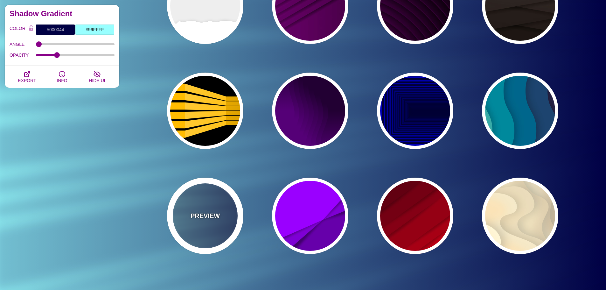
scroll to position [254, 0]
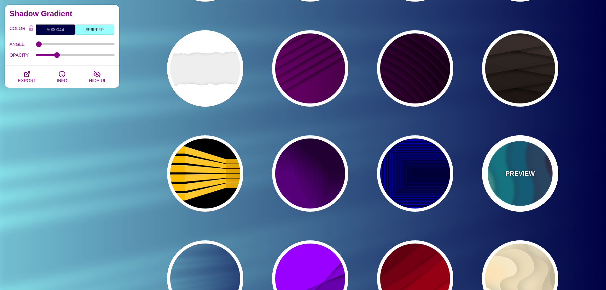
click at [489, 156] on div "PREVIEW" at bounding box center [520, 173] width 76 height 76
type input "#220022"
type input "#77CCAA"
type input "0"
type input "0.3"
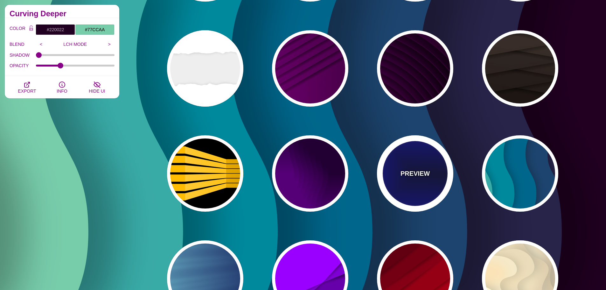
click at [420, 169] on p "PREVIEW" at bounding box center [414, 174] width 29 height 10
type input "#000033"
type input "#0000CC"
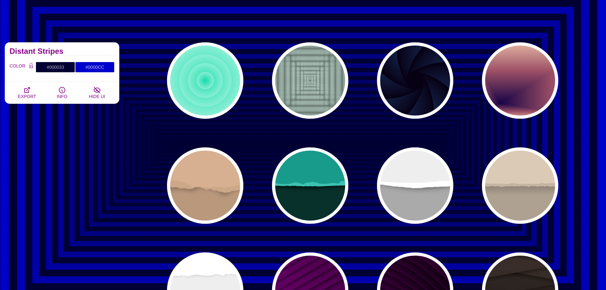
scroll to position [32, 0]
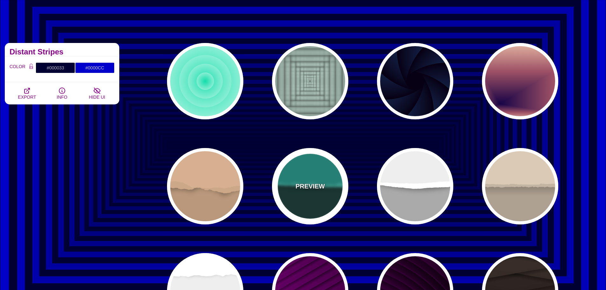
click at [321, 169] on div "PREVIEW" at bounding box center [310, 186] width 76 height 76
type input "#08312B"
type input "#189B8A"
type input "#3BC3B0"
type input "0"
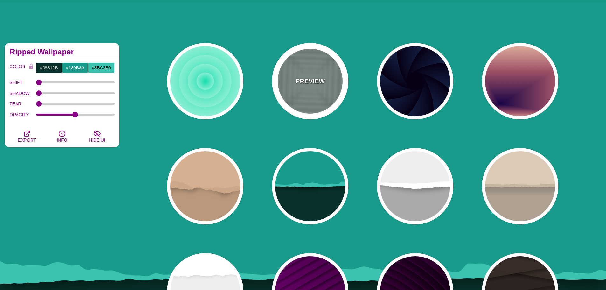
click at [309, 89] on div "PREVIEW" at bounding box center [310, 81] width 76 height 76
type input "#ABC3B9"
type input "0.5"
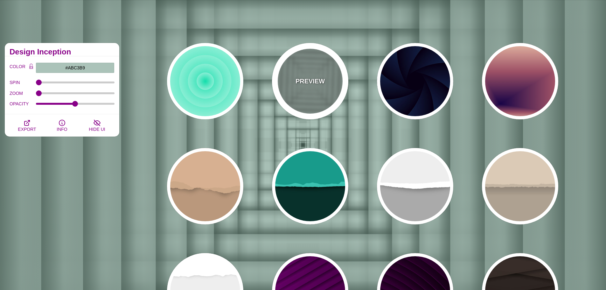
scroll to position [0, 0]
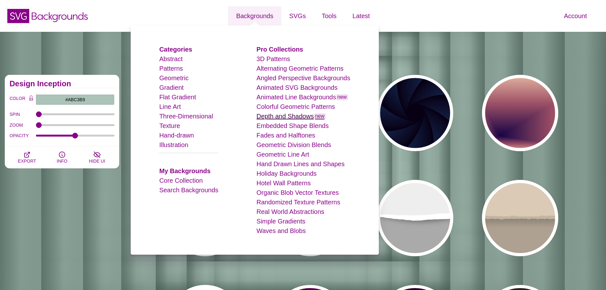
click at [300, 119] on link "Depth and Shadows new" at bounding box center [290, 116] width 69 height 7
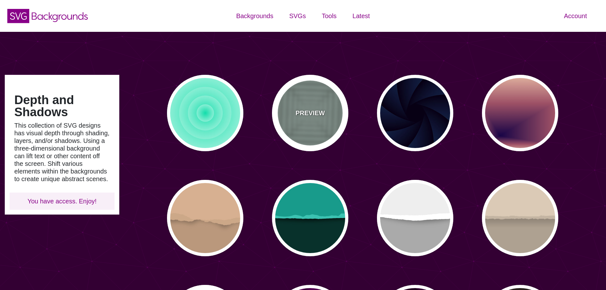
type input "#450057"
type input "#FFFFFF"
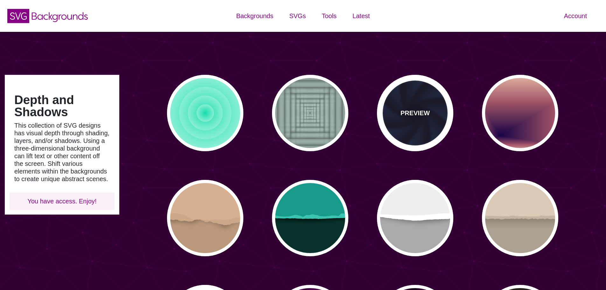
click at [423, 107] on div "PREVIEW" at bounding box center [415, 113] width 76 height 76
type input "#070014"
type input "#1A3666"
type input "#99FFFF"
type input "0"
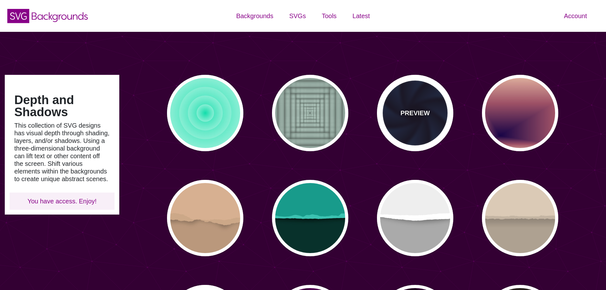
type input "0"
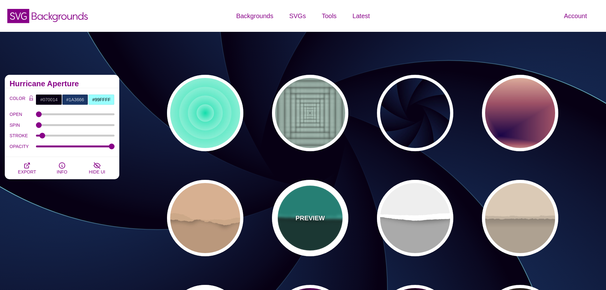
click at [324, 198] on div "PREVIEW" at bounding box center [310, 218] width 76 height 76
type input "#08312B"
type input "#189B8A"
type input "#3BC3B0"
type input "0"
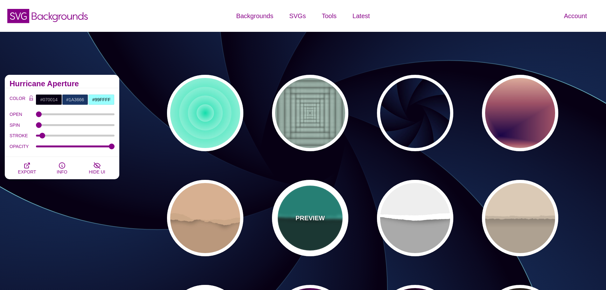
type input "0.5"
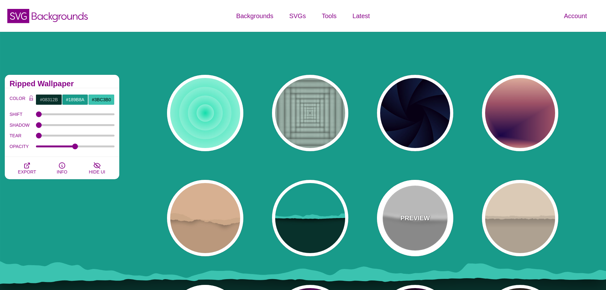
click at [416, 198] on div "PREVIEW" at bounding box center [415, 218] width 76 height 76
type input "#AAAAAA"
type input "#FFFFFF"
type input "#EEEEEE"
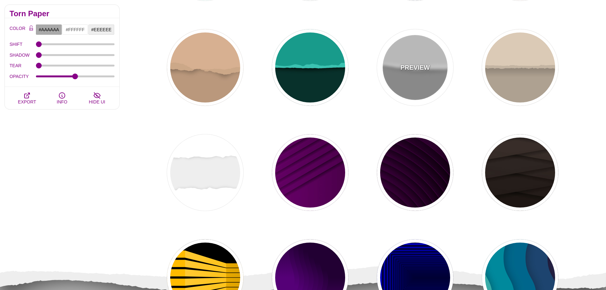
scroll to position [159, 0]
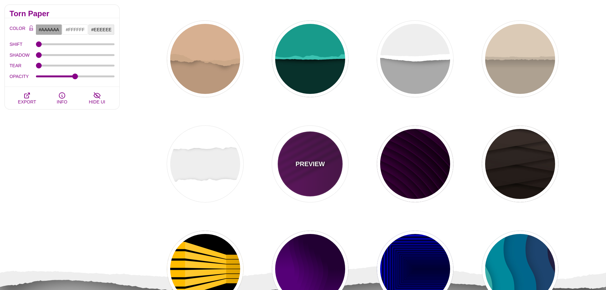
click at [288, 176] on div "PREVIEW" at bounding box center [310, 164] width 76 height 76
type input "#330033"
type input "#770077"
type input "#000000"
type input "1"
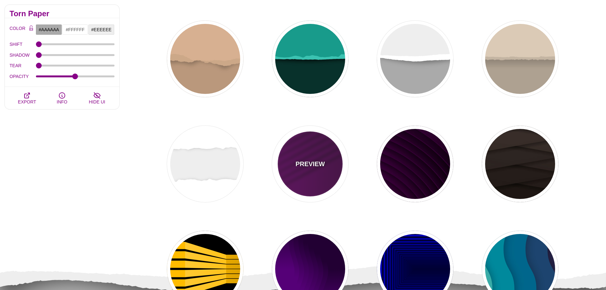
type input "1"
type input "0.5"
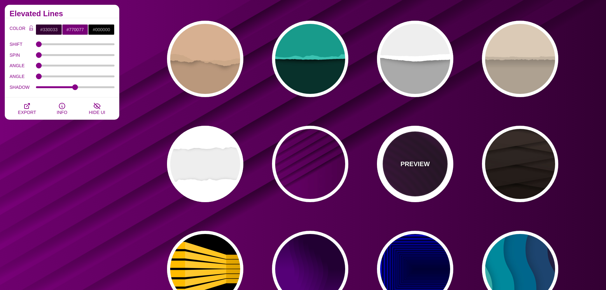
click at [416, 170] on div "PREVIEW" at bounding box center [415, 164] width 76 height 76
type input "#110011"
type input "#550055"
type input "#330033"
type input "4000"
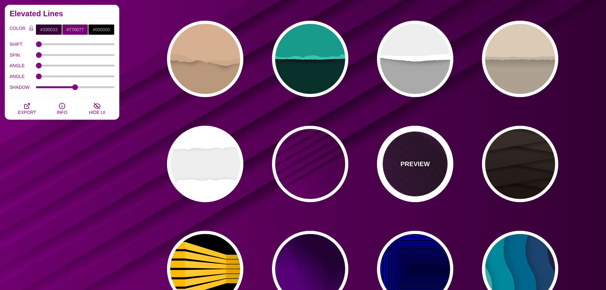
type input "10"
type input "1"
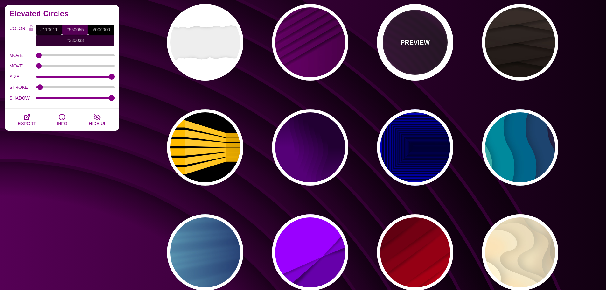
scroll to position [286, 0]
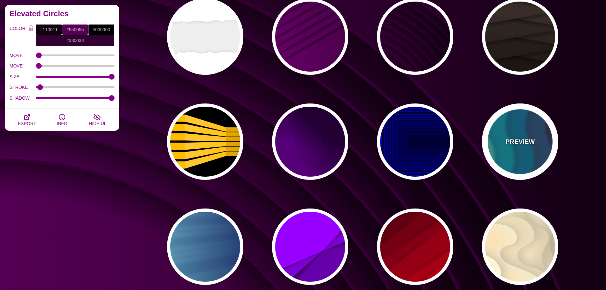
click at [512, 148] on div "PREVIEW" at bounding box center [520, 141] width 76 height 76
type input "#220022"
type input "#77CCAA"
type input "0.3"
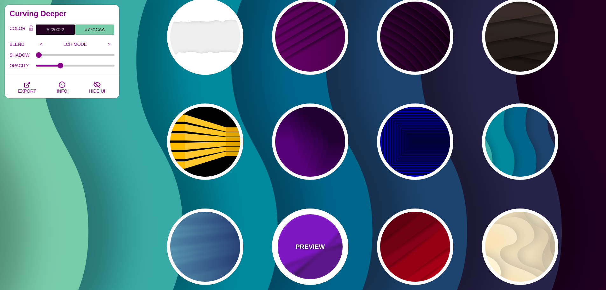
click at [306, 232] on div "PREVIEW" at bounding box center [310, 246] width 76 height 76
type input "#9900FF"
type input "#6600AA"
type input "0.5"
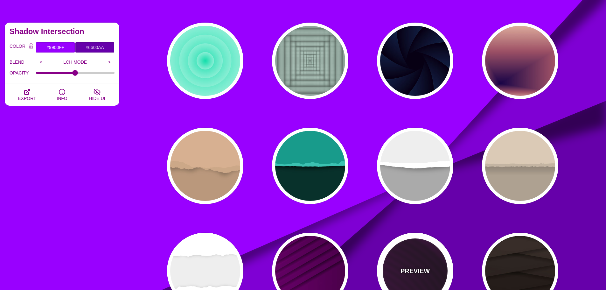
scroll to position [0, 0]
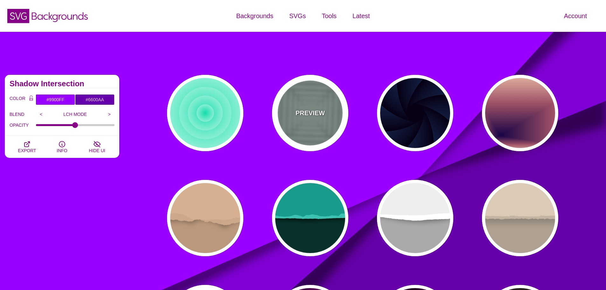
click at [316, 121] on div "PREVIEW" at bounding box center [310, 113] width 76 height 76
type input "#ABC3B9"
type input "0"
type input "0.5"
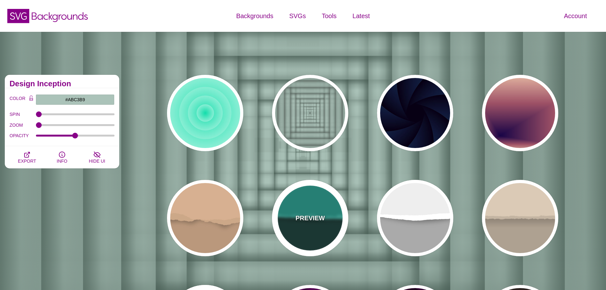
click at [318, 226] on div "PREVIEW" at bounding box center [310, 218] width 76 height 76
type input "#08312B"
type input "#189B8A"
type input "#3BC3B0"
type input "0"
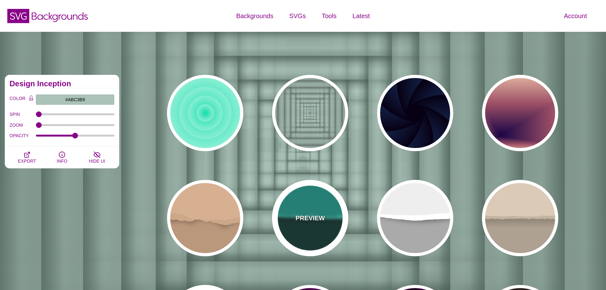
type input "0.5"
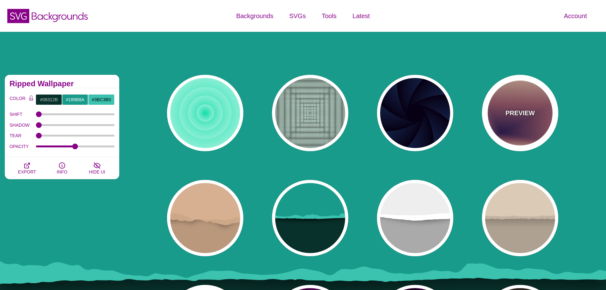
click at [508, 111] on p "PREVIEW" at bounding box center [519, 113] width 29 height 10
type input "#EEC6AB"
type input "#170346"
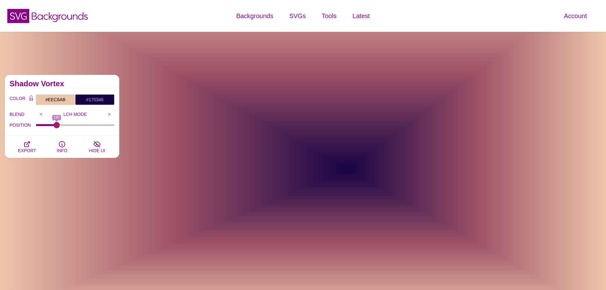
drag, startPoint x: 39, startPoint y: 123, endPoint x: 57, endPoint y: 126, distance: 18.0
type input "197"
click at [57, 126] on input "POSITION" at bounding box center [75, 125] width 79 height 3
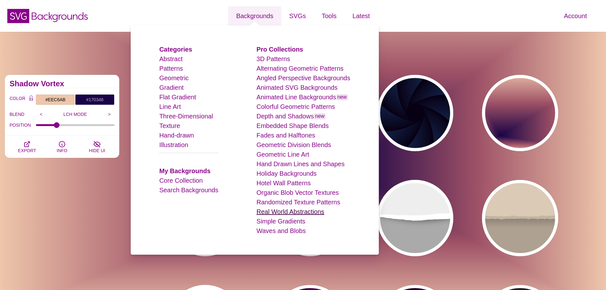
click at [288, 209] on link "Real World Abstractions" at bounding box center [290, 211] width 68 height 7
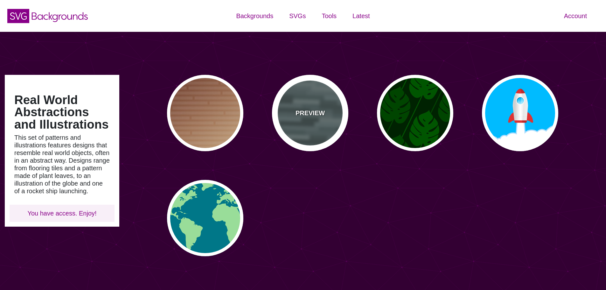
click at [303, 128] on div "PREVIEW" at bounding box center [310, 113] width 76 height 76
type input "#506566"
type input "0"
type input "0.5"
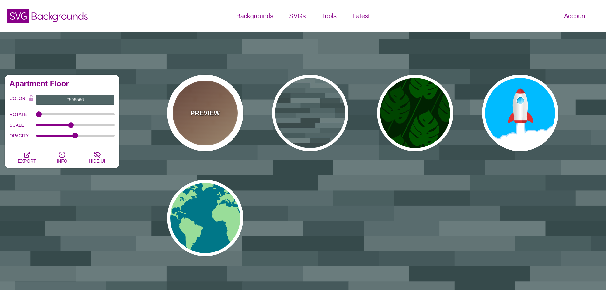
click at [211, 124] on div "PREVIEW" at bounding box center [205, 113] width 76 height 76
type input "#FFEEBB"
type input "#330000"
type input "#DDDDDD"
type input "1"
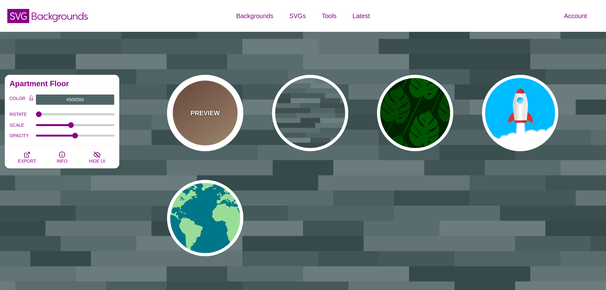
type input "30"
type input "0.1"
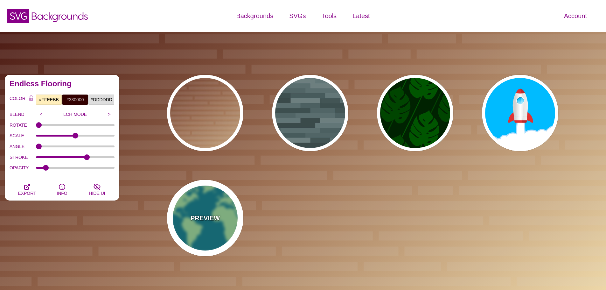
click at [212, 195] on div "PREVIEW" at bounding box center [205, 218] width 76 height 76
type input "#007788"
type input "#99DD99"
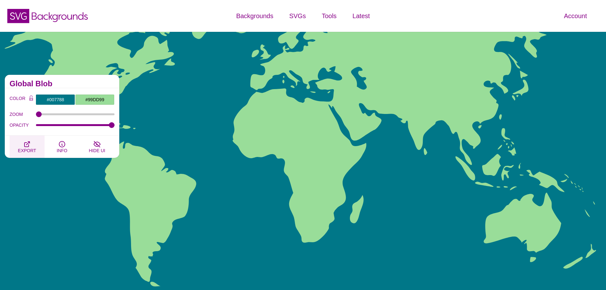
click at [37, 139] on button "EXPORT" at bounding box center [27, 146] width 35 height 22
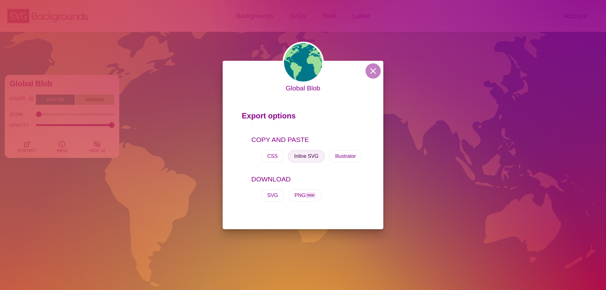
click at [306, 154] on button "Inline SVG" at bounding box center [306, 156] width 37 height 13
